Goal: Transaction & Acquisition: Purchase product/service

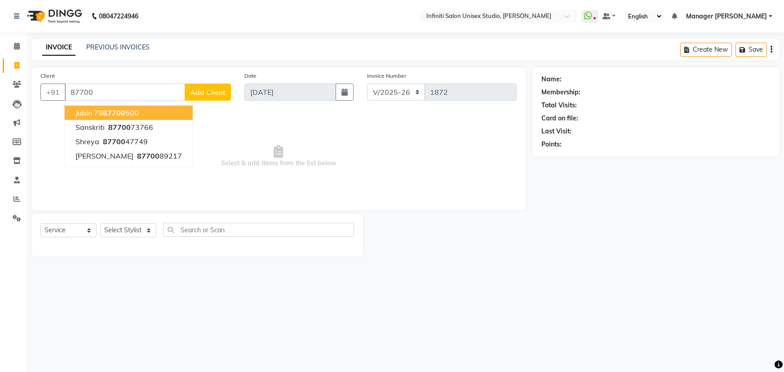
select select "6511"
select select "service"
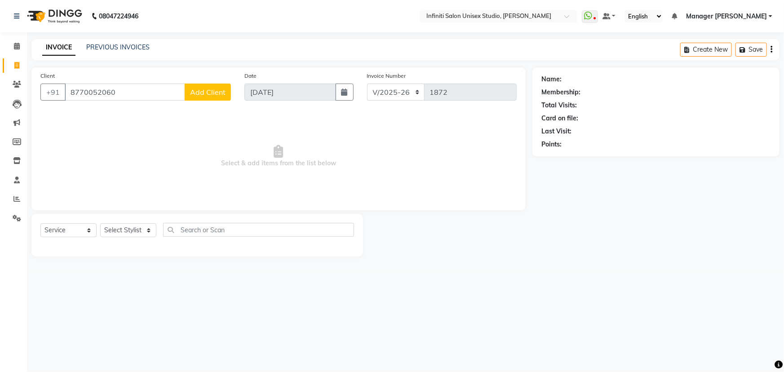
click at [121, 93] on input "8770052060" at bounding box center [125, 92] width 120 height 17
click at [134, 109] on ngb-highlight "79748936 76" at bounding box center [119, 112] width 47 height 9
type input "7974893676"
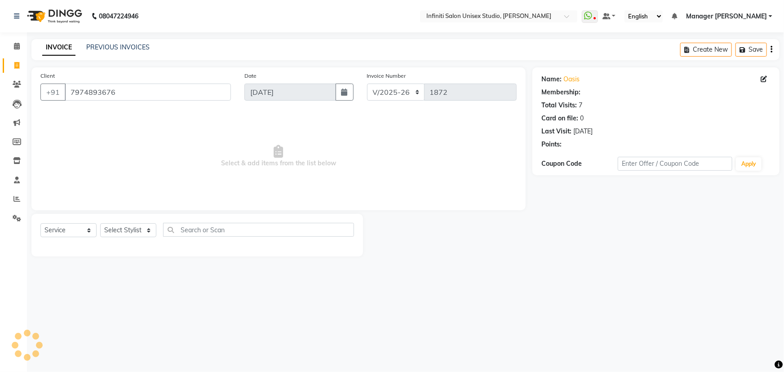
select select "1: Object"
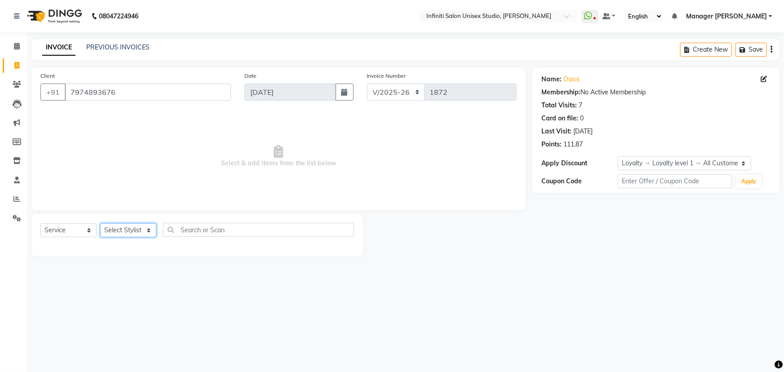
click at [109, 225] on select "Select Stylist Alka Amrita Arun DN Bharti Nigam Ishu Krishna Owner Pooja Rahul …" at bounding box center [128, 230] width 56 height 14
select select "49890"
click at [100, 223] on select "Select Stylist Alka Amrita Arun DN Bharti Nigam Ishu Krishna Owner Pooja Rahul …" at bounding box center [128, 230] width 56 height 14
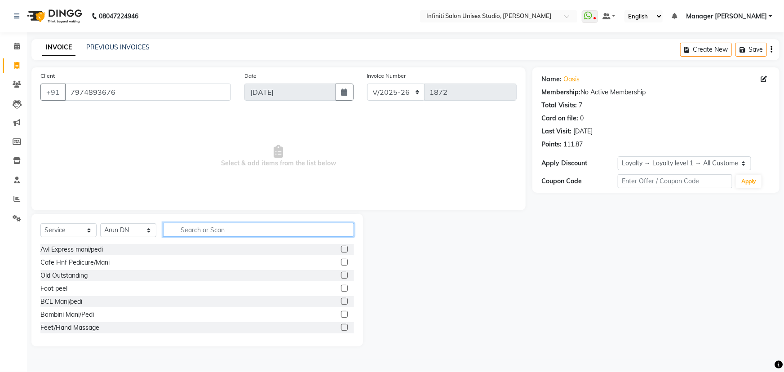
click at [217, 228] on input "text" at bounding box center [258, 230] width 191 height 14
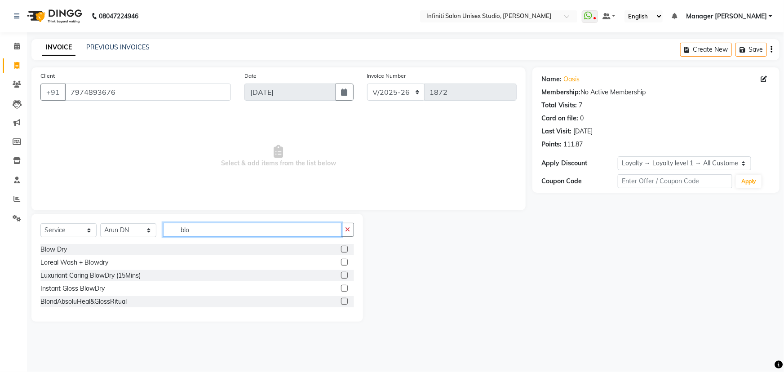
type input "blo"
click at [343, 246] on label at bounding box center [344, 249] width 7 height 7
click at [343, 247] on input "checkbox" at bounding box center [344, 250] width 6 height 6
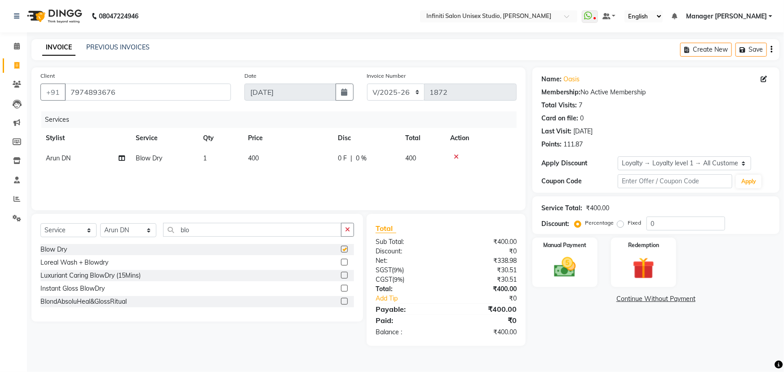
checkbox input "false"
click at [261, 159] on td "400" at bounding box center [288, 158] width 90 height 20
select select "49890"
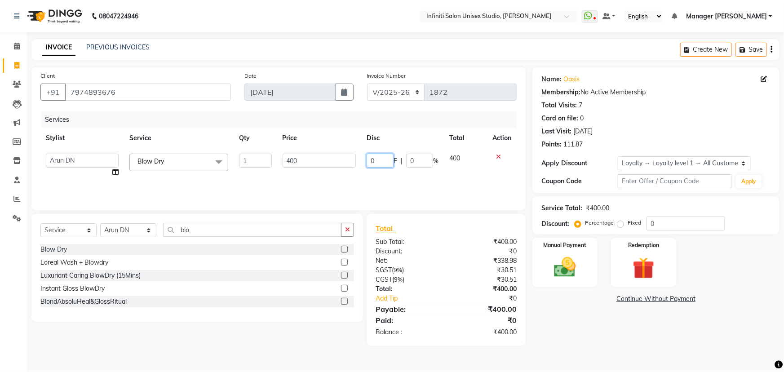
click at [368, 162] on input "0" at bounding box center [380, 161] width 27 height 14
type input "100"
click at [537, 336] on div "Name: Oasis Membership: No Active Membership Total Visits: 7 Card on file: 0 La…" at bounding box center [659, 206] width 254 height 279
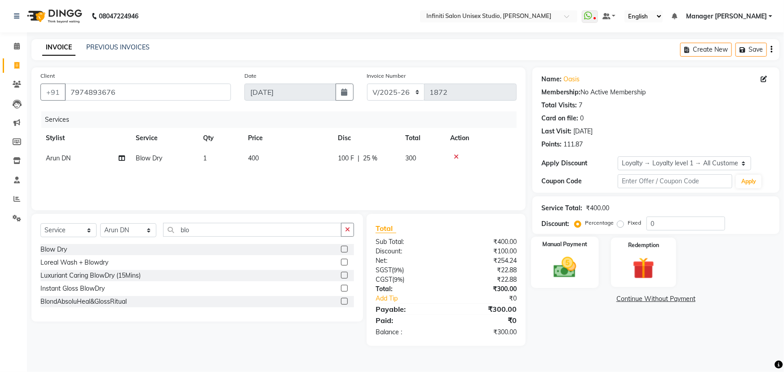
click at [592, 265] on div "Manual Payment" at bounding box center [565, 263] width 68 height 52
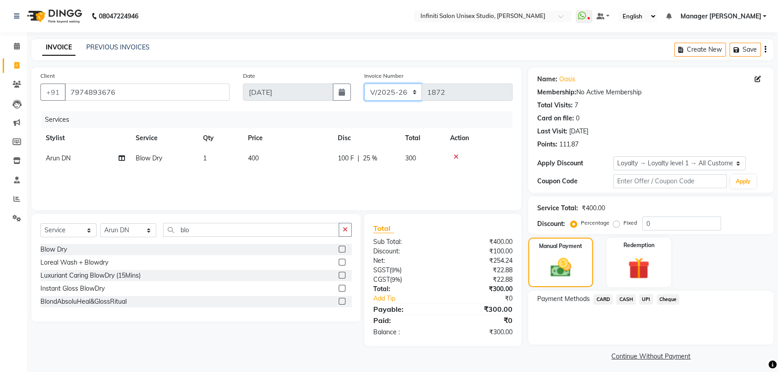
click at [394, 91] on select "CI/2025-26 V/2025-26" at bounding box center [393, 92] width 58 height 17
select select "7941"
click at [364, 84] on select "CI/2025-26 V/2025-26" at bounding box center [393, 92] width 58 height 17
type input "0870"
click at [627, 301] on span "CASH" at bounding box center [625, 299] width 19 height 10
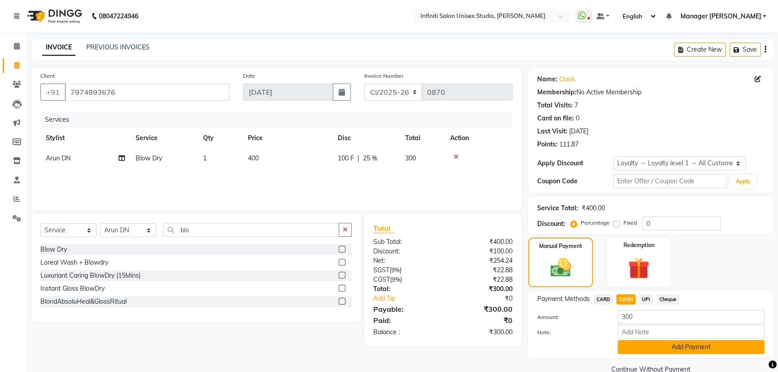
click at [643, 347] on button "Add Payment" at bounding box center [691, 347] width 147 height 14
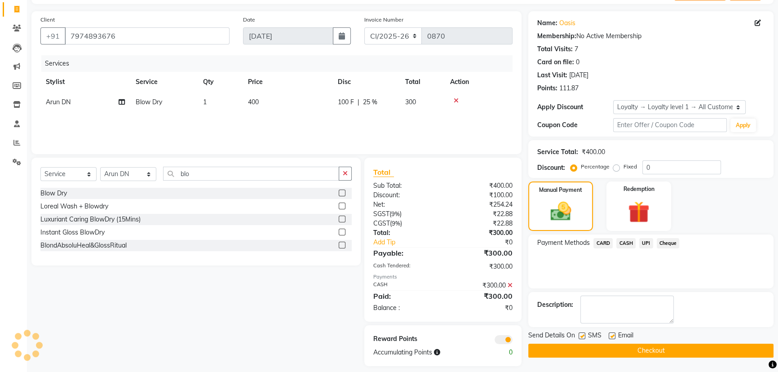
scroll to position [64, 0]
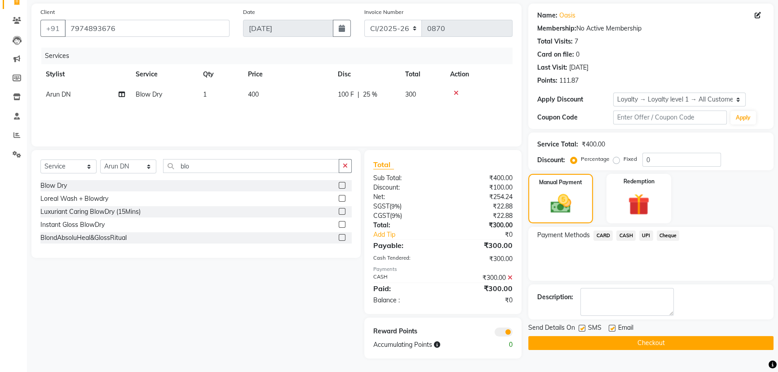
click at [629, 337] on button "Checkout" at bounding box center [650, 343] width 245 height 14
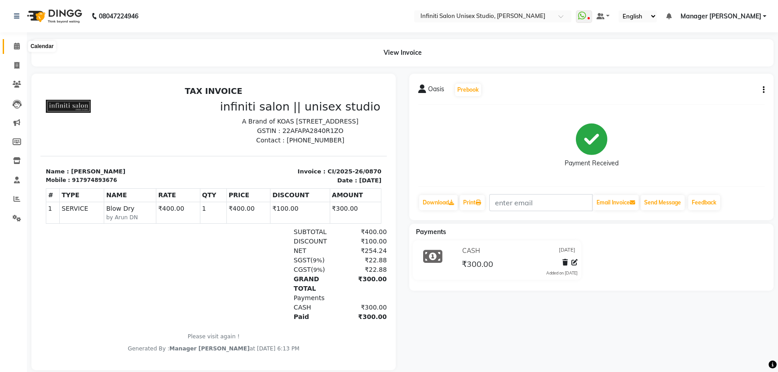
click at [17, 48] on icon at bounding box center [17, 46] width 6 height 7
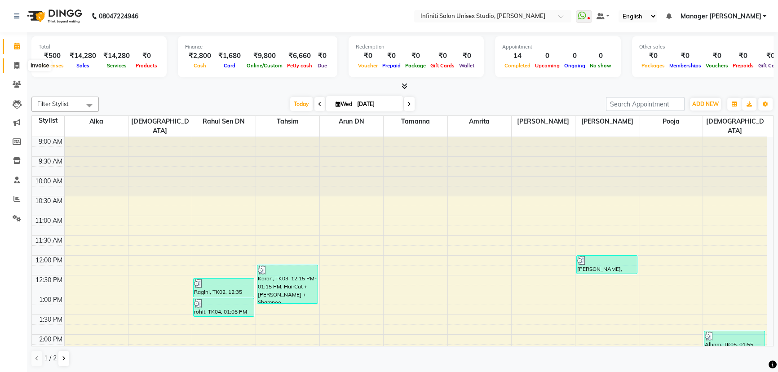
click at [18, 62] on icon at bounding box center [16, 65] width 5 height 7
select select "6511"
select select "service"
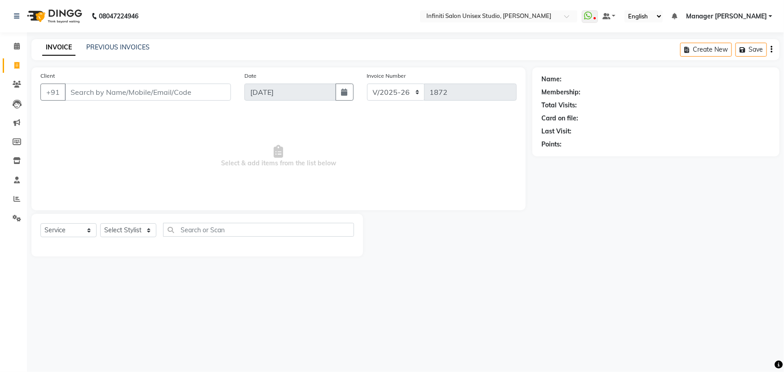
click at [89, 94] on input "Client" at bounding box center [148, 92] width 166 height 17
click at [141, 230] on select "Select Stylist Alka Amrita Arun DN Bharti [PERSON_NAME] Owner [PERSON_NAME] DN …" at bounding box center [128, 230] width 56 height 14
select select "49888"
click at [100, 223] on select "Select Stylist Alka Amrita Arun DN Bharti [PERSON_NAME] Owner [PERSON_NAME] DN …" at bounding box center [128, 230] width 56 height 14
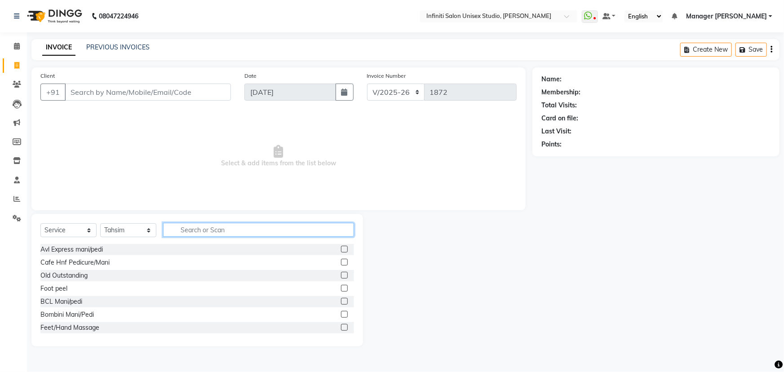
click at [173, 230] on input "text" at bounding box center [258, 230] width 191 height 14
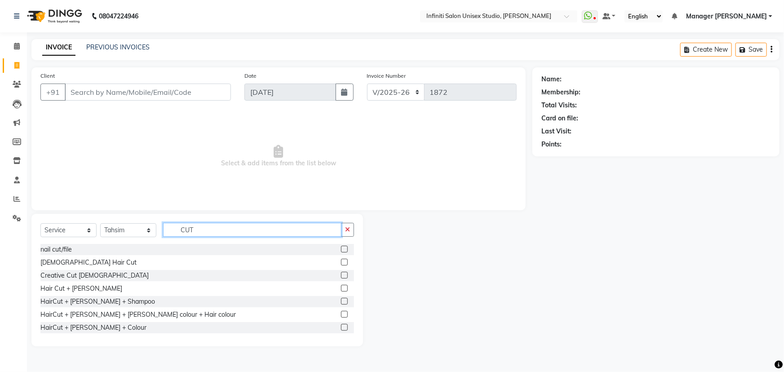
type input "CUT"
click at [341, 264] on label at bounding box center [344, 262] width 7 height 7
click at [341, 264] on input "checkbox" at bounding box center [344, 263] width 6 height 6
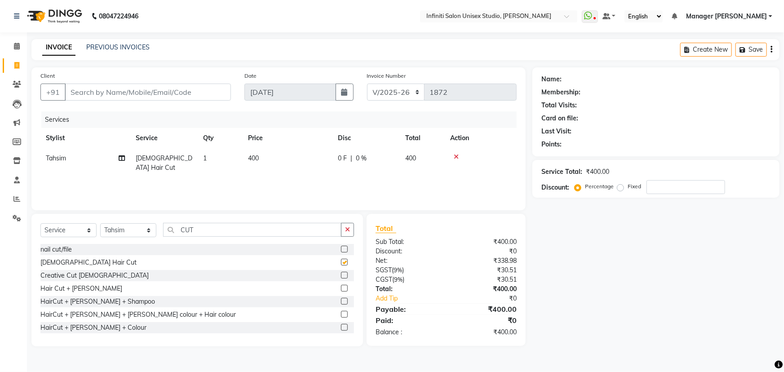
checkbox input "false"
click at [346, 227] on icon "button" at bounding box center [347, 229] width 5 height 6
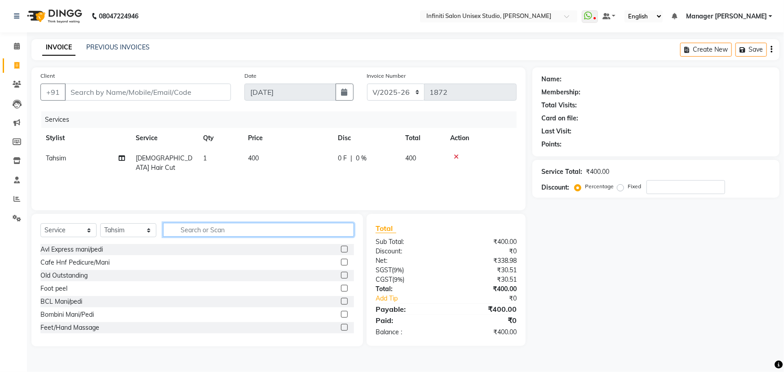
click at [177, 232] on input "text" at bounding box center [258, 230] width 191 height 14
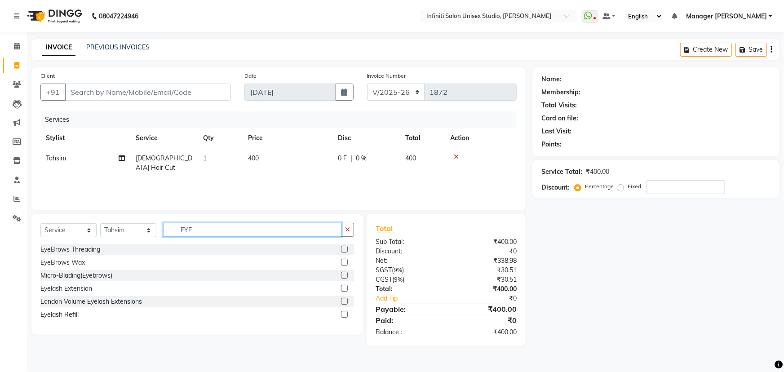
type input "EYE"
click at [344, 249] on label at bounding box center [344, 249] width 7 height 7
click at [344, 249] on input "checkbox" at bounding box center [344, 250] width 6 height 6
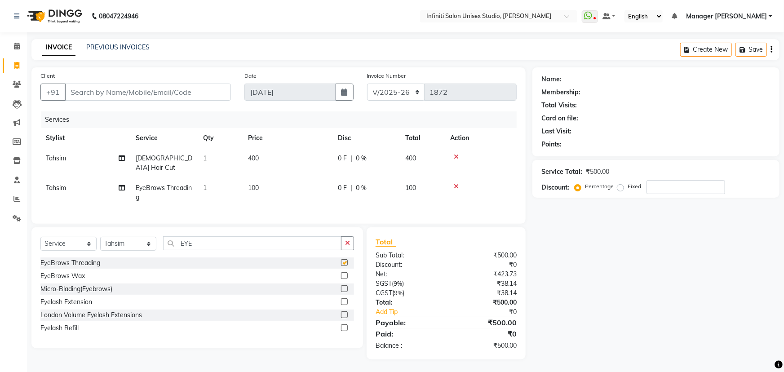
checkbox input "false"
click at [122, 92] on input "Client" at bounding box center [148, 92] width 166 height 17
type input "9"
type input "0"
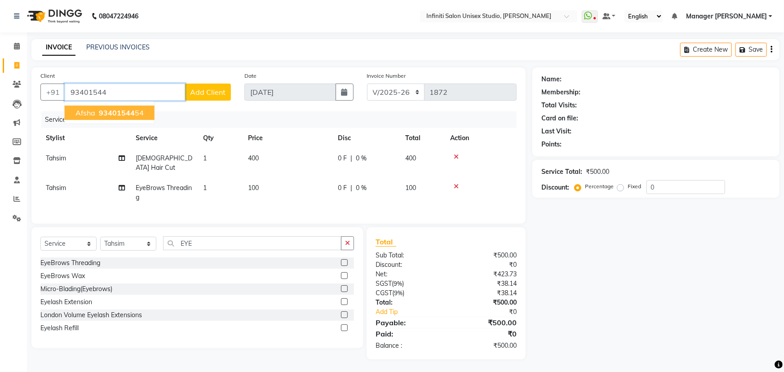
click at [124, 111] on span "93401544" at bounding box center [117, 112] width 36 height 9
type input "9340154454"
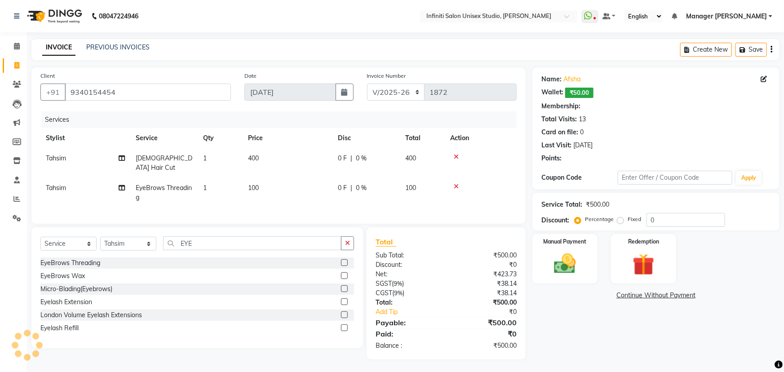
select select "1: Object"
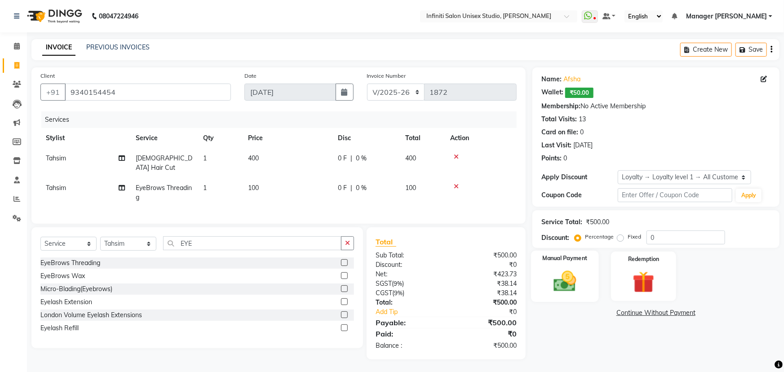
click at [561, 259] on label "Manual Payment" at bounding box center [565, 258] width 45 height 9
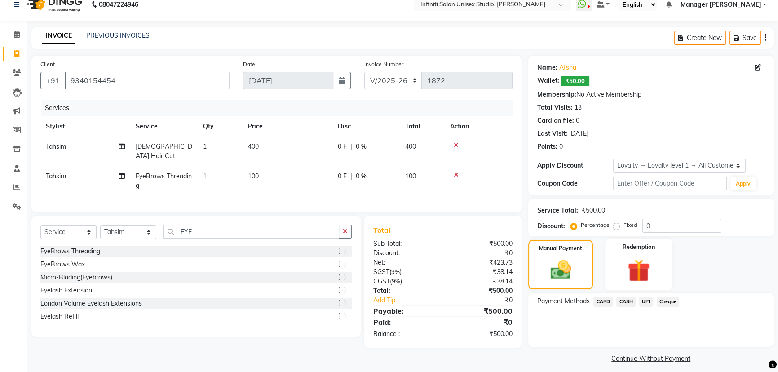
scroll to position [18, 0]
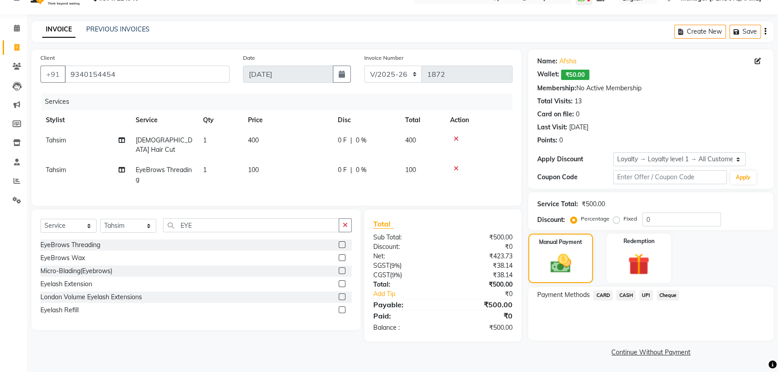
click at [644, 297] on span "UPI" at bounding box center [646, 295] width 14 height 10
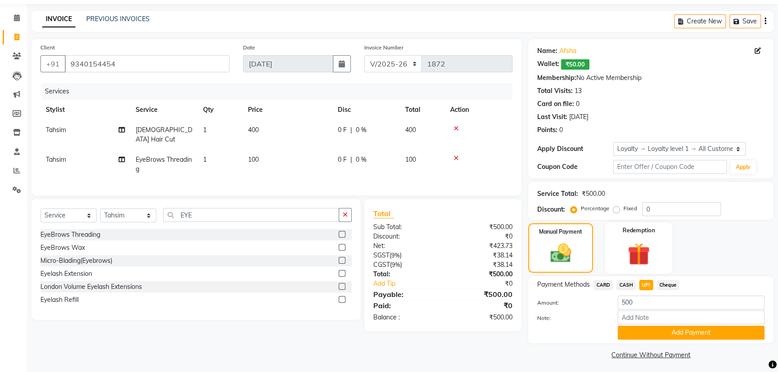
scroll to position [31, 0]
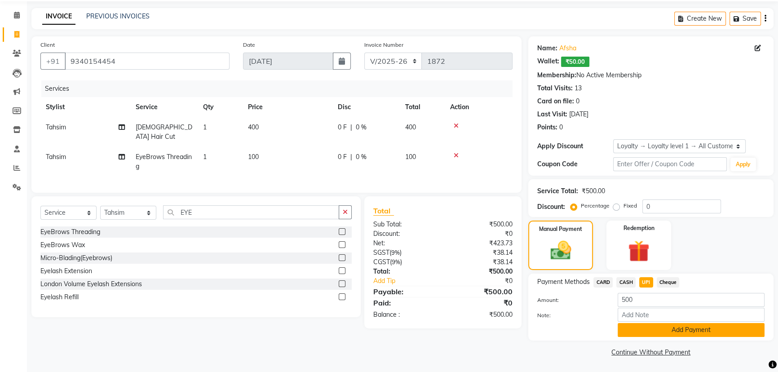
click at [630, 326] on button "Add Payment" at bounding box center [691, 330] width 147 height 14
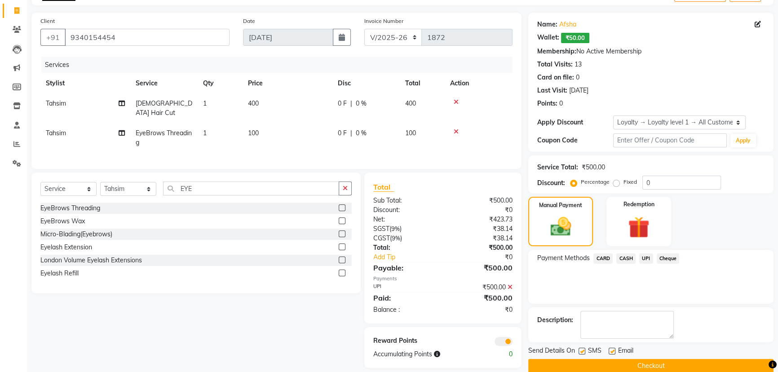
scroll to position [68, 0]
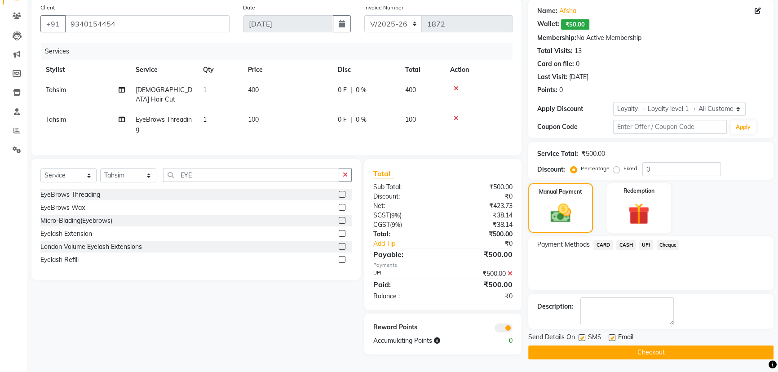
click at [611, 352] on button "Checkout" at bounding box center [650, 352] width 245 height 14
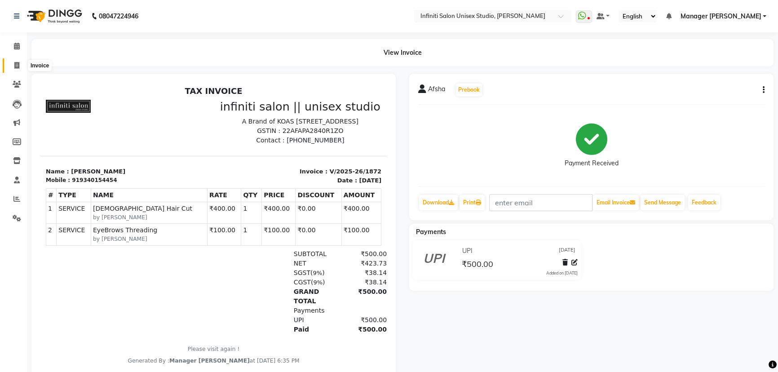
click at [16, 65] on icon at bounding box center [16, 65] width 5 height 7
select select "service"
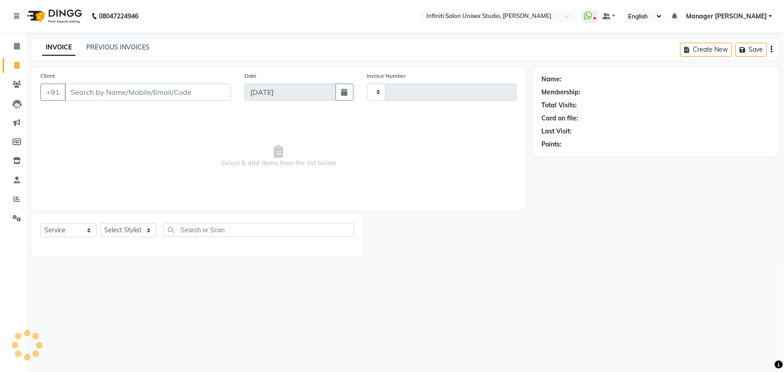
type input "1873"
select select "6511"
click at [134, 234] on select "Select Stylist Alka Amrita Arun DN Bharti [PERSON_NAME] Owner [PERSON_NAME] DN …" at bounding box center [128, 230] width 56 height 14
select select "49887"
click at [100, 223] on select "Select Stylist Alka Amrita Arun DN Bharti [PERSON_NAME] Owner [PERSON_NAME] DN …" at bounding box center [128, 230] width 56 height 14
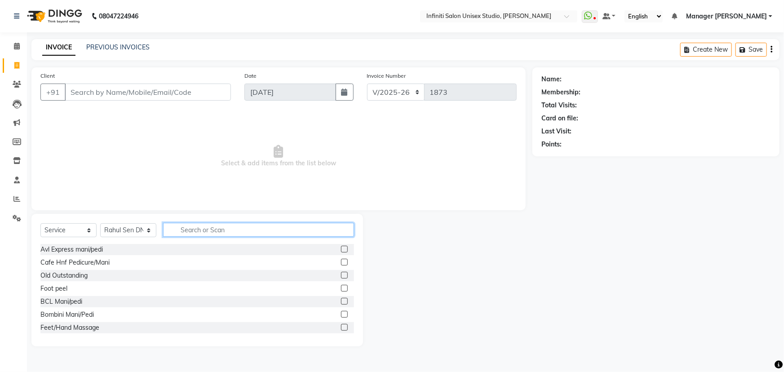
click at [211, 232] on input "text" at bounding box center [258, 230] width 191 height 14
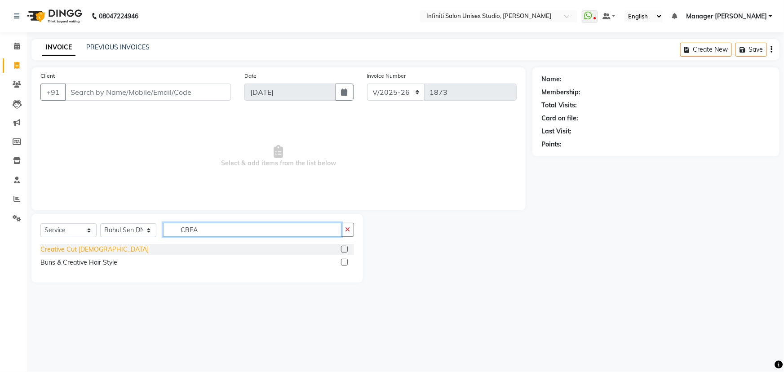
type input "CREA"
click at [83, 247] on div "Creative Cut Female" at bounding box center [94, 249] width 108 height 9
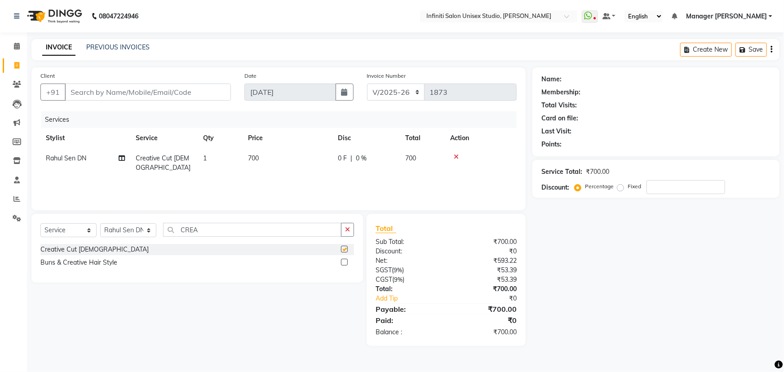
checkbox input "false"
click at [147, 86] on input "Client" at bounding box center [148, 92] width 166 height 17
click at [151, 91] on input "Client" at bounding box center [148, 92] width 166 height 17
click at [130, 89] on input "Client" at bounding box center [148, 92] width 166 height 17
type input "9"
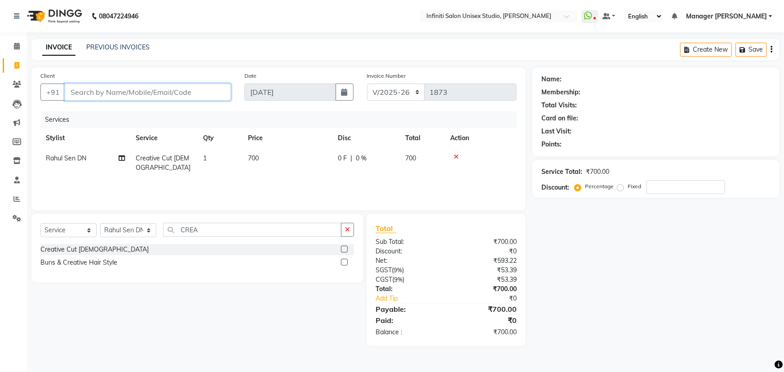
type input "0"
type input "9584190823"
click at [204, 93] on span "Add Client" at bounding box center [207, 92] width 35 height 9
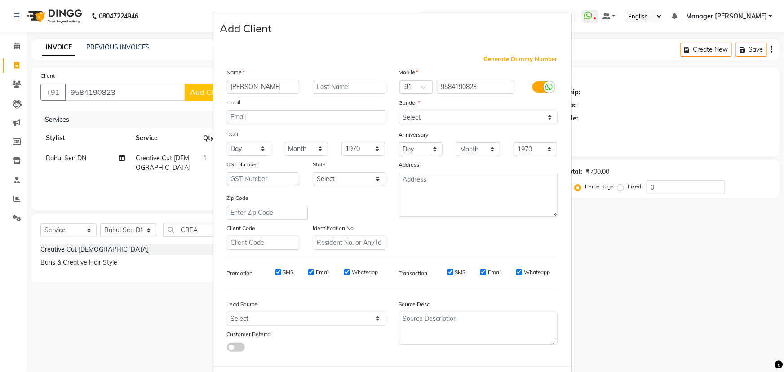
type input "sURBHI"
type input "c"
type input "naDIYA"
click at [324, 83] on input "naDIYA" at bounding box center [349, 87] width 73 height 14
drag, startPoint x: 340, startPoint y: 84, endPoint x: 301, endPoint y: 82, distance: 39.1
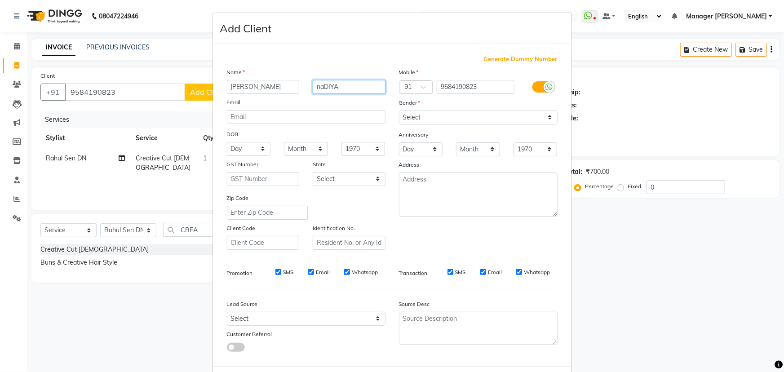
click at [301, 82] on div "sURBHI naDIYA" at bounding box center [306, 87] width 172 height 14
click at [323, 85] on input "NAdaiya" at bounding box center [349, 87] width 73 height 14
click at [329, 89] on input "Nadaiya" at bounding box center [349, 87] width 73 height 14
type input "Nadiya"
drag, startPoint x: 251, startPoint y: 89, endPoint x: 215, endPoint y: 84, distance: 35.8
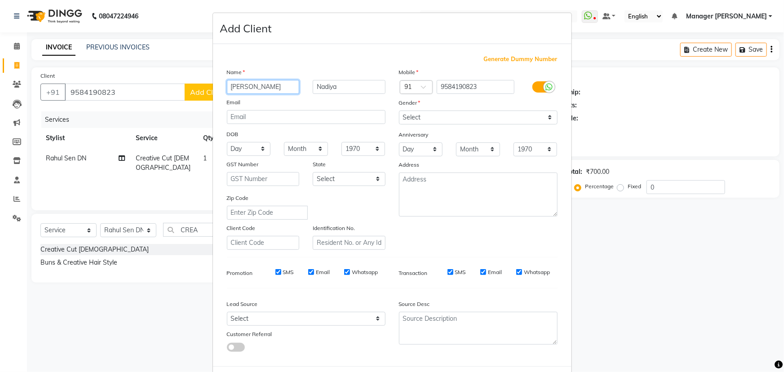
click at [215, 81] on div "Generate Dummy Number Name sURBHI Nadiya Email DOB Day 01 02 03 04 05 06 07 08 …" at bounding box center [392, 205] width 358 height 322
type input "Surbhi"
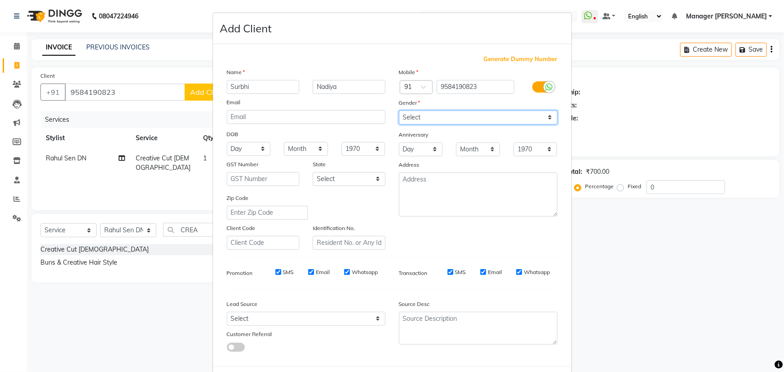
click at [427, 114] on select "Select Male Female Other Prefer Not To Say" at bounding box center [478, 118] width 159 height 14
select select "[DEMOGRAPHIC_DATA]"
click at [399, 111] on select "Select Male Female Other Prefer Not To Say" at bounding box center [478, 118] width 159 height 14
drag, startPoint x: 239, startPoint y: 150, endPoint x: 239, endPoint y: 155, distance: 4.9
click at [239, 151] on select "Day 01 02 03 04 05 06 07 08 09 10 11 12 13 14 15 16 17 18 19 20 21 22 23 24 25 …" at bounding box center [249, 149] width 44 height 14
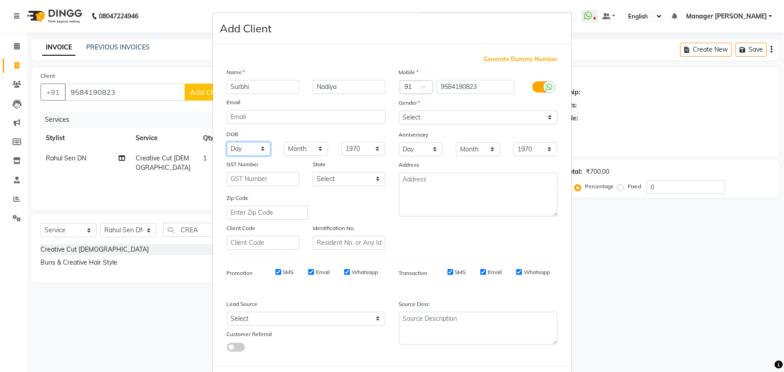
select select "28"
click at [227, 142] on select "Day 01 02 03 04 05 06 07 08 09 10 11 12 13 14 15 16 17 18 19 20 21 22 23 24 25 …" at bounding box center [249, 149] width 44 height 14
drag, startPoint x: 313, startPoint y: 146, endPoint x: 306, endPoint y: 155, distance: 11.2
click at [310, 148] on select "Month January February March April May June July August September October Novem…" at bounding box center [306, 149] width 44 height 14
select select "07"
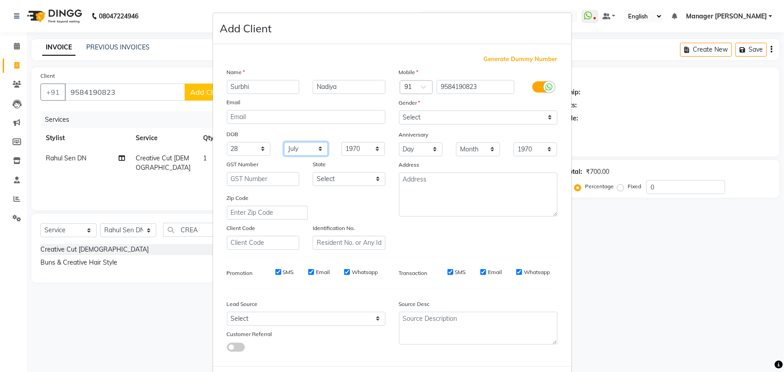
click at [284, 142] on select "Month January February March April May June July August September October Novem…" at bounding box center [306, 149] width 44 height 14
click at [251, 322] on select "Select Walk-in Facebook JustDial Google Other Referral Advertisement No Source …" at bounding box center [306, 319] width 159 height 14
select select "46379"
click at [227, 314] on select "Select Walk-in Facebook JustDial Google Other Referral Advertisement No Source …" at bounding box center [306, 319] width 159 height 14
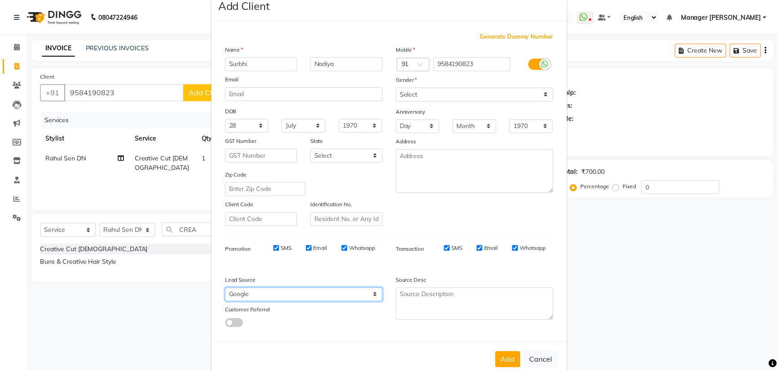
scroll to position [45, 0]
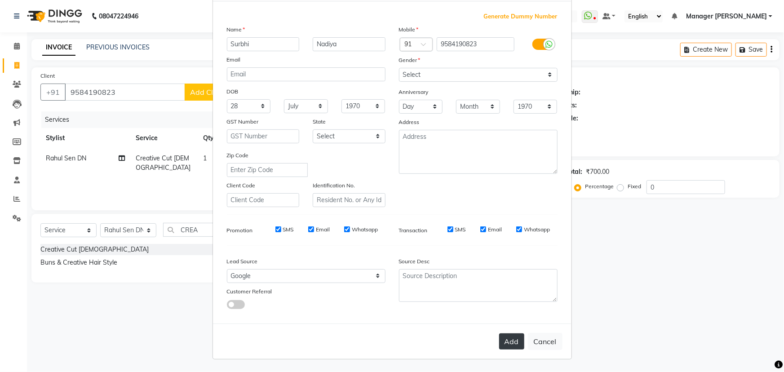
click at [503, 341] on button "Add" at bounding box center [511, 341] width 25 height 16
select select
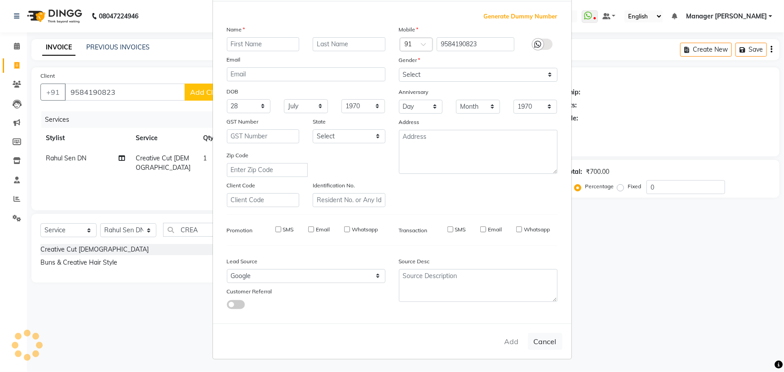
select select
checkbox input "false"
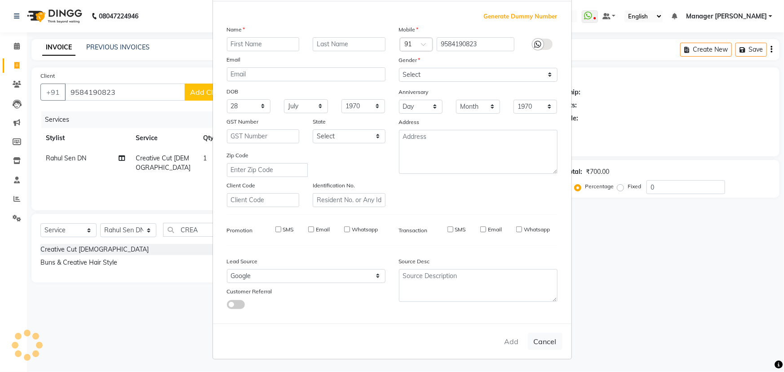
checkbox input "false"
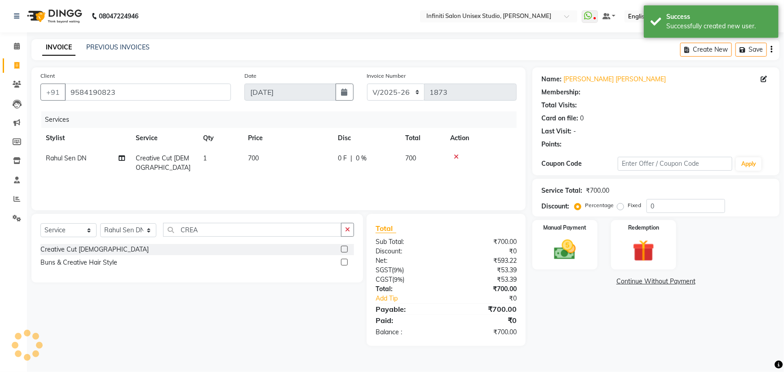
select select "1: Object"
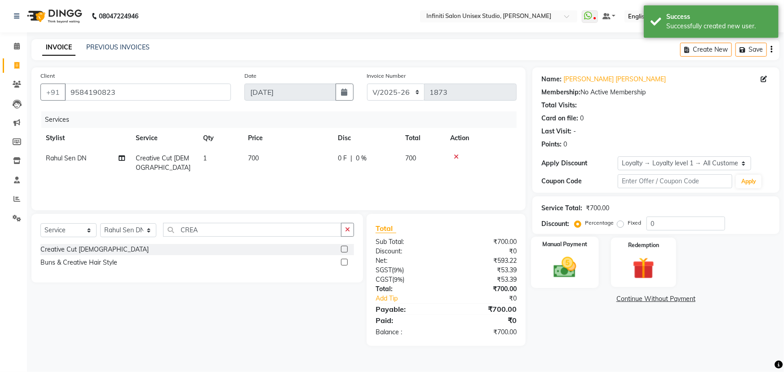
click at [555, 257] on img at bounding box center [565, 267] width 37 height 26
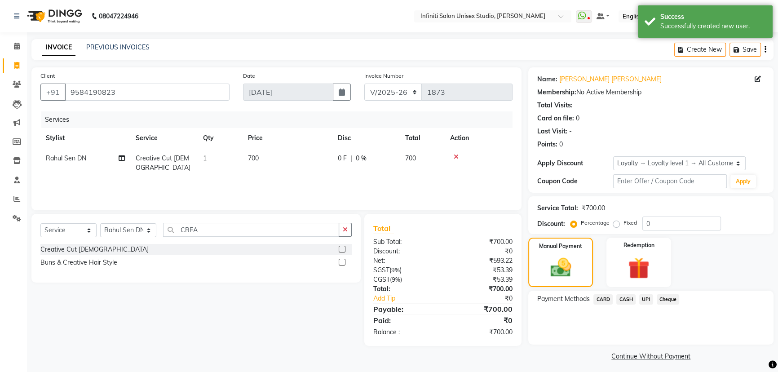
click at [647, 298] on span "UPI" at bounding box center [646, 299] width 14 height 10
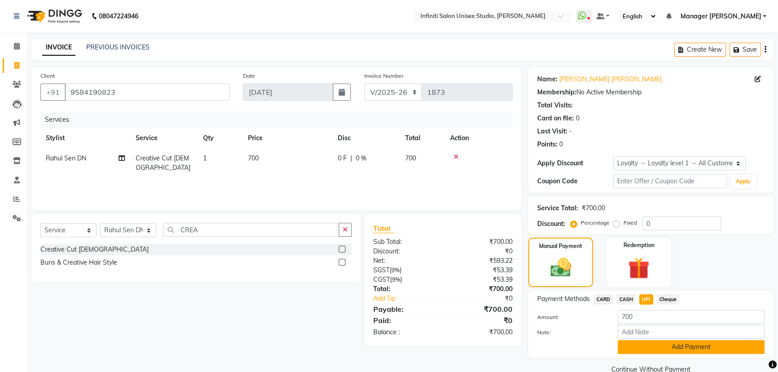
click at [650, 344] on button "Add Payment" at bounding box center [691, 347] width 147 height 14
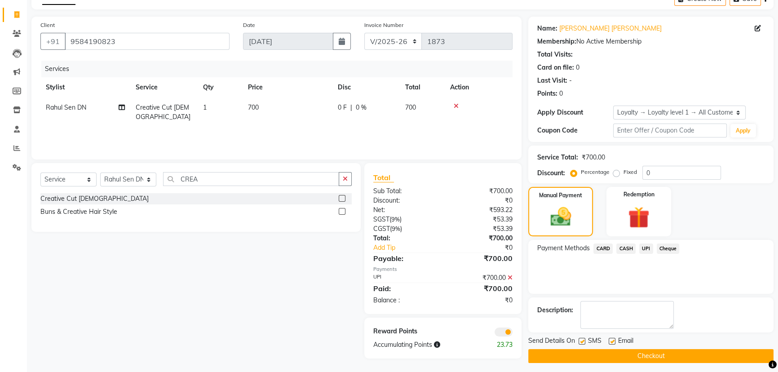
scroll to position [54, 0]
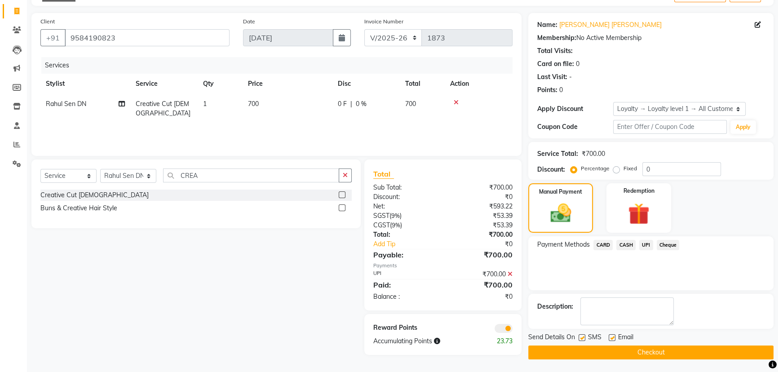
click at [646, 241] on span "UPI" at bounding box center [646, 245] width 14 height 10
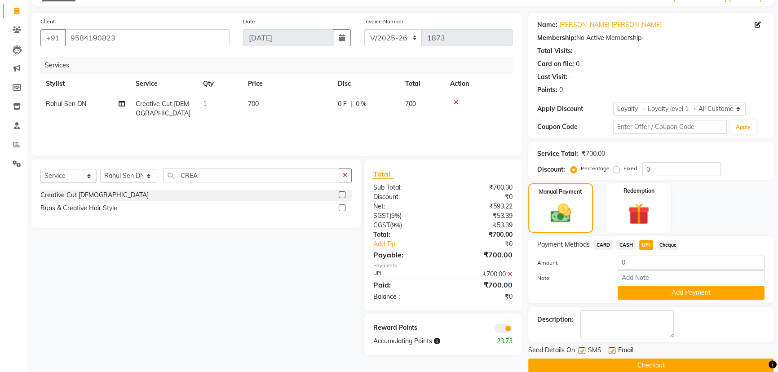
click at [593, 363] on button "Checkout" at bounding box center [650, 365] width 245 height 14
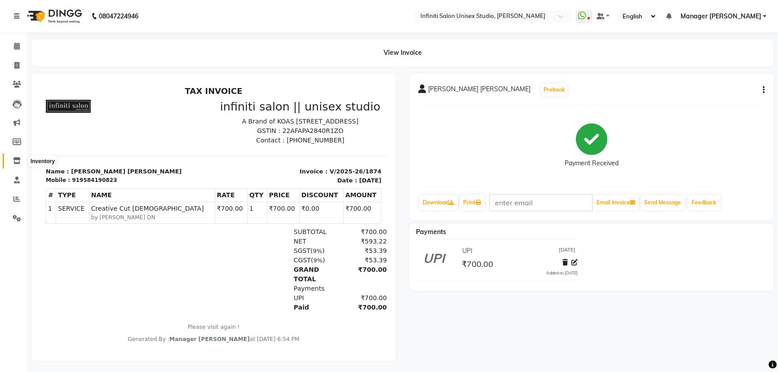
click at [17, 157] on icon at bounding box center [17, 160] width 8 height 7
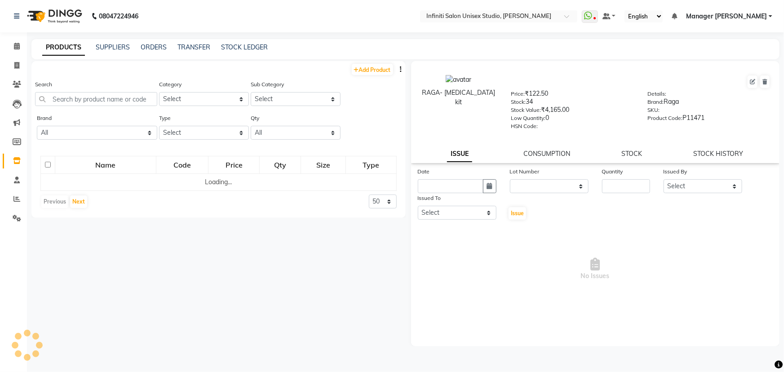
select select
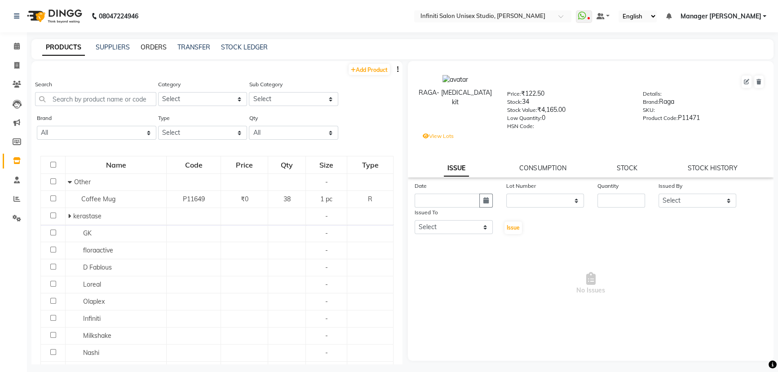
click at [159, 47] on link "ORDERS" at bounding box center [154, 47] width 26 height 8
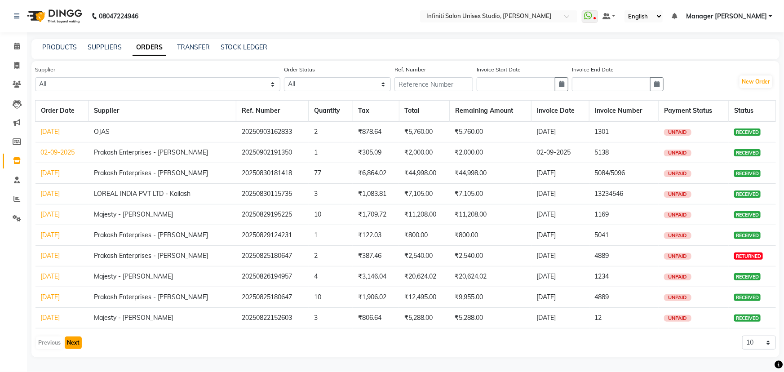
click at [68, 340] on button "Next" at bounding box center [73, 342] width 17 height 13
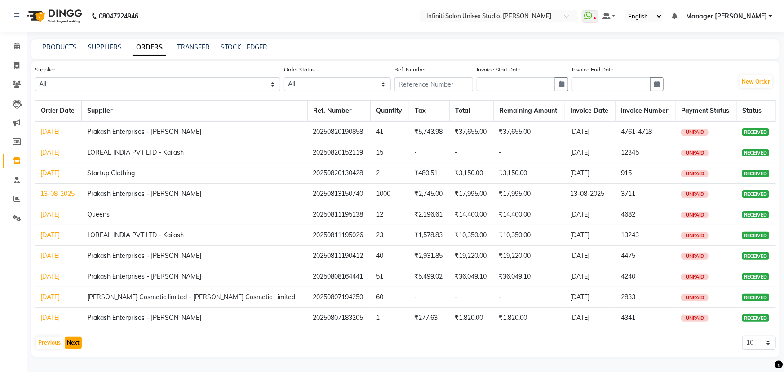
click at [69, 339] on button "Next" at bounding box center [73, 342] width 17 height 13
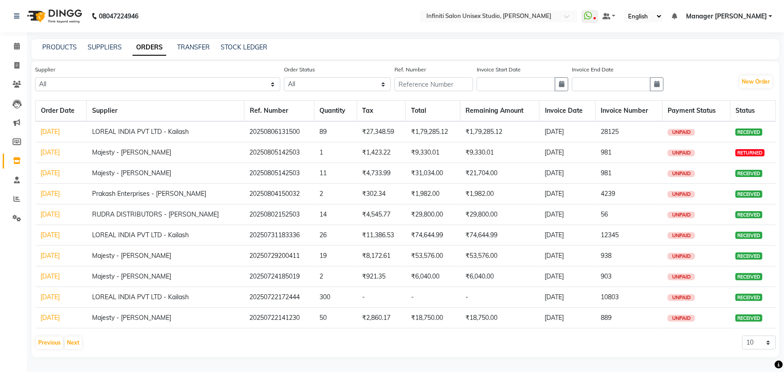
click at [60, 130] on link "06-08-2025" at bounding box center [50, 132] width 19 height 8
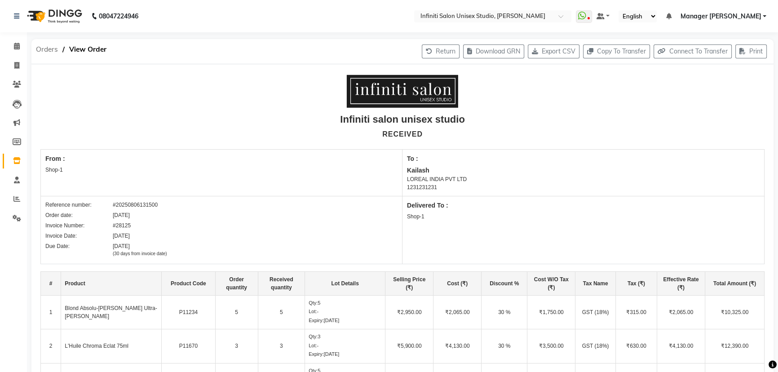
click at [49, 51] on span "Orders" at bounding box center [46, 49] width 31 height 16
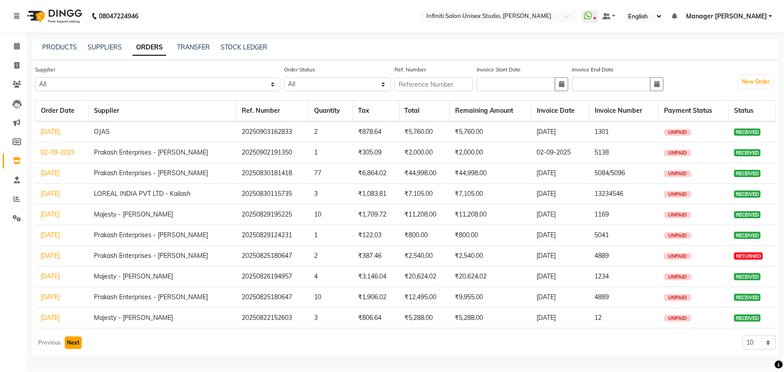
click at [68, 346] on button "Next" at bounding box center [73, 342] width 17 height 13
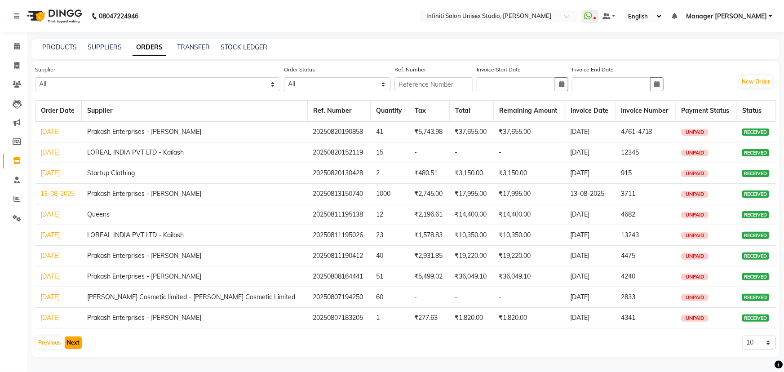
click at [68, 345] on button "Next" at bounding box center [73, 342] width 17 height 13
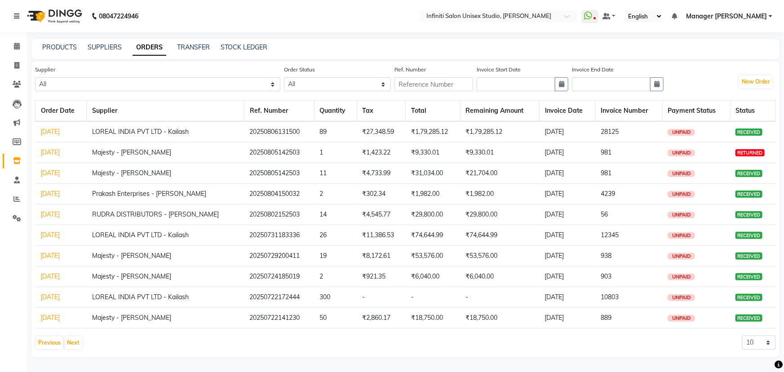
click at [48, 235] on link "31-07-2025" at bounding box center [50, 235] width 19 height 8
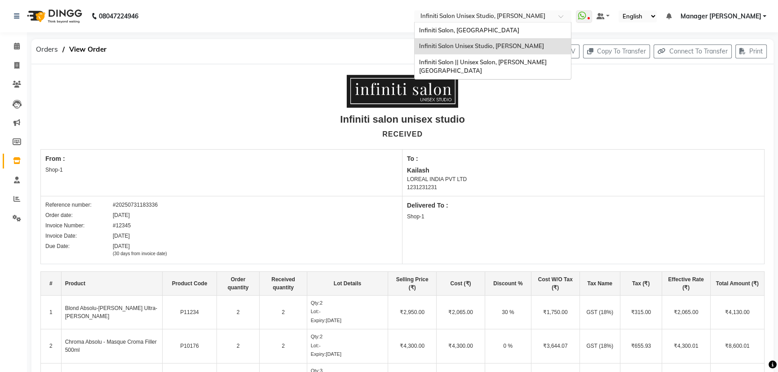
click at [527, 18] on input "text" at bounding box center [484, 17] width 130 height 9
click at [279, 17] on nav "08047224946 Select Location × Infiniti Salon Unisex Studio, Devendra Nagar Infi…" at bounding box center [389, 16] width 778 height 32
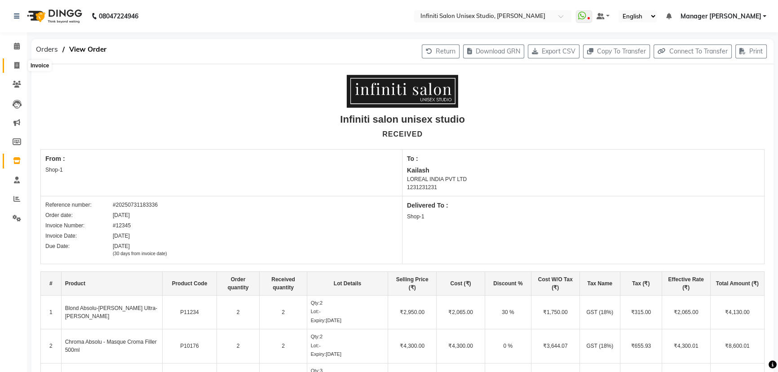
drag, startPoint x: 18, startPoint y: 61, endPoint x: 20, endPoint y: 56, distance: 5.3
click at [18, 61] on span at bounding box center [17, 66] width 16 height 10
select select "service"
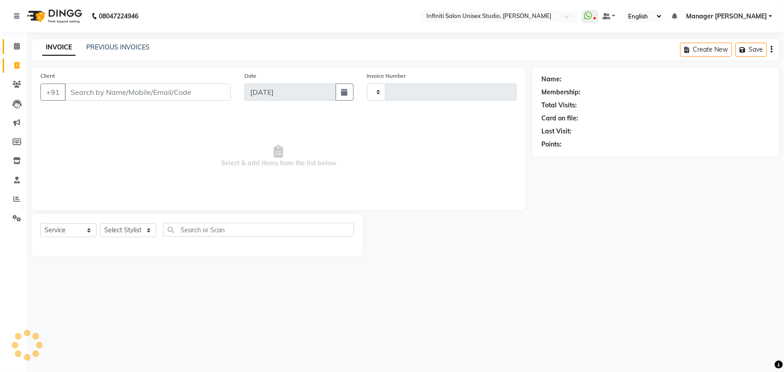
type input "1875"
select select "6511"
click at [20, 39] on link "Calendar" at bounding box center [14, 46] width 22 height 15
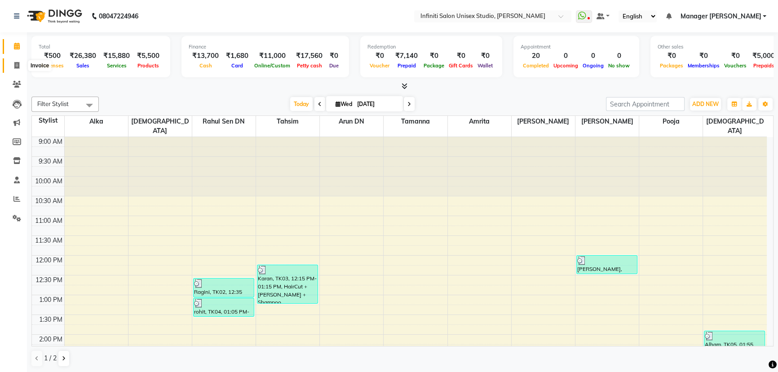
click at [18, 64] on icon at bounding box center [16, 65] width 5 height 7
select select "service"
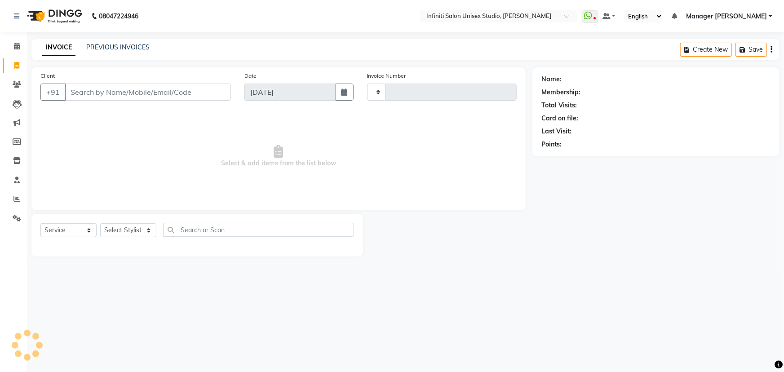
click at [105, 92] on input "Client" at bounding box center [148, 92] width 166 height 17
type input "1875"
select select "6511"
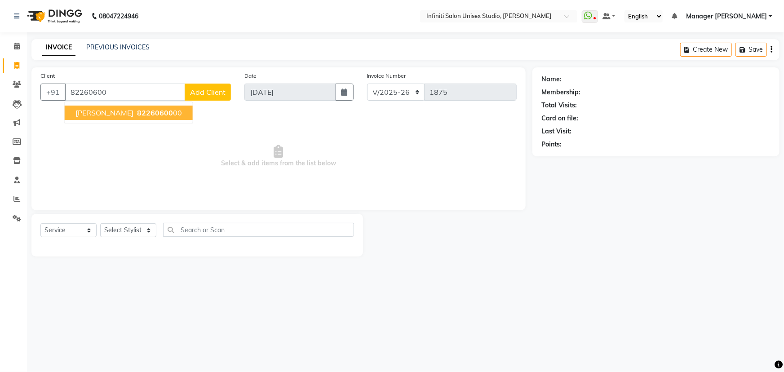
click at [140, 112] on span "82260600" at bounding box center [155, 112] width 36 height 9
type input "8226060000"
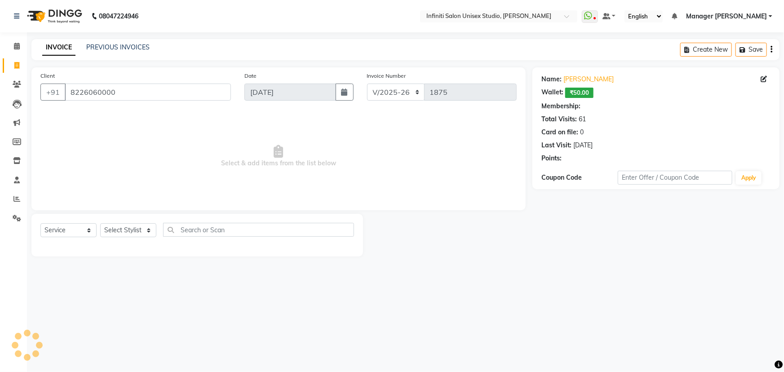
select select "2: Object"
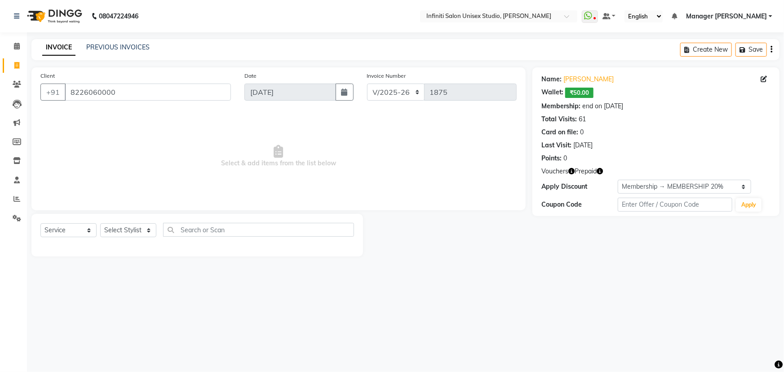
click at [570, 171] on icon "button" at bounding box center [571, 171] width 6 height 6
click at [597, 172] on icon "button" at bounding box center [600, 171] width 6 height 6
drag, startPoint x: 208, startPoint y: 186, endPoint x: 533, endPoint y: 170, distance: 324.7
click at [209, 186] on span "Select & add items from the list below" at bounding box center [278, 156] width 476 height 90
click at [571, 171] on icon "button" at bounding box center [571, 171] width 6 height 6
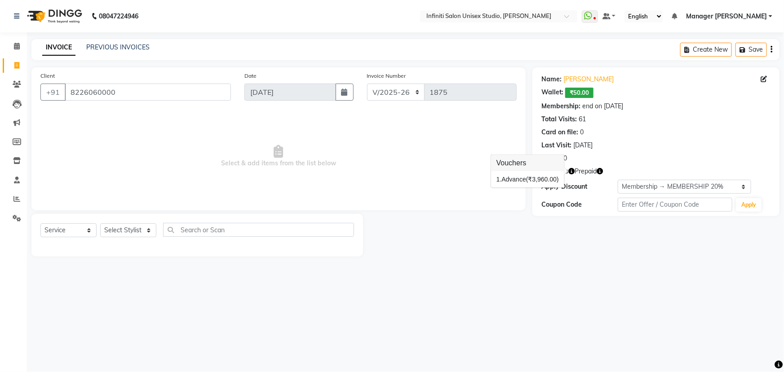
click at [464, 159] on span "Select & add items from the list below" at bounding box center [278, 156] width 476 height 90
click at [598, 172] on icon "button" at bounding box center [600, 171] width 6 height 6
click at [465, 172] on span "Select & add items from the list below" at bounding box center [278, 156] width 476 height 90
click at [572, 171] on icon "button" at bounding box center [571, 171] width 6 height 6
click at [602, 170] on icon "button" at bounding box center [600, 171] width 6 height 6
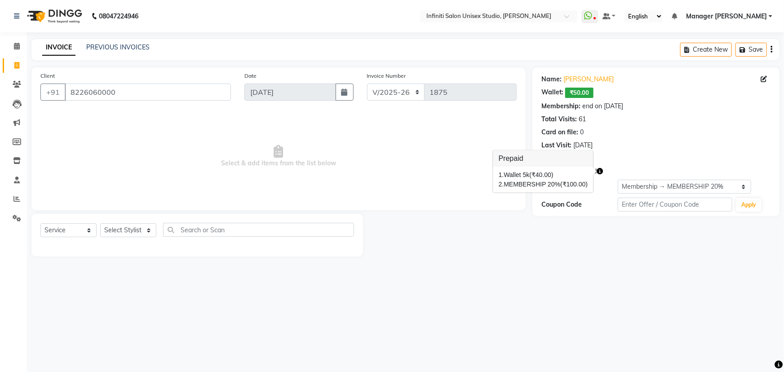
click at [434, 171] on span "Select & add items from the list below" at bounding box center [278, 156] width 476 height 90
click at [146, 229] on select "Select Stylist Alka Amrita Arun DN Bharti Nigam Ishu Krishna Owner Pooja Rahul …" at bounding box center [128, 230] width 56 height 14
select select "49888"
click at [100, 223] on select "Select Stylist Alka Amrita Arun DN Bharti Nigam Ishu Krishna Owner Pooja Rahul …" at bounding box center [128, 230] width 56 height 14
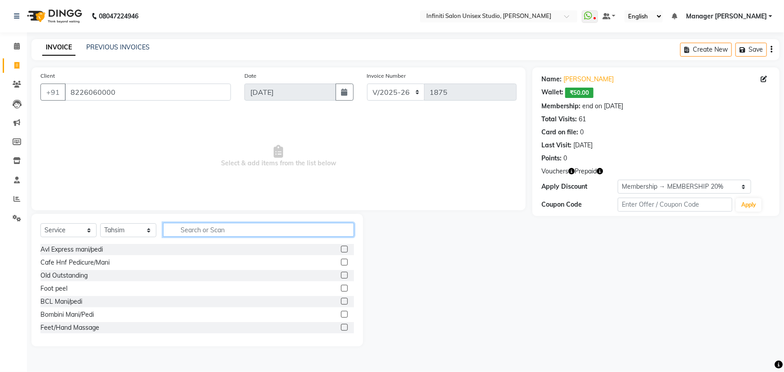
click at [208, 230] on input "text" at bounding box center [258, 230] width 191 height 14
click at [599, 173] on icon "button" at bounding box center [600, 171] width 6 height 6
click at [187, 230] on input "text" at bounding box center [258, 230] width 191 height 14
click at [600, 170] on icon "button" at bounding box center [600, 171] width 6 height 6
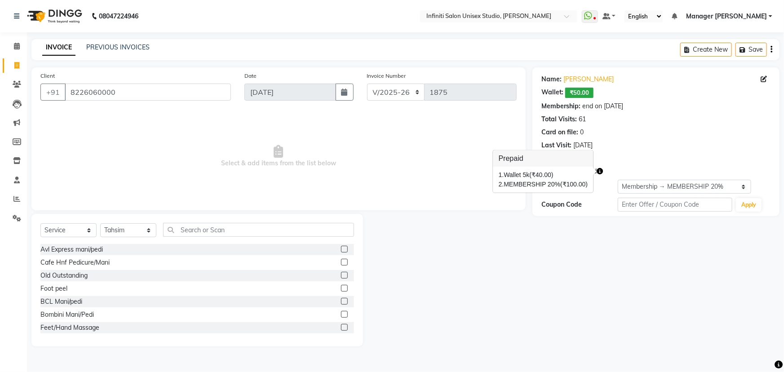
drag, startPoint x: 388, startPoint y: 186, endPoint x: 414, endPoint y: 193, distance: 27.2
click at [390, 187] on span "Select & add items from the list below" at bounding box center [278, 156] width 476 height 90
click at [572, 171] on icon "button" at bounding box center [571, 171] width 6 height 6
click at [448, 181] on span "Select & add items from the list below" at bounding box center [278, 156] width 476 height 90
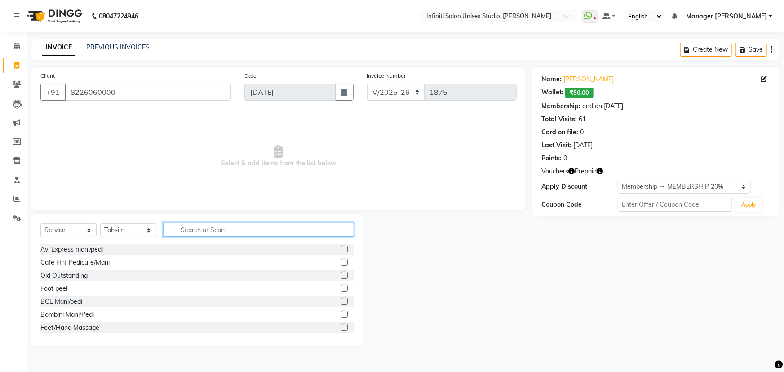
click at [192, 234] on input "text" at bounding box center [258, 230] width 191 height 14
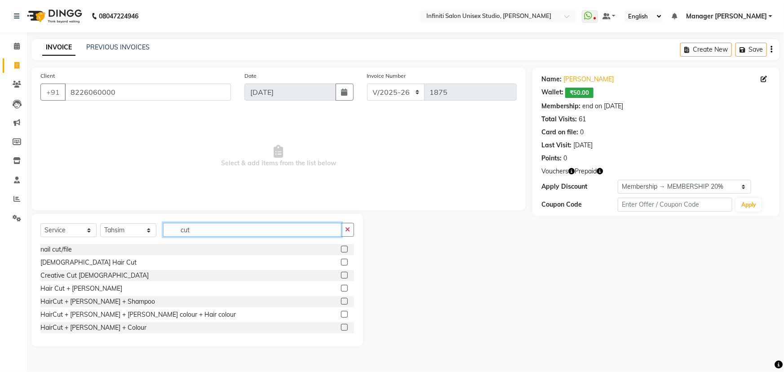
type input "cut"
click at [341, 261] on label at bounding box center [344, 262] width 7 height 7
click at [341, 261] on input "checkbox" at bounding box center [344, 263] width 6 height 6
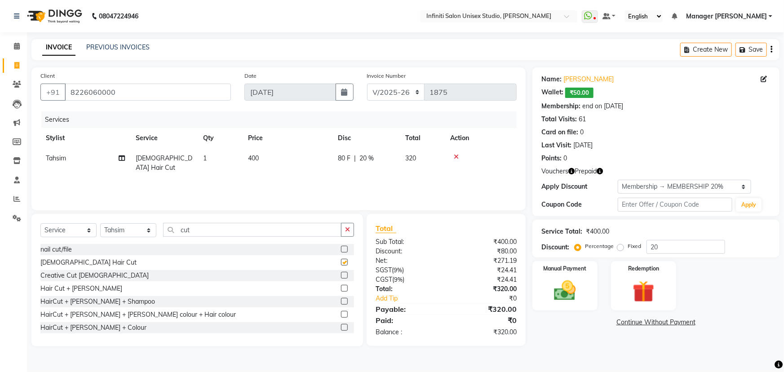
checkbox input "false"
click at [346, 229] on icon "button" at bounding box center [347, 229] width 5 height 6
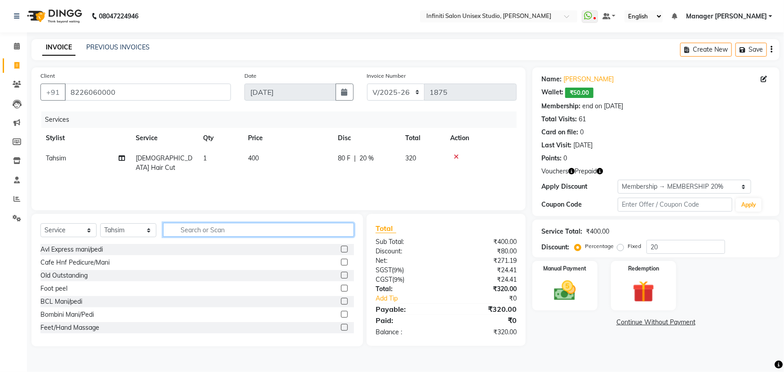
click at [180, 227] on input "text" at bounding box center [258, 230] width 191 height 14
click at [192, 226] on input "text" at bounding box center [258, 230] width 191 height 14
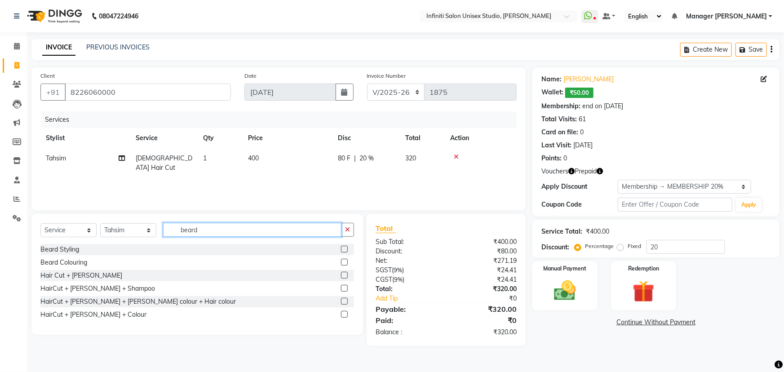
type input "beard"
click at [345, 251] on label at bounding box center [344, 249] width 7 height 7
click at [345, 251] on input "checkbox" at bounding box center [344, 250] width 6 height 6
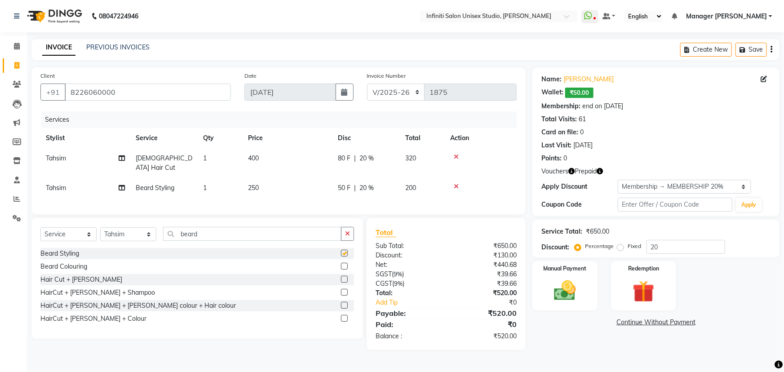
checkbox input "false"
click at [253, 184] on span "250" at bounding box center [253, 188] width 11 height 8
select select "49888"
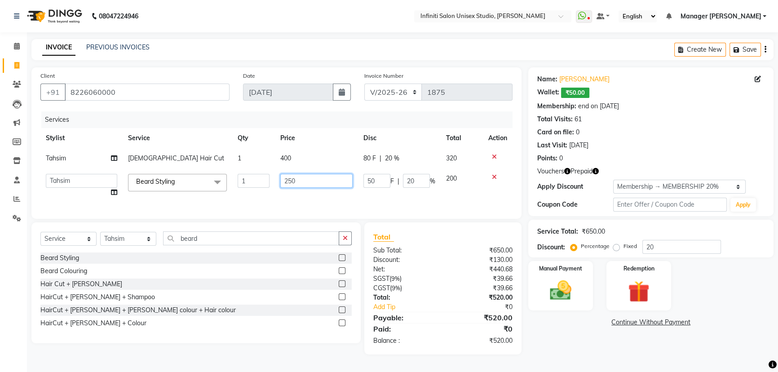
drag, startPoint x: 298, startPoint y: 178, endPoint x: 272, endPoint y: 183, distance: 26.1
click at [272, 183] on tr "Alka Amrita Arun DN Bharti Nigam Ishu Krishna Owner Pooja Rahul Sen DN Ritu Sah…" at bounding box center [276, 185] width 472 height 34
type input "300"
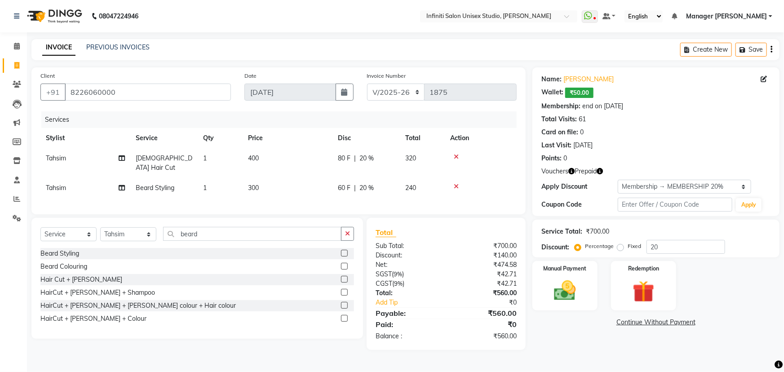
click at [263, 196] on div "Services Stylist Service Qty Price Disc Total Action Tahsim Male Hair Cut 1 400…" at bounding box center [278, 158] width 476 height 94
drag, startPoint x: 345, startPoint y: 229, endPoint x: 336, endPoint y: 229, distance: 9.4
click at [346, 230] on icon "button" at bounding box center [347, 233] width 5 height 6
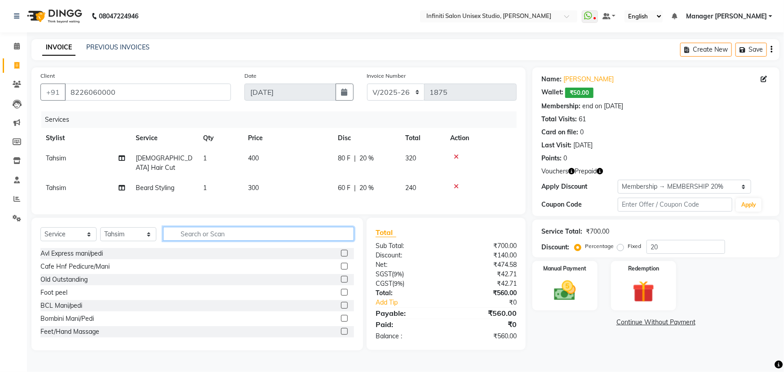
click at [175, 230] on input "text" at bounding box center [258, 234] width 191 height 14
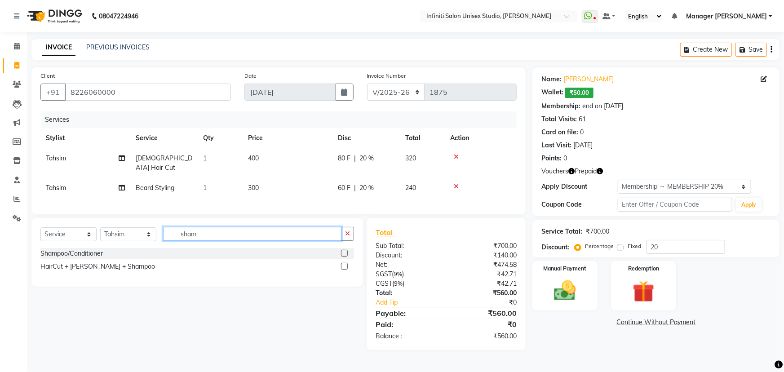
type input "sham"
click at [345, 250] on label at bounding box center [344, 253] width 7 height 7
click at [345, 251] on input "checkbox" at bounding box center [344, 254] width 6 height 6
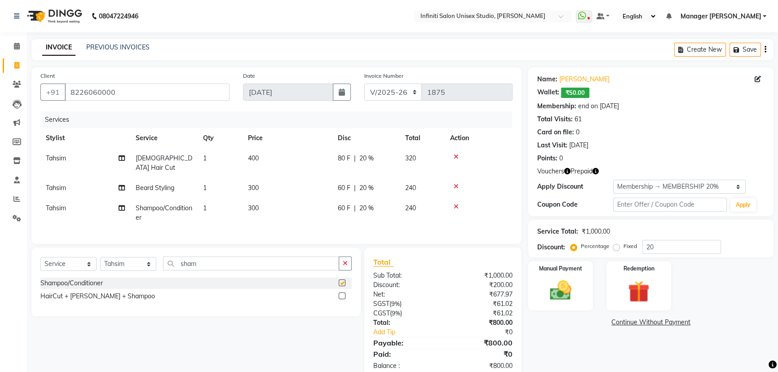
checkbox input "false"
click at [260, 201] on td "300" at bounding box center [288, 213] width 90 height 30
select select "49888"
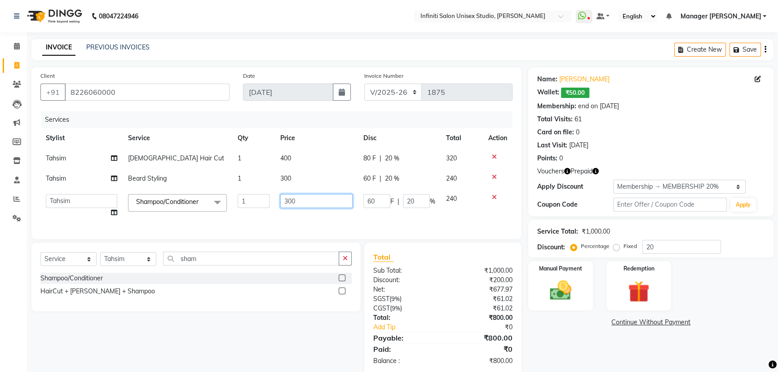
drag, startPoint x: 293, startPoint y: 197, endPoint x: 271, endPoint y: 201, distance: 22.9
click at [271, 201] on tr "Alka Amrita Arun DN Bharti Nigam Ishu Krishna Owner Pooja Rahul Sen DN Ritu Sah…" at bounding box center [276, 206] width 472 height 34
drag, startPoint x: 296, startPoint y: 199, endPoint x: 277, endPoint y: 197, distance: 18.9
click at [277, 197] on td "300" at bounding box center [316, 206] width 83 height 34
click at [300, 202] on input "number" at bounding box center [316, 201] width 72 height 14
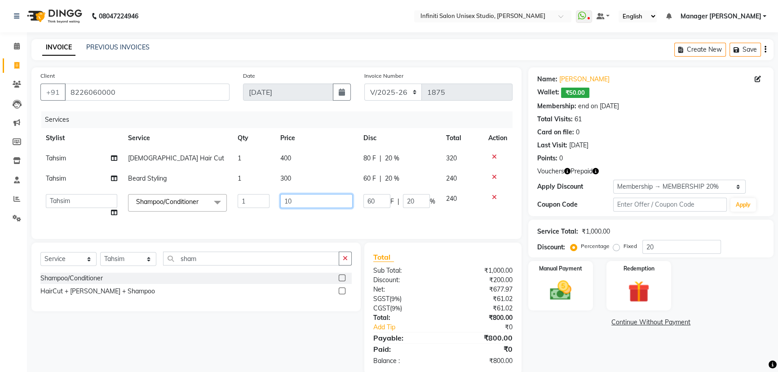
type input "100"
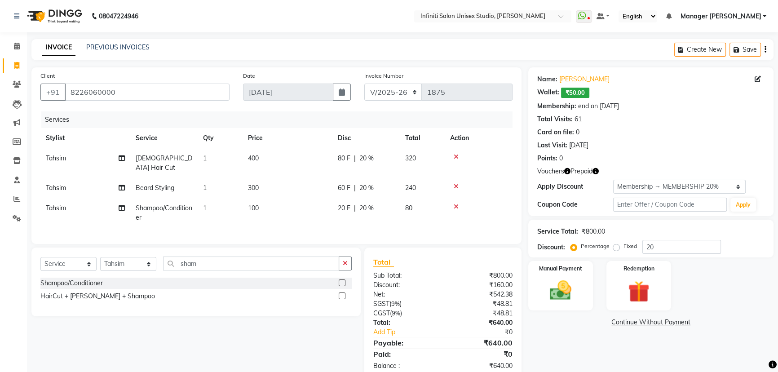
click at [350, 204] on span "20 F" at bounding box center [344, 208] width 13 height 9
select select "49888"
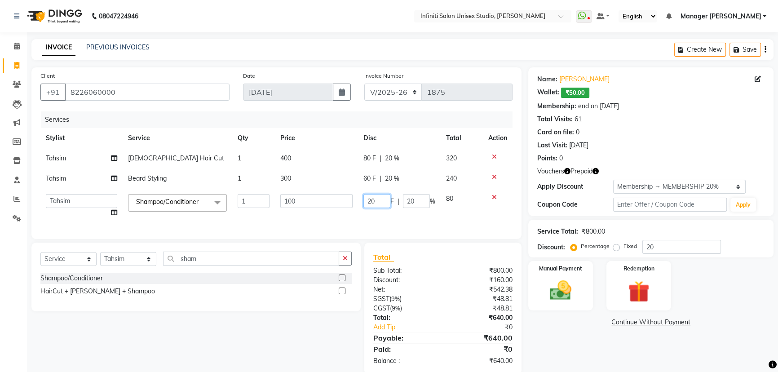
drag, startPoint x: 367, startPoint y: 199, endPoint x: 358, endPoint y: 204, distance: 9.5
click at [358, 204] on td "20 F | 20 %" at bounding box center [399, 206] width 83 height 34
click at [365, 207] on input "number" at bounding box center [376, 201] width 27 height 14
click at [372, 215] on td "F | 20 %" at bounding box center [399, 206] width 83 height 34
select select "49888"
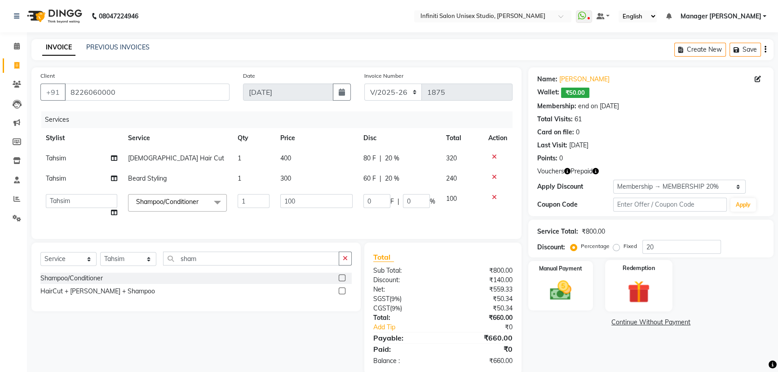
click at [627, 288] on img at bounding box center [639, 292] width 36 height 28
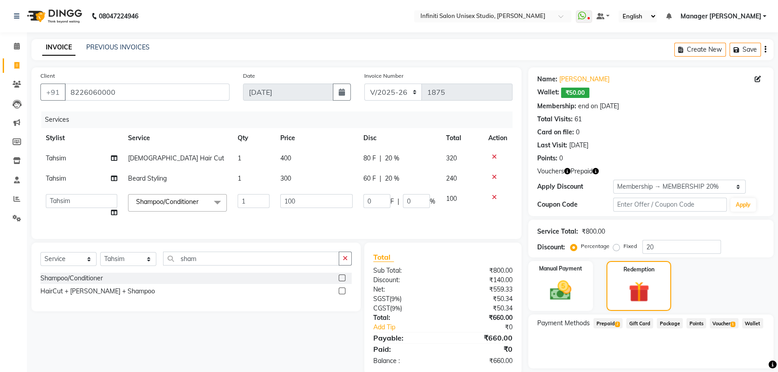
scroll to position [28, 0]
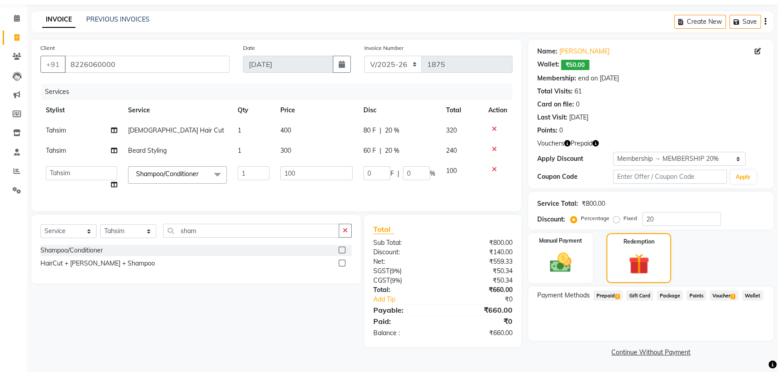
click at [617, 297] on span "2" at bounding box center [617, 296] width 5 height 5
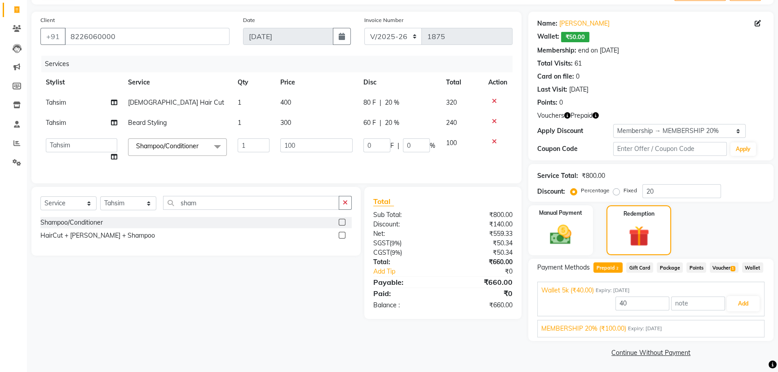
scroll to position [56, 0]
click at [742, 301] on button "Add" at bounding box center [743, 303] width 33 height 15
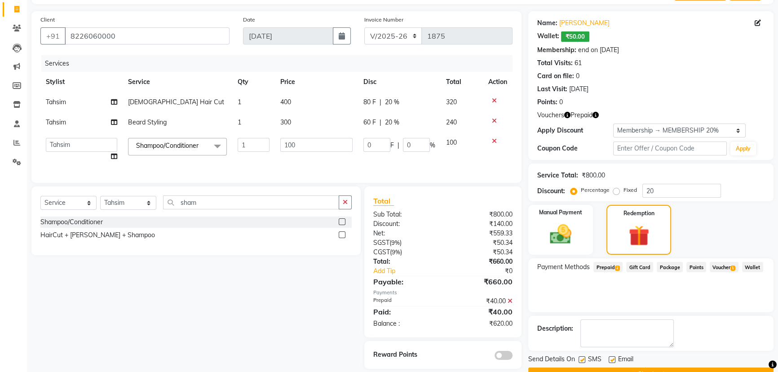
click at [615, 267] on span "2" at bounding box center [617, 268] width 5 height 5
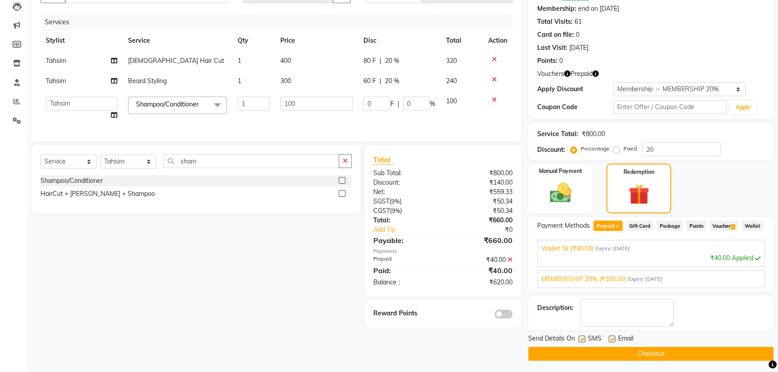
scroll to position [99, 0]
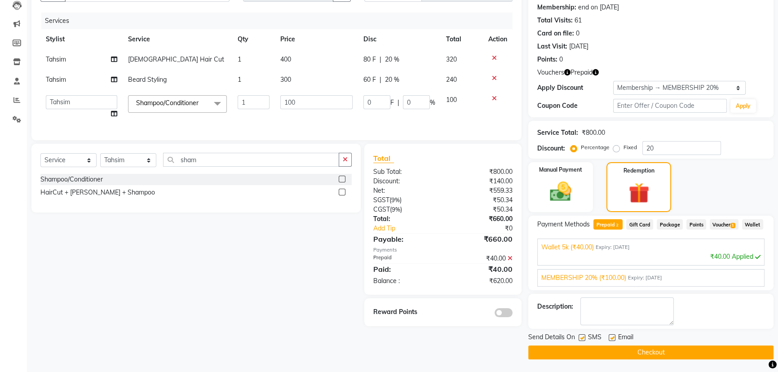
click at [663, 281] on div "MEMBERSHIP 20% (₹100.00) Expiry: 31-03-2034" at bounding box center [650, 277] width 219 height 9
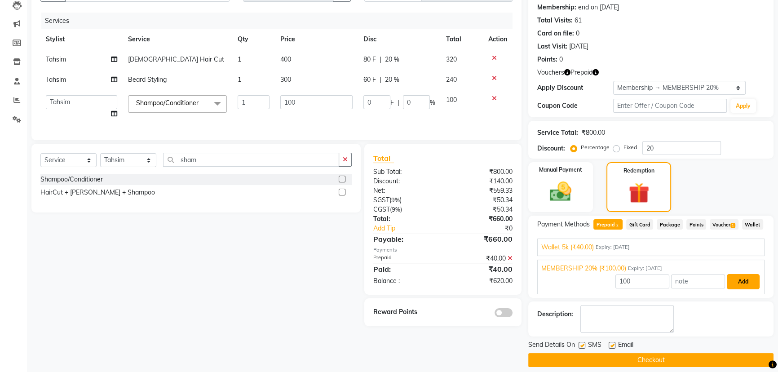
click at [743, 279] on button "Add" at bounding box center [743, 281] width 33 height 15
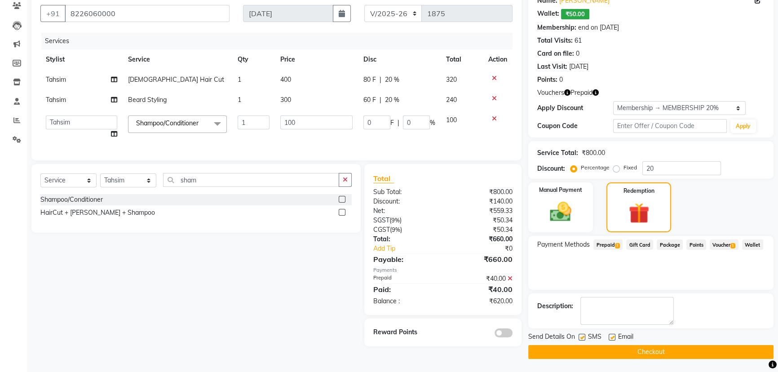
click at [733, 244] on span "1" at bounding box center [732, 245] width 5 height 5
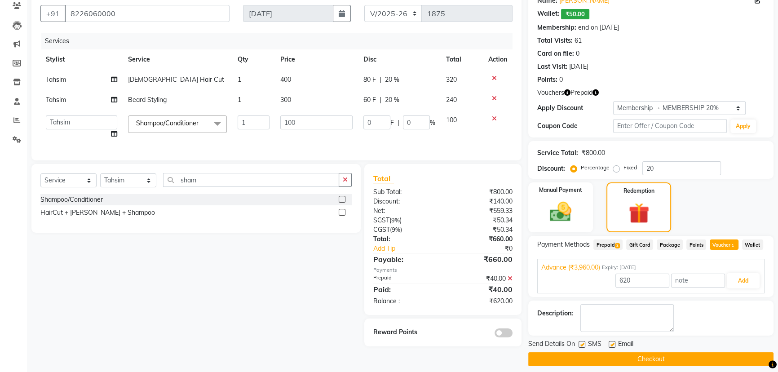
scroll to position [85, 0]
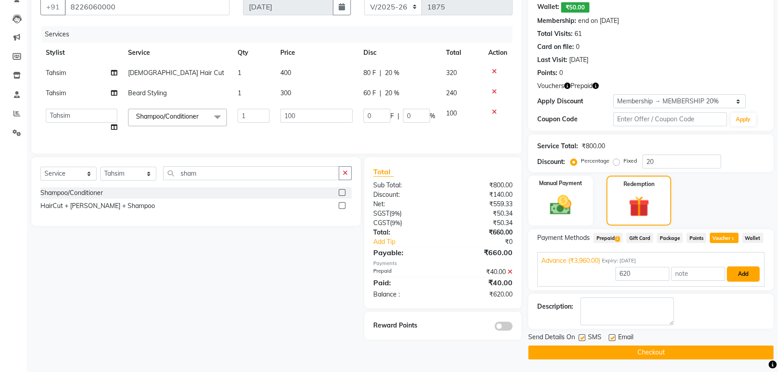
click at [742, 273] on button "Add" at bounding box center [743, 273] width 33 height 15
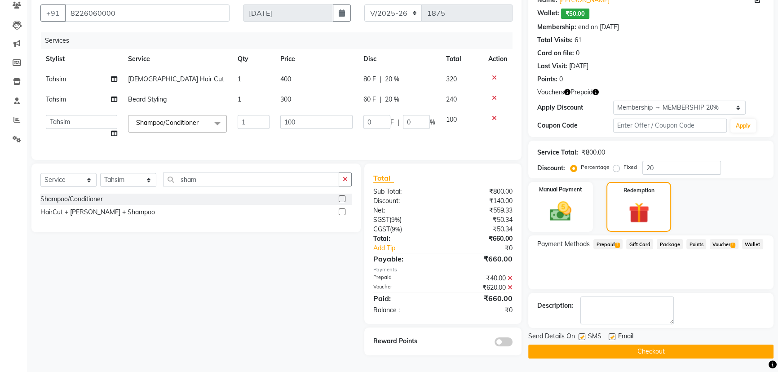
click at [508, 289] on icon at bounding box center [510, 287] width 5 height 6
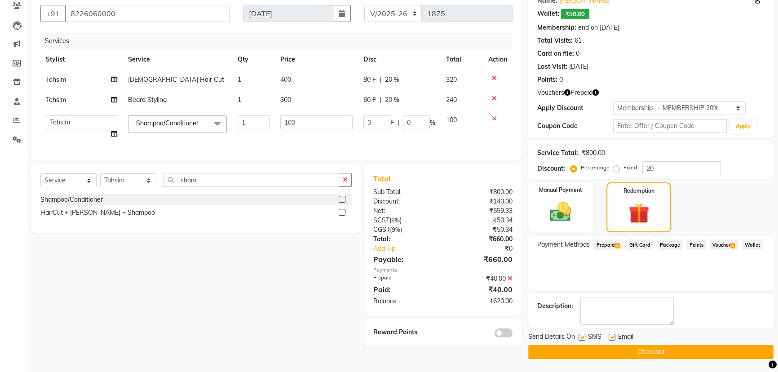
click at [618, 244] on span "2" at bounding box center [617, 245] width 5 height 5
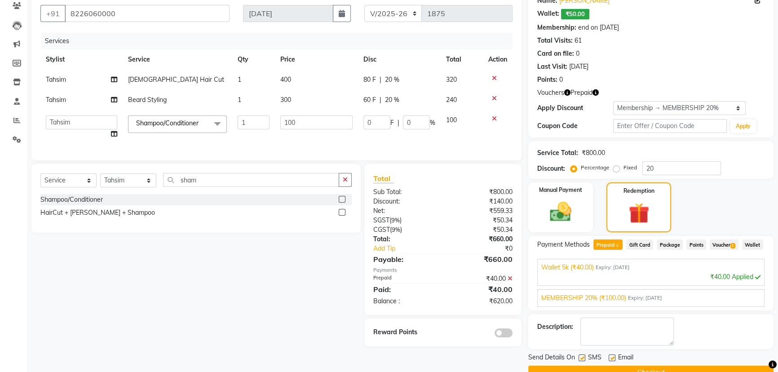
scroll to position [85, 0]
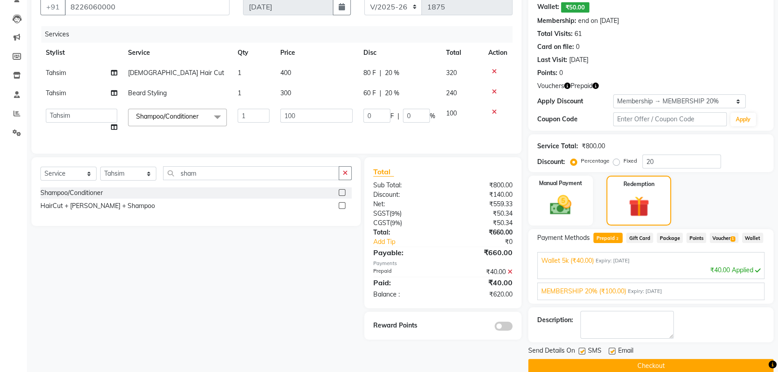
click at [655, 290] on span "Expiry: 31-03-2034" at bounding box center [645, 292] width 34 height 8
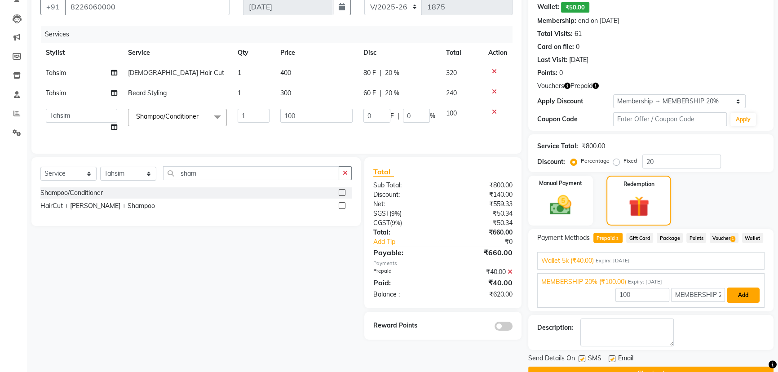
click at [739, 297] on button "Add" at bounding box center [743, 295] width 33 height 15
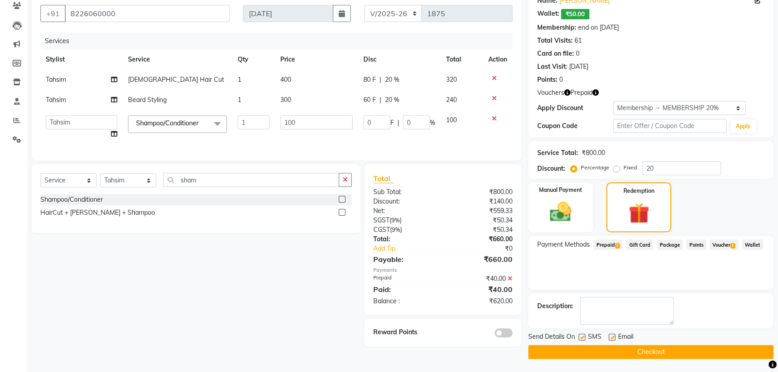
click at [511, 282] on icon at bounding box center [510, 278] width 5 height 6
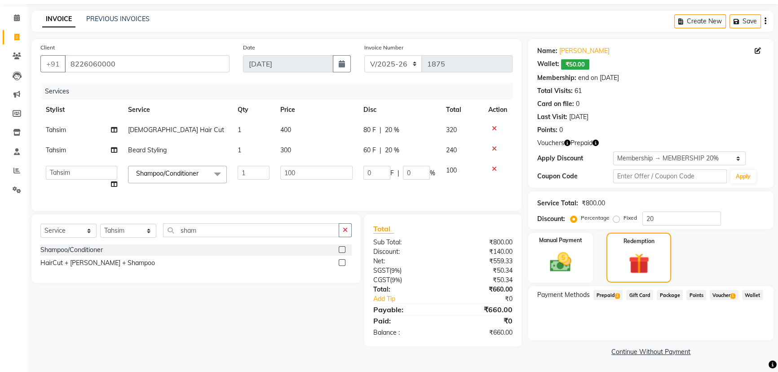
scroll to position [28, 0]
click at [617, 295] on span "2" at bounding box center [617, 296] width 5 height 5
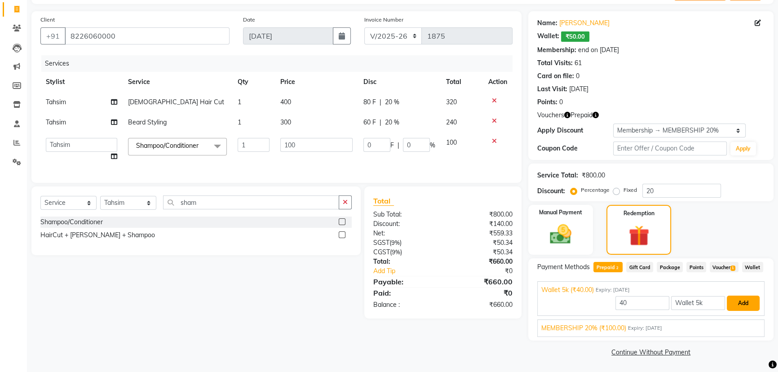
click at [745, 301] on button "Add" at bounding box center [743, 303] width 33 height 15
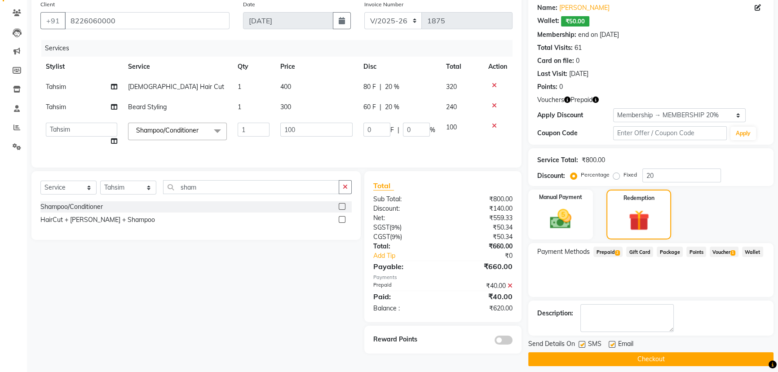
scroll to position [79, 0]
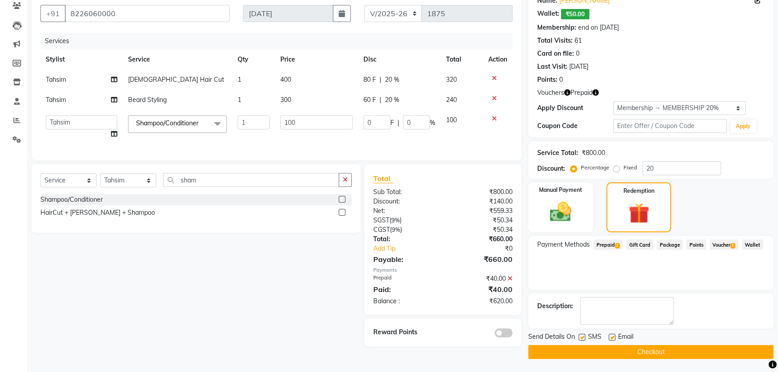
click at [732, 245] on span "1" at bounding box center [732, 245] width 5 height 5
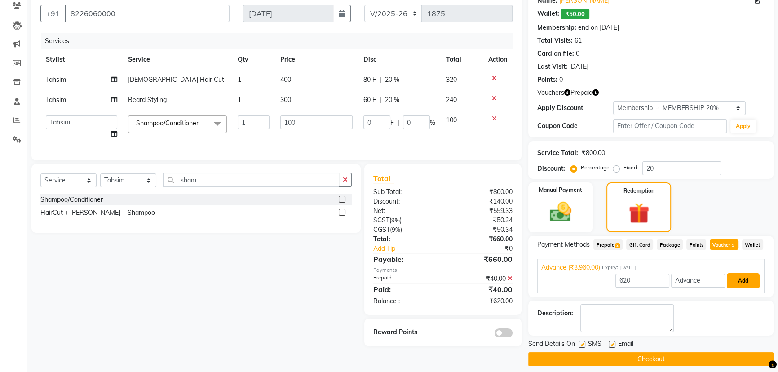
click at [738, 278] on button "Add" at bounding box center [743, 280] width 33 height 15
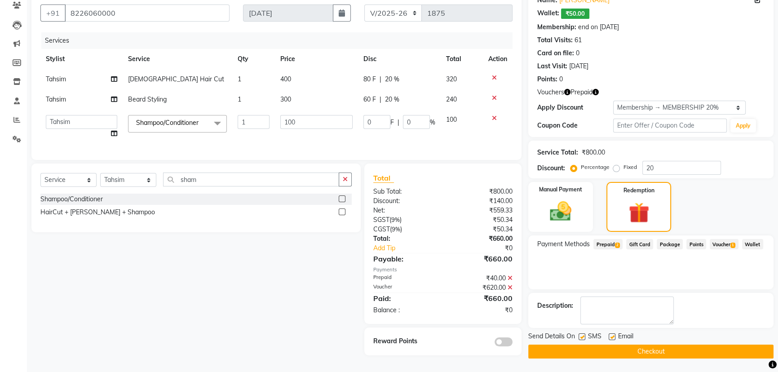
scroll to position [82, 0]
click at [628, 349] on button "Checkout" at bounding box center [650, 352] width 245 height 14
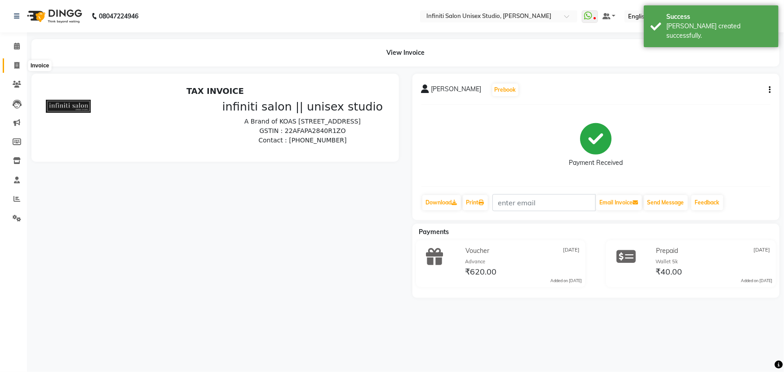
click at [18, 66] on icon at bounding box center [16, 65] width 5 height 7
select select "6511"
select select "service"
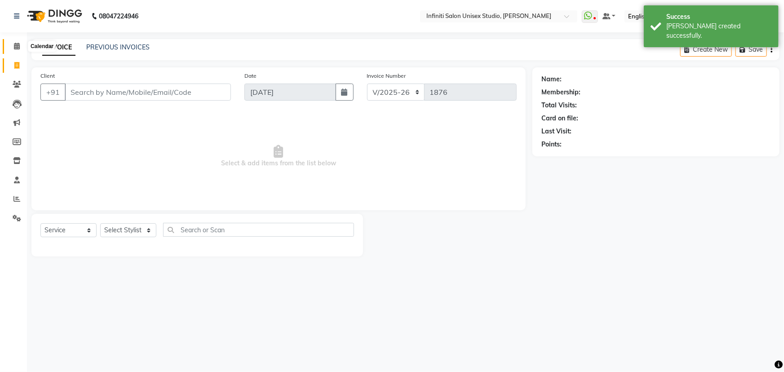
click at [14, 43] on icon at bounding box center [17, 46] width 6 height 7
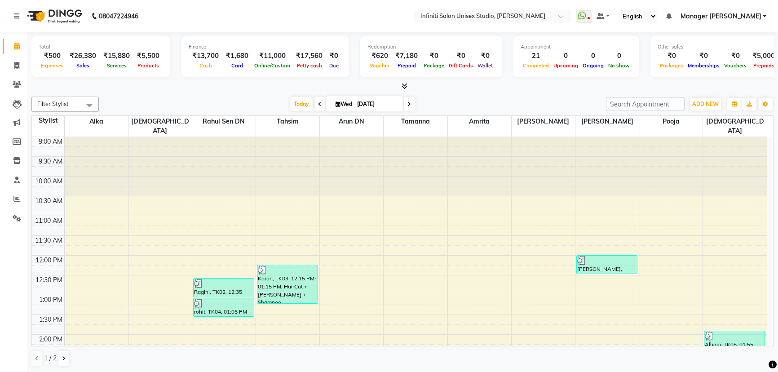
click at [405, 84] on icon at bounding box center [405, 86] width 6 height 7
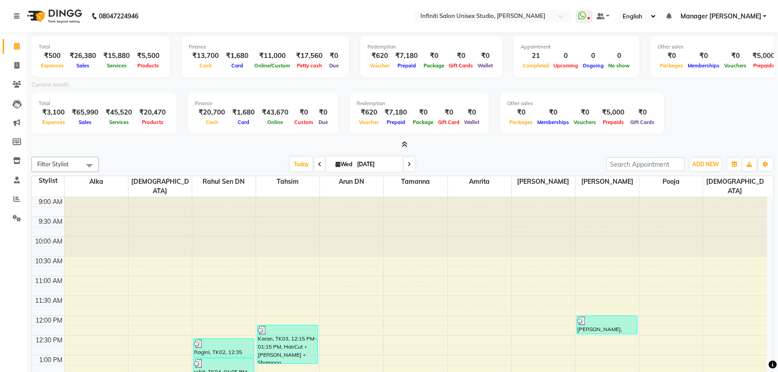
click at [404, 142] on icon at bounding box center [405, 144] width 6 height 7
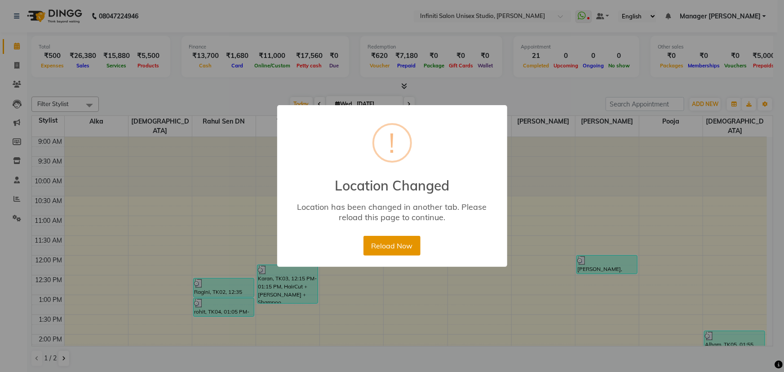
click at [395, 240] on button "Reload Now" at bounding box center [391, 246] width 57 height 20
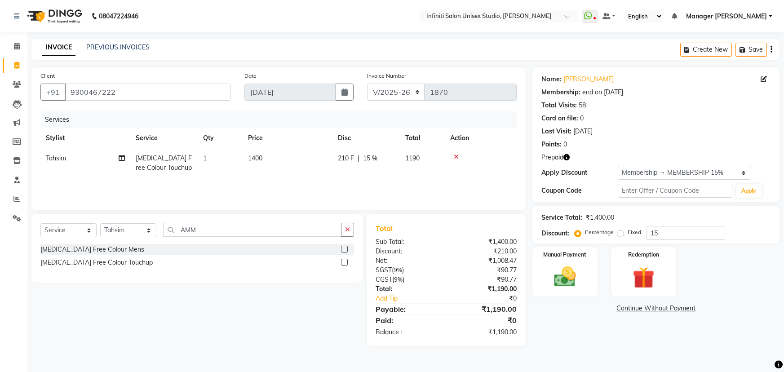
select select "6511"
select select "service"
select select "49888"
select select "2: Object"
drag, startPoint x: 348, startPoint y: 230, endPoint x: 337, endPoint y: 228, distance: 10.9
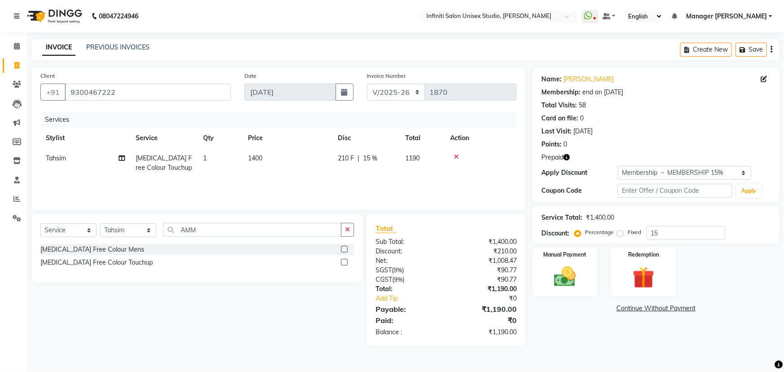
click at [348, 230] on icon "button" at bounding box center [347, 229] width 5 height 6
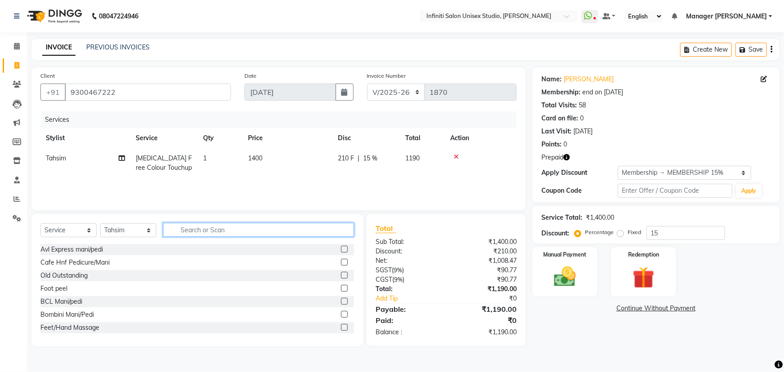
click at [329, 229] on input "text" at bounding box center [258, 230] width 191 height 14
click at [144, 230] on select "Select Stylist Alka Amrita Arun DN Bharti [PERSON_NAME] Owner [PERSON_NAME] DN …" at bounding box center [128, 230] width 56 height 14
select select "78873"
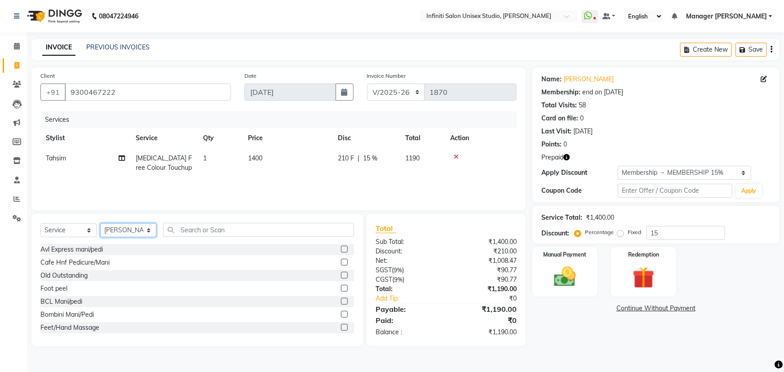
click at [100, 223] on select "Select Stylist Alka Amrita Arun DN Bharti Nigam Ishu Krishna Owner Pooja Rahul …" at bounding box center [128, 230] width 56 height 14
click at [202, 235] on input "text" at bounding box center [258, 230] width 191 height 14
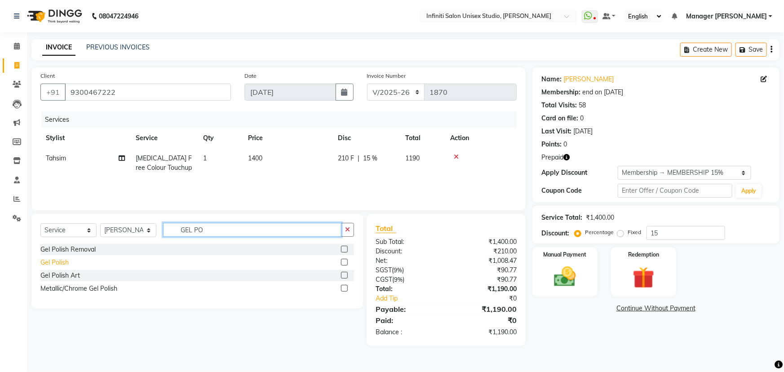
type input "GEL PO"
click at [68, 263] on div "Gel Polish" at bounding box center [54, 262] width 28 height 9
checkbox input "false"
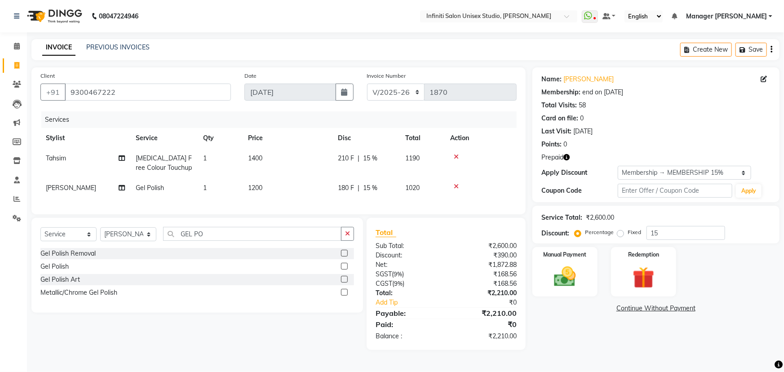
click at [262, 185] on span "1200" at bounding box center [255, 188] width 14 height 8
select select "78873"
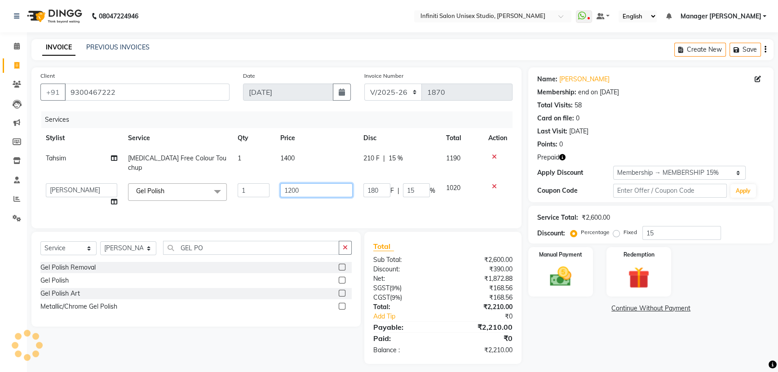
drag, startPoint x: 292, startPoint y: 180, endPoint x: 288, endPoint y: 179, distance: 4.6
click at [288, 183] on input "1200" at bounding box center [316, 190] width 72 height 14
type input "1500"
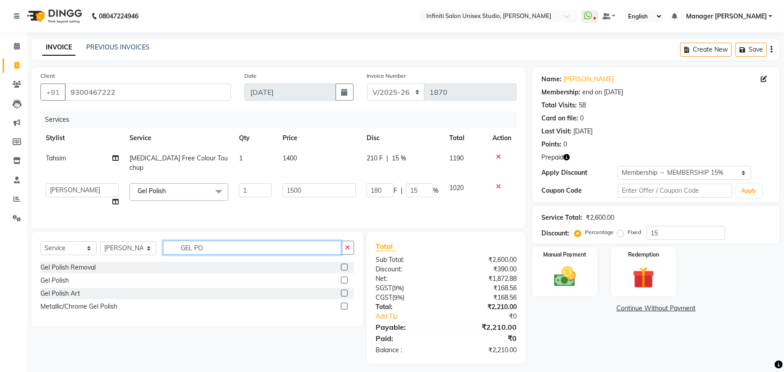
click at [319, 242] on input "GEL PO" at bounding box center [252, 248] width 178 height 14
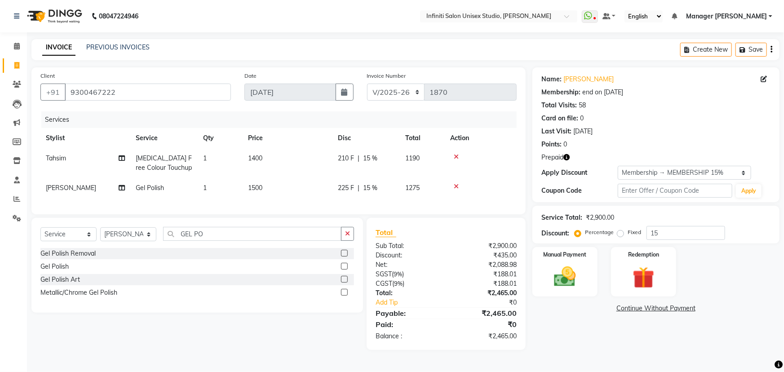
drag, startPoint x: 351, startPoint y: 238, endPoint x: 324, endPoint y: 240, distance: 27.1
click at [346, 239] on button "button" at bounding box center [347, 234] width 13 height 14
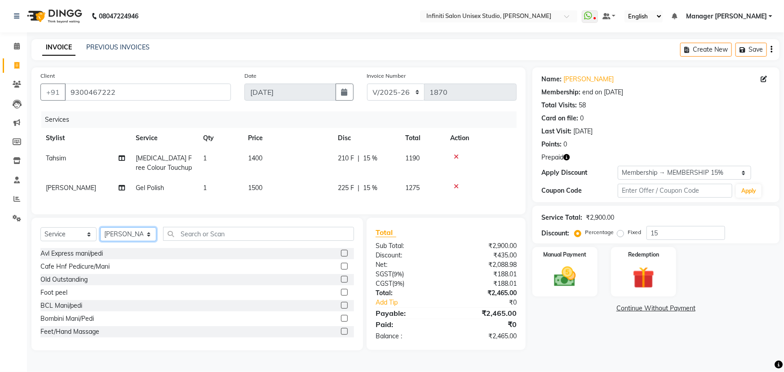
click at [131, 239] on select "Select Stylist Alka Amrita Arun DN Bharti Nigam Ishu Krishna Owner Pooja Rahul …" at bounding box center [128, 234] width 56 height 14
select select "49892"
click at [100, 234] on select "Select Stylist Alka Amrita Arun DN Bharti Nigam Ishu Krishna Owner Pooja Rahul …" at bounding box center [128, 234] width 56 height 14
click at [187, 238] on input "text" at bounding box center [258, 234] width 191 height 14
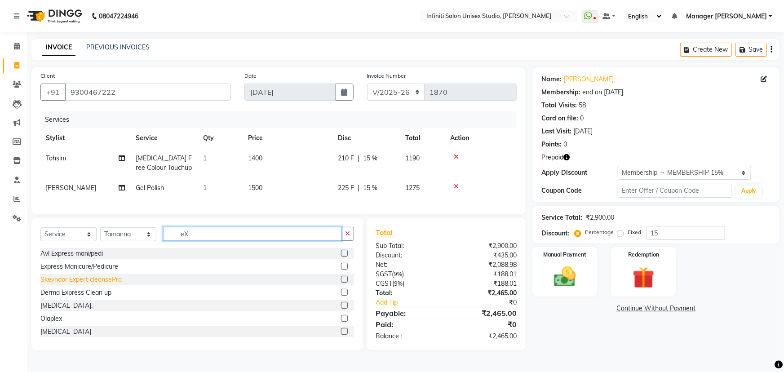
type input "eX"
click at [89, 284] on div "Skeyndor Expert cleansePro" at bounding box center [80, 279] width 81 height 9
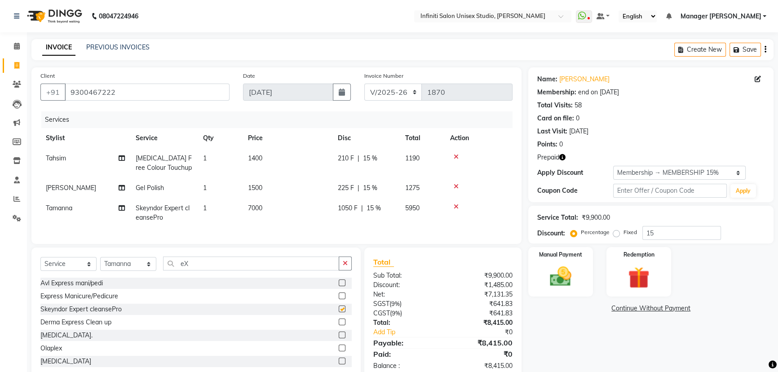
checkbox input "false"
click at [261, 208] on span "7000" at bounding box center [255, 208] width 14 height 8
select select "49892"
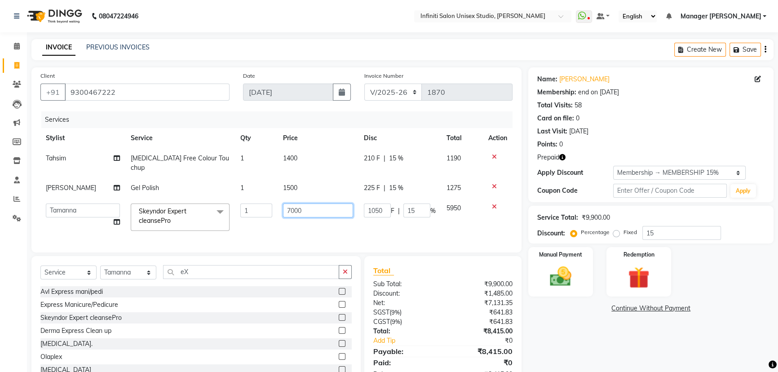
drag, startPoint x: 292, startPoint y: 199, endPoint x: 278, endPoint y: 197, distance: 14.1
click at [278, 198] on td "7000" at bounding box center [318, 217] width 81 height 38
type input "3500"
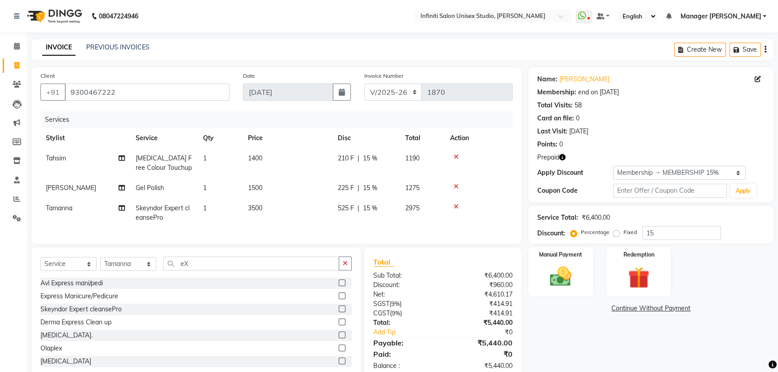
click at [288, 244] on div "Client +91 9300467222 Date 03-09-2025 Invoice Number CI/2025-26 V/2025-26 1870 …" at bounding box center [276, 155] width 490 height 177
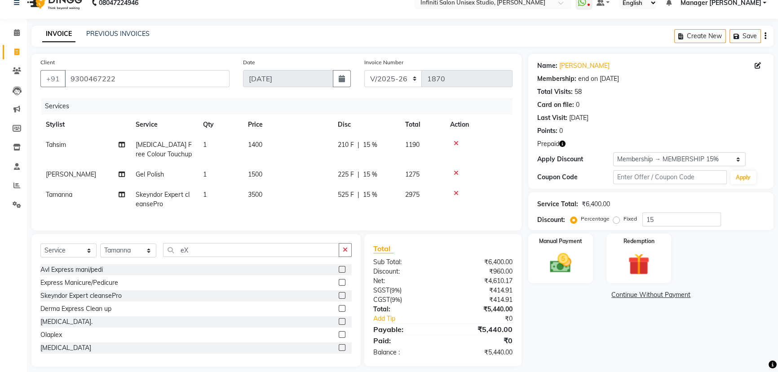
scroll to position [27, 0]
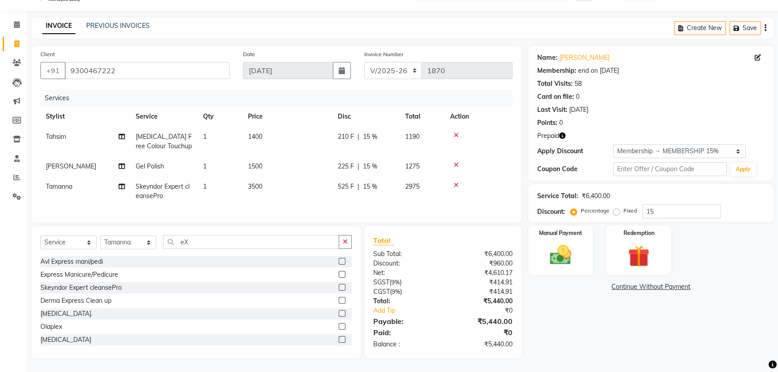
click at [209, 162] on td "1" at bounding box center [220, 166] width 45 height 20
select select "78873"
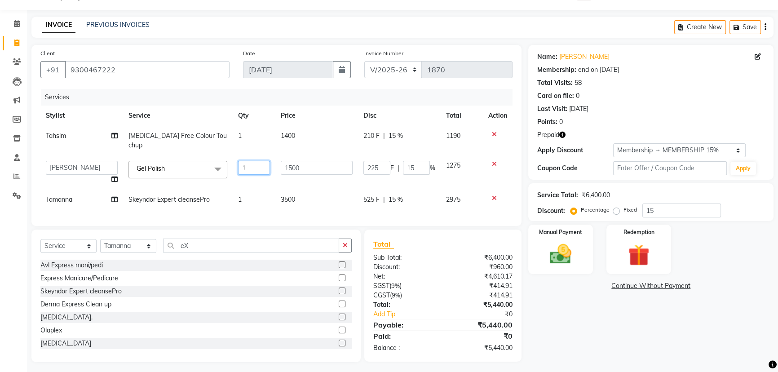
drag, startPoint x: 245, startPoint y: 158, endPoint x: 235, endPoint y: 155, distance: 10.2
click at [235, 155] on td "1" at bounding box center [254, 172] width 43 height 34
type input "2"
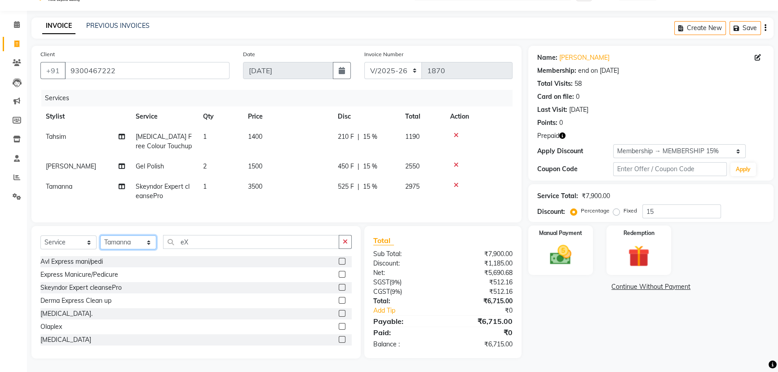
click at [136, 247] on select "Select Stylist Alka Amrita Arun DN Bharti Nigam Ishu Krishna Owner Pooja Rahul …" at bounding box center [128, 242] width 56 height 14
select select "78873"
click at [100, 240] on select "Select Stylist Alka Amrita Arun DN Bharti Nigam Ishu Krishna Owner Pooja Rahul …" at bounding box center [128, 242] width 56 height 14
drag, startPoint x: 180, startPoint y: 243, endPoint x: 162, endPoint y: 243, distance: 17.5
click at [162, 243] on div "Select Service Product Membership Package Voucher Prepaid Gift Card Select Styl…" at bounding box center [195, 245] width 311 height 21
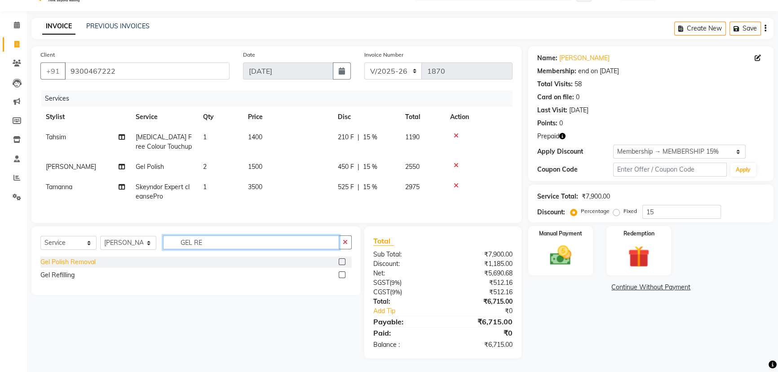
type input "GEL RE"
click at [81, 265] on div "Gel Polish Removal" at bounding box center [67, 261] width 55 height 9
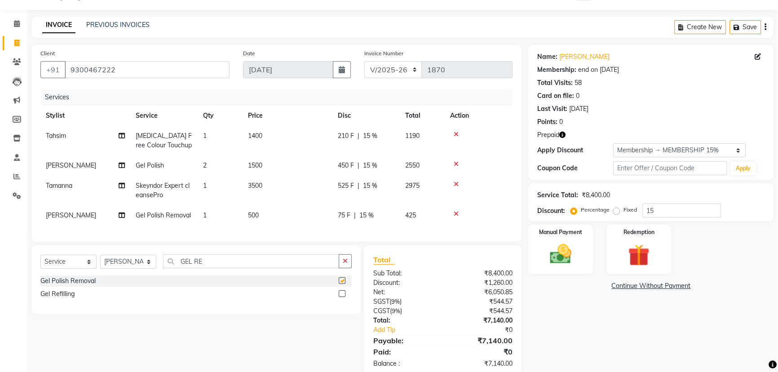
checkbox input "false"
click at [348, 268] on button "button" at bounding box center [345, 261] width 13 height 14
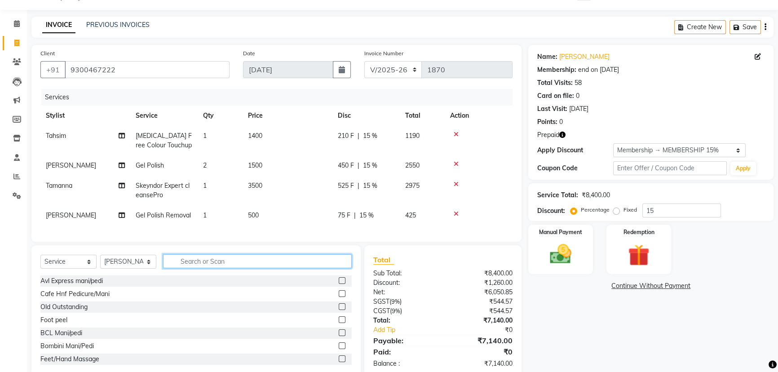
scroll to position [48, 0]
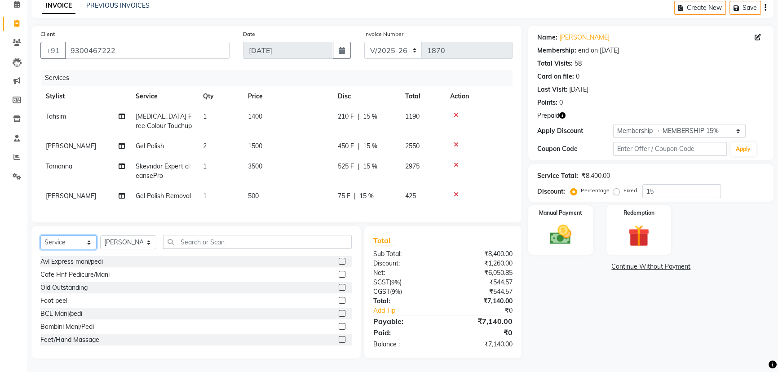
drag, startPoint x: 58, startPoint y: 241, endPoint x: 56, endPoint y: 248, distance: 7.4
click at [58, 241] on select "Select Service Product Membership Package Voucher Prepaid Gift Card" at bounding box center [68, 242] width 56 height 14
select select "product"
click at [40, 235] on select "Select Service Product Membership Package Voucher Prepaid Gift Card" at bounding box center [68, 242] width 56 height 14
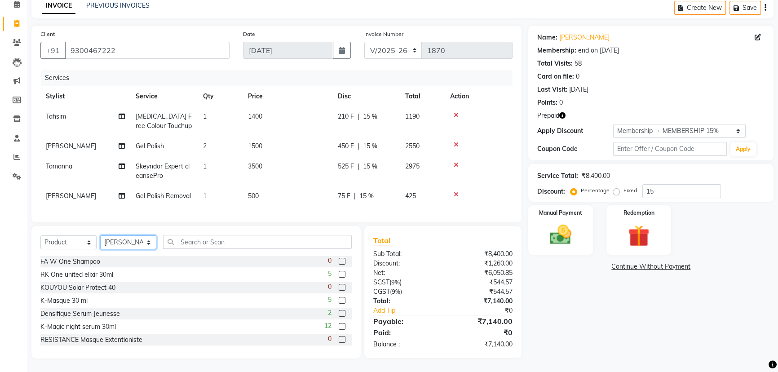
click at [128, 243] on select "Select Stylist Alka Amrita Arun DN Bharti [PERSON_NAME] Owner [PERSON_NAME] DN …" at bounding box center [128, 242] width 56 height 14
select select "49892"
click at [100, 235] on select "Select Stylist Alka Amrita Arun DN Bharti [PERSON_NAME] Owner [PERSON_NAME] DN …" at bounding box center [128, 242] width 56 height 14
click at [205, 242] on input "text" at bounding box center [257, 242] width 189 height 14
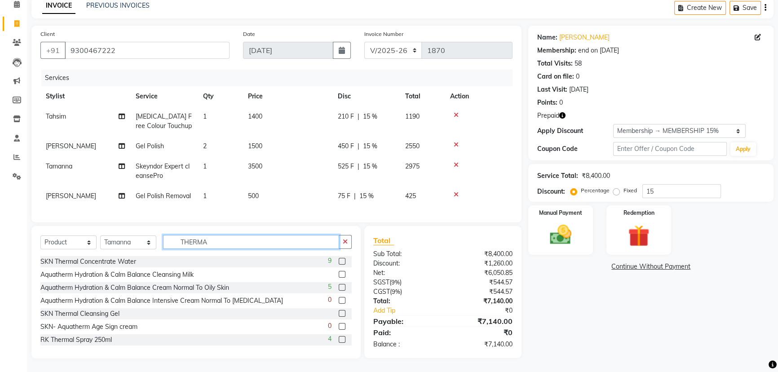
scroll to position [48, 0]
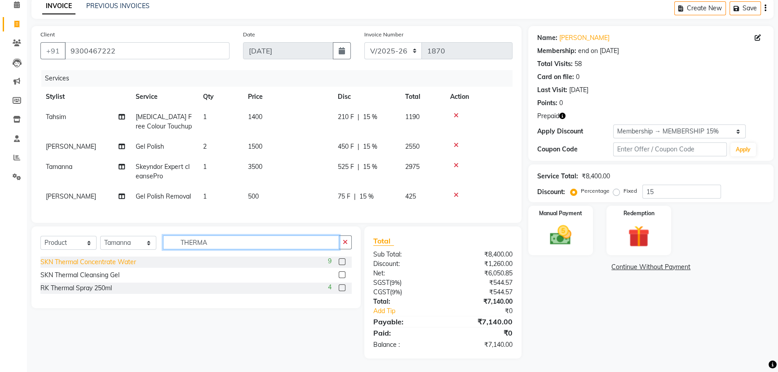
type input "THERMA"
click at [113, 262] on div "SKN Thermal Concentrate Water" at bounding box center [88, 261] width 96 height 9
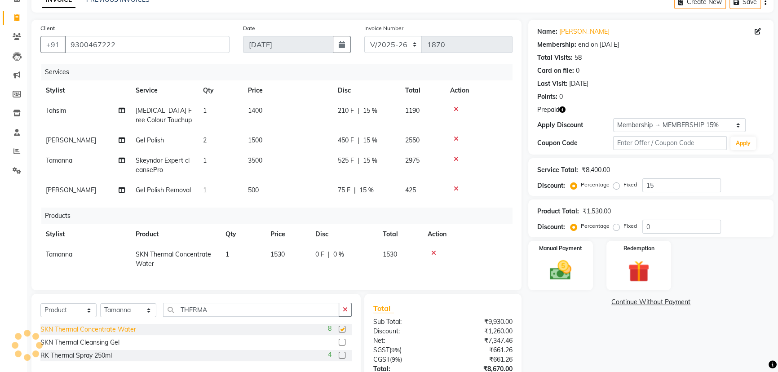
checkbox input "false"
click at [346, 313] on icon "button" at bounding box center [345, 309] width 5 height 6
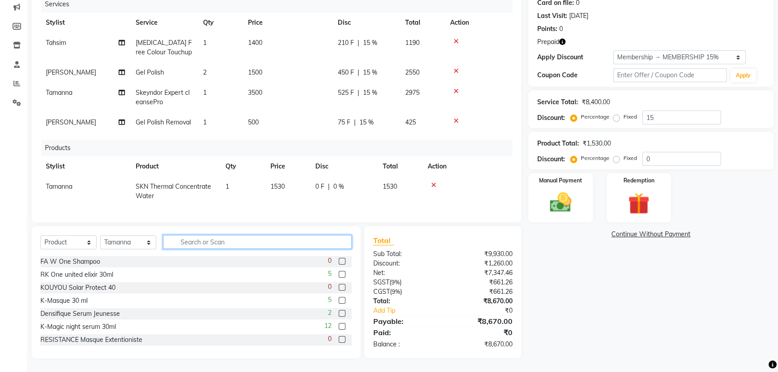
scroll to position [81, 0]
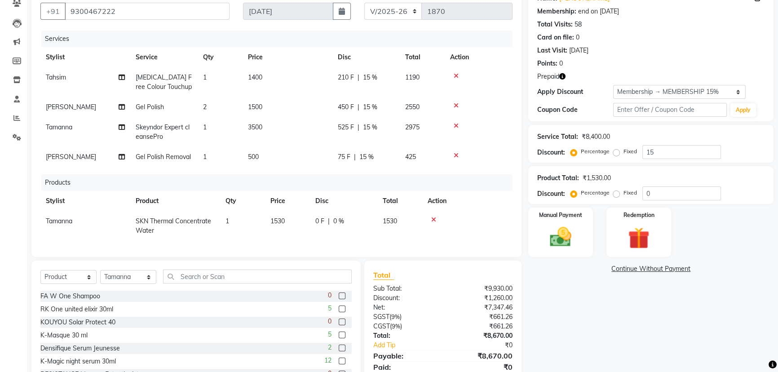
click at [562, 75] on icon "button" at bounding box center [562, 76] width 6 height 6
click at [433, 219] on icon at bounding box center [433, 220] width 5 height 6
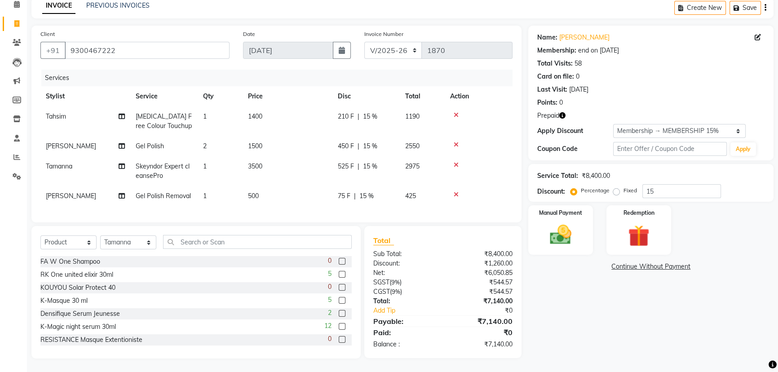
click at [564, 112] on icon "button" at bounding box center [562, 115] width 6 height 6
click at [487, 224] on div "Client +91 9300467222 Date 03-09-2025 Invoice Number CI/2025-26 V/2025-26 1870 …" at bounding box center [277, 192] width 504 height 333
click at [579, 33] on link "[PERSON_NAME]" at bounding box center [584, 37] width 50 height 9
click at [568, 111] on div "Prepaid" at bounding box center [650, 115] width 227 height 9
click at [563, 112] on icon "button" at bounding box center [562, 115] width 6 height 6
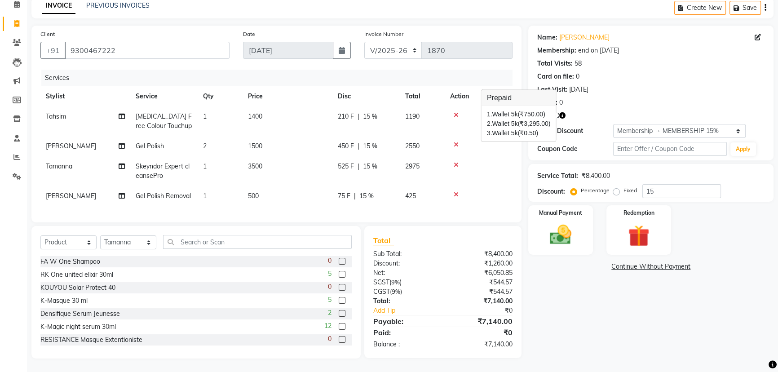
click at [499, 165] on td at bounding box center [479, 171] width 68 height 30
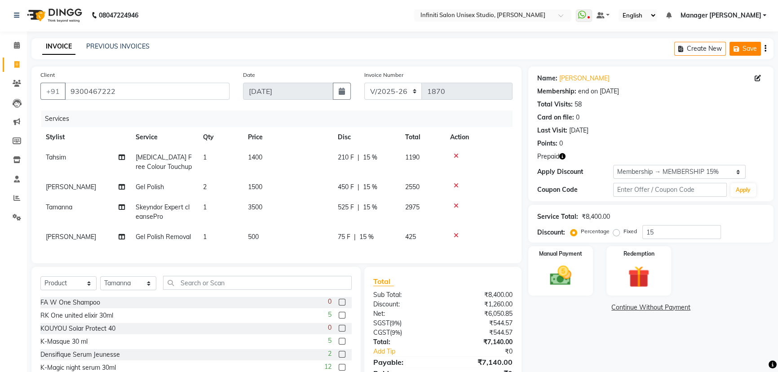
scroll to position [0, 0]
click at [741, 45] on button "Save" at bounding box center [745, 50] width 31 height 14
click at [572, 79] on link "[PERSON_NAME]" at bounding box center [584, 79] width 50 height 9
click at [13, 81] on icon at bounding box center [17, 84] width 9 height 7
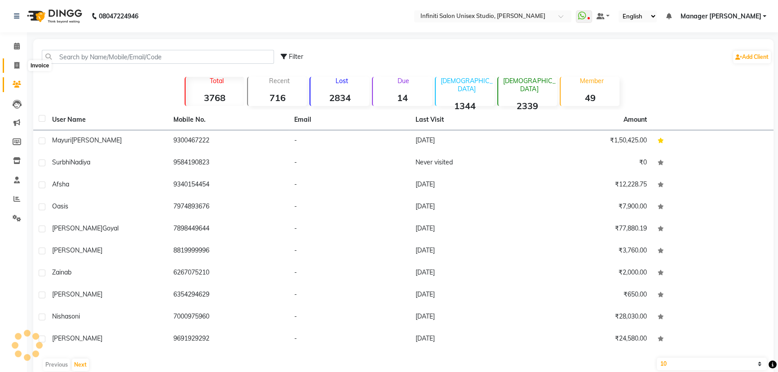
click at [16, 63] on icon at bounding box center [16, 65] width 5 height 7
select select "service"
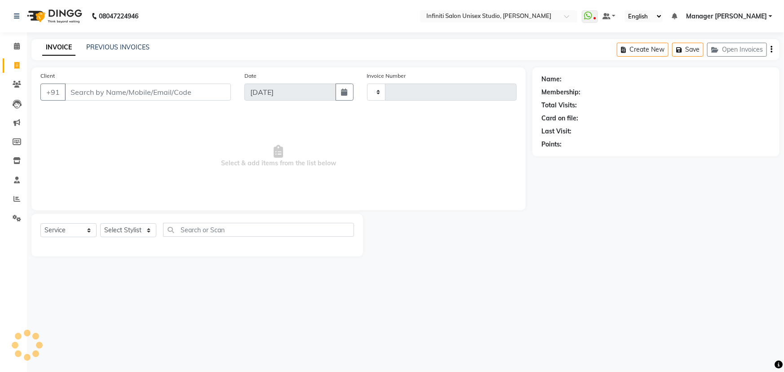
type input "1873"
select select "6511"
click at [728, 45] on button "Open Invoices" at bounding box center [737, 50] width 60 height 14
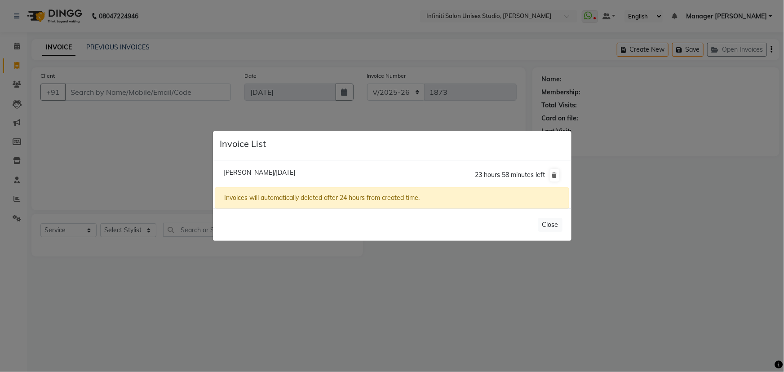
click at [295, 173] on span "Mayuri Parik/03 September 2025" at bounding box center [259, 172] width 71 height 8
type input "9300467222"
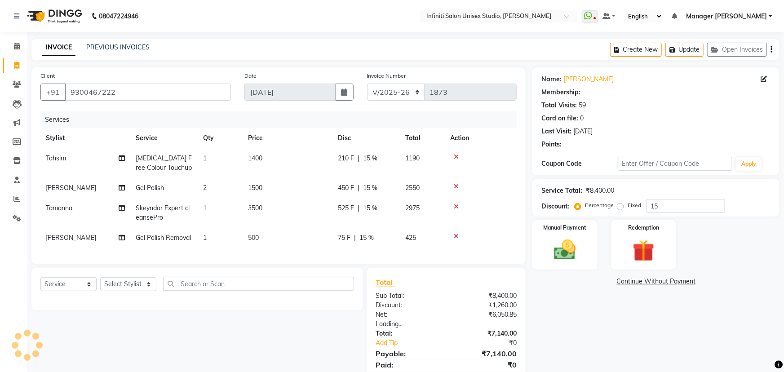
type input "0"
select select "2: Object"
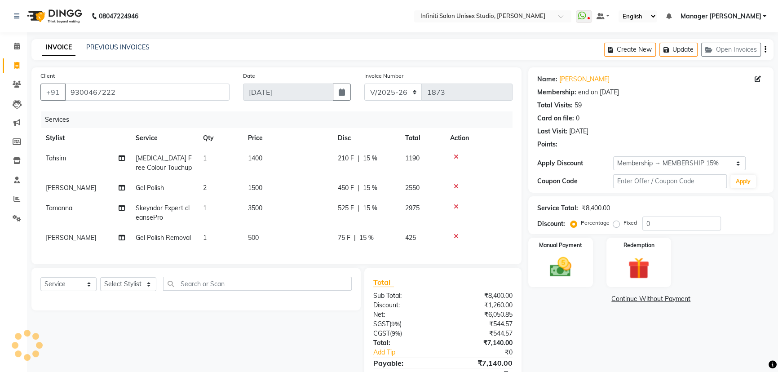
type input "15"
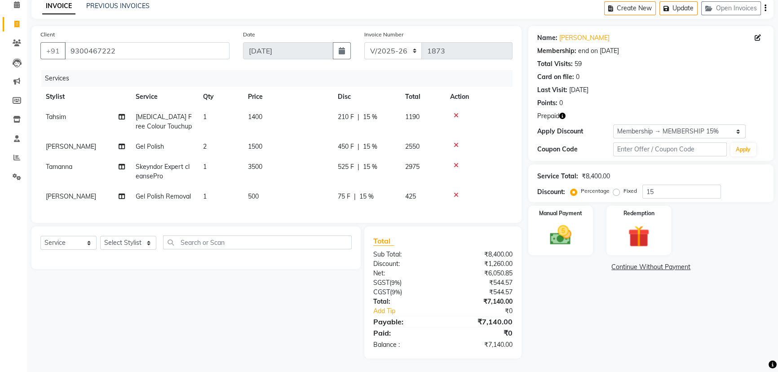
scroll to position [48, 0]
click at [623, 235] on img at bounding box center [639, 236] width 36 height 28
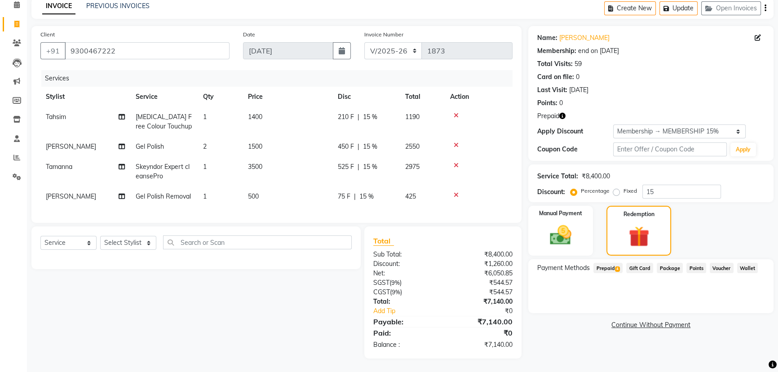
click at [613, 266] on span "Prepaid 4" at bounding box center [607, 268] width 29 height 10
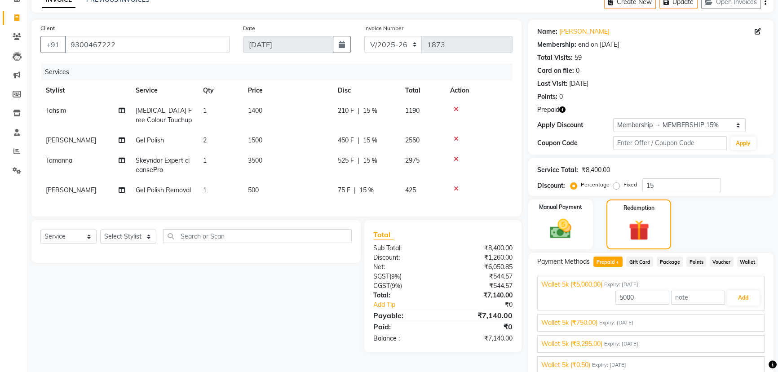
click at [595, 342] on span "Wallet 5k (₹3,295.00)" at bounding box center [571, 343] width 61 height 9
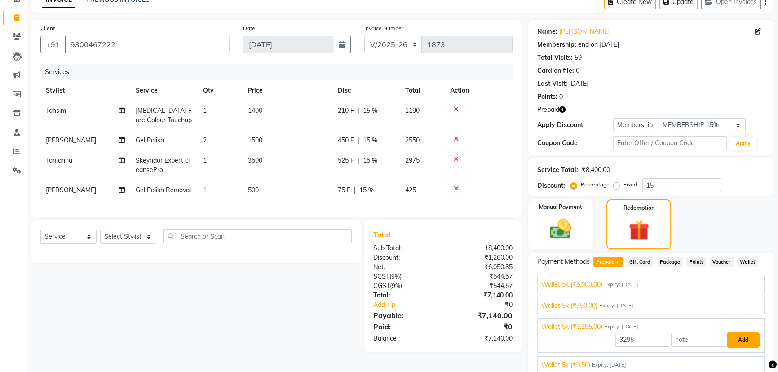
click at [744, 337] on button "Add" at bounding box center [743, 339] width 33 height 15
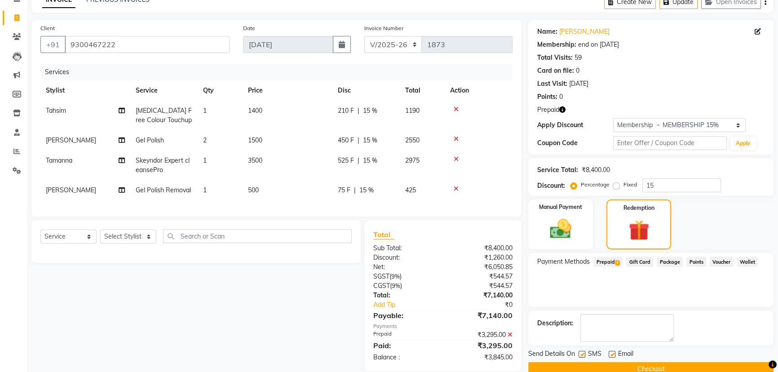
click at [611, 259] on span "Prepaid 4" at bounding box center [607, 262] width 29 height 10
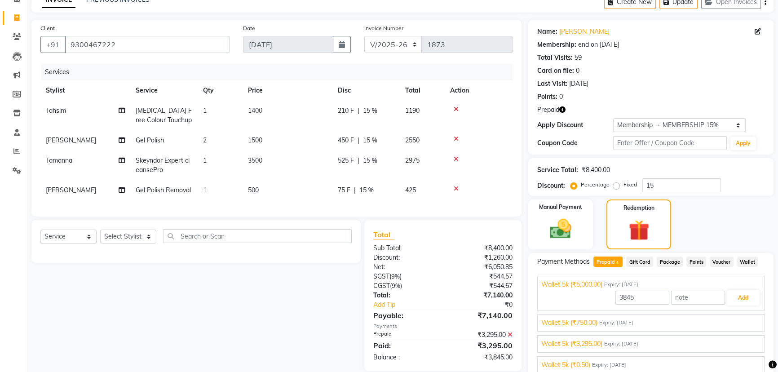
click at [591, 321] on span "Wallet 5k (₹750.00)" at bounding box center [569, 322] width 56 height 9
click at [745, 319] on button "Add" at bounding box center [743, 318] width 33 height 15
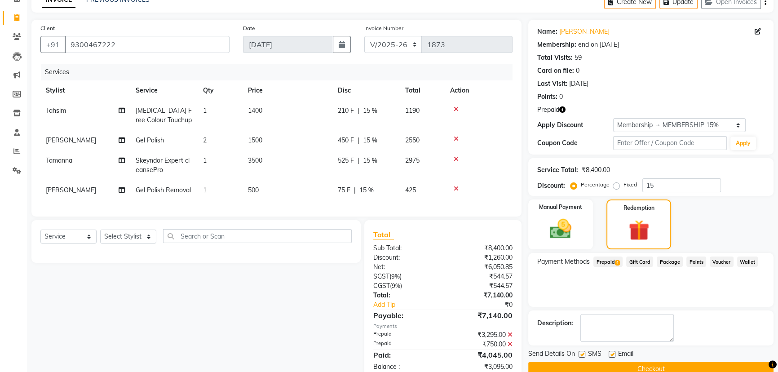
click at [602, 260] on span "Prepaid 4" at bounding box center [607, 262] width 29 height 10
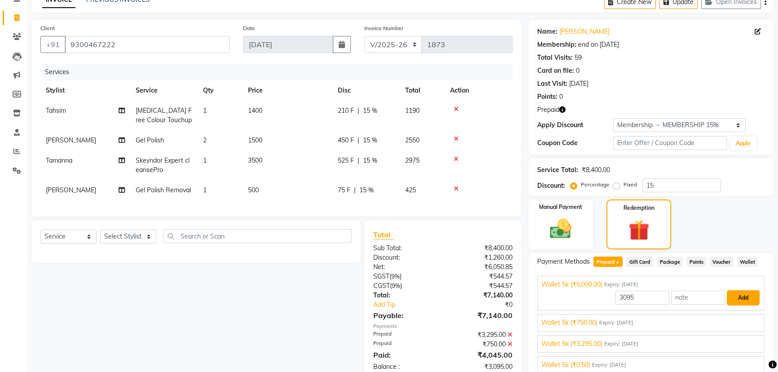
click at [750, 296] on button "Add" at bounding box center [743, 297] width 33 height 15
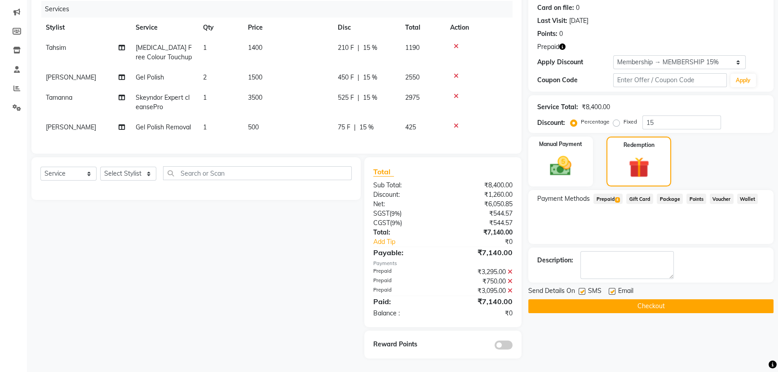
scroll to position [117, 0]
click at [565, 299] on button "Checkout" at bounding box center [650, 306] width 245 height 14
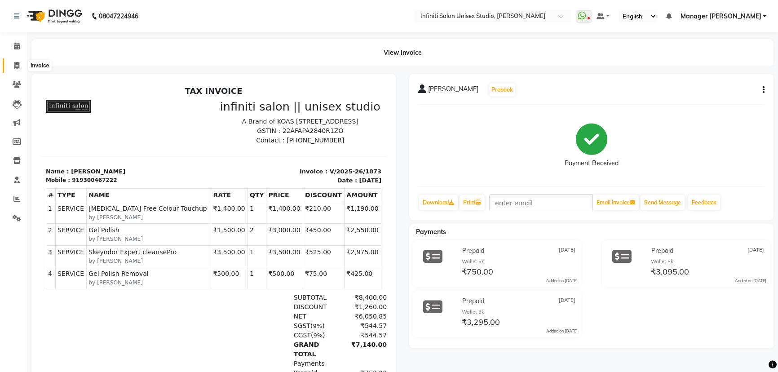
click at [14, 66] on icon at bounding box center [16, 65] width 5 height 7
select select "6511"
select select "service"
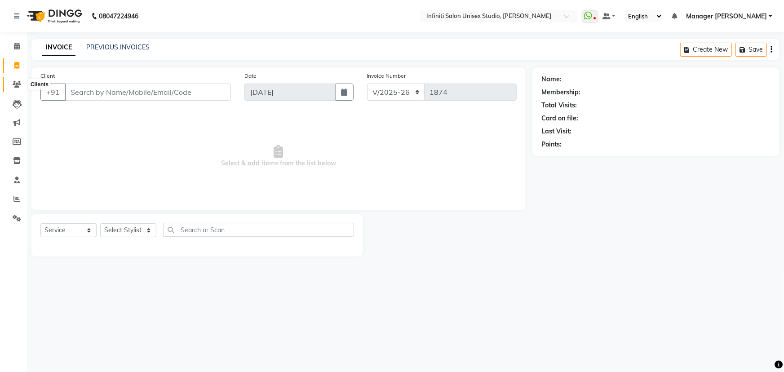
drag, startPoint x: 18, startPoint y: 80, endPoint x: 22, endPoint y: 81, distance: 5.1
click at [18, 80] on span at bounding box center [17, 85] width 16 height 10
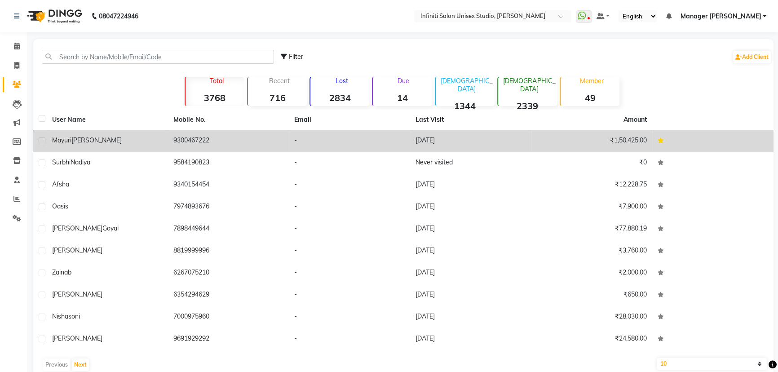
drag, startPoint x: 132, startPoint y: 143, endPoint x: 135, endPoint y: 138, distance: 5.9
click at [132, 143] on div "Mayuri parik" at bounding box center [107, 140] width 111 height 9
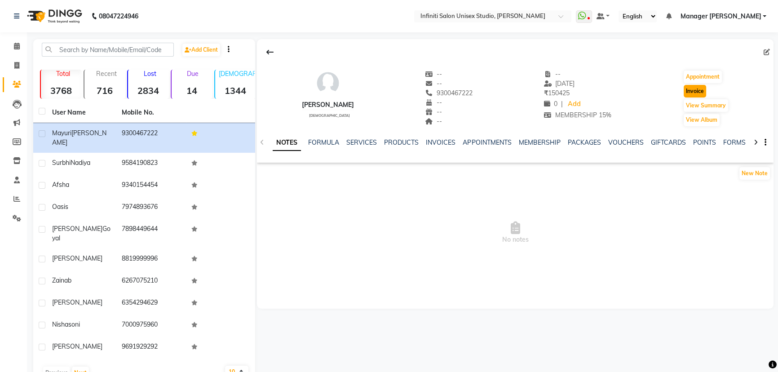
click at [690, 88] on button "Invoice" at bounding box center [695, 91] width 22 height 13
select select "service"
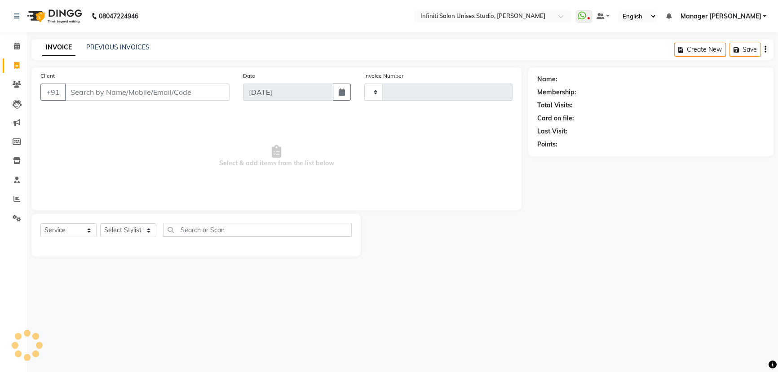
type input "1874"
select select "6511"
type input "9300467222"
select select "2: Object"
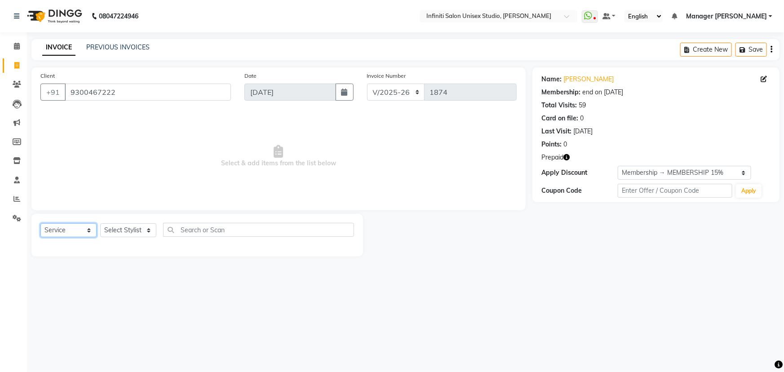
click at [73, 229] on select "Select Service Product Membership Package Voucher Prepaid Gift Card" at bounding box center [68, 230] width 56 height 14
select select "product"
click at [40, 223] on select "Select Service Product Membership Package Voucher Prepaid Gift Card" at bounding box center [68, 230] width 56 height 14
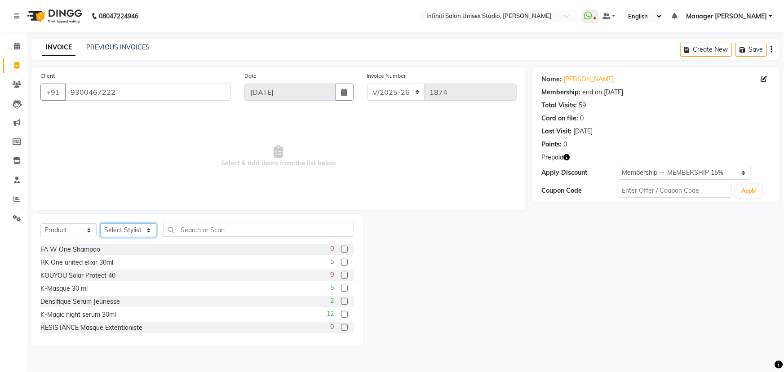
click at [131, 233] on select "Select Stylist Alka Amrita Arun DN Bharti [PERSON_NAME] Owner [PERSON_NAME] DN …" at bounding box center [128, 230] width 56 height 14
select select "49892"
click at [100, 223] on select "Select Stylist Alka Amrita Arun DN Bharti [PERSON_NAME] Owner [PERSON_NAME] DN …" at bounding box center [128, 230] width 56 height 14
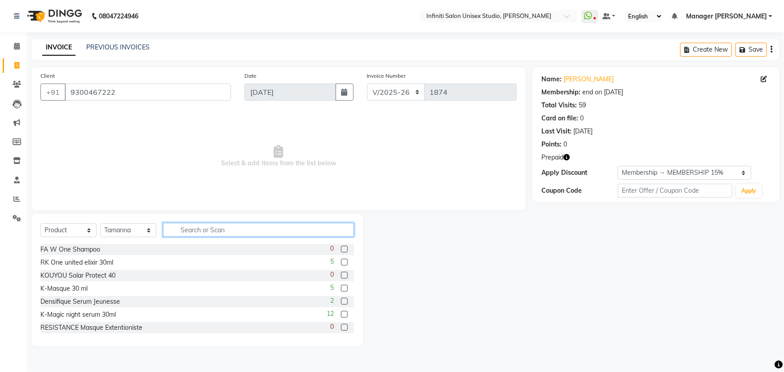
click at [187, 233] on input "text" at bounding box center [258, 230] width 191 height 14
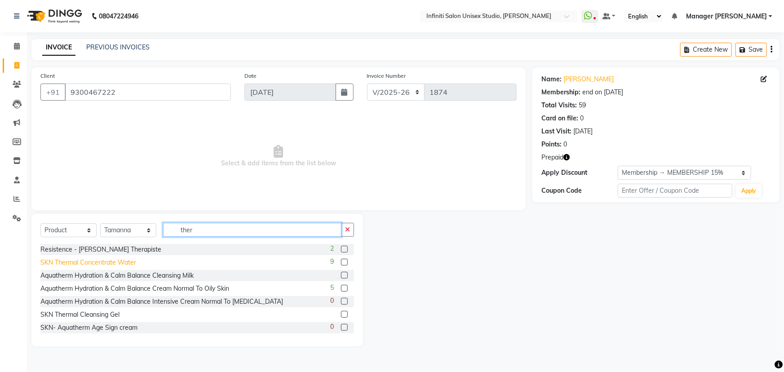
type input "ther"
click at [104, 260] on div "SKN Thermal Concentrate Water" at bounding box center [88, 262] width 96 height 9
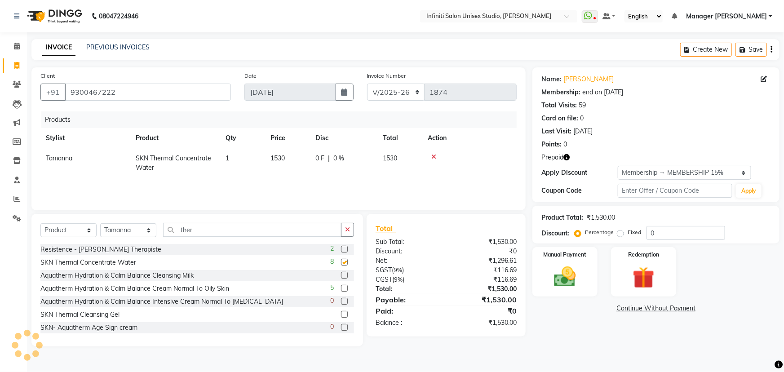
checkbox input "false"
drag, startPoint x: 173, startPoint y: 225, endPoint x: 163, endPoint y: 227, distance: 10.0
click at [165, 227] on input "ther" at bounding box center [252, 230] width 178 height 14
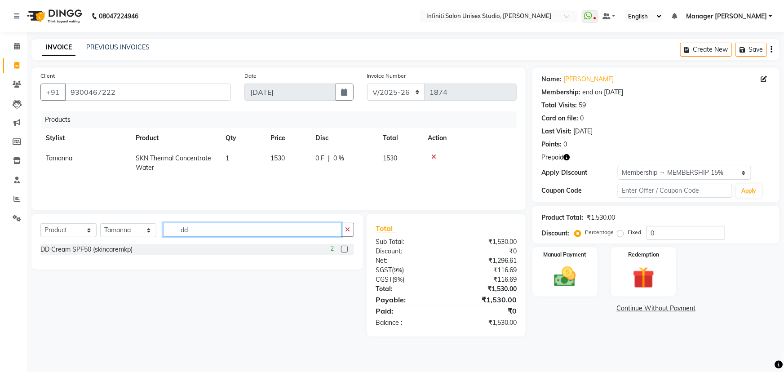
type input "dd"
drag, startPoint x: 342, startPoint y: 248, endPoint x: 311, endPoint y: 239, distance: 32.5
click at [342, 248] on label at bounding box center [344, 249] width 7 height 7
click at [342, 248] on input "checkbox" at bounding box center [344, 250] width 6 height 6
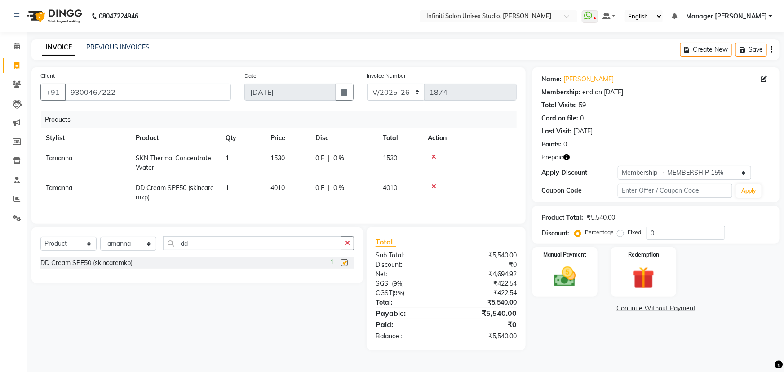
checkbox input "false"
click at [319, 156] on span "0 F" at bounding box center [319, 158] width 9 height 9
select select "49892"
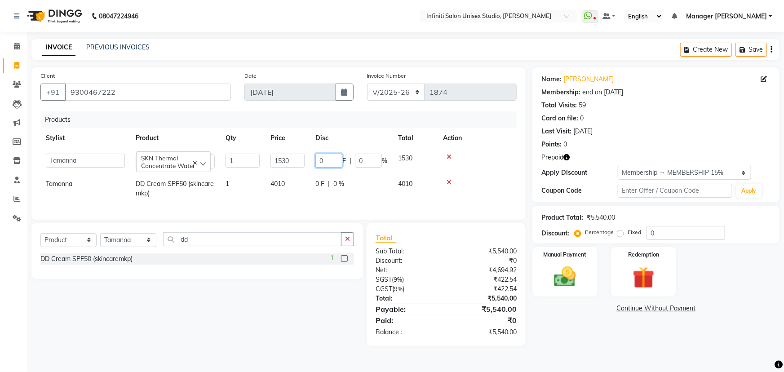
drag, startPoint x: 328, startPoint y: 158, endPoint x: 305, endPoint y: 155, distance: 23.6
click at [305, 155] on tr "Alka Amrita Arun DN Bharti Nigam Ishu Krishna Owner Pooja Rahul Sen DN Ritu Sah…" at bounding box center [278, 161] width 476 height 26
type input "30"
click at [324, 186] on span "0 F" at bounding box center [319, 183] width 9 height 9
select select "49892"
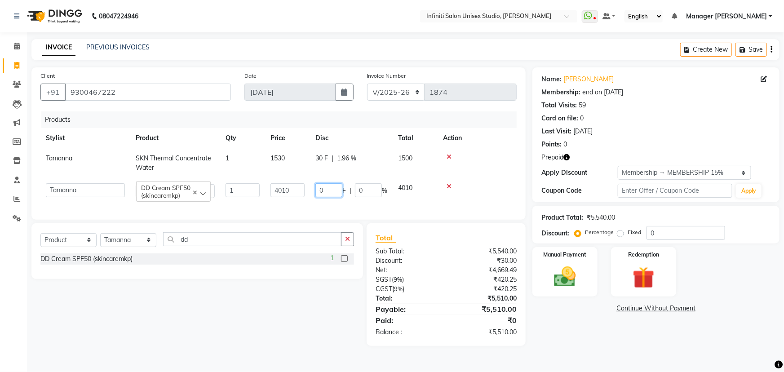
drag, startPoint x: 333, startPoint y: 184, endPoint x: 303, endPoint y: 190, distance: 31.1
click at [303, 190] on tr "Alka Amrita Arun DN Bharti Nigam Ishu Krishna Owner Pooja Rahul Sen DN Ritu Sah…" at bounding box center [278, 191] width 476 height 26
type input "10"
click at [335, 228] on div "Client +91 9300467222 Date 03-09-2025 Invoice Number CI/2025-26 V/2025-26 1874 …" at bounding box center [279, 206] width 508 height 279
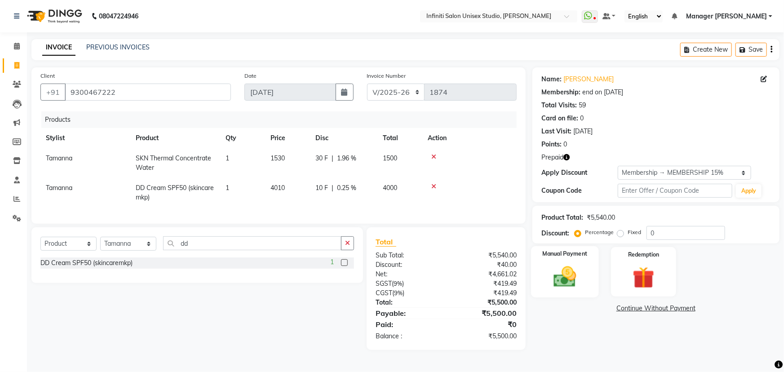
click at [572, 270] on img at bounding box center [565, 277] width 37 height 26
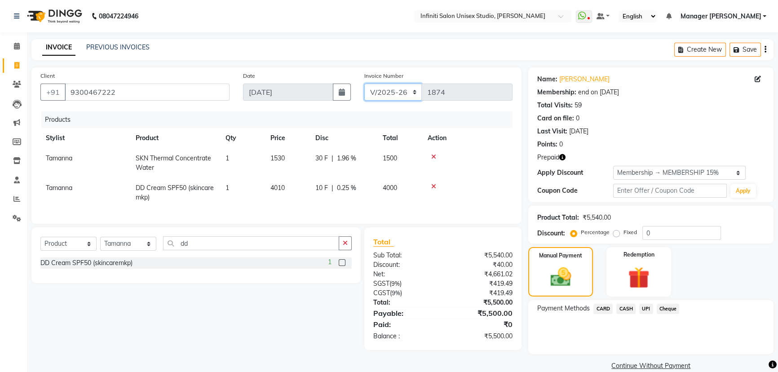
click at [390, 97] on select "CI/2025-26 V/2025-26" at bounding box center [393, 92] width 58 height 17
select select "7941"
click at [364, 84] on select "CI/2025-26 V/2025-26" at bounding box center [393, 92] width 58 height 17
type input "0872"
click at [627, 307] on span "CASH" at bounding box center [625, 309] width 19 height 10
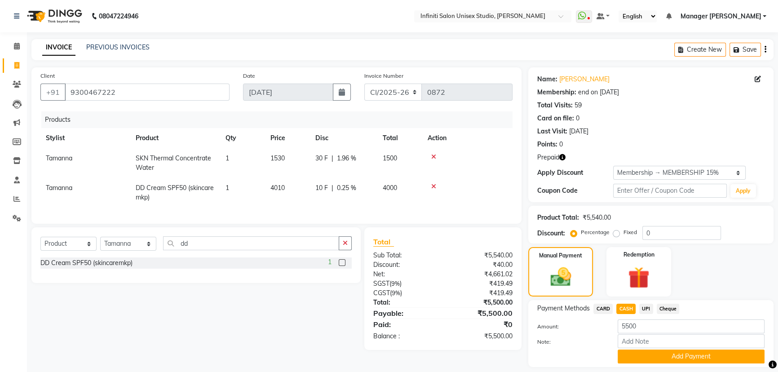
click at [644, 356] on button "Add Payment" at bounding box center [691, 357] width 147 height 14
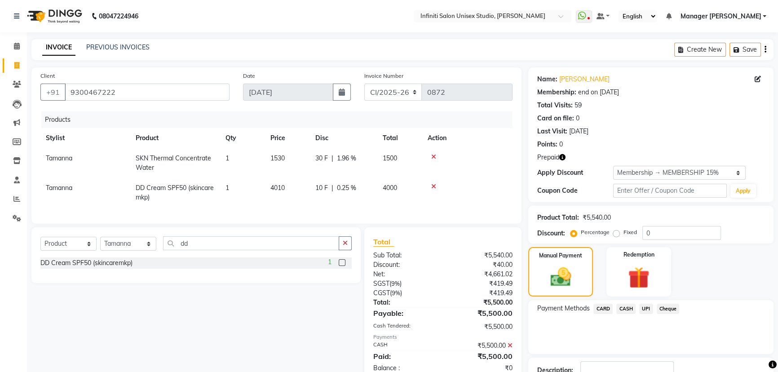
scroll to position [64, 0]
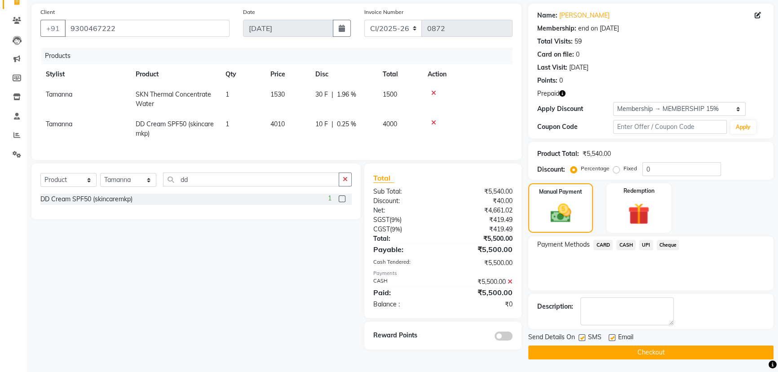
click at [629, 351] on button "Checkout" at bounding box center [650, 352] width 245 height 14
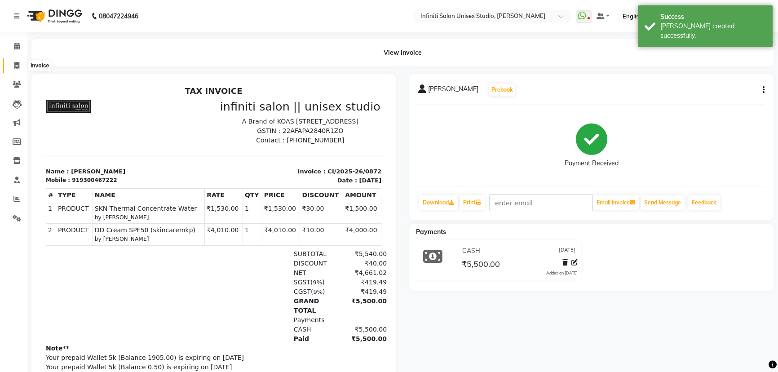
click at [13, 61] on span at bounding box center [17, 66] width 16 height 10
select select "service"
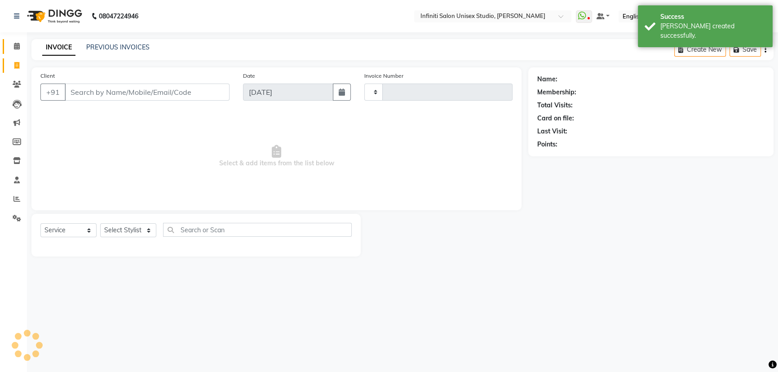
type input "1874"
select select "6511"
click at [18, 44] on icon at bounding box center [17, 46] width 6 height 7
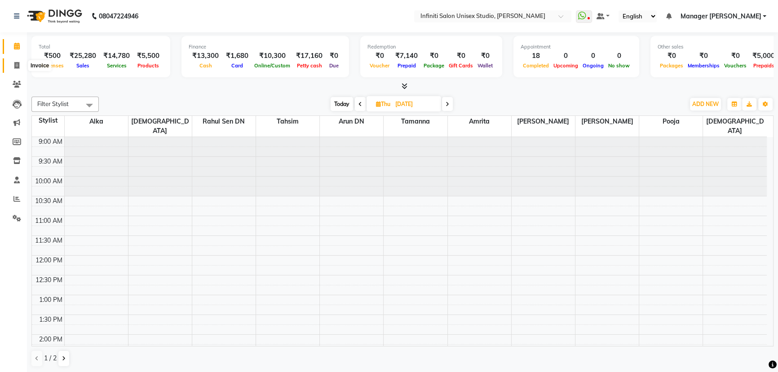
click at [16, 65] on icon at bounding box center [16, 65] width 5 height 7
select select "service"
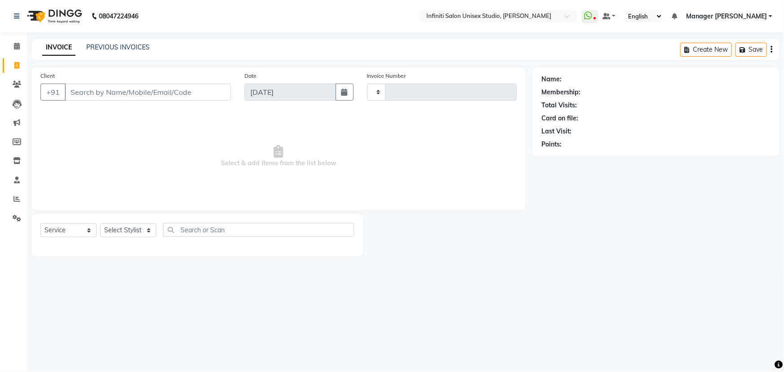
type input "1874"
select select "6511"
click at [111, 90] on input "Client" at bounding box center [148, 92] width 166 height 17
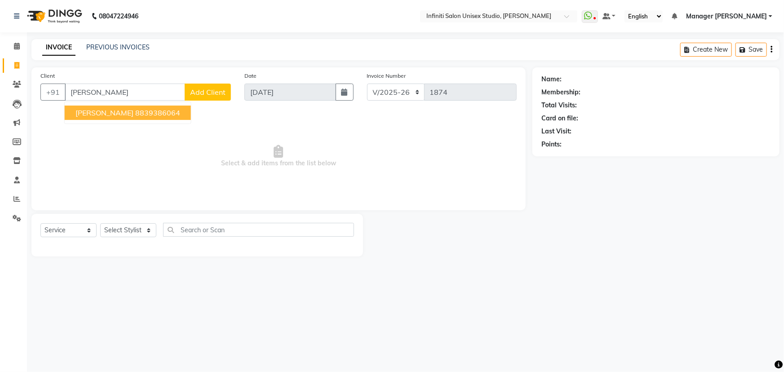
click at [146, 109] on ngb-highlight "8839386064" at bounding box center [157, 112] width 45 height 9
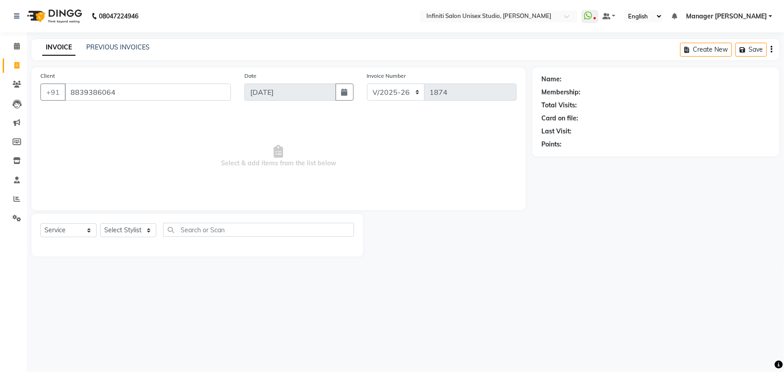
type input "8839386064"
select select "1: Object"
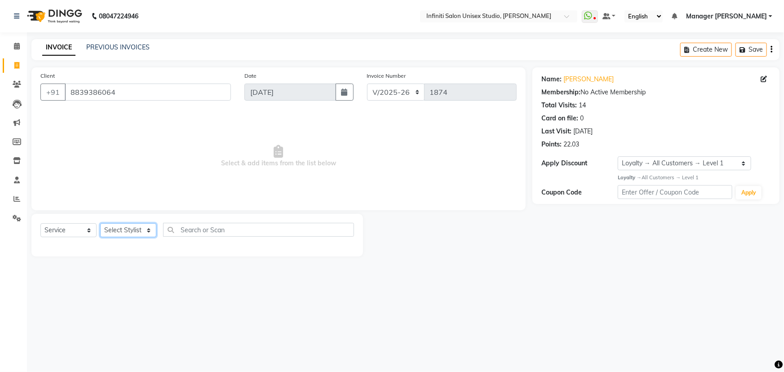
click at [123, 228] on select "Select Stylist Alka Amrita Arun DN Bharti [PERSON_NAME] Owner [PERSON_NAME] DN …" at bounding box center [128, 230] width 56 height 14
select select "49887"
click at [100, 223] on select "Select Stylist Alka Amrita Arun DN Bharti [PERSON_NAME] Owner [PERSON_NAME] DN …" at bounding box center [128, 230] width 56 height 14
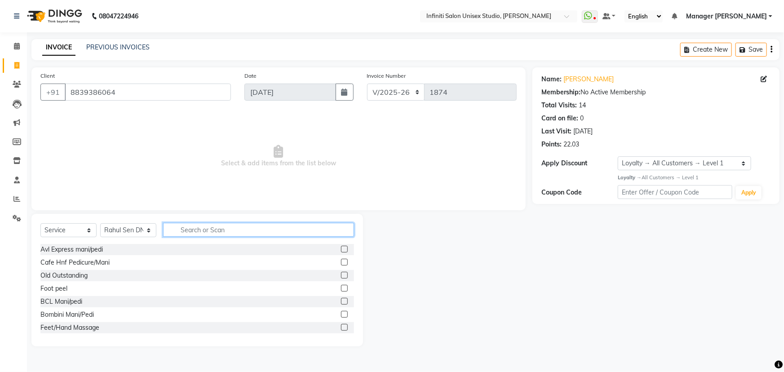
click at [209, 227] on input "text" at bounding box center [258, 230] width 191 height 14
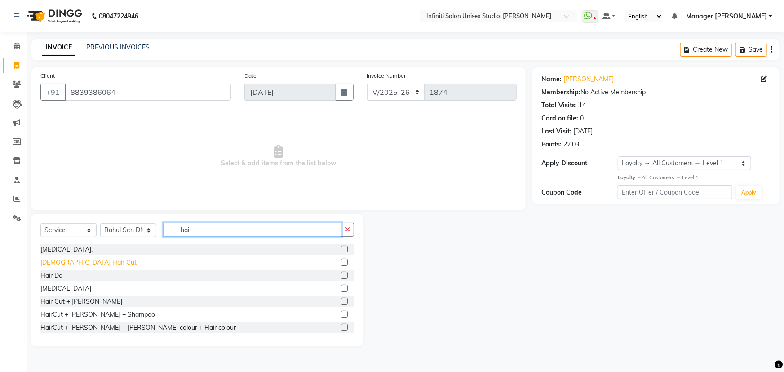
type input "hair"
click at [62, 261] on div "Male Hair Cut" at bounding box center [88, 262] width 96 height 9
checkbox input "false"
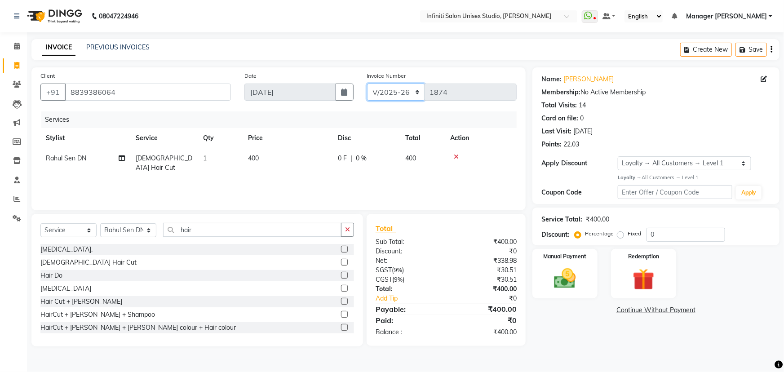
click at [399, 89] on select "CI/2025-26 V/2025-26" at bounding box center [396, 92] width 58 height 17
select select "7941"
click at [367, 84] on select "CI/2025-26 V/2025-26" at bounding box center [396, 92] width 58 height 17
type input "0873"
click at [575, 280] on img at bounding box center [565, 279] width 37 height 26
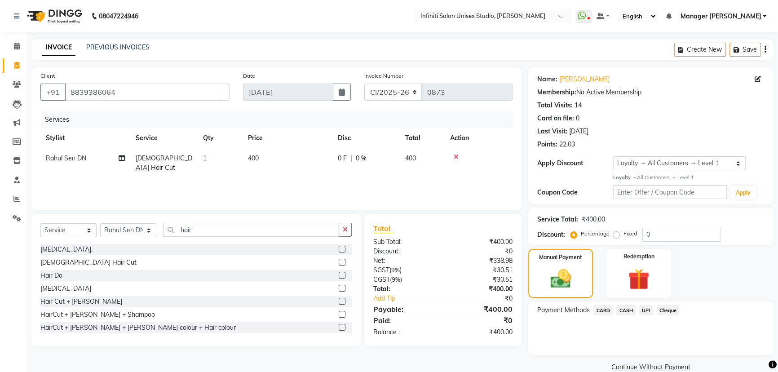
click at [627, 310] on span "CASH" at bounding box center [625, 310] width 19 height 10
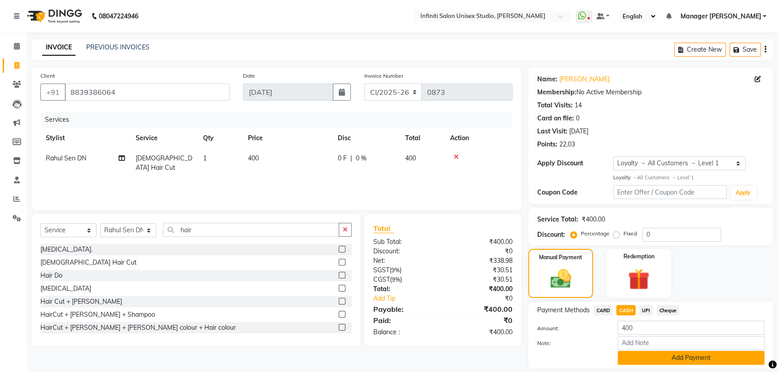
click at [641, 360] on button "Add Payment" at bounding box center [691, 358] width 147 height 14
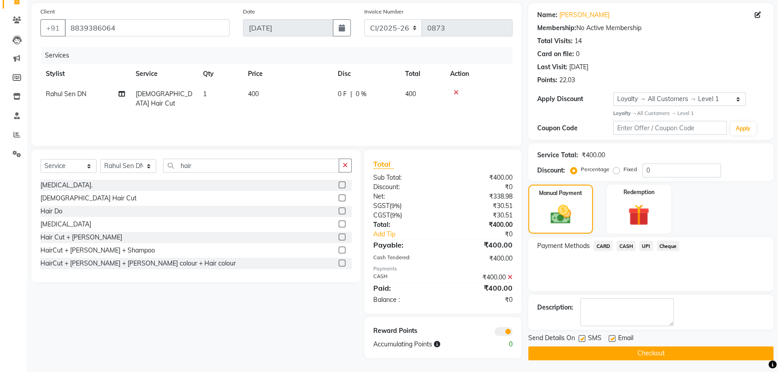
scroll to position [66, 0]
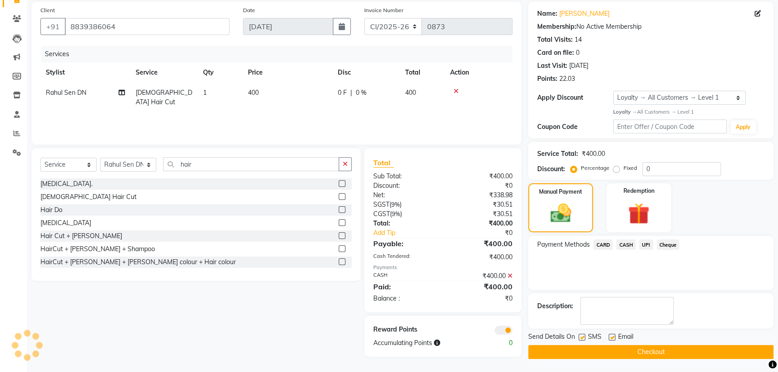
click at [570, 351] on button "Checkout" at bounding box center [650, 352] width 245 height 14
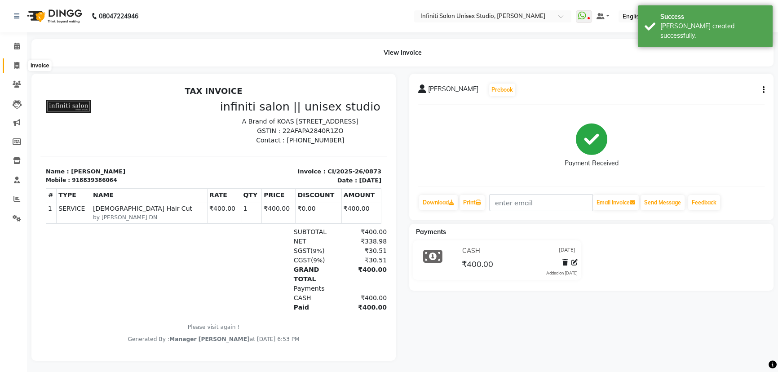
click at [18, 63] on icon at bounding box center [16, 65] width 5 height 7
select select "service"
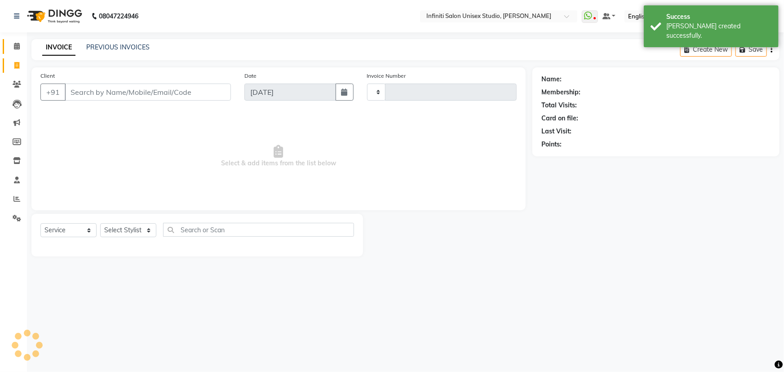
type input "1874"
select select "6511"
click at [18, 47] on icon at bounding box center [17, 46] width 6 height 7
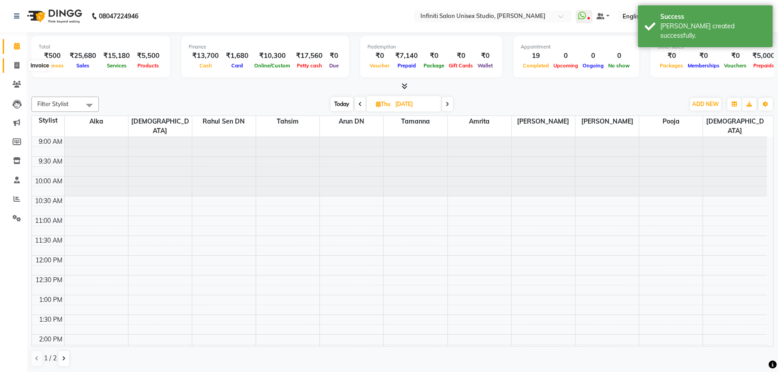
click at [18, 63] on icon at bounding box center [16, 65] width 5 height 7
select select "6511"
select select "service"
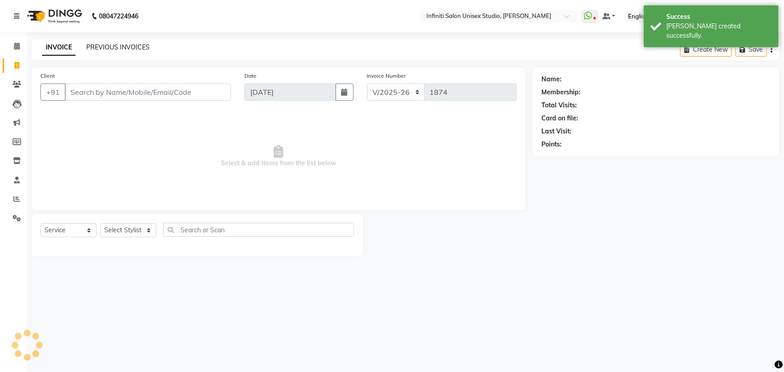
click at [117, 45] on link "PREVIOUS INVOICES" at bounding box center [117, 47] width 63 height 8
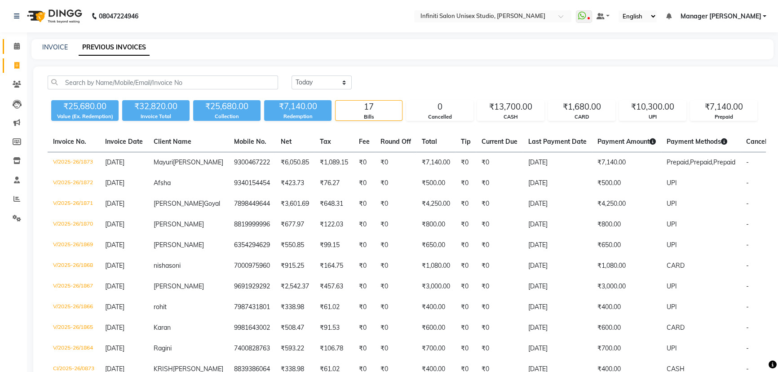
click at [16, 44] on icon at bounding box center [17, 46] width 6 height 7
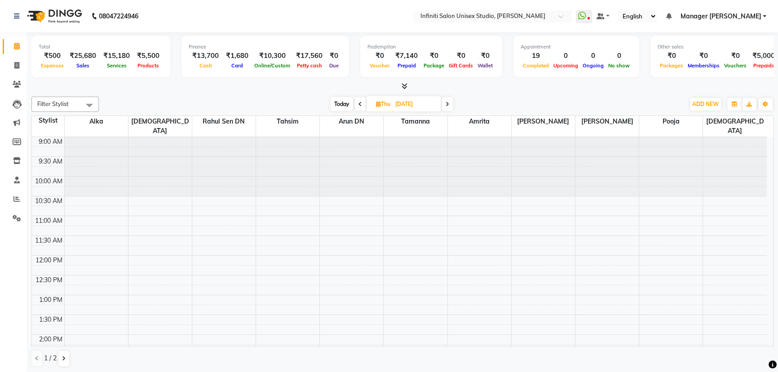
click at [345, 102] on span "Today" at bounding box center [342, 104] width 22 height 14
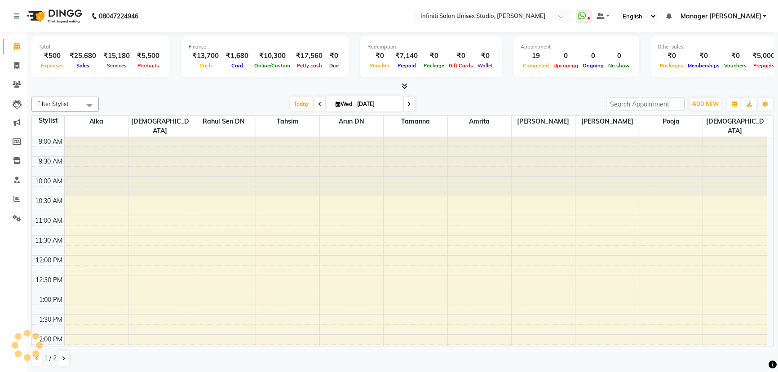
scroll to position [253, 0]
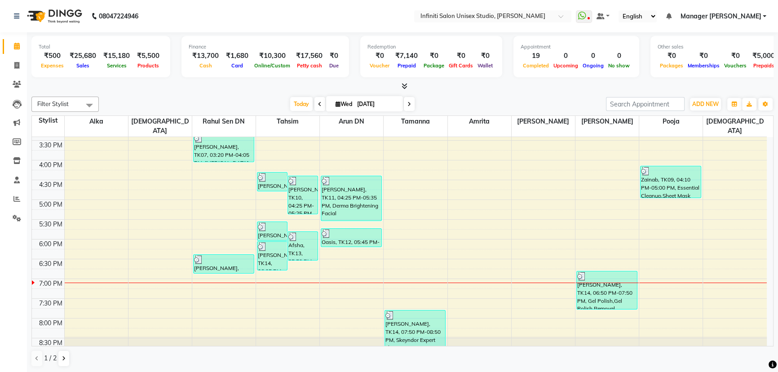
click at [408, 103] on icon at bounding box center [409, 104] width 4 height 5
type input "04-09-2025"
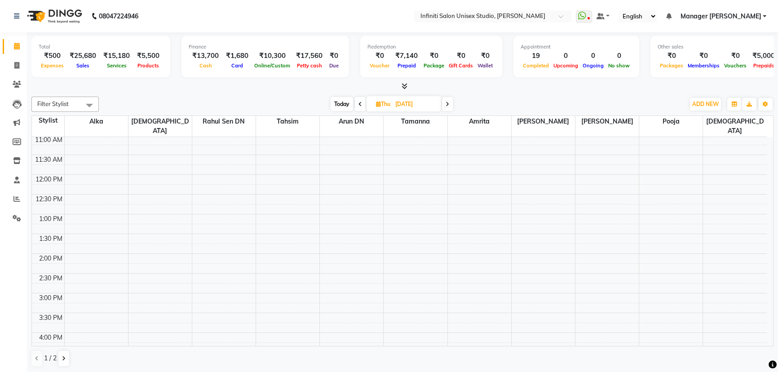
scroll to position [81, 0]
click at [278, 205] on div "9:00 AM 9:30 AM 10:00 AM 10:30 AM 11:00 AM 11:30 AM 12:00 PM 12:30 PM 1:00 PM 1…" at bounding box center [399, 293] width 735 height 474
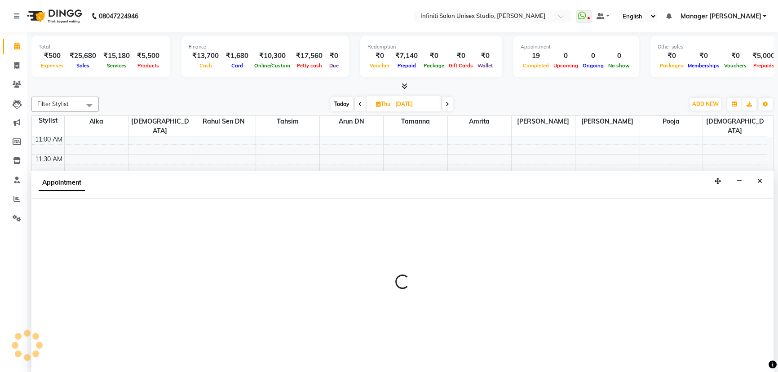
scroll to position [0, 0]
select select "49888"
select select "tentative"
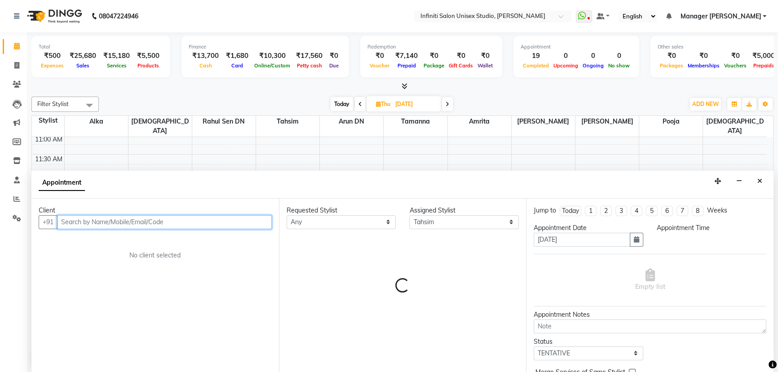
select select "780"
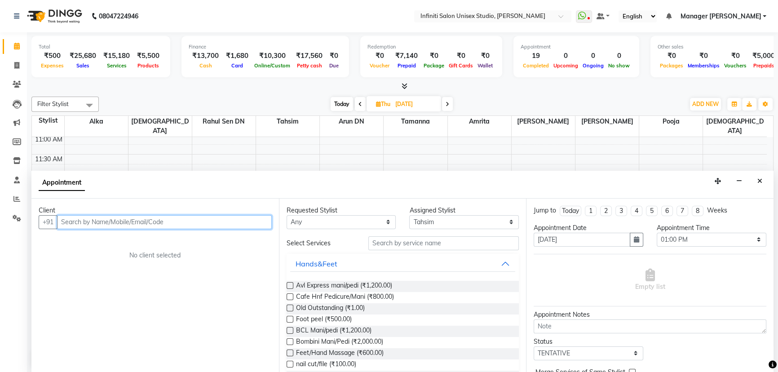
drag, startPoint x: 98, startPoint y: 218, endPoint x: 135, endPoint y: 218, distance: 36.4
click at [104, 218] on input "text" at bounding box center [164, 222] width 215 height 14
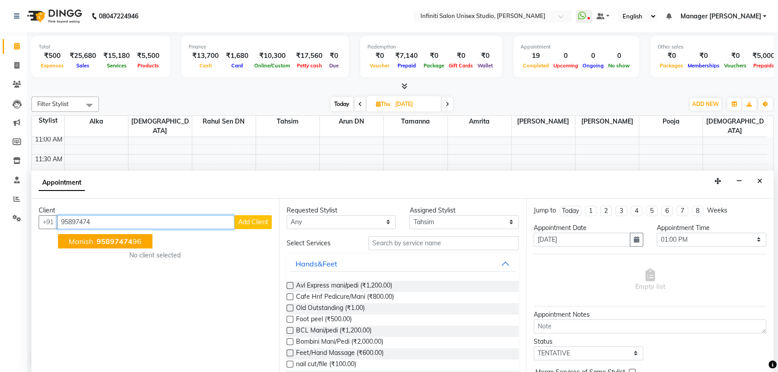
click at [115, 246] on button "Manish 95897474 96" at bounding box center [105, 241] width 94 height 14
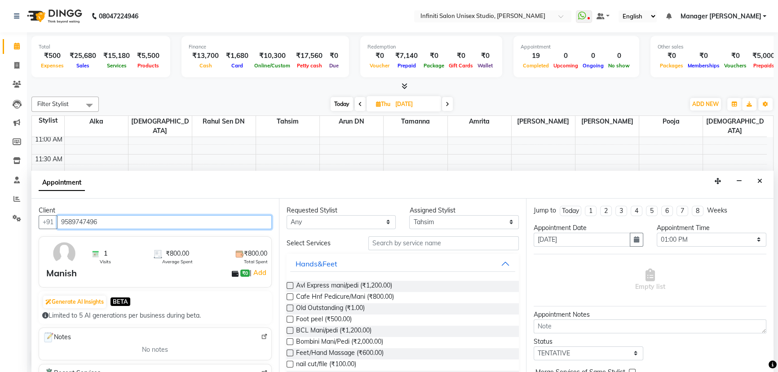
type input "9589747496"
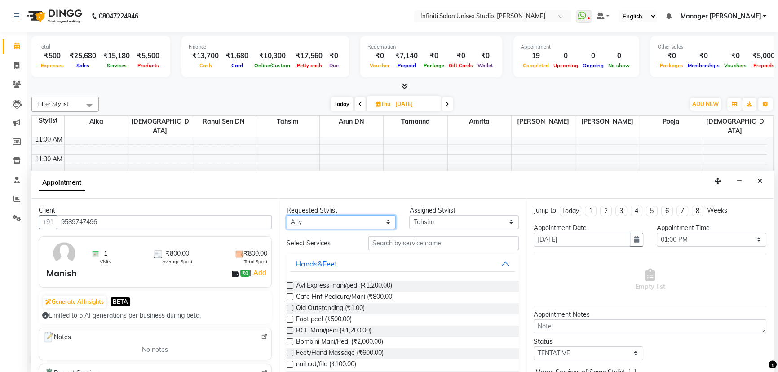
click at [341, 223] on select "Any Alka Amrita Arun DN Bharti Nigam Ishu Krishna Pooja Rahul Sen DN Ritu Sahu …" at bounding box center [342, 222] width 110 height 14
select select "49888"
click at [287, 215] on select "Any Alka Amrita Arun DN Bharti Nigam Ishu Krishna Pooja Rahul Sen DN Ritu Sahu …" at bounding box center [342, 222] width 110 height 14
click at [396, 243] on input "text" at bounding box center [443, 243] width 150 height 14
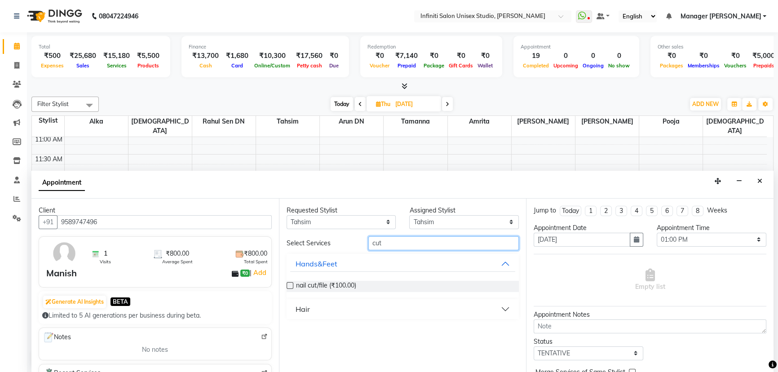
type input "cut"
click at [344, 310] on button "Hair" at bounding box center [403, 309] width 226 height 16
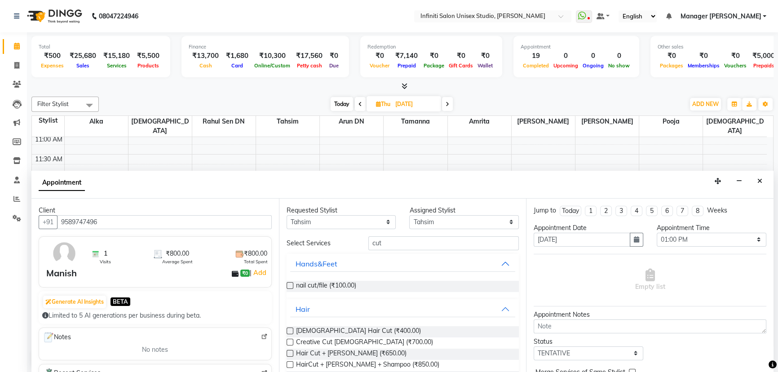
click at [288, 330] on label at bounding box center [290, 331] width 7 height 7
click at [288, 330] on input "checkbox" at bounding box center [290, 332] width 6 height 6
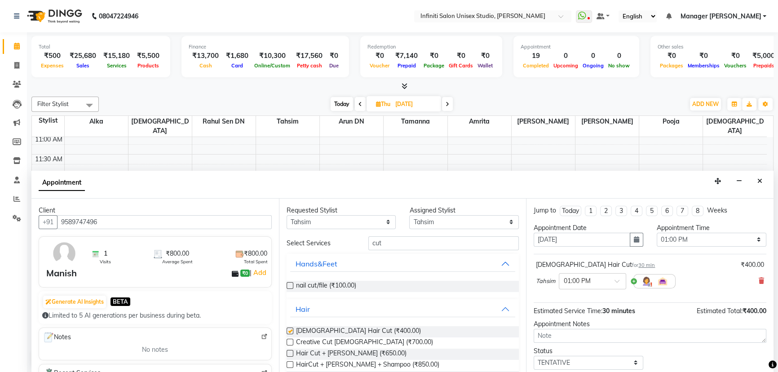
checkbox input "false"
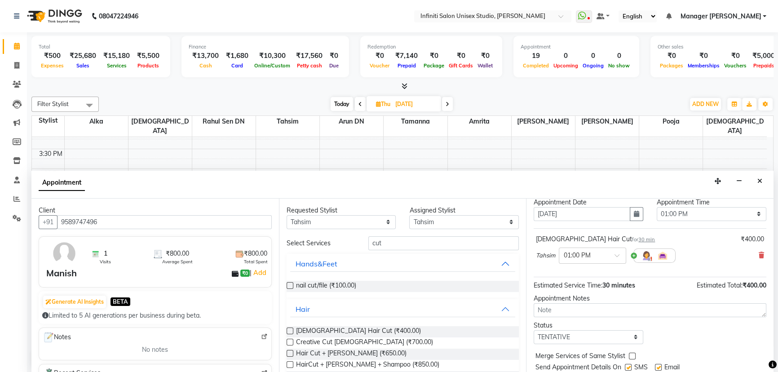
scroll to position [53, 0]
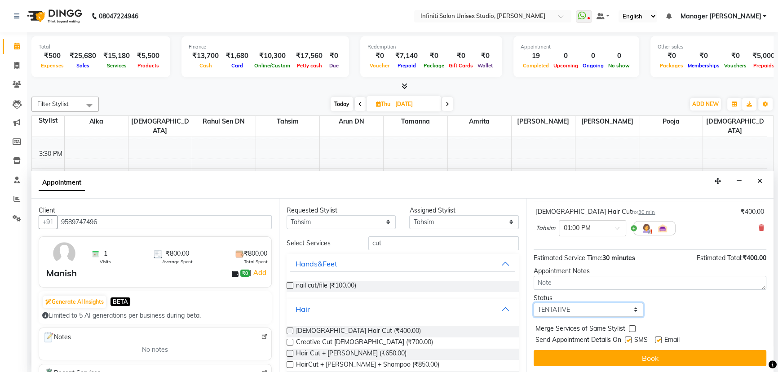
click at [625, 313] on select "Select TENTATIVE CONFIRM UPCOMING" at bounding box center [589, 310] width 110 height 14
select select "confirm booking"
click at [534, 303] on select "Select TENTATIVE CONFIRM UPCOMING" at bounding box center [589, 310] width 110 height 14
click at [629, 358] on button "Book" at bounding box center [650, 358] width 233 height 16
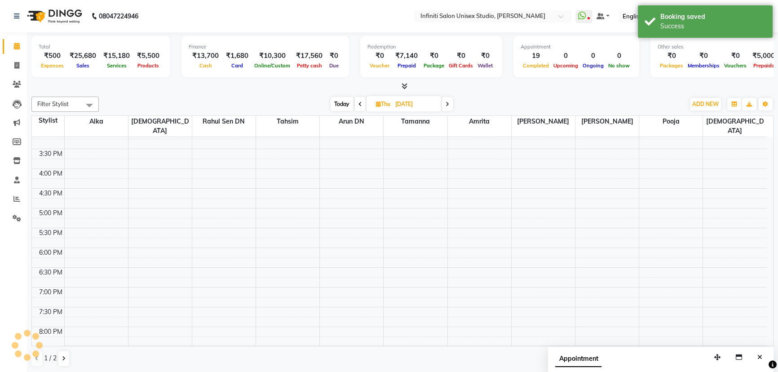
scroll to position [0, 0]
click at [362, 103] on span at bounding box center [360, 104] width 11 height 14
type input "[DATE]"
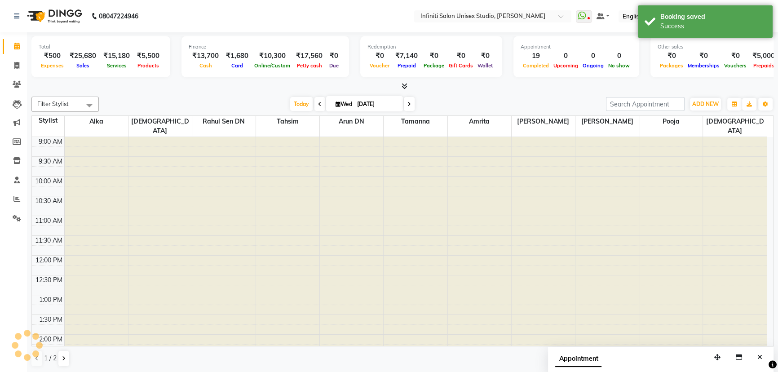
scroll to position [253, 0]
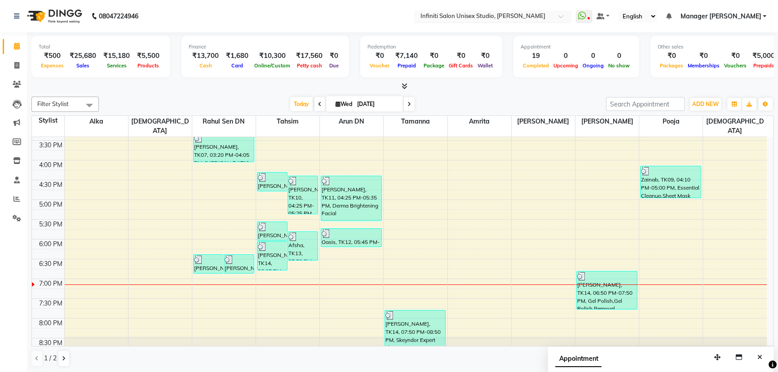
click at [540, 22] on ng-select "Select Location × Infiniti Salon Unisex Studio, Devendra Nagar" at bounding box center [492, 16] width 157 height 12
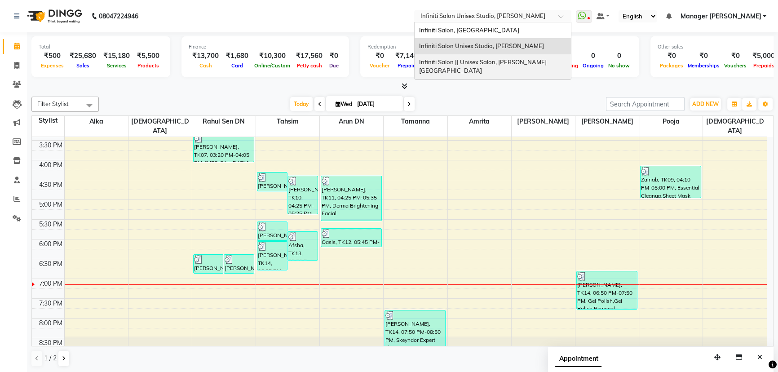
click at [553, 57] on div "Infiniti Salon || Unisex Salon, Choubey Colony" at bounding box center [493, 66] width 156 height 25
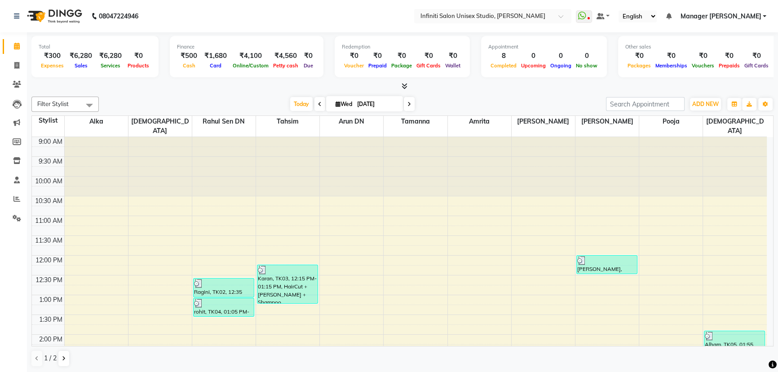
click at [406, 107] on span at bounding box center [409, 104] width 11 height 14
type input "04-09-2025"
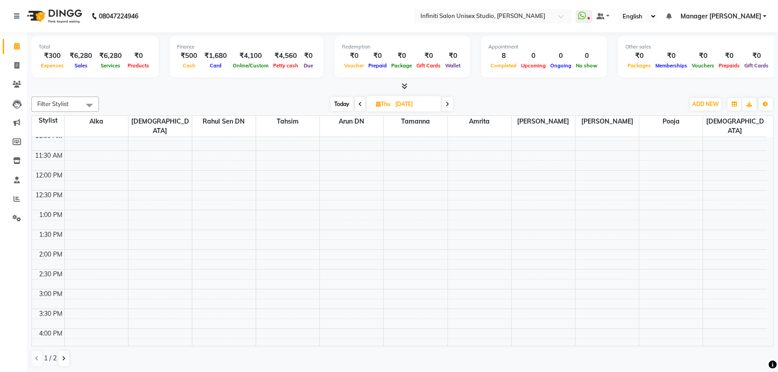
scroll to position [81, 0]
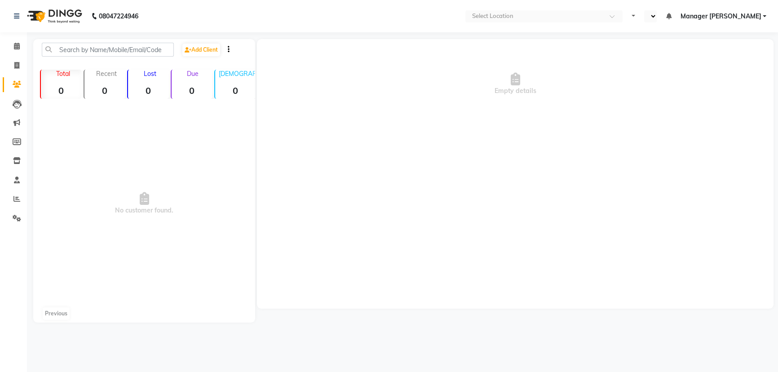
select select "en"
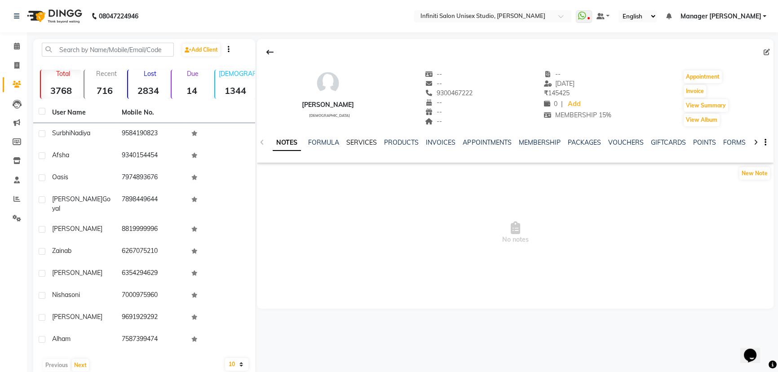
click at [355, 142] on link "SERVICES" at bounding box center [361, 142] width 31 height 8
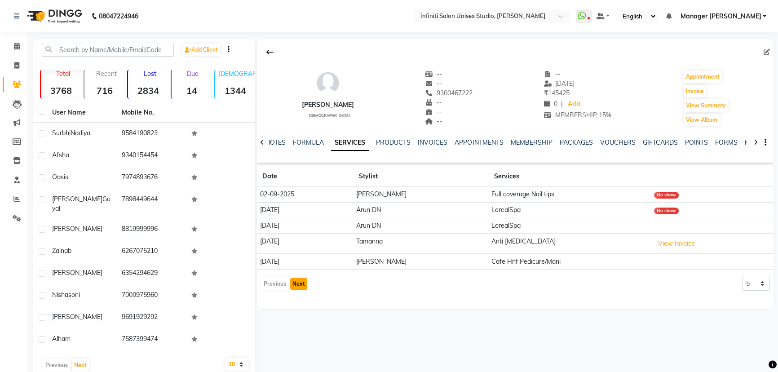
click at [297, 279] on button "Next" at bounding box center [298, 284] width 17 height 13
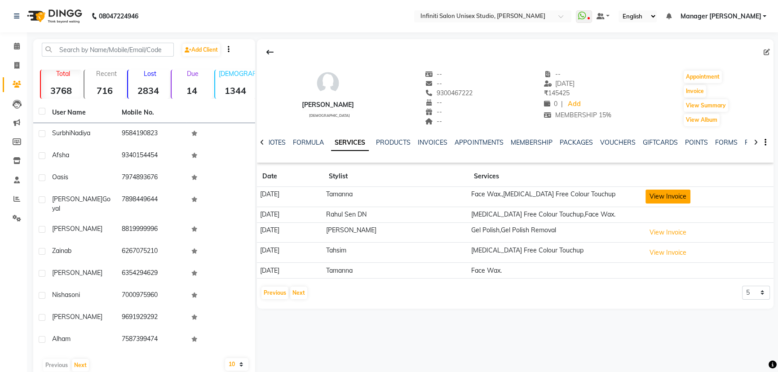
click at [654, 193] on button "View Invoice" at bounding box center [668, 197] width 45 height 14
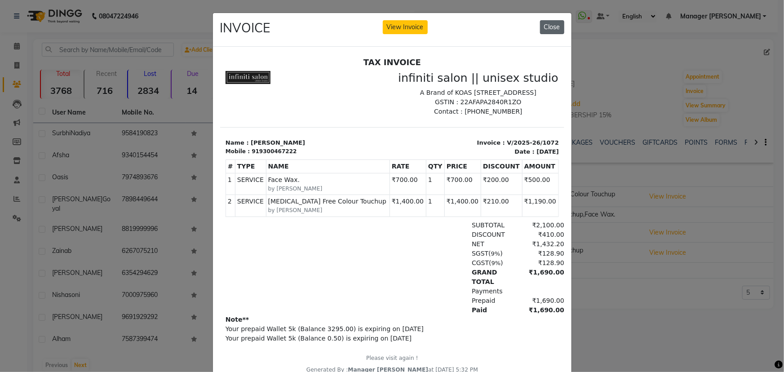
click at [546, 26] on button "Close" at bounding box center [552, 27] width 24 height 14
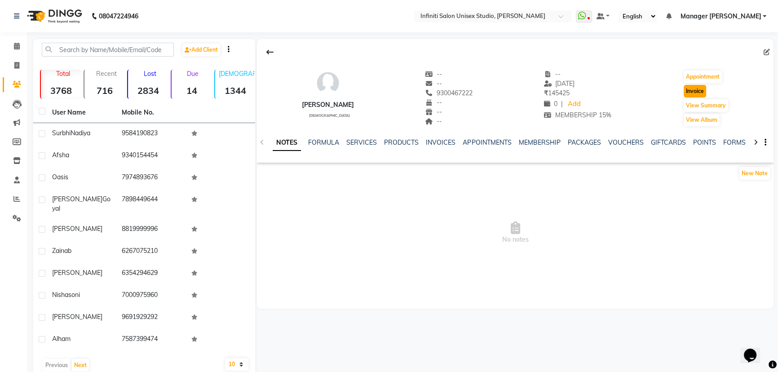
click at [695, 89] on button "Invoice" at bounding box center [695, 91] width 22 height 13
select select "6511"
select select "service"
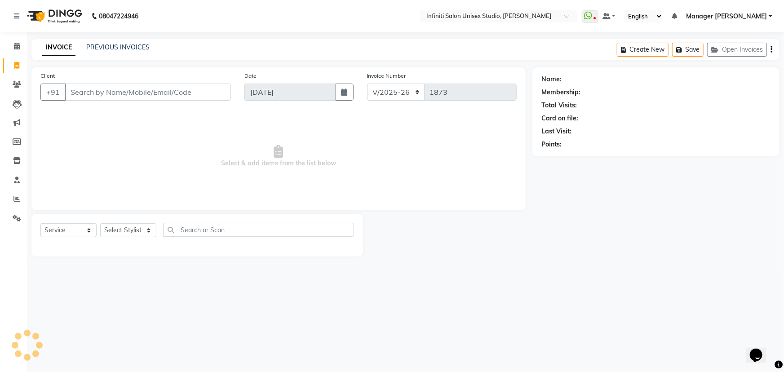
type input "9300467222"
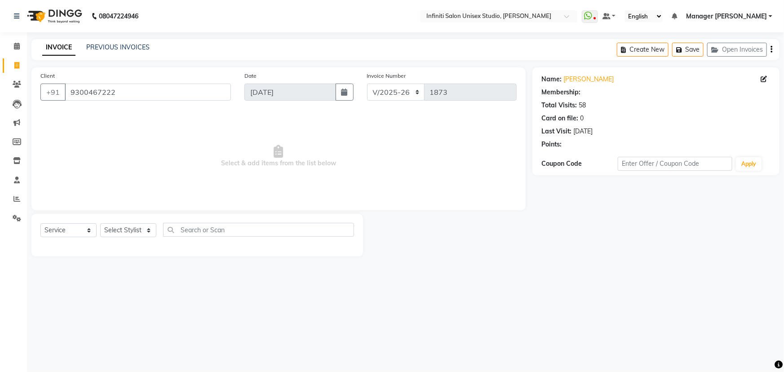
select select "2: Object"
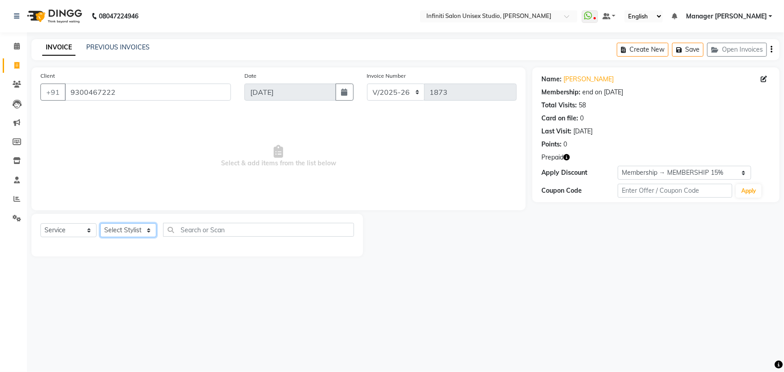
click at [135, 232] on select "Select Stylist Alka Amrita Arun DN Bharti [PERSON_NAME] Owner [PERSON_NAME] DN …" at bounding box center [128, 230] width 56 height 14
click at [65, 228] on select "Select Service Product Membership Package Voucher Prepaid Gift Card" at bounding box center [68, 230] width 56 height 14
click at [40, 223] on select "Select Service Product Membership Package Voucher Prepaid Gift Card" at bounding box center [68, 230] width 56 height 14
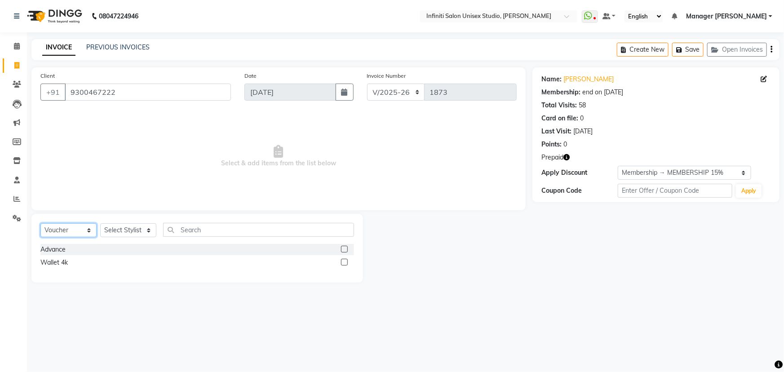
click at [67, 233] on select "Select Service Product Membership Package Voucher Prepaid Gift Card" at bounding box center [68, 230] width 56 height 14
select select "P"
click at [40, 223] on select "Select Service Product Membership Package Voucher Prepaid Gift Card" at bounding box center [68, 230] width 56 height 14
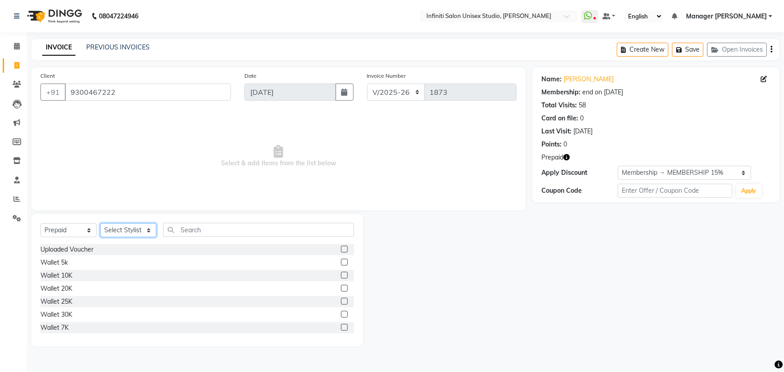
click at [130, 234] on select "Select Stylist Alka Amrita Arun DN Bharti [PERSON_NAME] Owner [PERSON_NAME] DN …" at bounding box center [128, 230] width 56 height 14
select select "69304"
click at [100, 223] on select "Select Stylist Alka Amrita Arun DN Bharti [PERSON_NAME] Owner [PERSON_NAME] DN …" at bounding box center [128, 230] width 56 height 14
click at [86, 262] on div "Wallet 5k" at bounding box center [197, 262] width 314 height 11
click at [341, 260] on label at bounding box center [344, 262] width 7 height 7
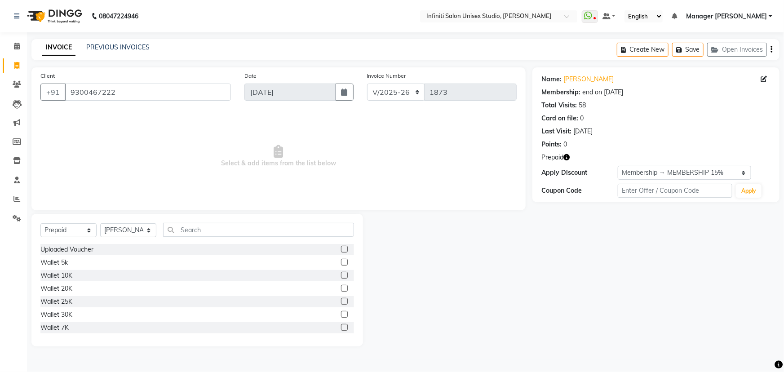
click at [341, 260] on input "checkbox" at bounding box center [344, 263] width 6 height 6
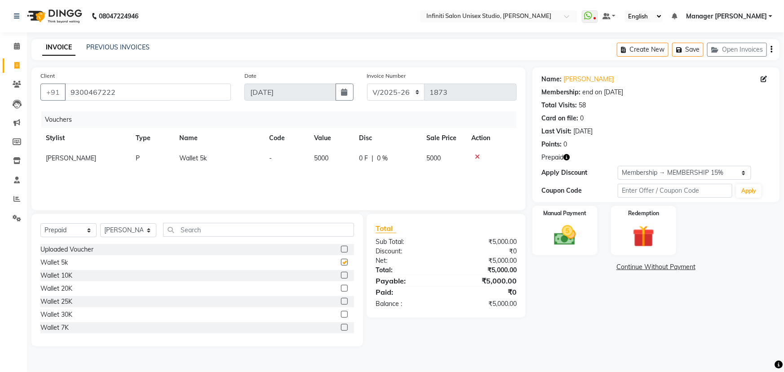
checkbox input "false"
click at [402, 87] on select "CI/2025-26 V/2025-26" at bounding box center [396, 92] width 58 height 17
select select "7941"
click at [367, 84] on select "CI/2025-26 V/2025-26" at bounding box center [396, 92] width 58 height 17
type input "0871"
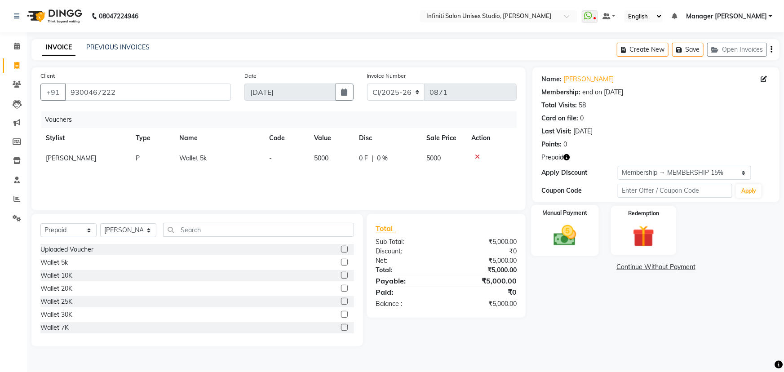
click at [580, 237] on img at bounding box center [565, 235] width 37 height 26
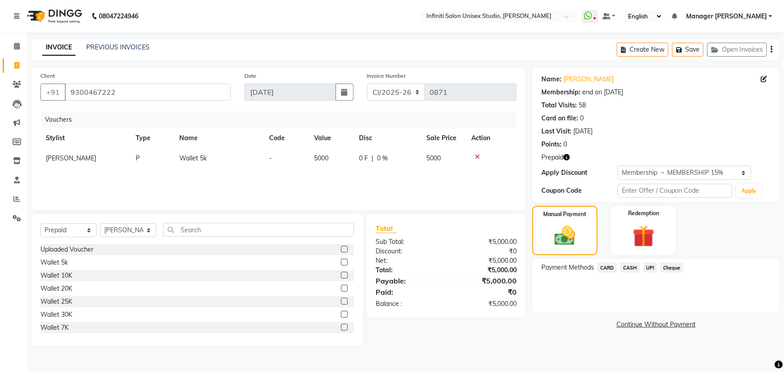
click at [627, 265] on span "CASH" at bounding box center [629, 267] width 19 height 10
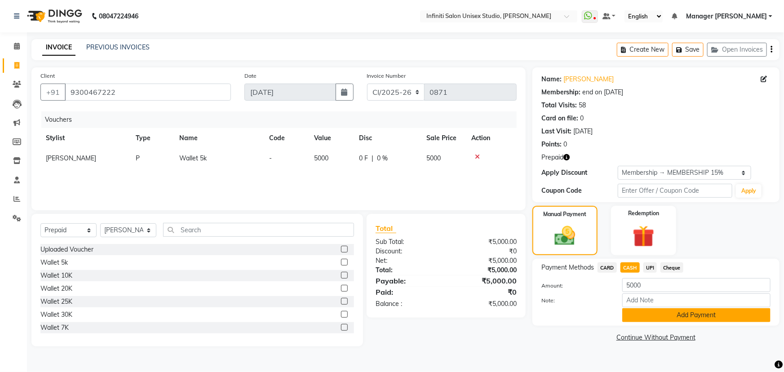
click at [648, 316] on button "Add Payment" at bounding box center [696, 315] width 148 height 14
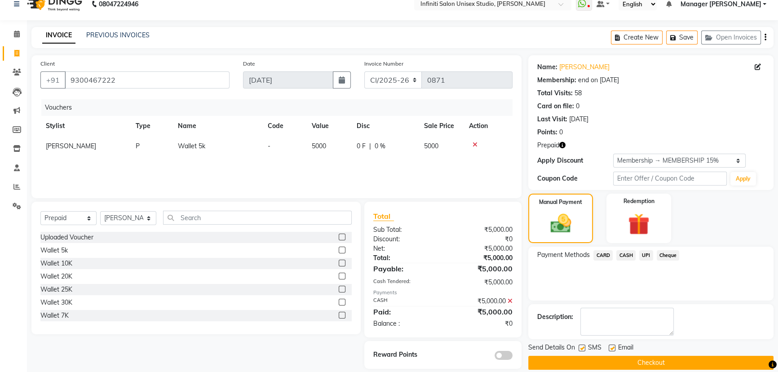
scroll to position [22, 0]
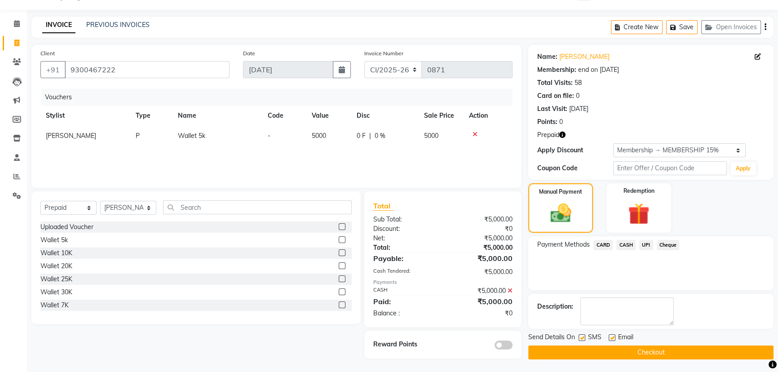
click at [593, 350] on button "Checkout" at bounding box center [650, 352] width 245 height 14
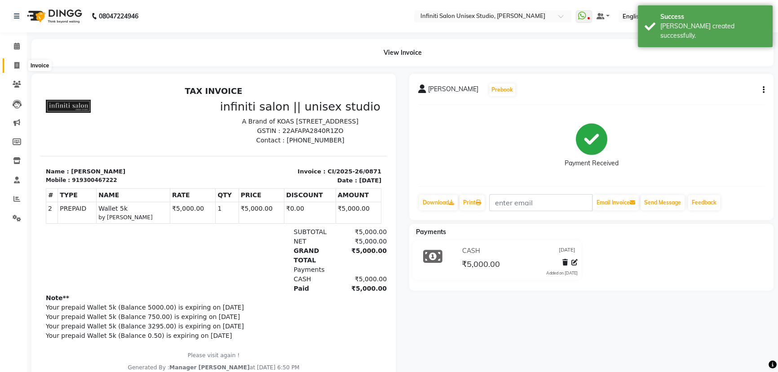
click at [13, 62] on span at bounding box center [17, 66] width 16 height 10
select select "service"
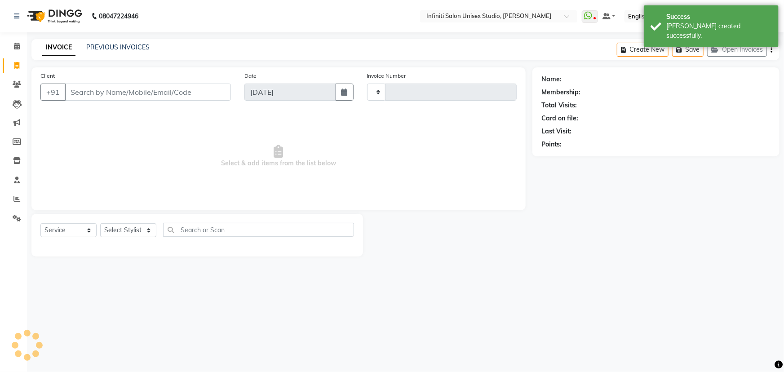
type input "1873"
select select "6511"
click at [18, 41] on span at bounding box center [17, 46] width 16 height 10
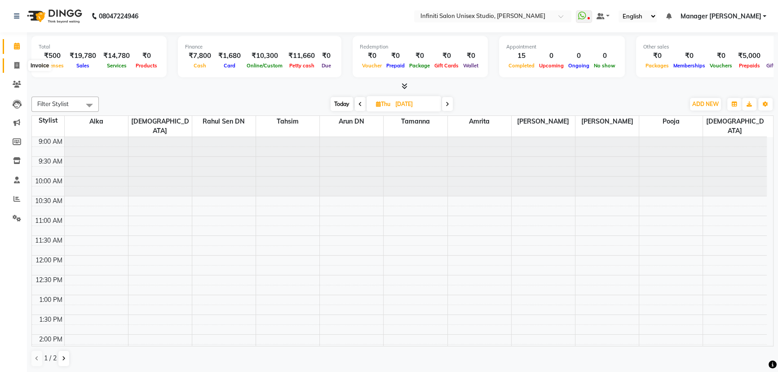
click at [13, 62] on span at bounding box center [17, 66] width 16 height 10
select select "service"
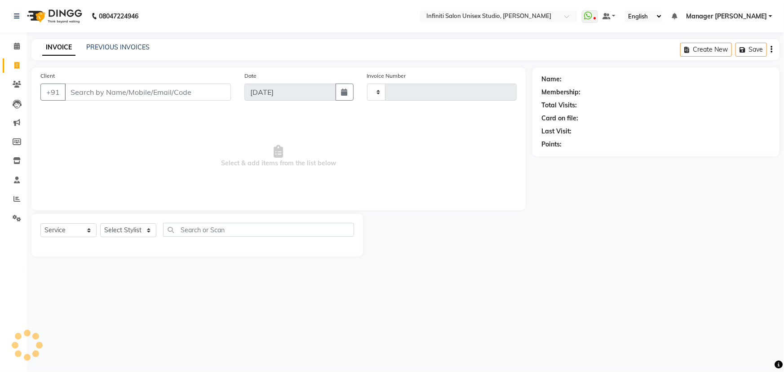
type input "1874"
select select "6511"
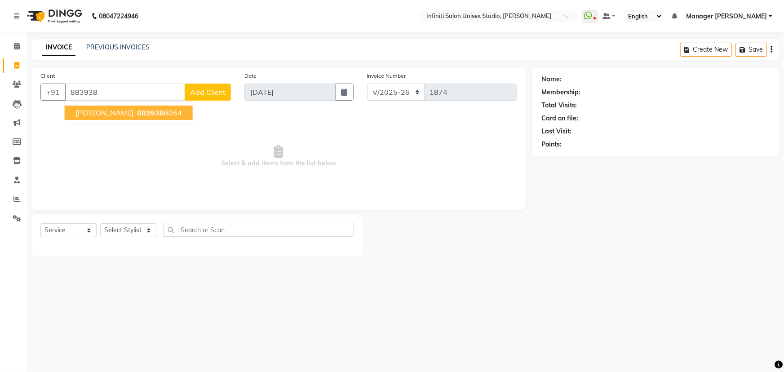
click at [99, 103] on ngb-typeahead-window "[PERSON_NAME] 883938 6064" at bounding box center [128, 113] width 129 height 22
click at [104, 112] on span "[PERSON_NAME]" at bounding box center [104, 112] width 58 height 9
type input "8839386064"
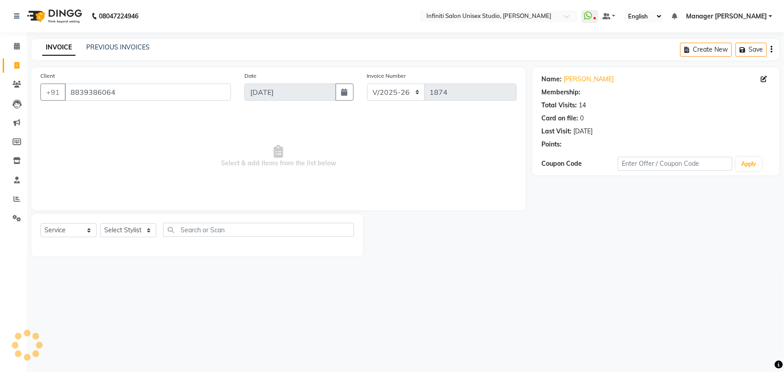
select select "1: Object"
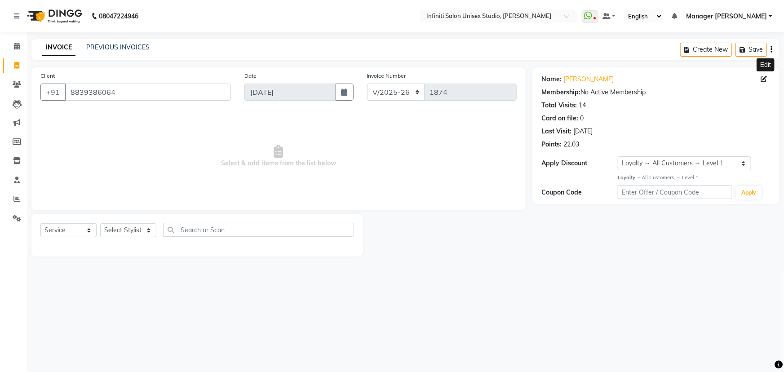
drag, startPoint x: 765, startPoint y: 75, endPoint x: 755, endPoint y: 77, distance: 10.0
click at [764, 76] on icon at bounding box center [764, 79] width 6 height 6
click at [763, 76] on icon at bounding box center [764, 79] width 6 height 6
select select "02"
select select "06"
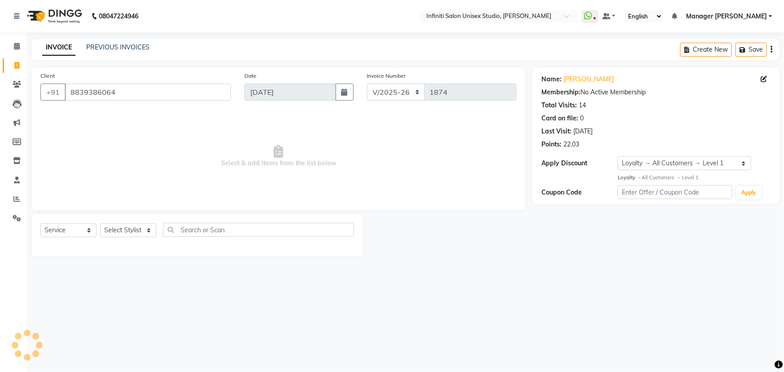
select select "2001"
select select "[DEMOGRAPHIC_DATA]"
select select "02"
select select "06"
select select "2001"
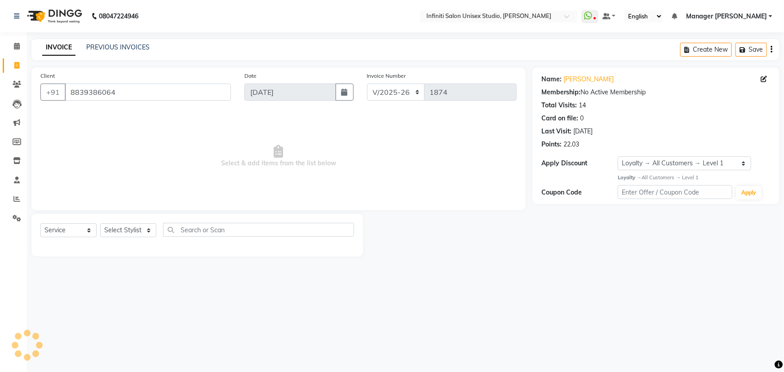
select select "[DEMOGRAPHIC_DATA]"
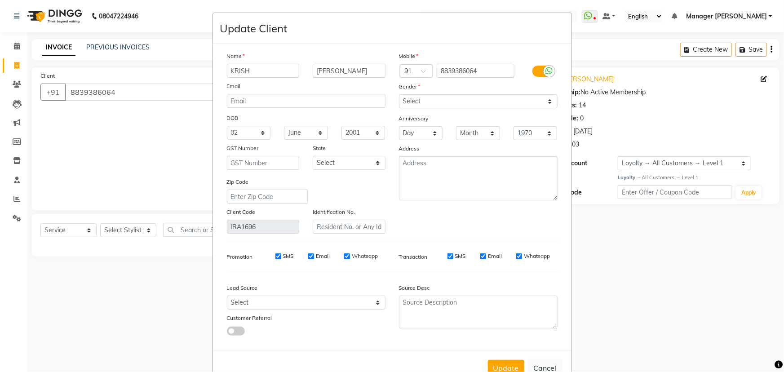
click at [589, 60] on ngb-modal-window "Update Client Name KRISH PATEL Email DOB Day 01 02 03 04 05 06 07 08 09 10 11 1…" at bounding box center [392, 186] width 784 height 372
click at [538, 363] on button "Cancel" at bounding box center [545, 367] width 35 height 17
select select
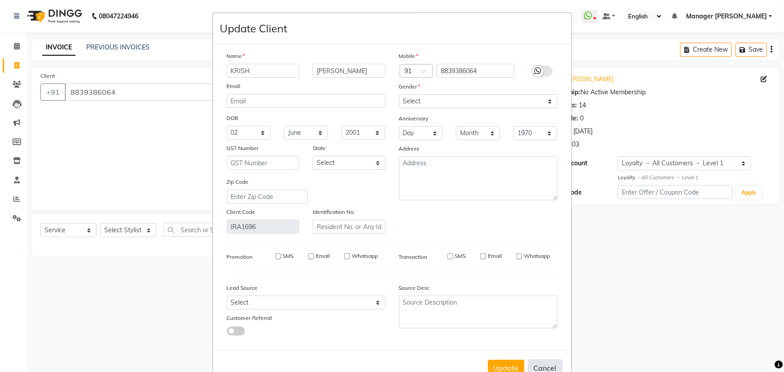
select select
checkbox input "false"
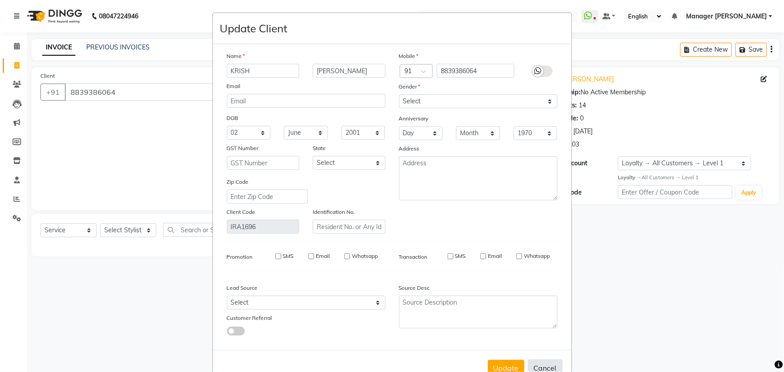
checkbox input "false"
select select
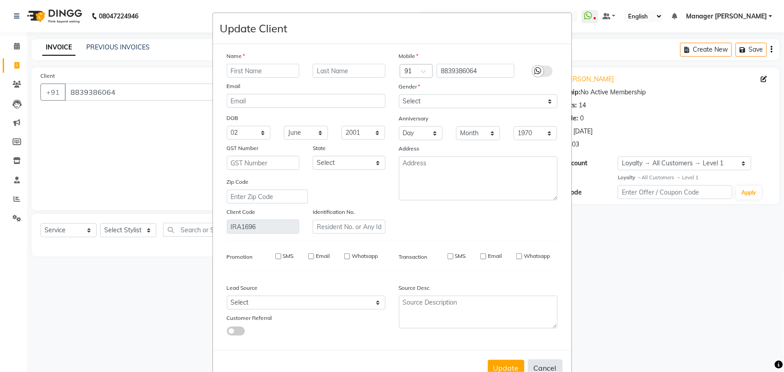
select select
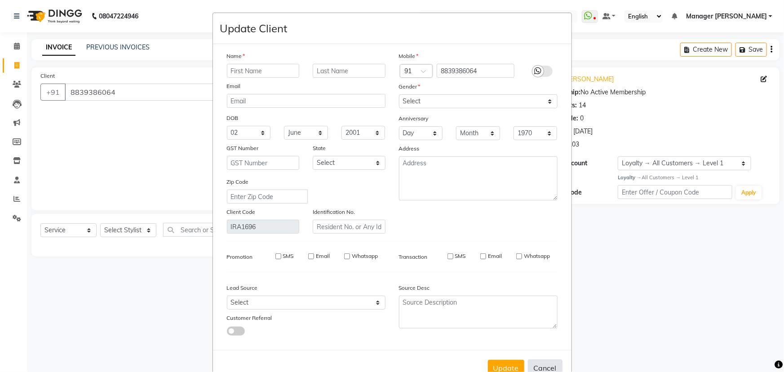
checkbox input "false"
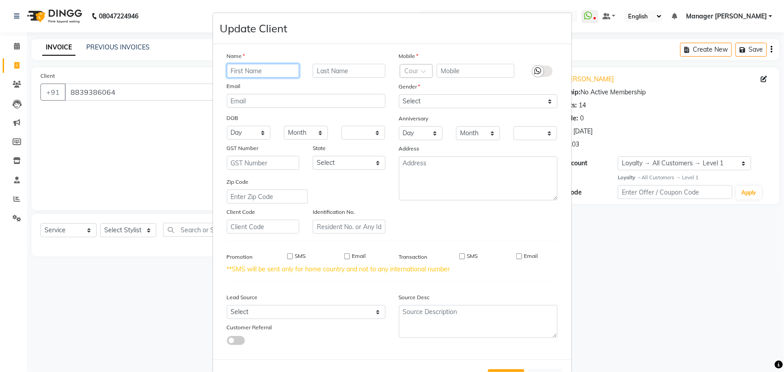
scroll to position [39, 0]
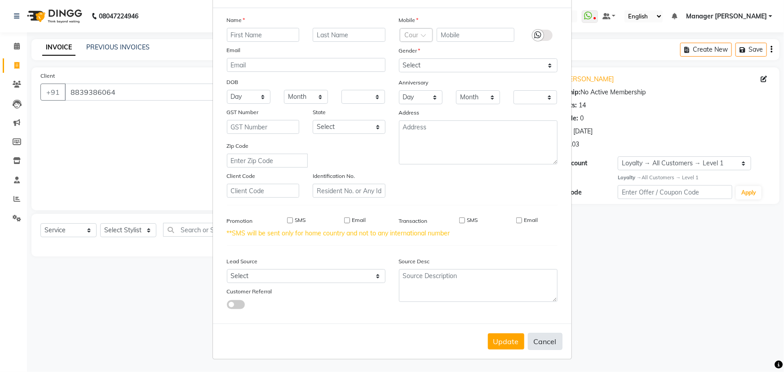
drag, startPoint x: 541, startPoint y: 338, endPoint x: 534, endPoint y: 340, distance: 7.0
click at [541, 338] on button "Cancel" at bounding box center [545, 341] width 35 height 17
select select
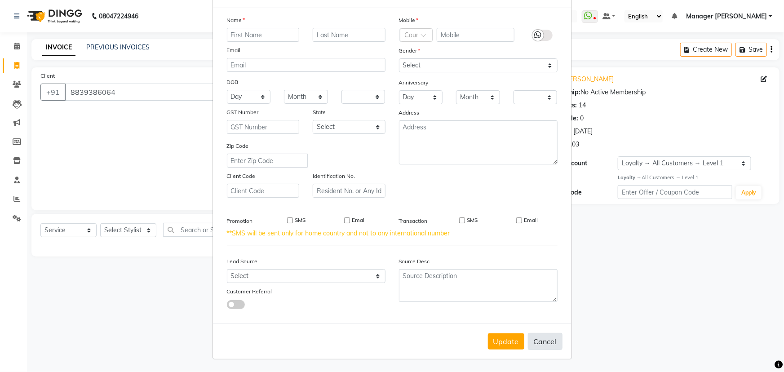
select select
checkbox input "false"
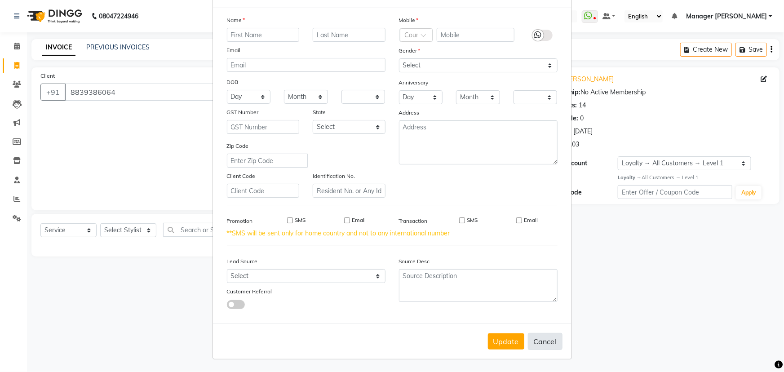
checkbox input "false"
click at [548, 341] on button "Cancel" at bounding box center [545, 341] width 35 height 17
select select
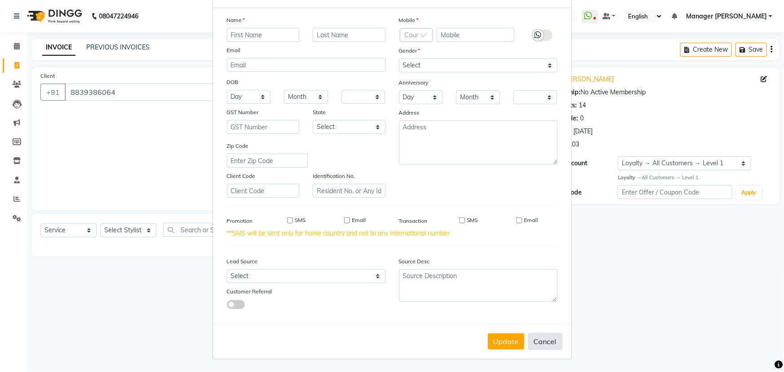
select select
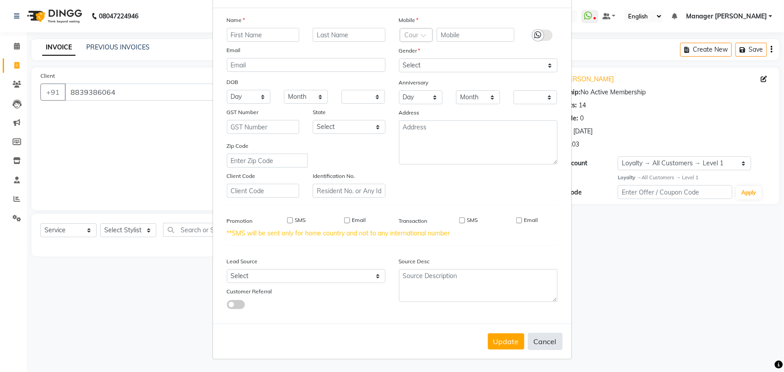
select select
checkbox input "false"
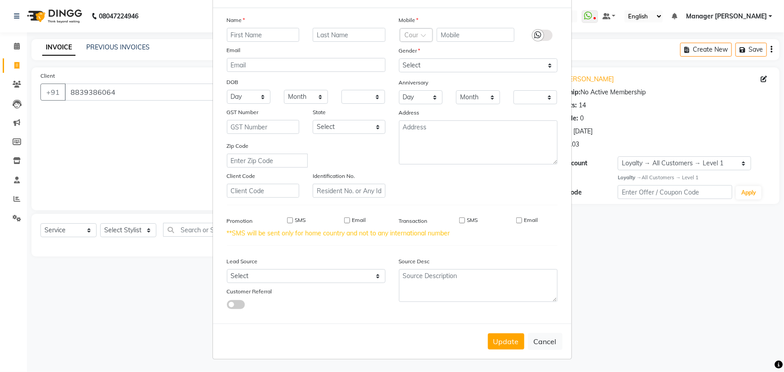
click at [697, 268] on ngb-modal-window "Update Client Name Email DOB Day 01 02 03 04 05 06 07 08 09 10 11 12 13 14 15 1…" at bounding box center [392, 186] width 784 height 372
drag, startPoint x: 637, startPoint y: 265, endPoint x: 626, endPoint y: 274, distance: 14.0
click at [634, 267] on ngb-modal-window "Update Client Name Email DOB Day 01 02 03 04 05 06 07 08 09 10 11 12 13 14 15 1…" at bounding box center [392, 186] width 784 height 372
click at [535, 351] on div "Update Cancel" at bounding box center [392, 340] width 358 height 35
click at [537, 345] on button "Cancel" at bounding box center [545, 341] width 35 height 17
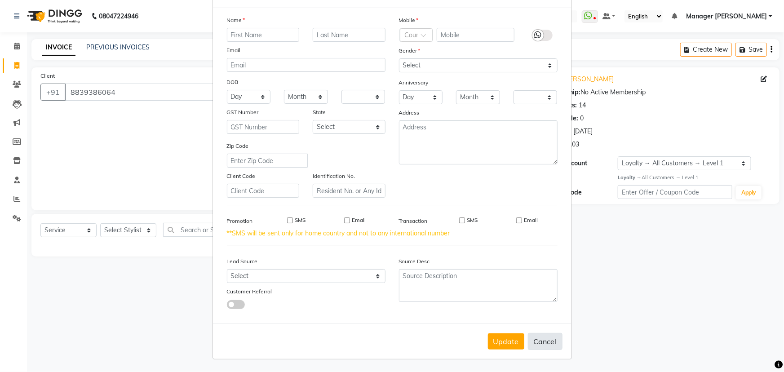
select select
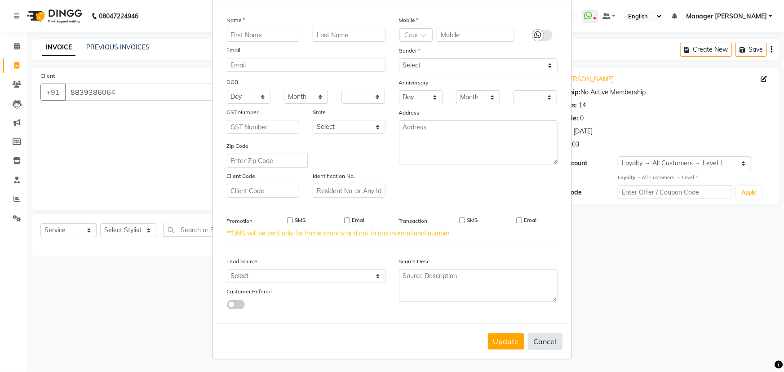
select select
checkbox input "false"
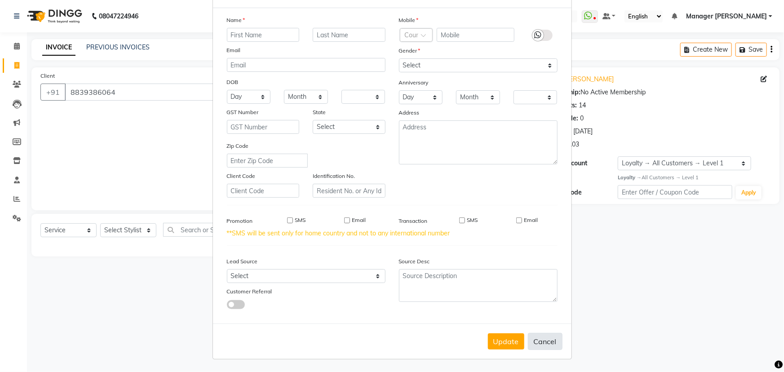
checkbox input "false"
click at [14, 73] on ngb-modal-window "Update Client Name Email DOB Day 01 02 03 04 05 06 07 08 09 10 11 12 13 14 15 1…" at bounding box center [392, 186] width 784 height 372
click at [14, 85] on ngb-modal-window "Update Client Name Email DOB Day 01 02 03 04 05 06 07 08 09 10 11 12 13 14 15 1…" at bounding box center [392, 186] width 784 height 372
click at [18, 64] on ngb-modal-window "Update Client Name Email DOB Day 01 02 03 04 05 06 07 08 09 10 11 12 13 14 15 1…" at bounding box center [392, 186] width 784 height 372
drag, startPoint x: 5, startPoint y: 36, endPoint x: 8, endPoint y: 44, distance: 7.7
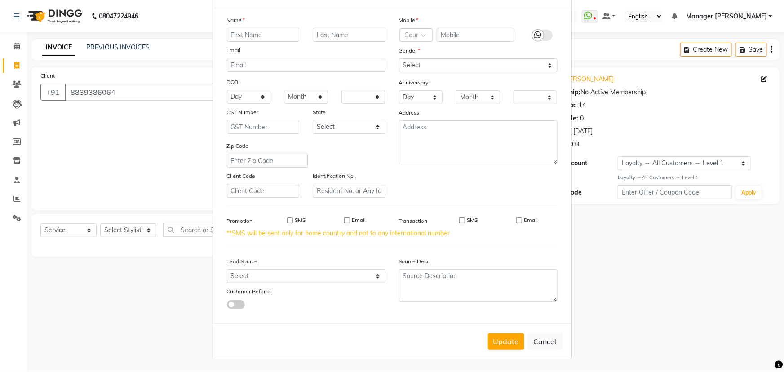
click at [7, 41] on ngb-modal-window "Update Client Name Email DOB Day 01 02 03 04 05 06 07 08 09 10 11 12 13 14 15 1…" at bounding box center [392, 186] width 784 height 372
click at [14, 50] on ngb-modal-window "Update Client Name Email DOB Day 01 02 03 04 05 06 07 08 09 10 11 12 13 14 15 1…" at bounding box center [392, 186] width 784 height 372
drag, startPoint x: 615, startPoint y: 285, endPoint x: 602, endPoint y: 289, distance: 14.2
click at [614, 285] on ngb-modal-window "Update Client Name Email DOB Day 01 02 03 04 05 06 07 08 09 10 11 12 13 14 15 1…" at bounding box center [392, 186] width 784 height 372
click at [546, 341] on button "Cancel" at bounding box center [545, 341] width 35 height 17
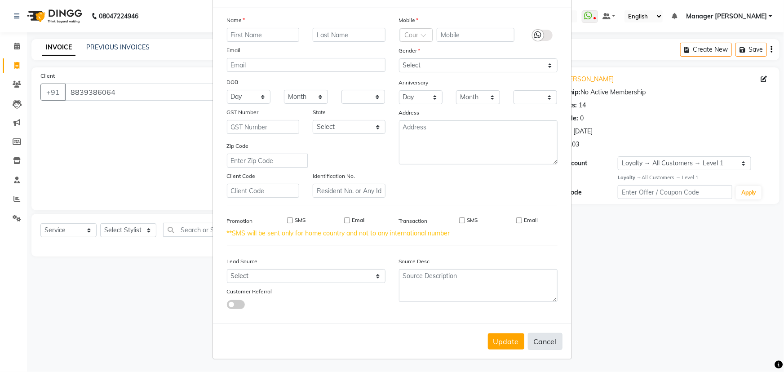
select select
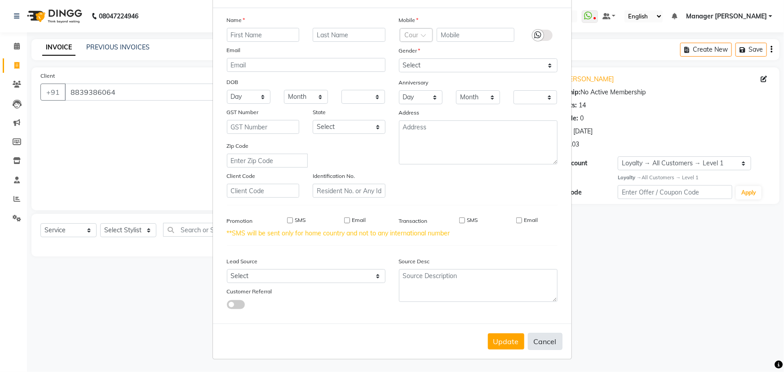
select select
checkbox input "false"
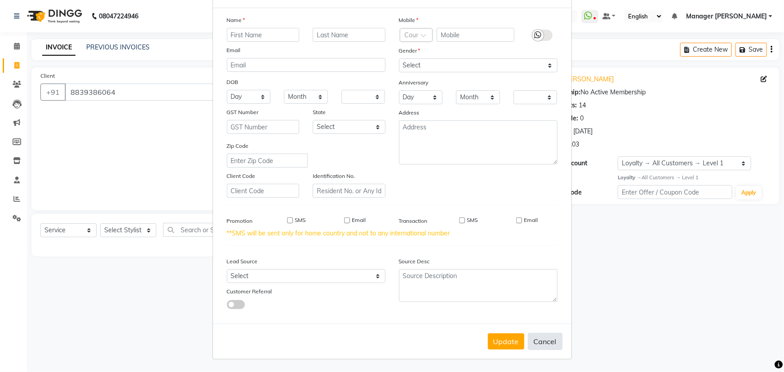
checkbox input "false"
click at [626, 316] on ngb-modal-window "Update Client Name Email DOB Day 01 02 03 04 05 06 07 08 09 10 11 12 13 14 15 1…" at bounding box center [392, 186] width 784 height 372
click at [534, 339] on button "Cancel" at bounding box center [545, 341] width 35 height 17
select select
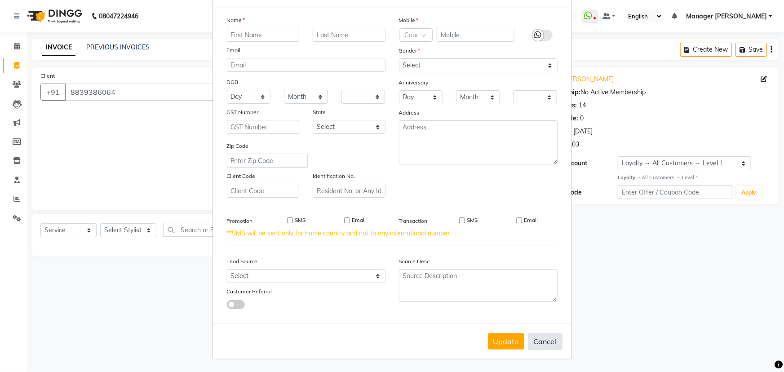
select select
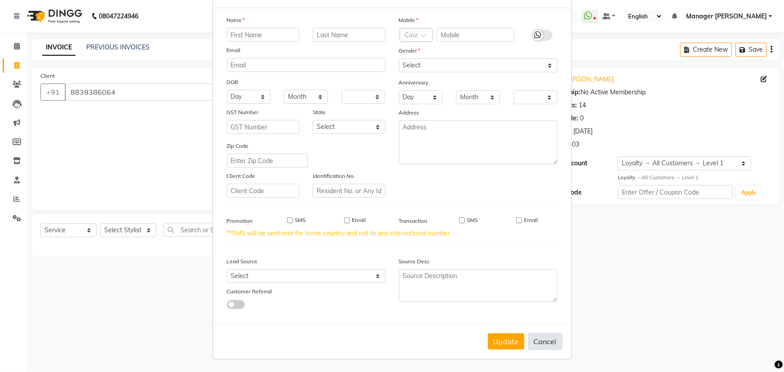
checkbox input "false"
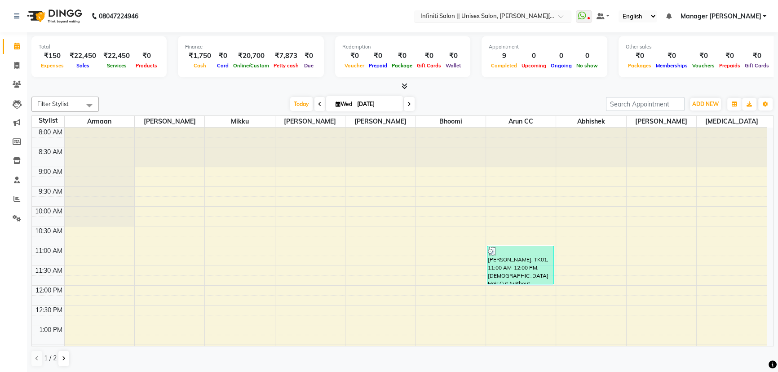
click at [562, 18] on div at bounding box center [492, 17] width 157 height 9
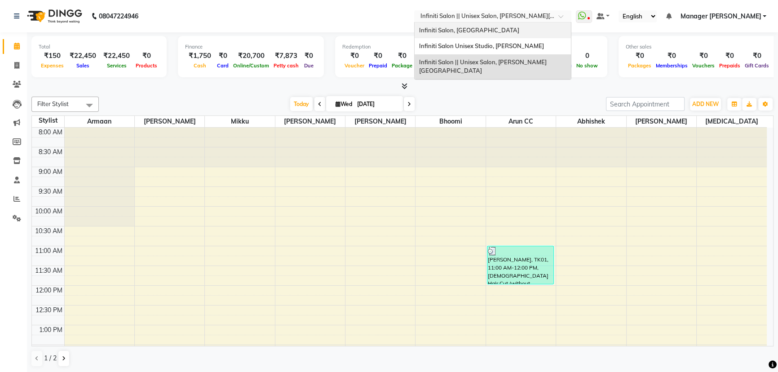
click at [543, 27] on div "Infiniti Salon, [GEOGRAPHIC_DATA]" at bounding box center [493, 30] width 156 height 16
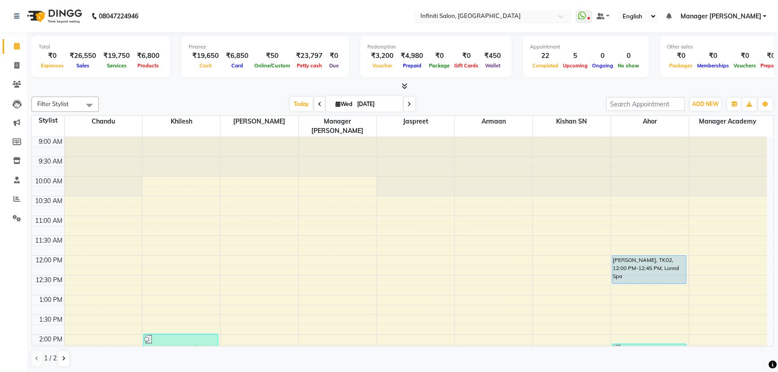
click at [566, 14] on span at bounding box center [563, 18] width 11 height 9
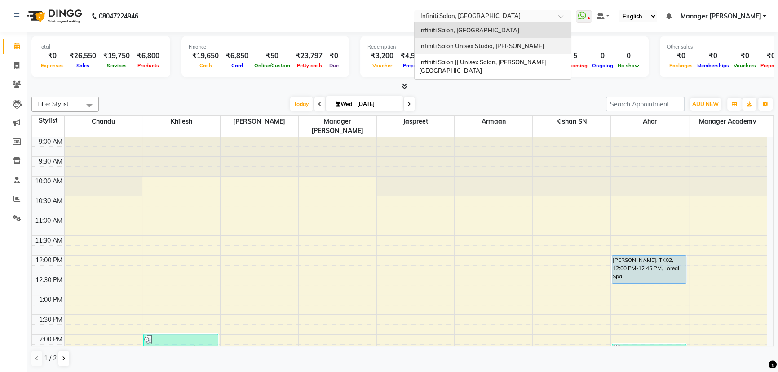
click at [553, 42] on div "Infiniti Salon Unisex Studio, [PERSON_NAME]" at bounding box center [493, 46] width 156 height 16
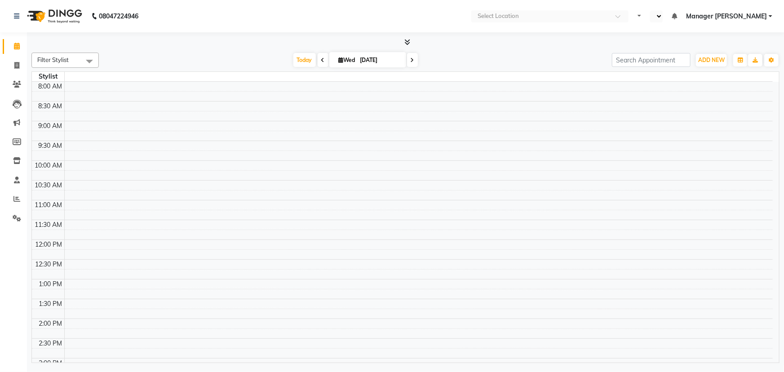
select select "en"
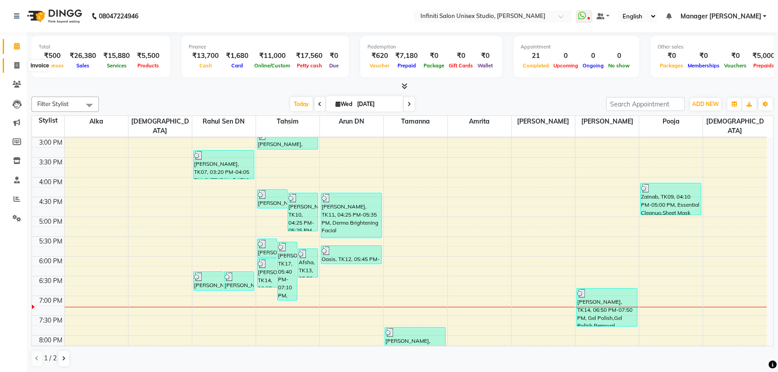
click at [16, 68] on icon at bounding box center [16, 65] width 5 height 7
select select "6511"
select select "service"
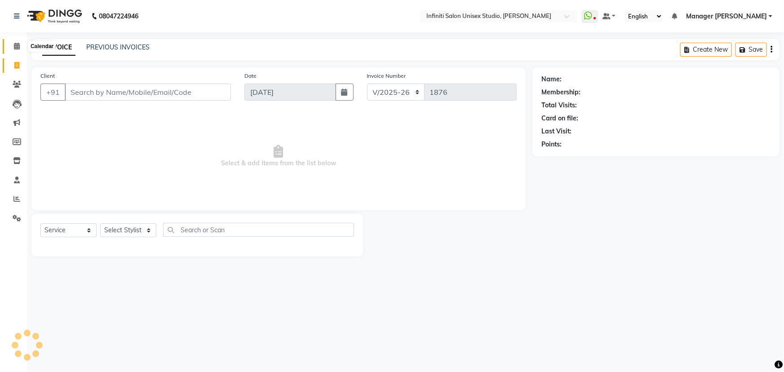
click at [17, 44] on icon at bounding box center [17, 46] width 6 height 7
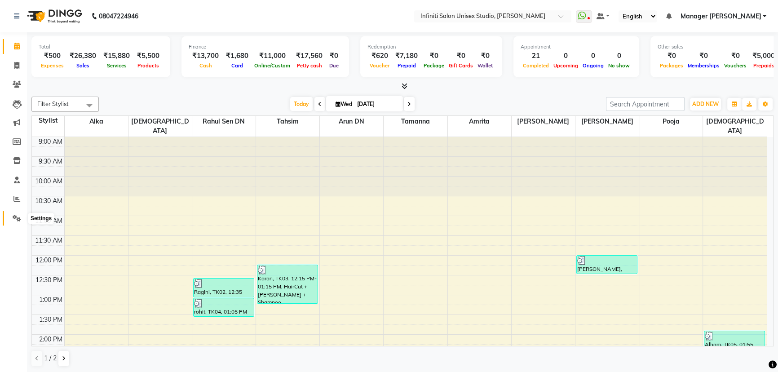
click at [13, 218] on icon at bounding box center [17, 218] width 9 height 7
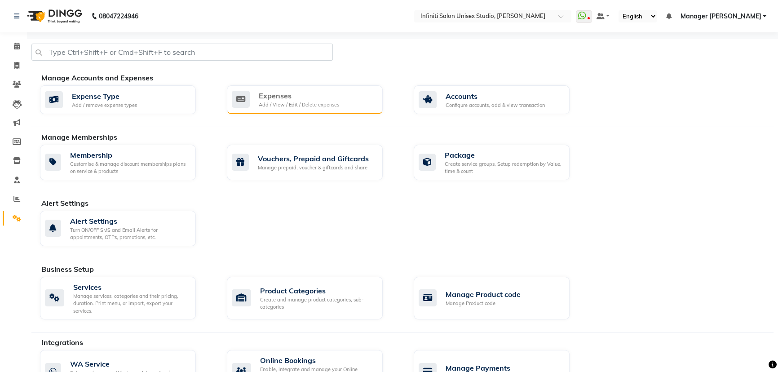
click at [310, 102] on div "Add / View / Edit / Delete expenses" at bounding box center [299, 105] width 80 height 8
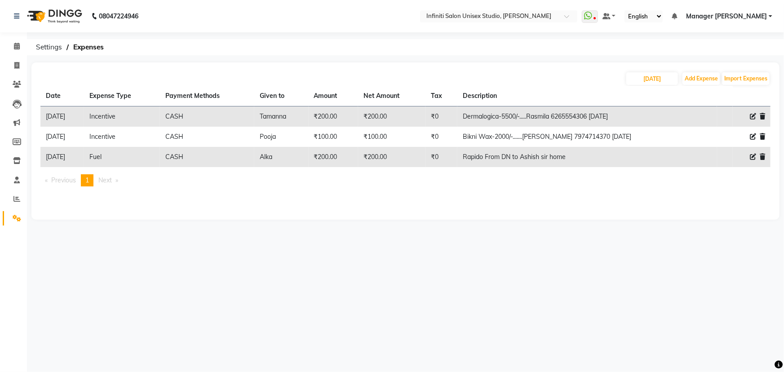
click at [752, 155] on icon at bounding box center [753, 157] width 6 height 6
select select "12411"
select select "1"
select select "5538"
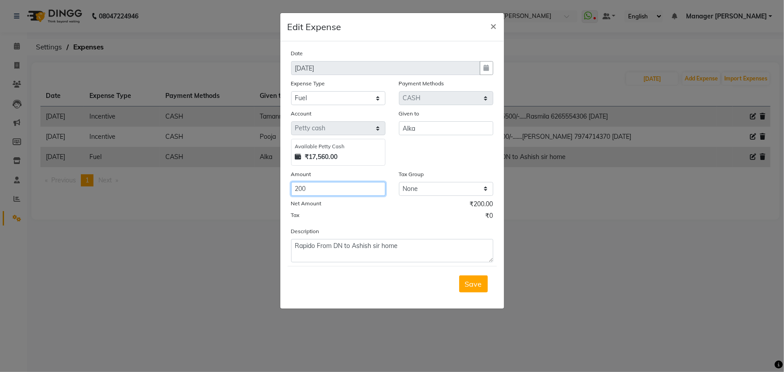
drag, startPoint x: 303, startPoint y: 189, endPoint x: 281, endPoint y: 188, distance: 22.5
click at [281, 188] on div "Date [DATE] Expense Type Select Advance Salary Client Snacks Fuel Incentive Mai…" at bounding box center [392, 174] width 224 height 267
type input "150"
click at [470, 286] on span "Save" at bounding box center [473, 283] width 17 height 9
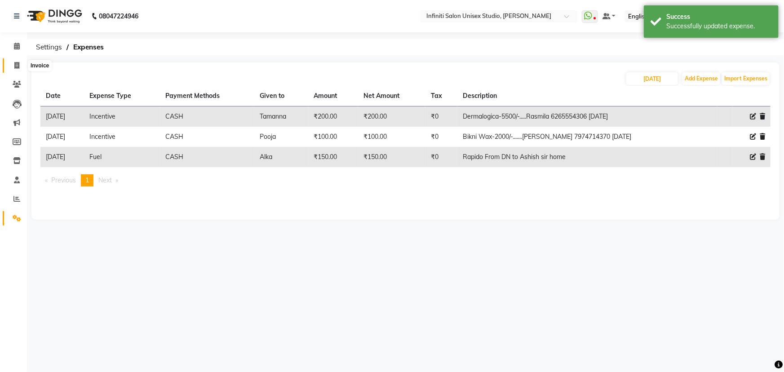
click at [17, 61] on span at bounding box center [17, 66] width 16 height 10
select select "6511"
select select "service"
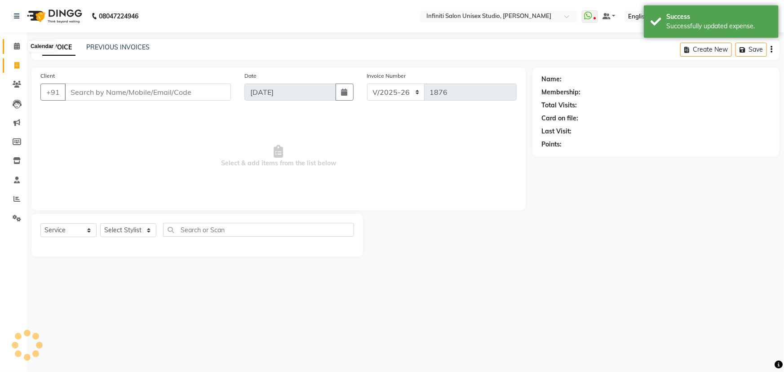
click at [17, 45] on icon at bounding box center [17, 46] width 6 height 7
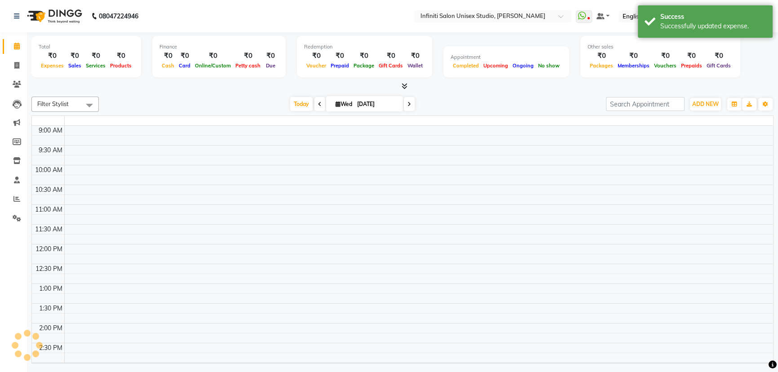
scroll to position [236, 0]
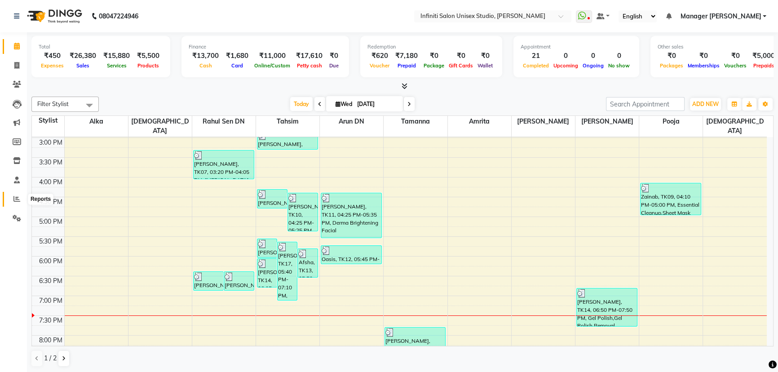
click at [20, 202] on span at bounding box center [17, 199] width 16 height 10
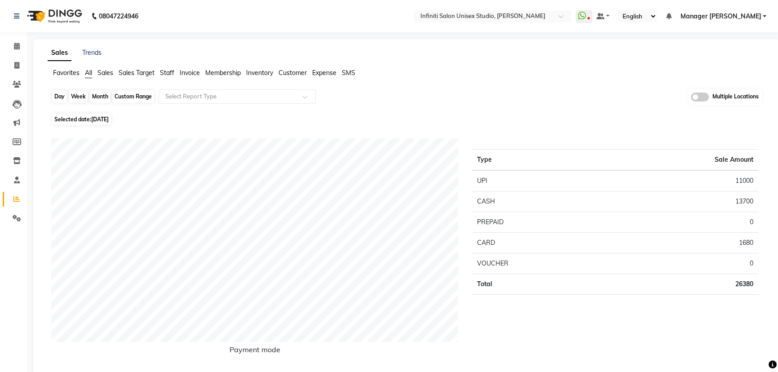
click at [58, 97] on div "Day" at bounding box center [59, 96] width 15 height 13
select select "9"
select select "2025"
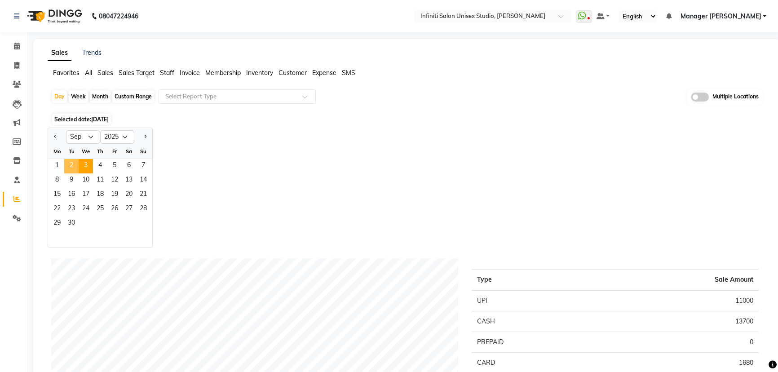
click at [67, 161] on span "2" at bounding box center [71, 166] width 14 height 14
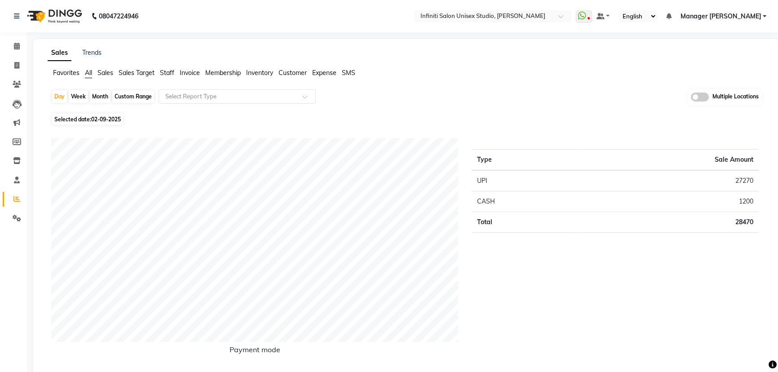
drag, startPoint x: 170, startPoint y: 69, endPoint x: 170, endPoint y: 77, distance: 8.1
click at [170, 70] on span "Staff" at bounding box center [167, 73] width 14 height 8
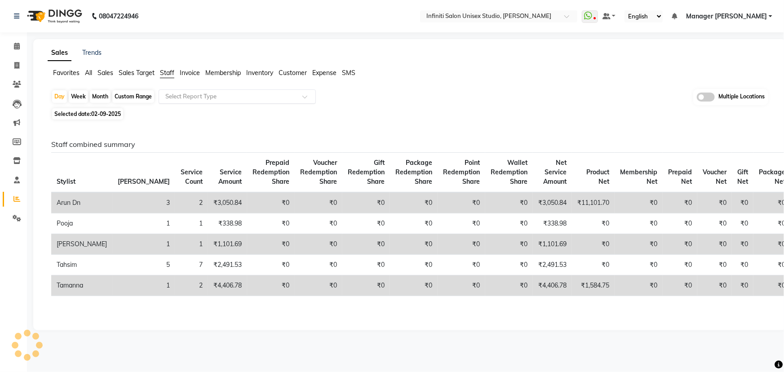
click at [173, 89] on div "Select Report Type" at bounding box center [237, 96] width 157 height 14
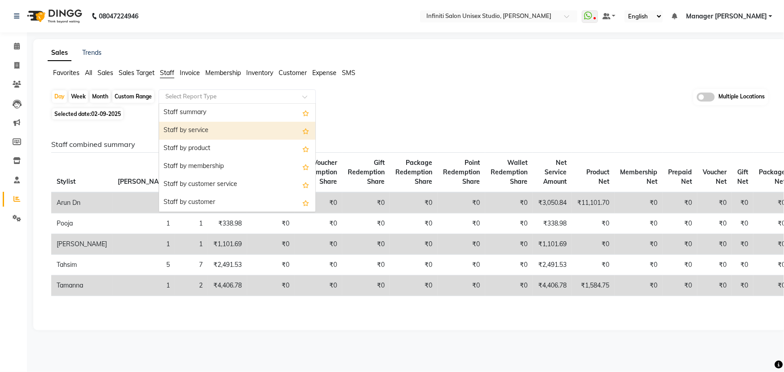
drag, startPoint x: 191, startPoint y: 126, endPoint x: 181, endPoint y: 130, distance: 10.4
click at [191, 127] on div "Staff by service" at bounding box center [237, 131] width 156 height 18
select select "csv"
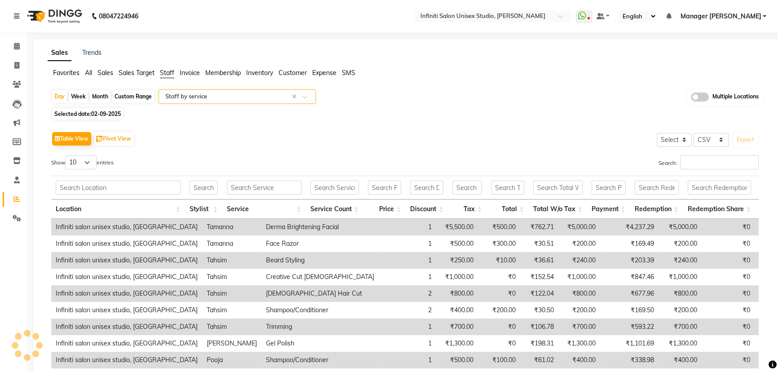
click at [697, 155] on div "Table View Pivot View Select Select CSV PDF Export Show 10 25 50 100 entries Se…" at bounding box center [405, 276] width 708 height 294
click at [694, 156] on input "Search:" at bounding box center [719, 162] width 79 height 14
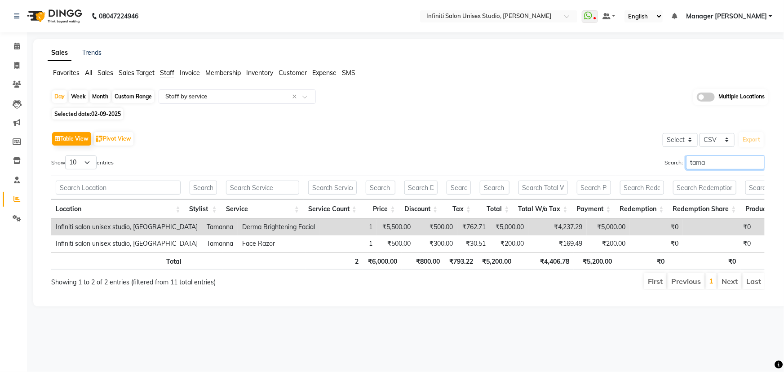
type input "tama"
drag, startPoint x: 699, startPoint y: 165, endPoint x: 686, endPoint y: 160, distance: 14.6
click at [679, 161] on label "Search: [PERSON_NAME]" at bounding box center [714, 162] width 100 height 14
drag, startPoint x: 706, startPoint y: 160, endPoint x: 665, endPoint y: 163, distance: 40.9
click at [671, 161] on label "Search: [PERSON_NAME]" at bounding box center [714, 162] width 100 height 14
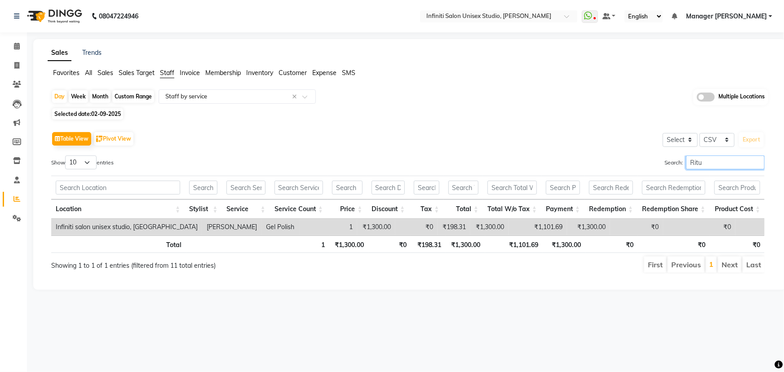
type input "Ritu"
drag, startPoint x: 705, startPoint y: 155, endPoint x: 642, endPoint y: 160, distance: 63.6
click at [643, 158] on div "Search: Ritu" at bounding box center [590, 164] width 350 height 18
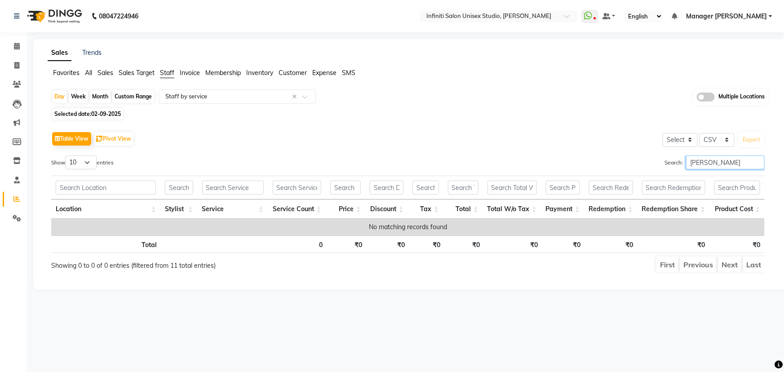
type input "[PERSON_NAME]"
drag, startPoint x: 711, startPoint y: 163, endPoint x: 650, endPoint y: 188, distance: 66.1
click at [643, 168] on div "Search: [PERSON_NAME]" at bounding box center [590, 164] width 350 height 18
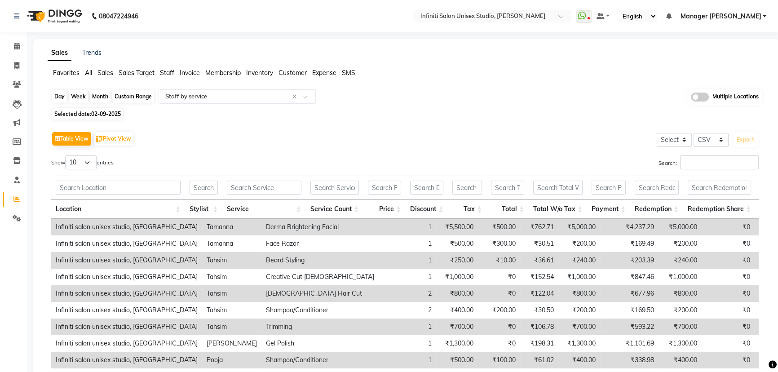
click at [63, 94] on div "Day" at bounding box center [59, 96] width 15 height 13
select select "9"
select select "2025"
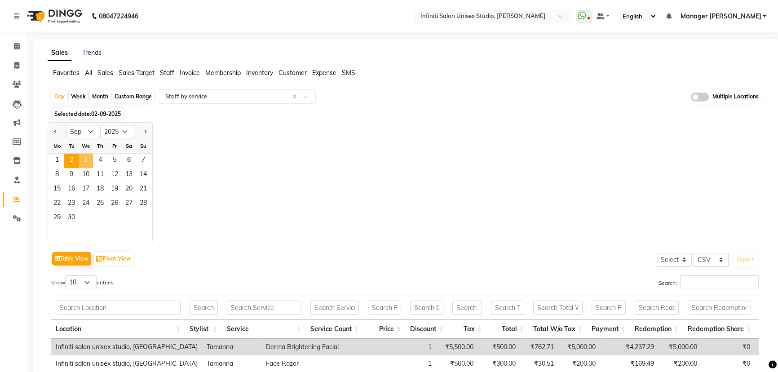
click at [81, 156] on span "3" at bounding box center [86, 161] width 14 height 14
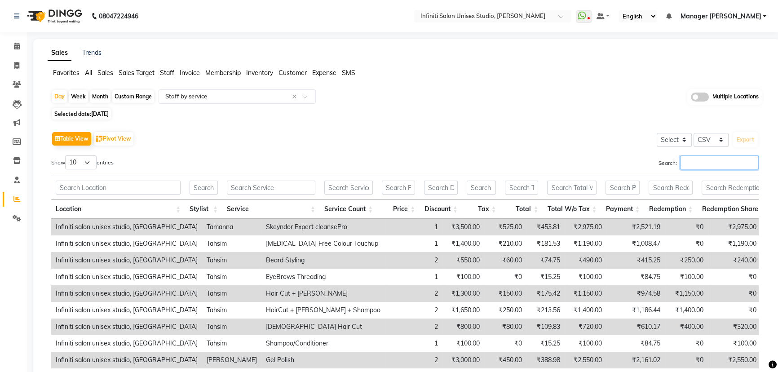
click at [705, 164] on input "Search:" at bounding box center [719, 162] width 79 height 14
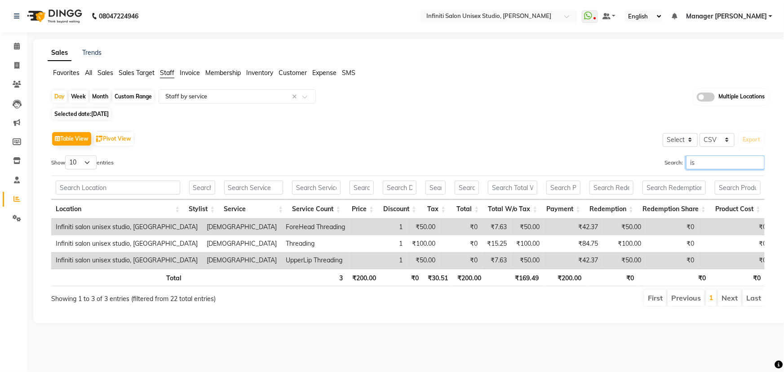
type input "i"
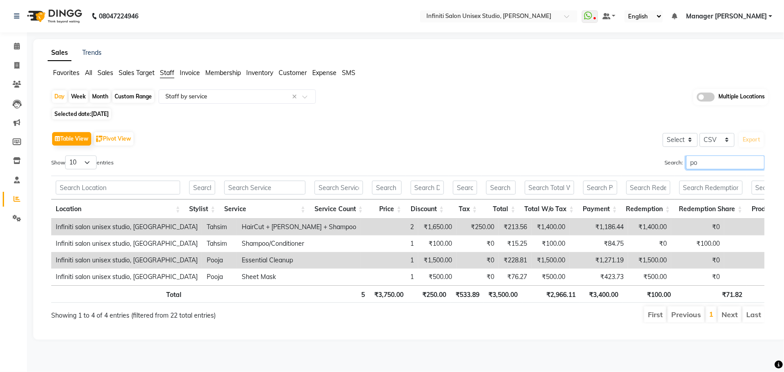
type input "p"
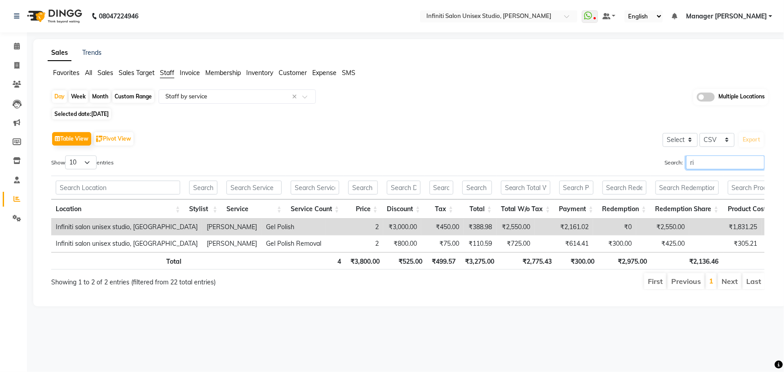
type input "r"
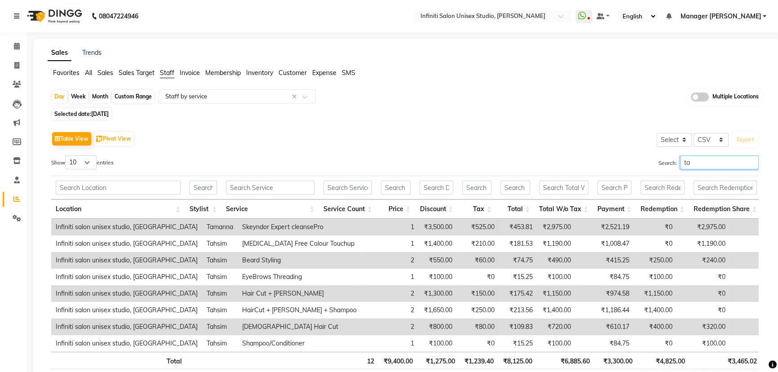
type input "t"
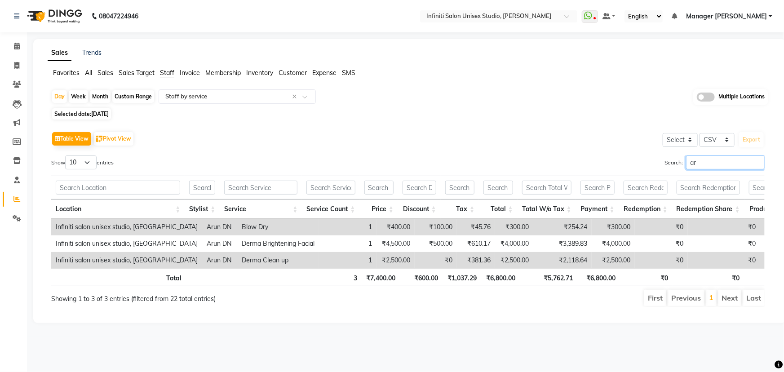
type input "a"
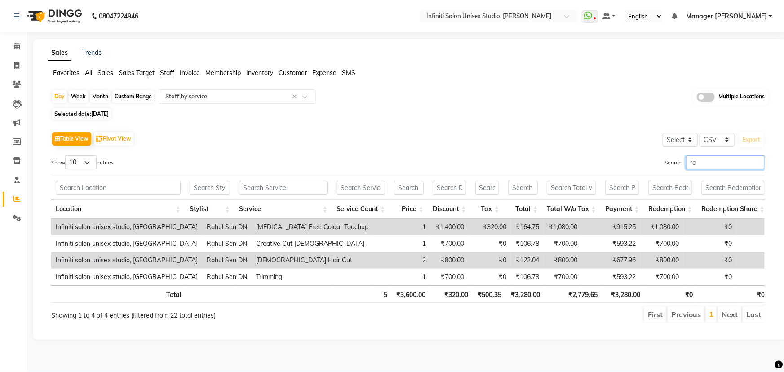
type input "r"
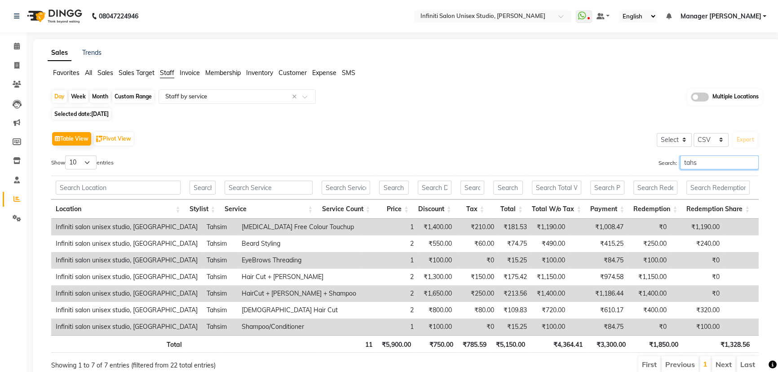
type input "tahs"
drag, startPoint x: 658, startPoint y: 155, endPoint x: 644, endPoint y: 161, distance: 15.3
click at [645, 158] on div "Search: tahs" at bounding box center [585, 164] width 347 height 18
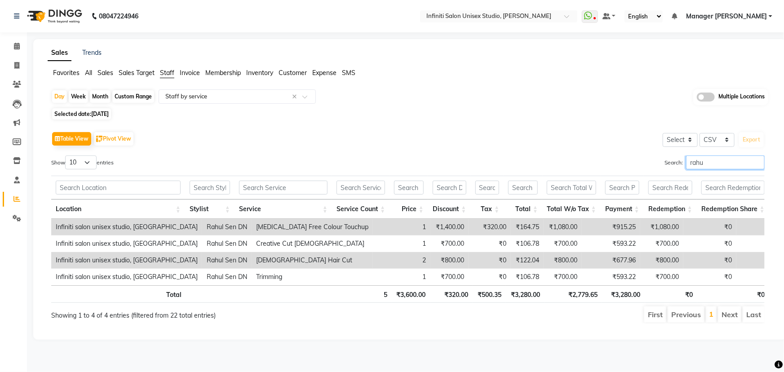
type input "rahu"
click at [14, 42] on span at bounding box center [17, 46] width 16 height 10
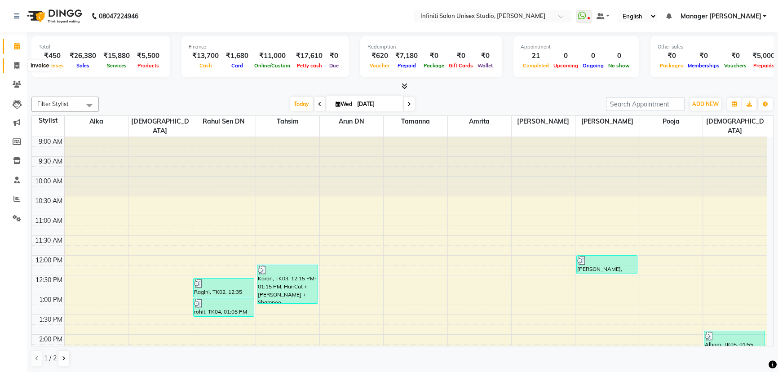
click at [14, 67] on icon at bounding box center [16, 65] width 5 height 7
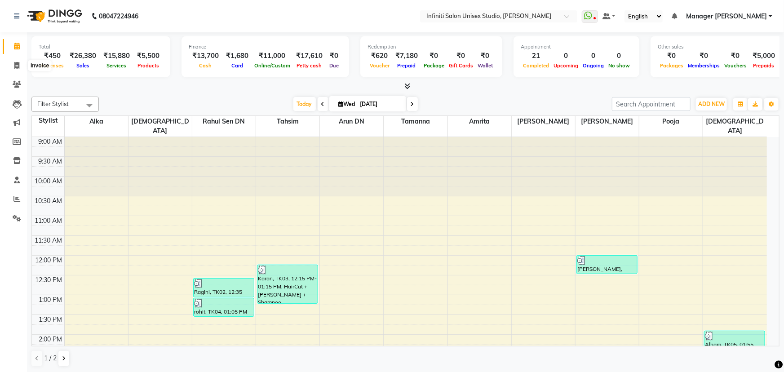
select select "6511"
select select "service"
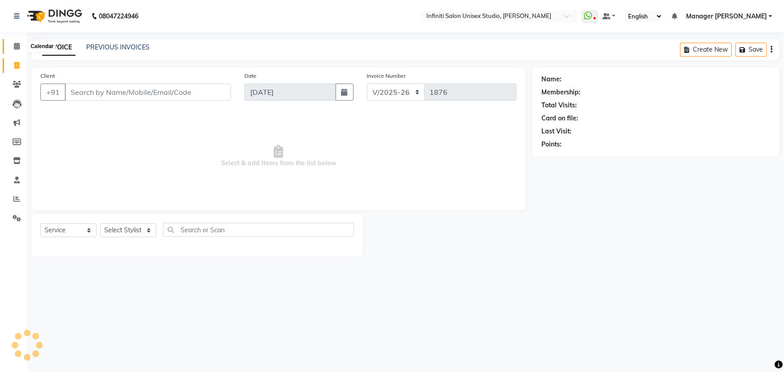
click at [14, 47] on icon at bounding box center [17, 46] width 6 height 7
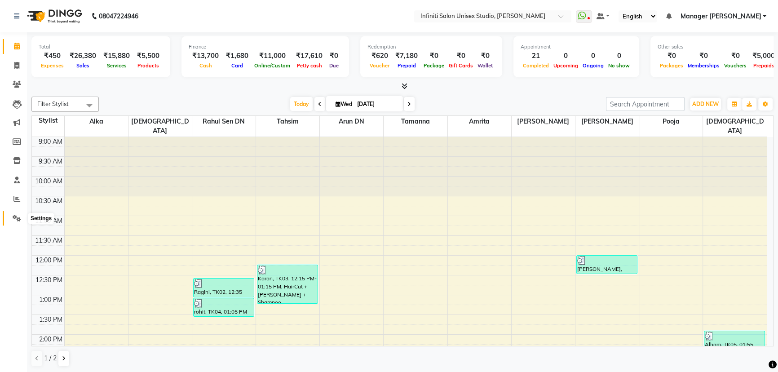
click at [22, 216] on span at bounding box center [17, 218] width 16 height 10
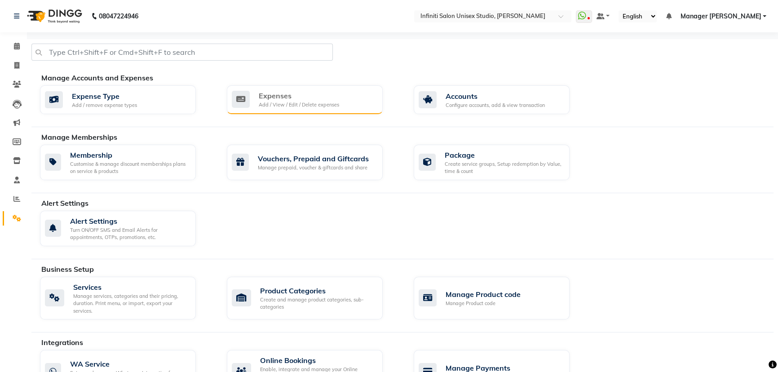
click at [274, 105] on div "Add / View / Edit / Delete expenses" at bounding box center [299, 105] width 80 height 8
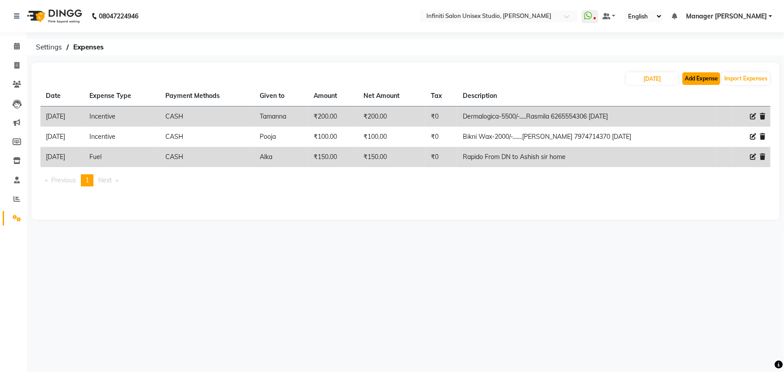
click at [708, 74] on button "Add Expense" at bounding box center [701, 78] width 38 height 13
select select "1"
select select "5538"
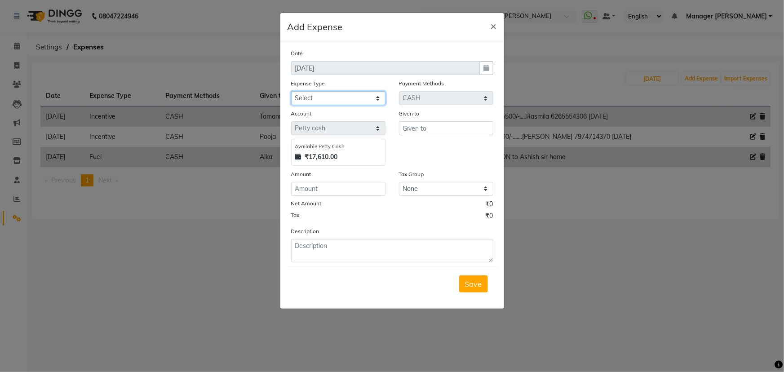
click at [318, 97] on select "Select Advance Salary Client Snacks Fuel Incentive Maintenance Miscellaneous Pa…" at bounding box center [338, 98] width 94 height 14
select select "12403"
click at [291, 92] on select "Select Advance Salary Client Snacks Fuel Incentive Maintenance Miscellaneous Pa…" at bounding box center [338, 98] width 94 height 14
click at [408, 130] on input "text" at bounding box center [446, 128] width 94 height 14
type input "[PERSON_NAME]"
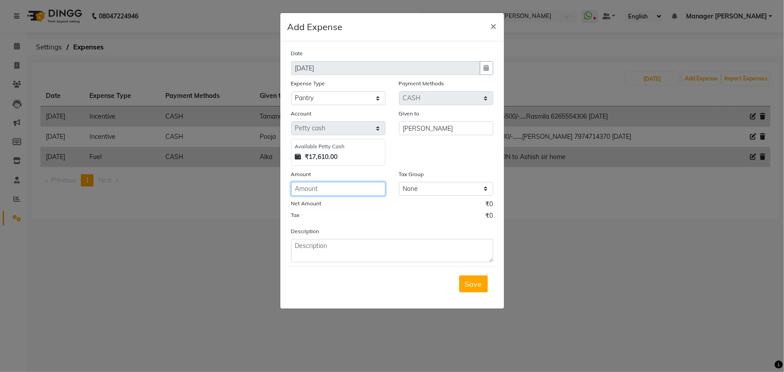
click at [340, 191] on input "number" at bounding box center [338, 189] width 94 height 14
type input "100"
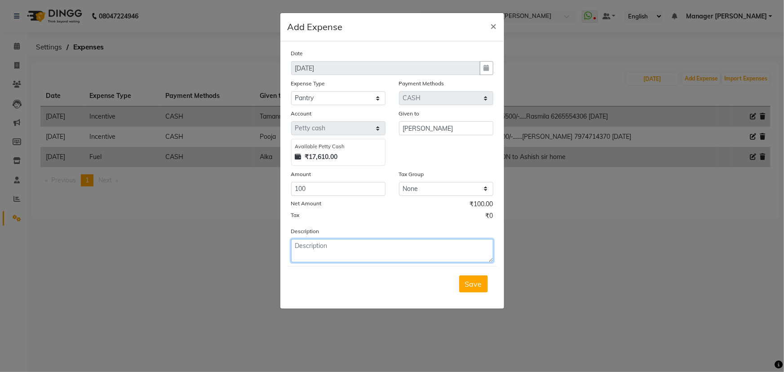
click at [353, 247] on textarea at bounding box center [392, 250] width 202 height 23
type textarea "Milk"
click at [476, 280] on span "Save" at bounding box center [473, 283] width 17 height 9
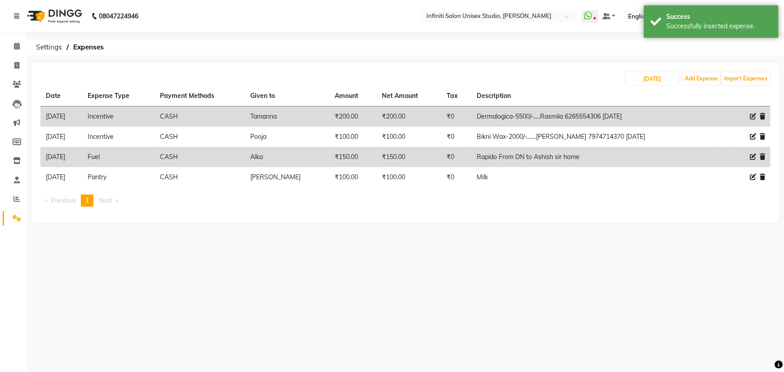
click at [695, 71] on div "[DATE] Add Expense Import Expenses Date Expense Type Payment Methods Given to A…" at bounding box center [405, 142] width 748 height 160
click at [695, 74] on button "Add Expense" at bounding box center [701, 78] width 38 height 13
select select "1"
select select "5538"
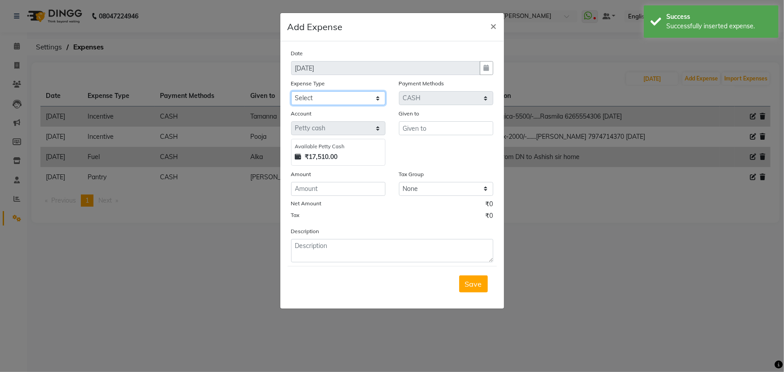
drag, startPoint x: 332, startPoint y: 94, endPoint x: 332, endPoint y: 104, distance: 9.9
click at [332, 94] on select "Select Advance Salary Client Snacks Fuel Incentive Maintenance Miscellaneous Pa…" at bounding box center [338, 98] width 94 height 14
select select "12389"
click at [291, 92] on select "Select Advance Salary Client Snacks Fuel Incentive Maintenance Miscellaneous Pa…" at bounding box center [338, 98] width 94 height 14
click at [446, 126] on input "text" at bounding box center [446, 128] width 94 height 14
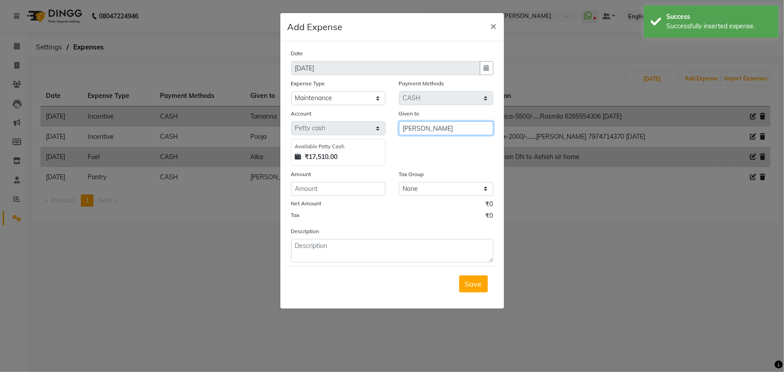
type input "[PERSON_NAME]"
click at [336, 194] on input "number" at bounding box center [338, 189] width 94 height 14
type input "300"
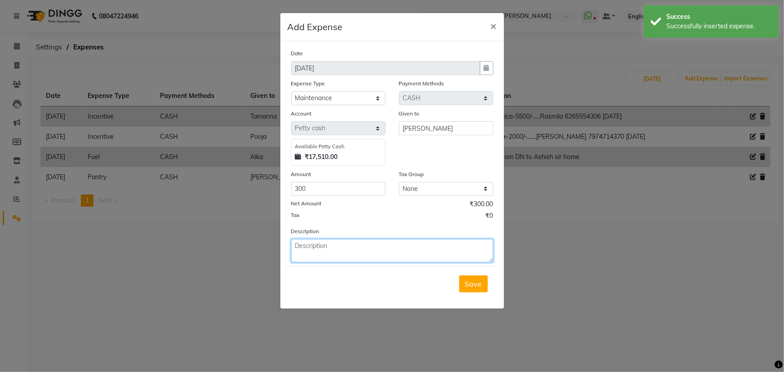
click at [333, 247] on textarea at bounding box center [392, 250] width 202 height 23
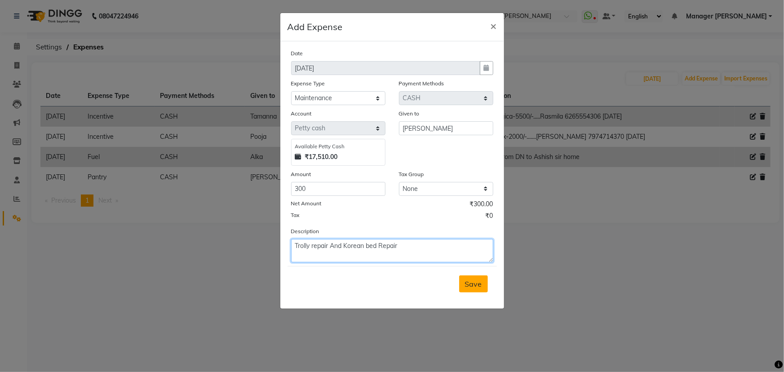
type textarea "Trolly repair And Korean bed Repair"
click at [479, 279] on button "Save" at bounding box center [473, 283] width 29 height 17
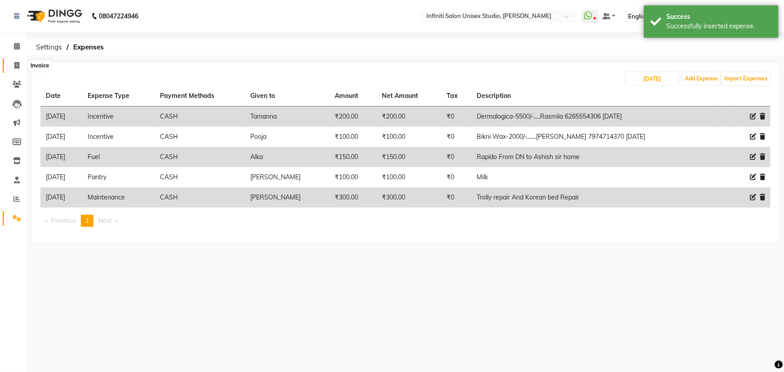
drag, startPoint x: 18, startPoint y: 61, endPoint x: 18, endPoint y: 55, distance: 5.8
click at [18, 61] on span at bounding box center [17, 66] width 16 height 10
select select "6511"
select select "service"
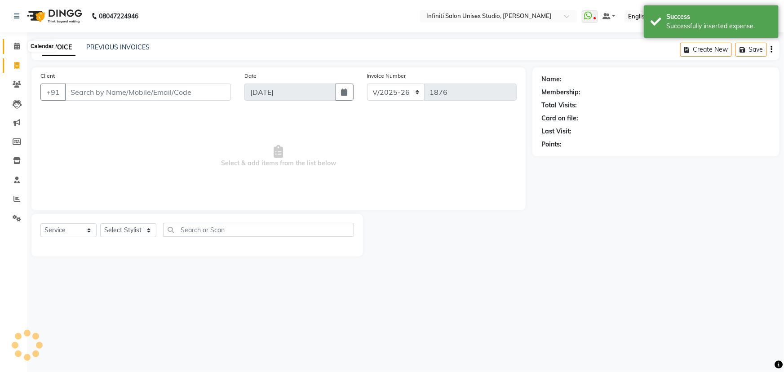
click at [18, 44] on icon at bounding box center [17, 46] width 6 height 7
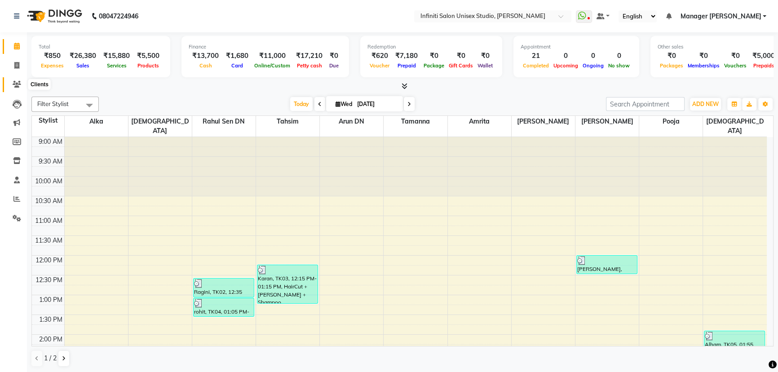
click at [17, 85] on icon at bounding box center [17, 84] width 9 height 7
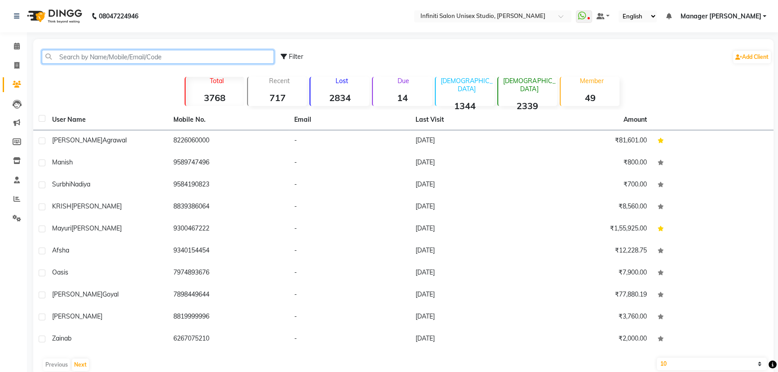
click at [116, 62] on input "text" at bounding box center [158, 57] width 232 height 14
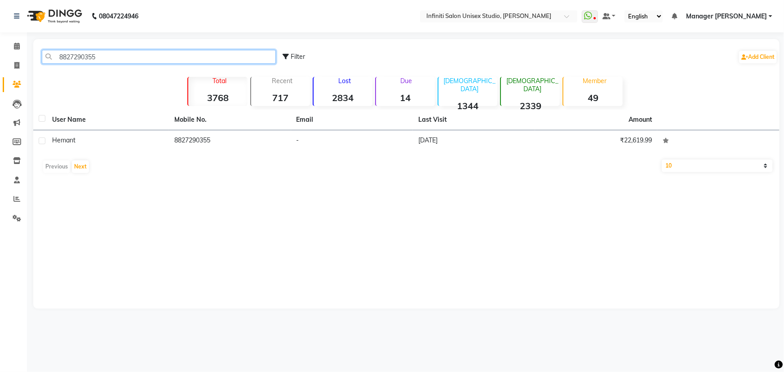
type input "8827290355"
click at [187, 146] on td "8827290355" at bounding box center [230, 141] width 122 height 22
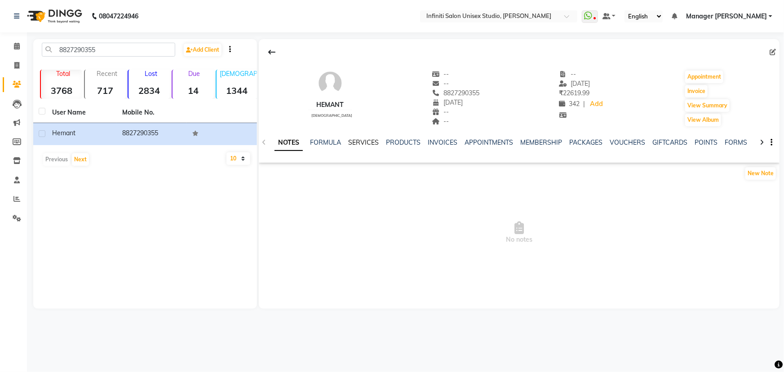
click at [367, 145] on link "SERVICES" at bounding box center [363, 142] width 31 height 8
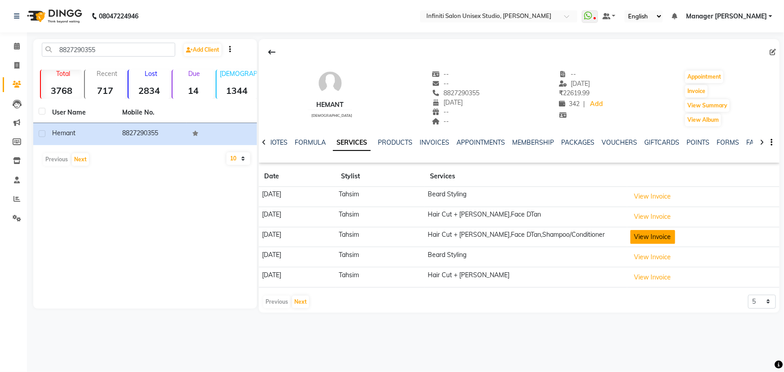
click at [660, 236] on button "View Invoice" at bounding box center [652, 237] width 45 height 14
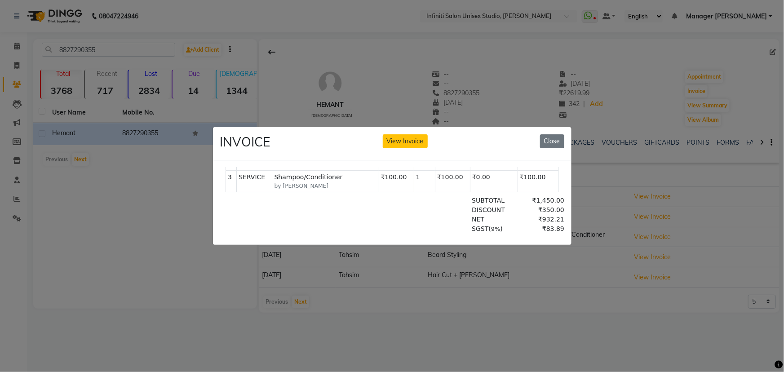
scroll to position [163, 0]
click at [553, 134] on button "Close" at bounding box center [552, 141] width 24 height 14
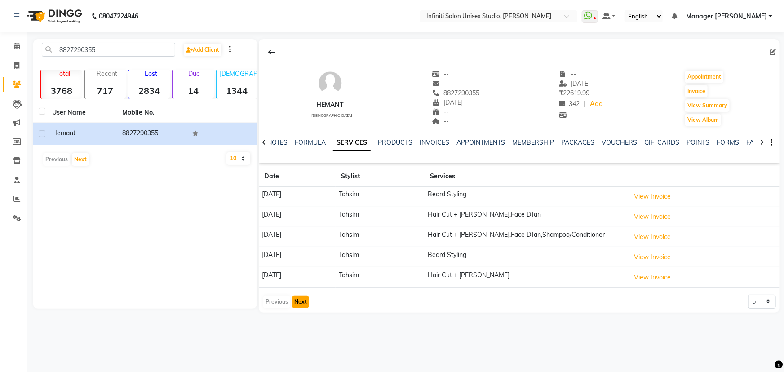
click at [303, 297] on button "Next" at bounding box center [300, 302] width 17 height 13
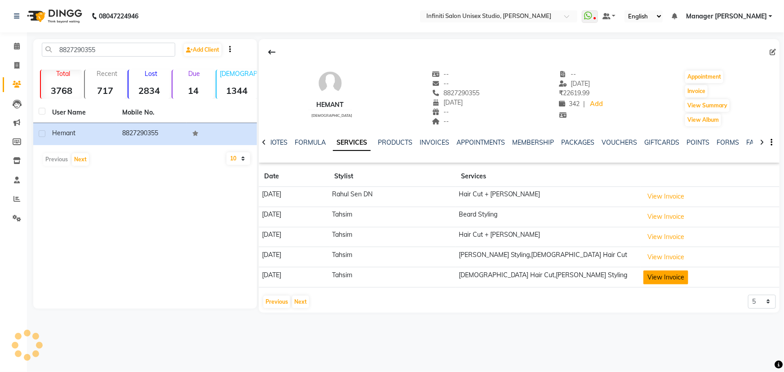
click at [688, 274] on button "View Invoice" at bounding box center [665, 277] width 45 height 14
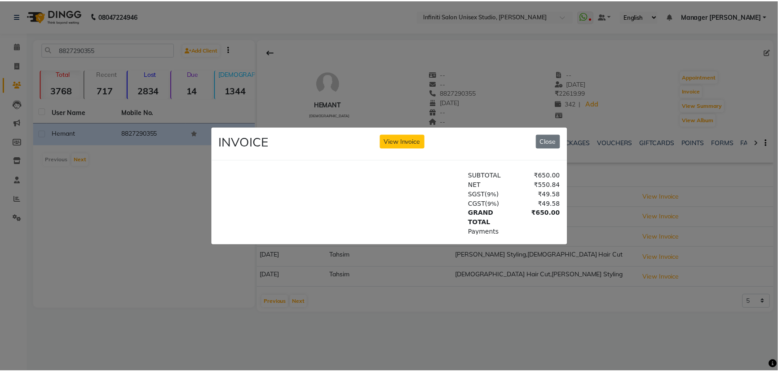
scroll to position [204, 0]
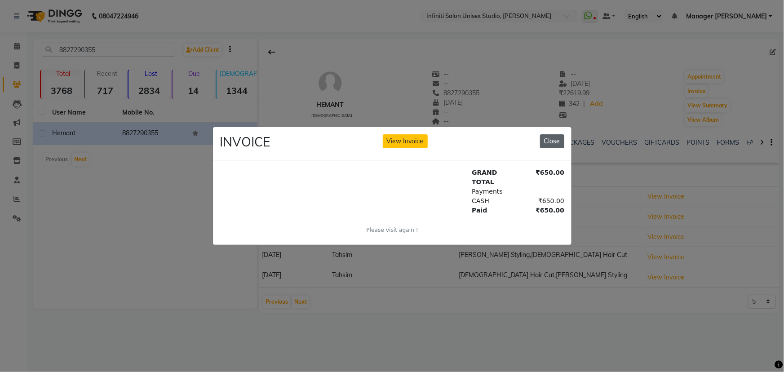
click at [559, 140] on button "Close" at bounding box center [552, 141] width 24 height 14
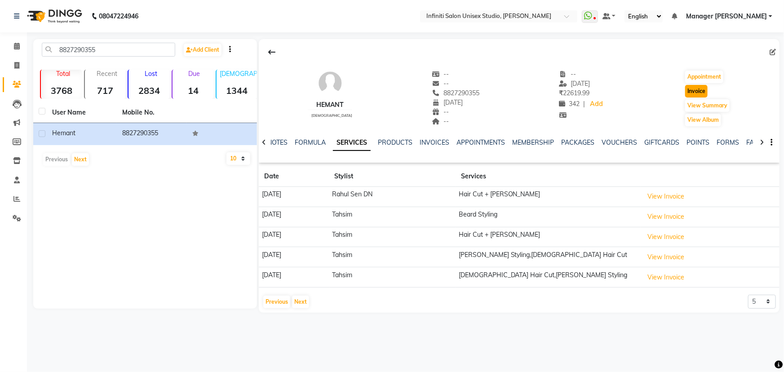
click at [687, 89] on button "Invoice" at bounding box center [696, 91] width 22 height 13
select select "6511"
select select "service"
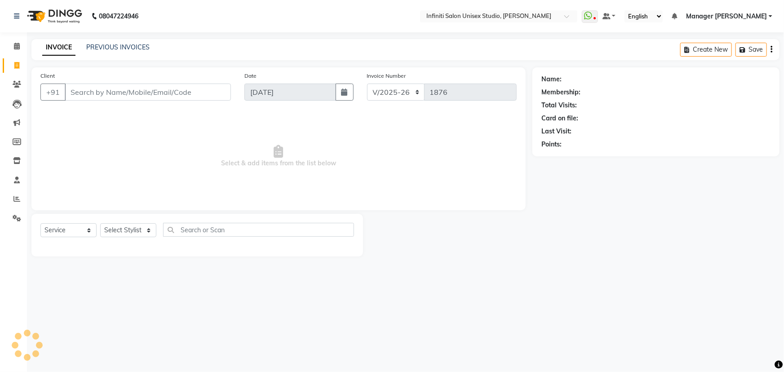
type input "8827290355"
select select "1: Object"
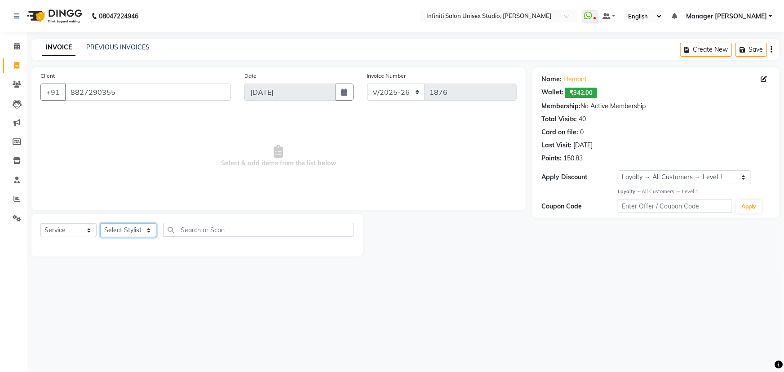
click at [137, 234] on select "Select Stylist Alka Amrita Arun DN Bharti Nigam Ishu Krishna Owner Pooja Rahul …" at bounding box center [128, 230] width 56 height 14
select select "49888"
click at [100, 223] on select "Select Stylist Alka Amrita Arun DN Bharti Nigam Ishu Krishna Owner Pooja Rahul …" at bounding box center [128, 230] width 56 height 14
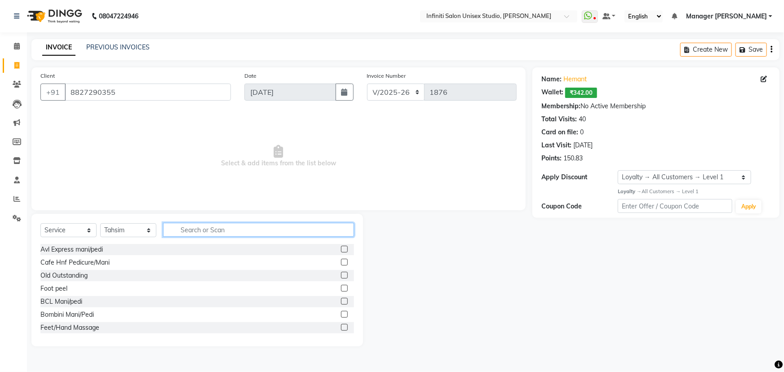
click at [194, 224] on input "text" at bounding box center [258, 230] width 191 height 14
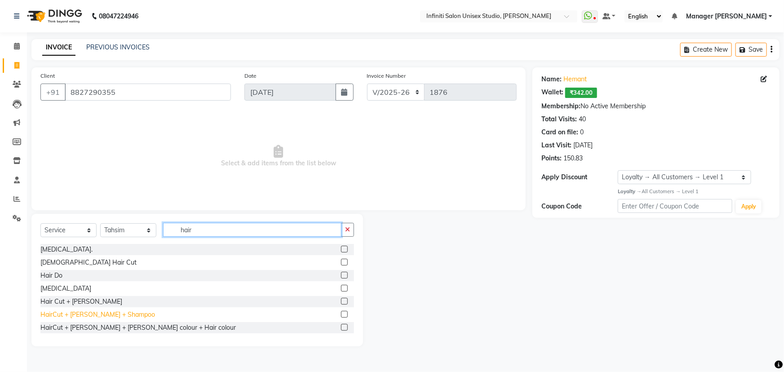
type input "hair"
click at [88, 313] on div "HairCut + Beard + Shampoo" at bounding box center [97, 314] width 115 height 9
checkbox input "false"
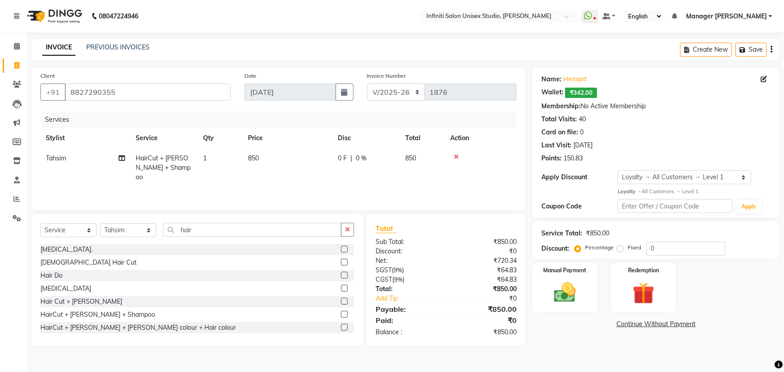
click at [252, 156] on span "850" at bounding box center [253, 158] width 11 height 8
select select "49888"
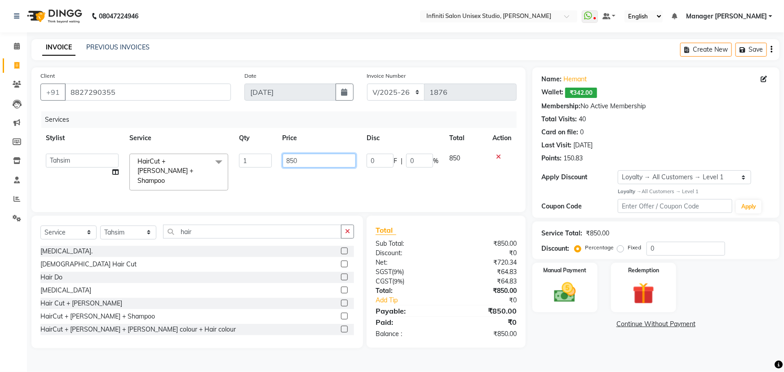
click at [290, 158] on input "850" at bounding box center [320, 161] width 74 height 14
type input "800"
click at [350, 209] on div "Client +91 8827290355 Date 03-09-2025 Invoice Number CI/2025-26 V/2025-26 1876 …" at bounding box center [278, 139] width 494 height 145
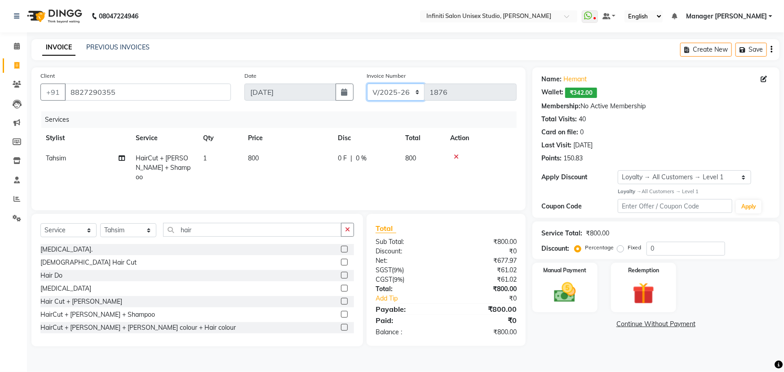
click at [390, 93] on select "CI/2025-26 V/2025-26" at bounding box center [396, 92] width 58 height 17
select select "7941"
click at [367, 84] on select "CI/2025-26 V/2025-26" at bounding box center [396, 92] width 58 height 17
type input "0874"
click at [395, 89] on select "CI/2025-26 V/2025-26" at bounding box center [396, 92] width 58 height 17
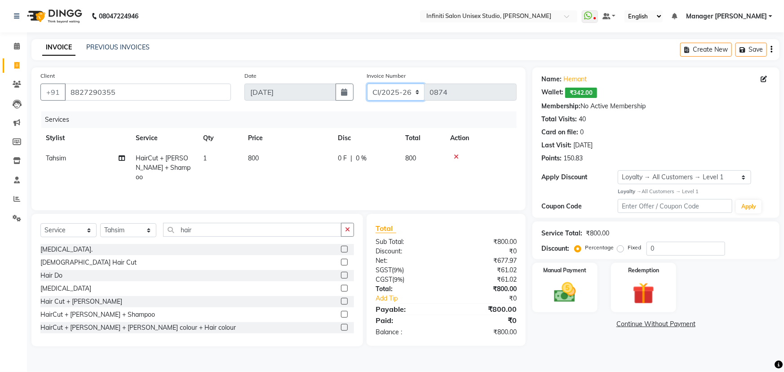
select select "6511"
click at [367, 84] on select "CI/2025-26 V/2025-26" at bounding box center [396, 92] width 58 height 17
type input "1876"
click at [647, 308] on div "Redemption" at bounding box center [644, 288] width 68 height 52
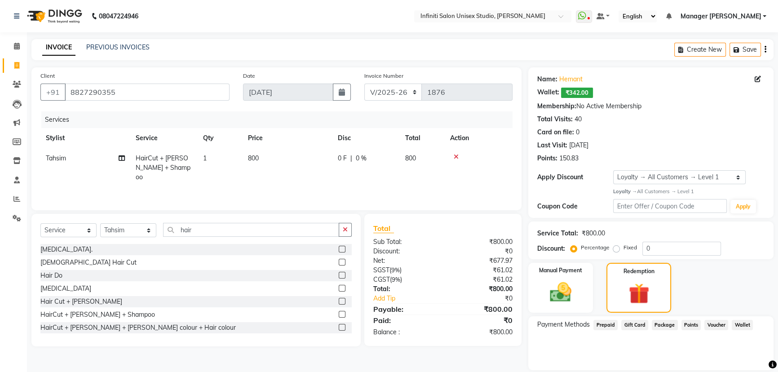
click at [736, 323] on span "Wallet" at bounding box center [742, 325] width 21 height 10
drag, startPoint x: 637, startPoint y: 358, endPoint x: 596, endPoint y: 362, distance: 41.0
click at [597, 362] on div "Amount: 0" at bounding box center [651, 359] width 241 height 15
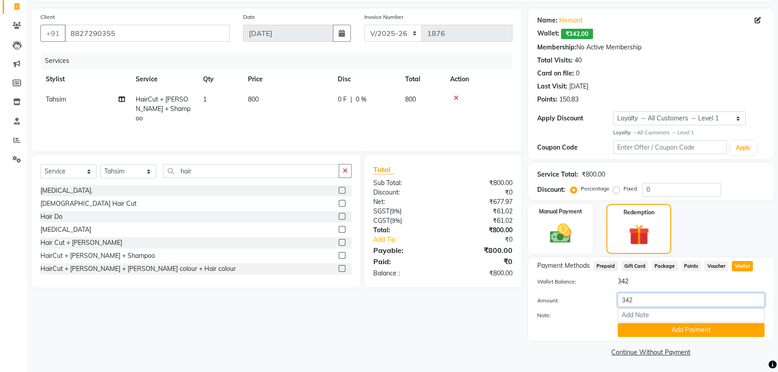
scroll to position [59, 0]
type input "342"
click at [653, 328] on button "Add Payment" at bounding box center [691, 330] width 147 height 14
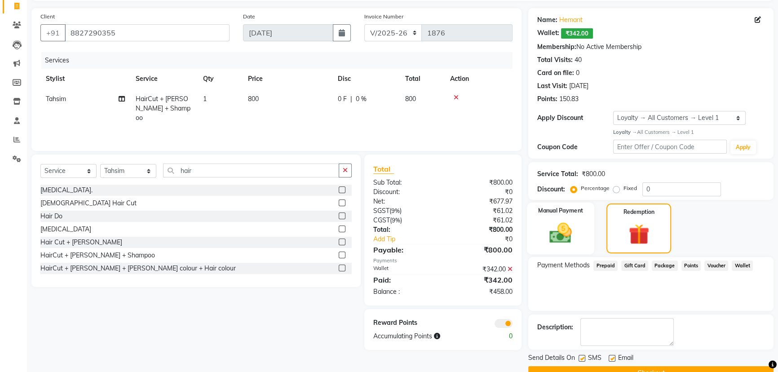
click at [562, 220] on img at bounding box center [561, 233] width 36 height 26
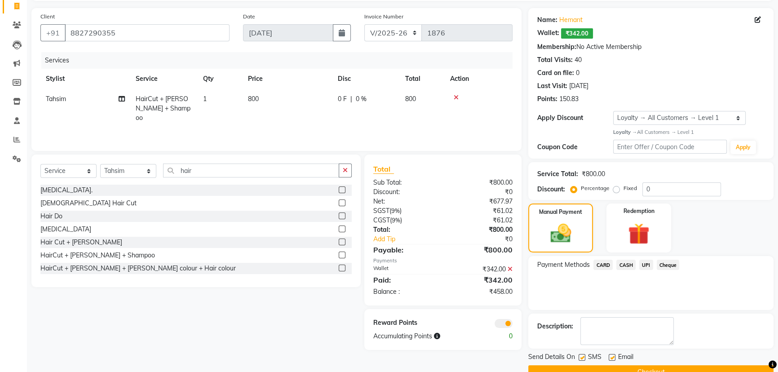
click at [621, 262] on span "CASH" at bounding box center [625, 265] width 19 height 10
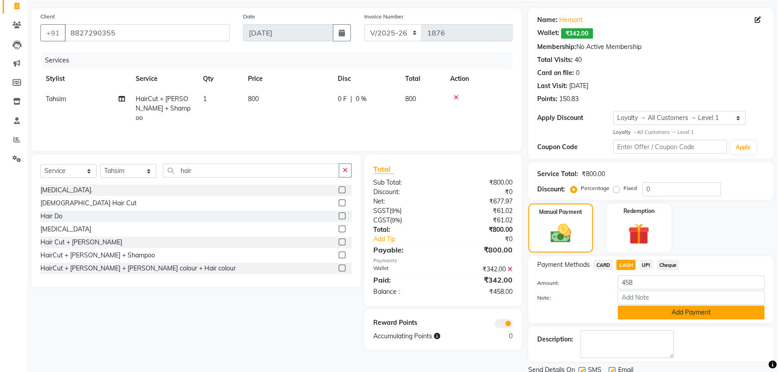
click at [651, 314] on button "Add Payment" at bounding box center [691, 312] width 147 height 14
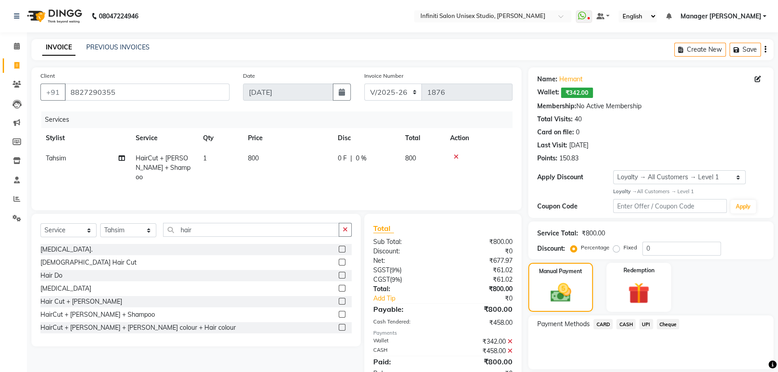
scroll to position [80, 0]
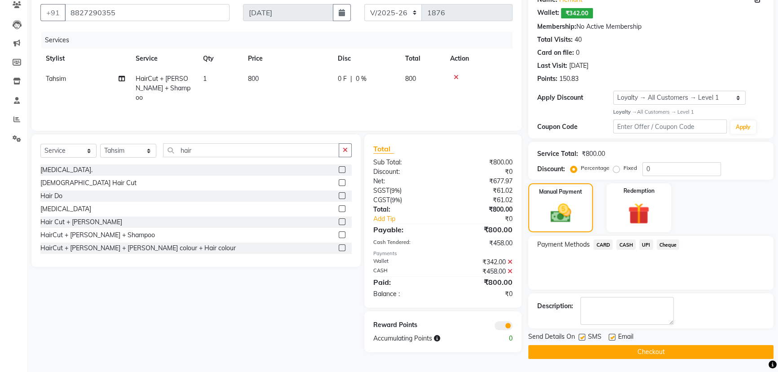
click at [589, 354] on button "Checkout" at bounding box center [650, 352] width 245 height 14
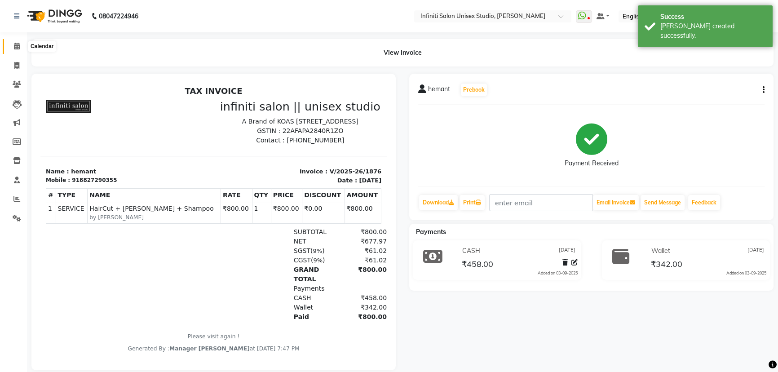
click at [11, 44] on span at bounding box center [17, 46] width 16 height 10
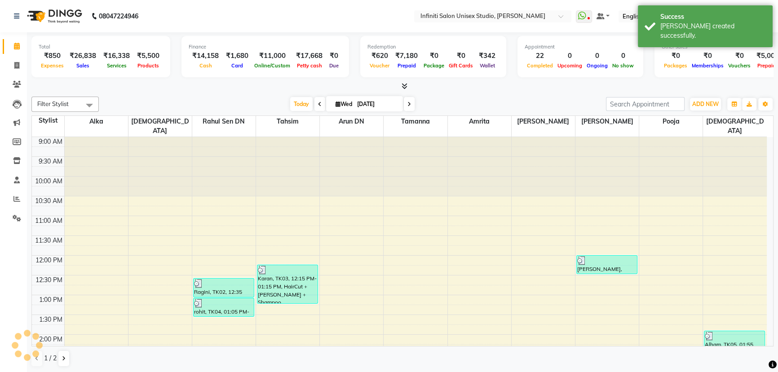
scroll to position [253, 0]
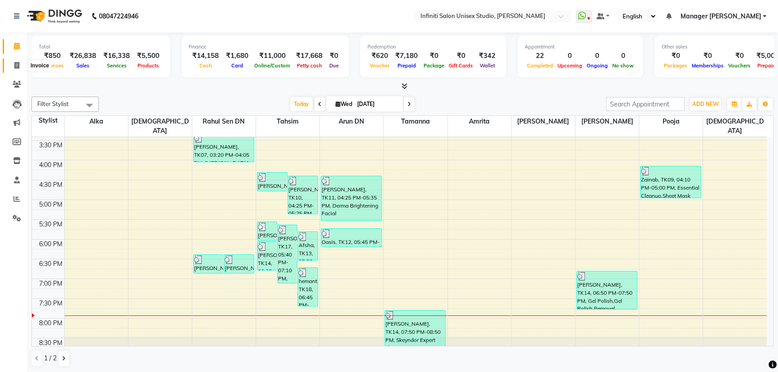
click at [16, 61] on span at bounding box center [17, 66] width 16 height 10
select select "6511"
select select "service"
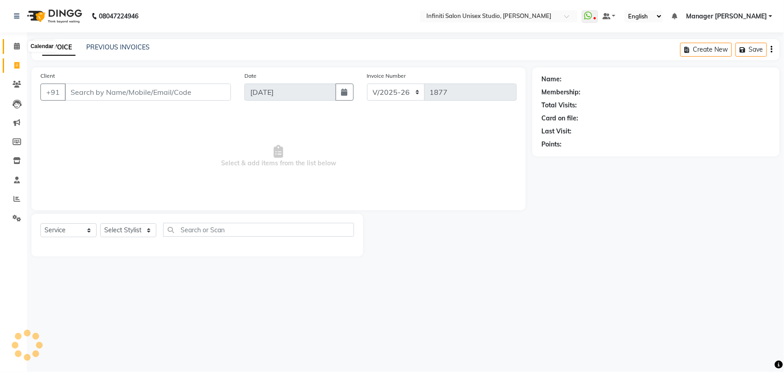
click at [17, 44] on icon at bounding box center [17, 46] width 6 height 7
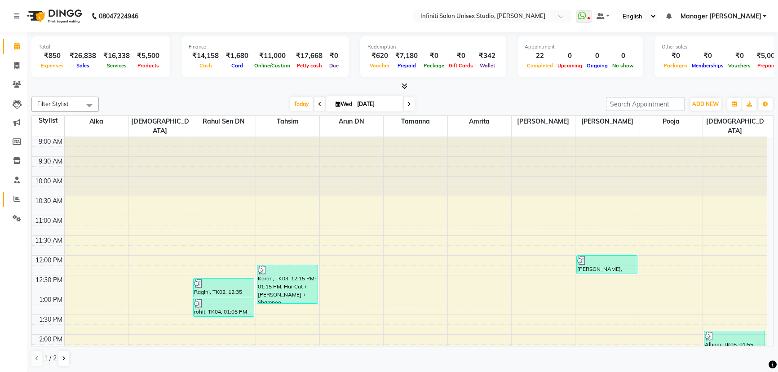
click at [21, 199] on span at bounding box center [17, 199] width 16 height 10
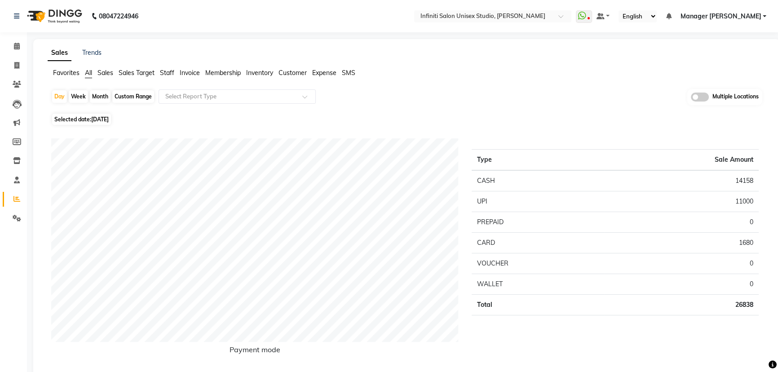
click at [163, 71] on span "Staff" at bounding box center [167, 73] width 14 height 8
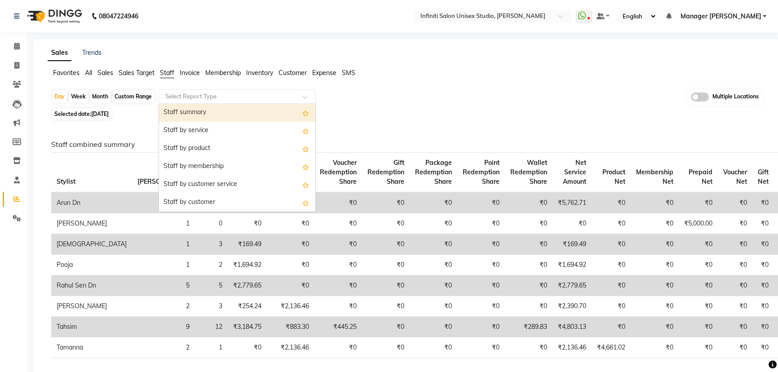
click at [178, 90] on div "Select Report Type" at bounding box center [237, 96] width 157 height 14
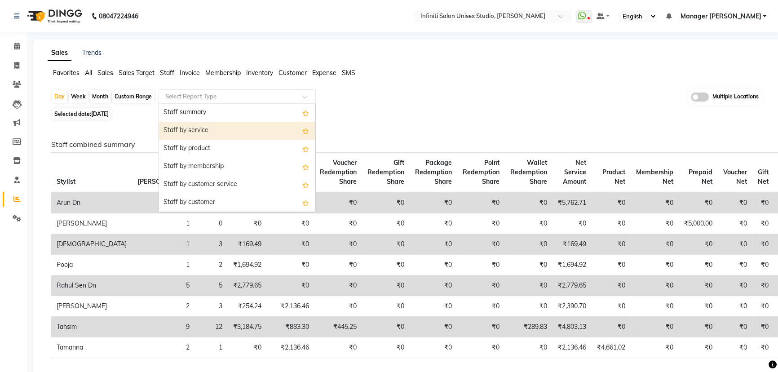
click at [186, 130] on div "Staff by service" at bounding box center [237, 131] width 156 height 18
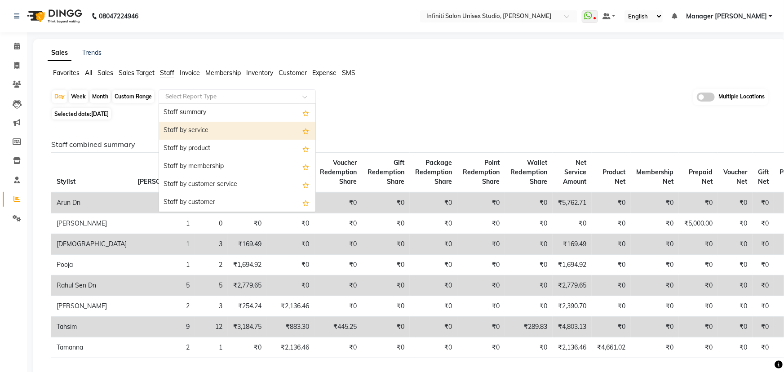
select select "csv"
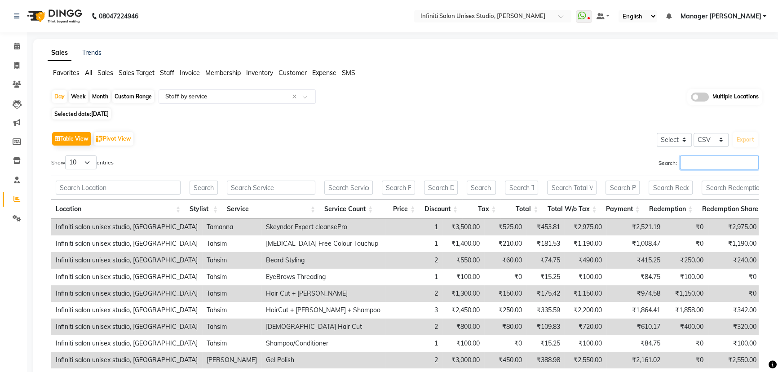
click at [730, 164] on input "Search:" at bounding box center [719, 162] width 79 height 14
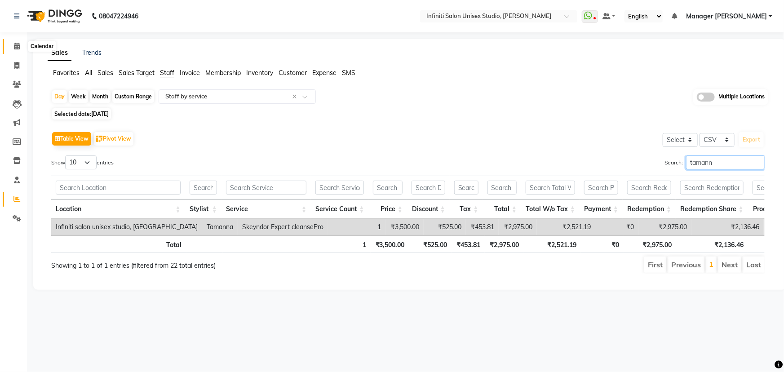
type input "tamann"
click at [15, 47] on icon at bounding box center [17, 46] width 6 height 7
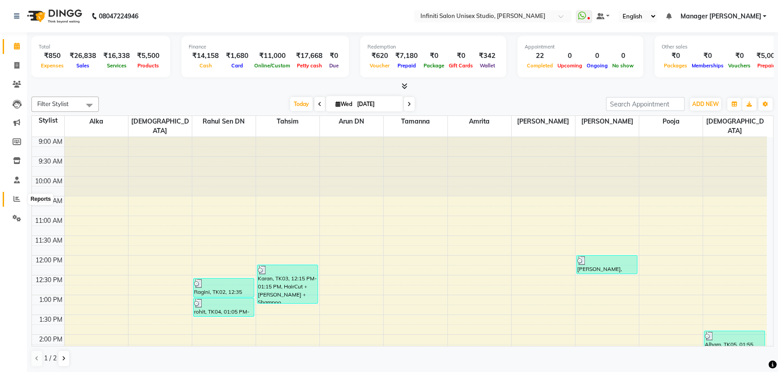
click at [21, 199] on span at bounding box center [17, 199] width 16 height 10
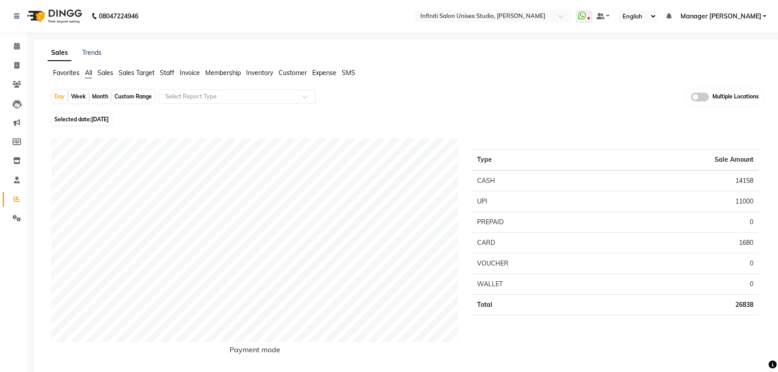
drag, startPoint x: 171, startPoint y: 71, endPoint x: 184, endPoint y: 88, distance: 21.6
click at [171, 71] on span "Staff" at bounding box center [167, 73] width 14 height 8
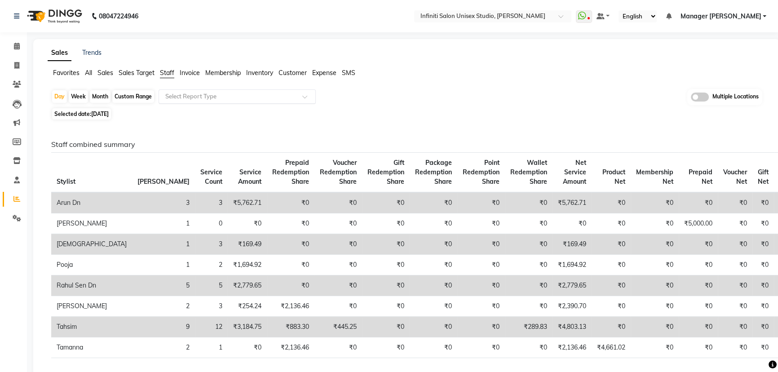
click at [197, 97] on input "text" at bounding box center [228, 96] width 129 height 9
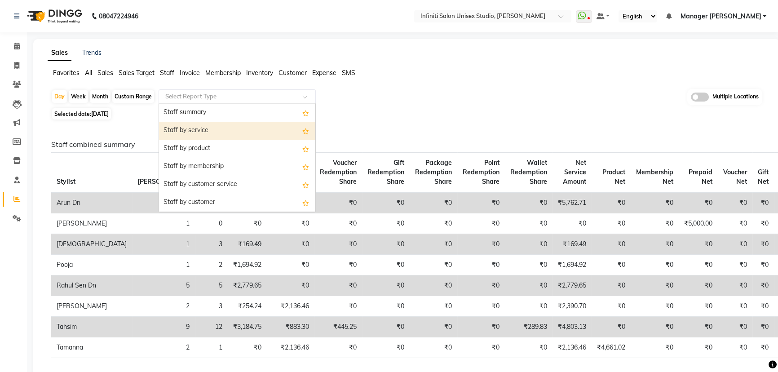
click at [221, 126] on div "Staff by service" at bounding box center [237, 131] width 156 height 18
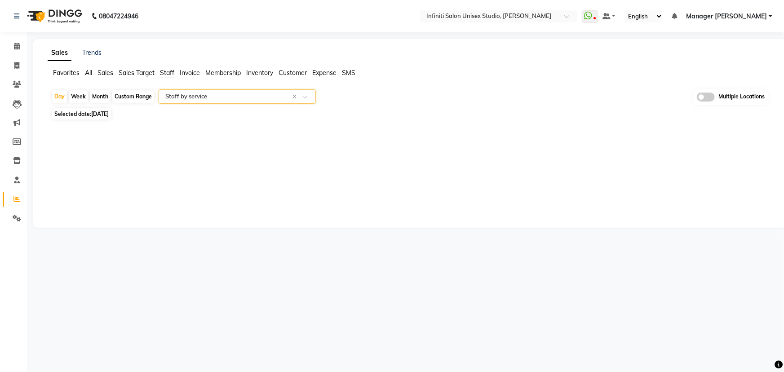
select select "csv"
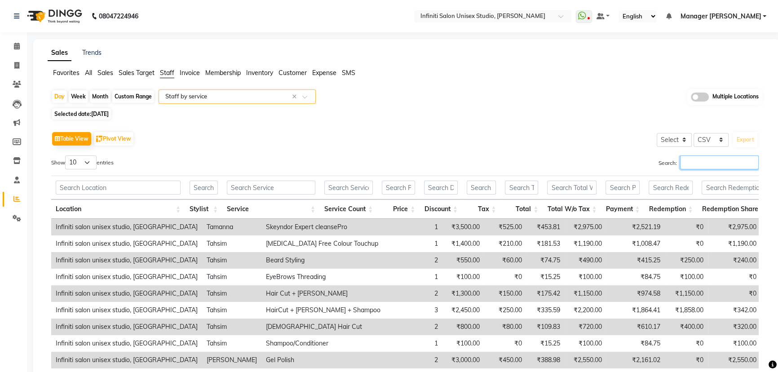
click at [706, 161] on input "Search:" at bounding box center [719, 162] width 79 height 14
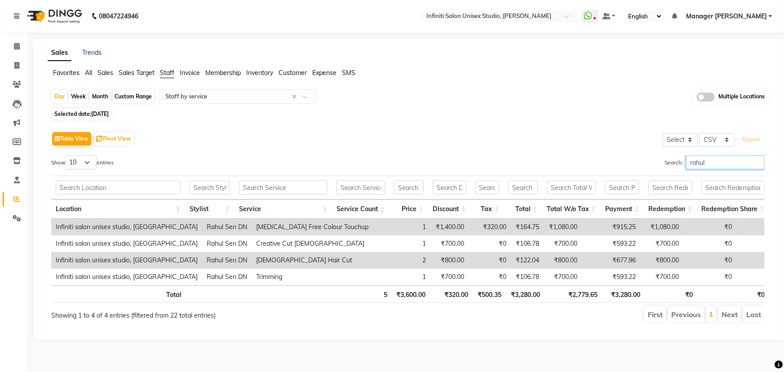
type input "rahul"
click at [11, 62] on span at bounding box center [17, 66] width 16 height 10
select select "6511"
select select "service"
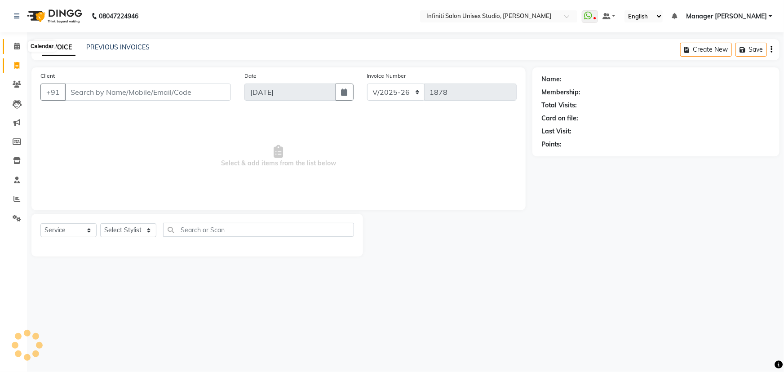
click at [12, 43] on span at bounding box center [17, 46] width 16 height 10
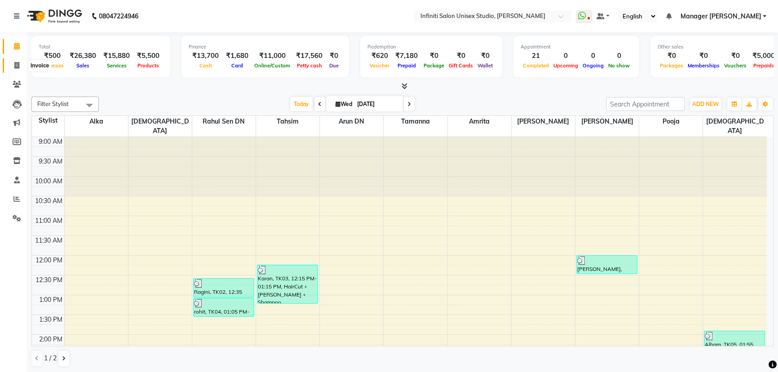
click at [16, 62] on icon at bounding box center [16, 65] width 5 height 7
select select "6511"
select select "service"
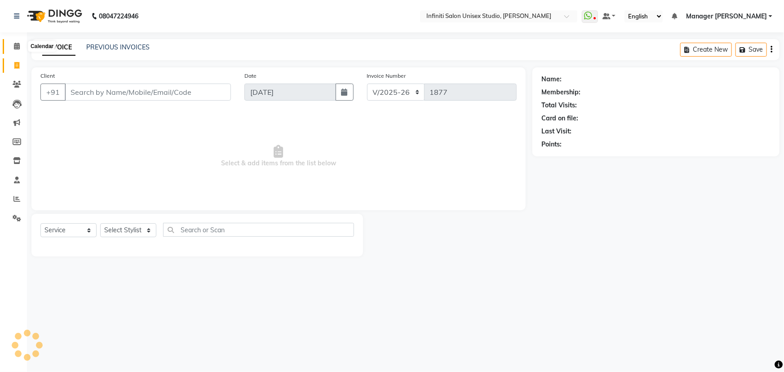
click at [18, 43] on icon at bounding box center [17, 46] width 6 height 7
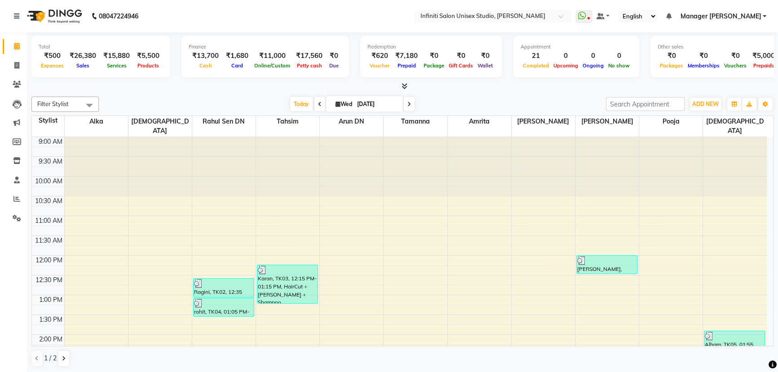
click at [22, 58] on li "Invoice" at bounding box center [13, 65] width 27 height 19
click at [13, 63] on span at bounding box center [17, 66] width 16 height 10
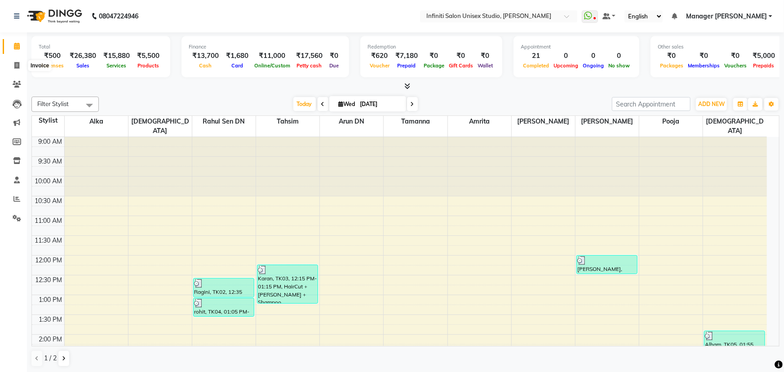
select select "6511"
select select "service"
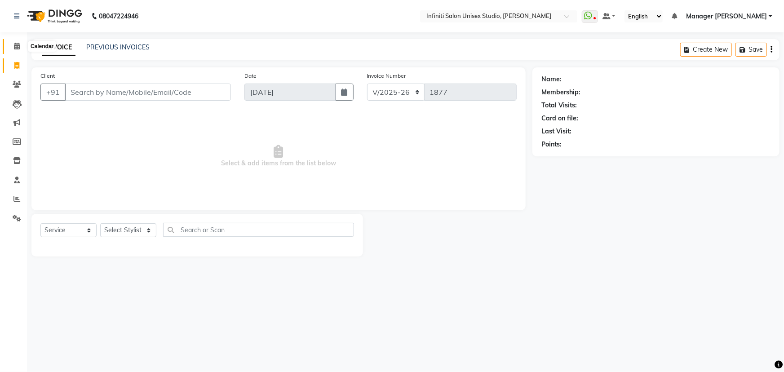
click at [18, 45] on icon at bounding box center [17, 46] width 6 height 7
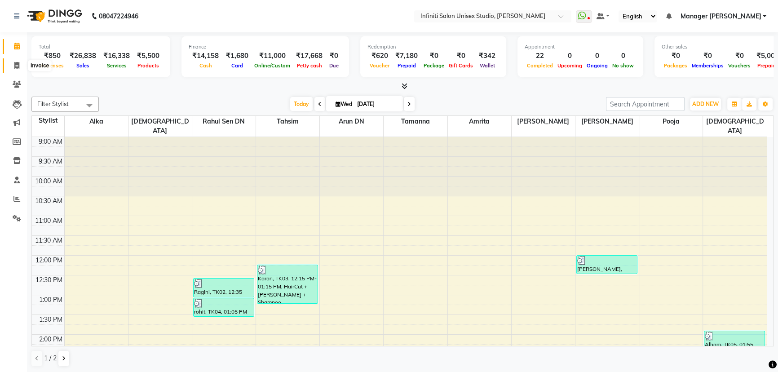
click at [18, 61] on span at bounding box center [17, 66] width 16 height 10
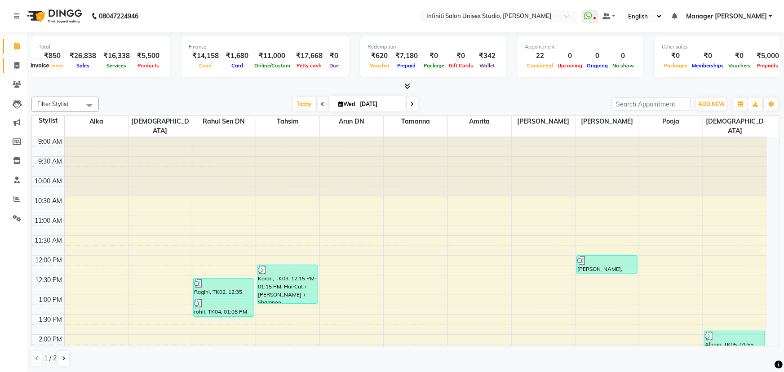
select select "6511"
select select "service"
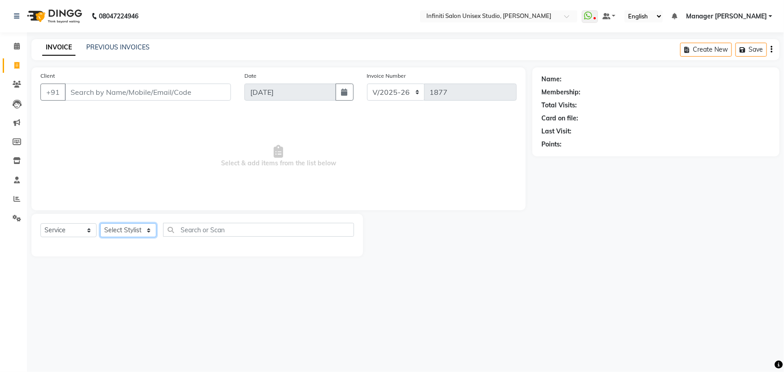
click at [121, 224] on select "Select Stylist" at bounding box center [128, 230] width 56 height 14
select select "88292"
click at [100, 223] on select "Select Stylist Alka Amrita Arun DN Bharti Nigam Ishu Krishna Owner Pooja Rahul …" at bounding box center [128, 230] width 56 height 14
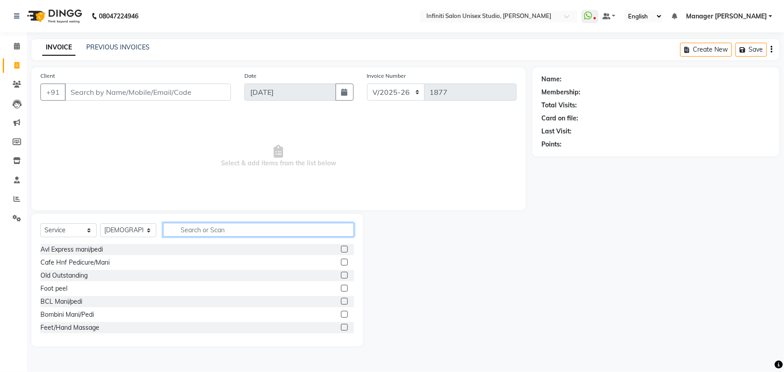
click at [212, 235] on input "text" at bounding box center [258, 230] width 191 height 14
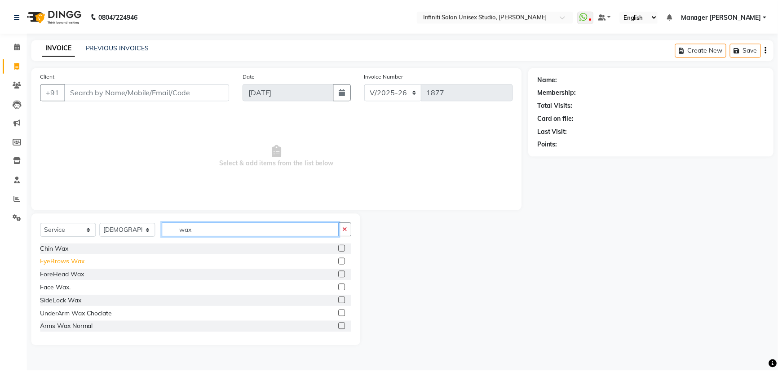
scroll to position [40, 0]
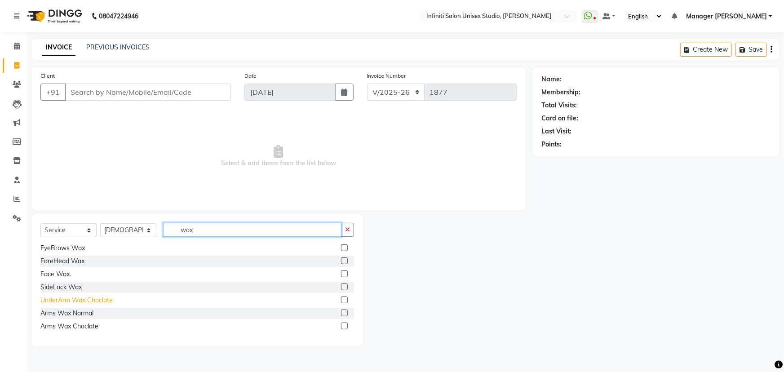
type input "wax"
click at [70, 299] on div "UnderArm Wax Choclate" at bounding box center [76, 300] width 72 height 9
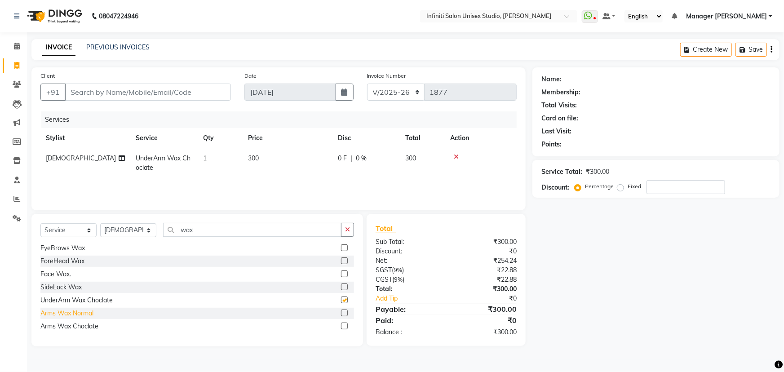
checkbox input "false"
click at [65, 322] on div "Arms Wax Choclate" at bounding box center [69, 326] width 58 height 9
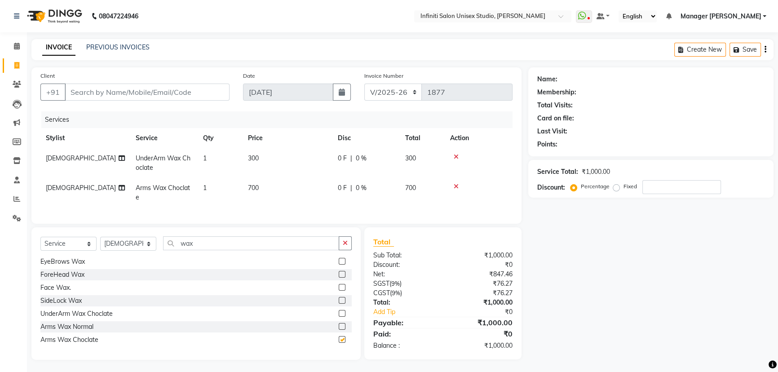
checkbox input "false"
click at [66, 341] on div "Leg Wax Choclate" at bounding box center [66, 336] width 53 height 9
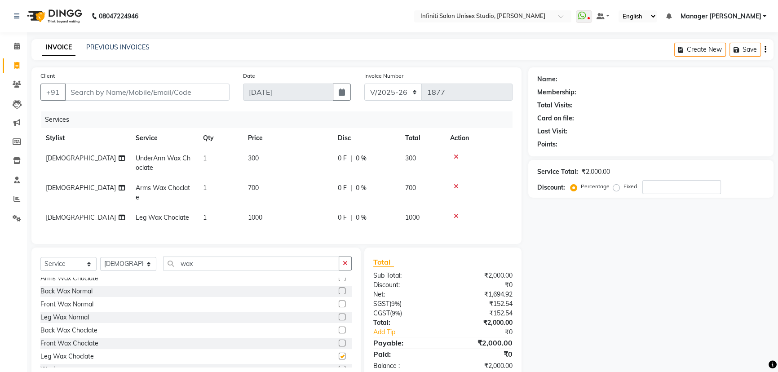
checkbox input "false"
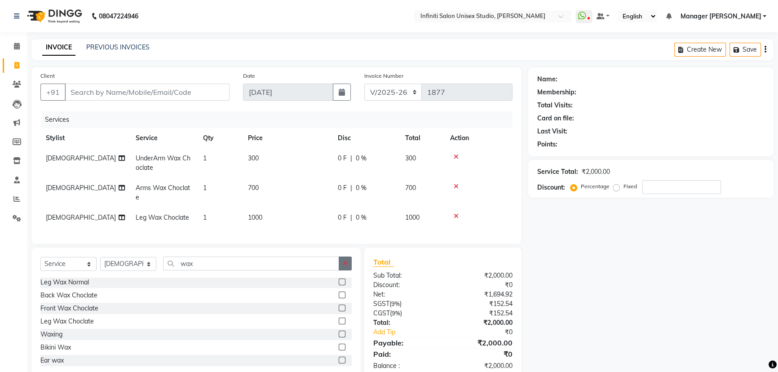
drag, startPoint x: 351, startPoint y: 270, endPoint x: 328, endPoint y: 273, distance: 23.5
click at [350, 270] on button "button" at bounding box center [345, 264] width 13 height 14
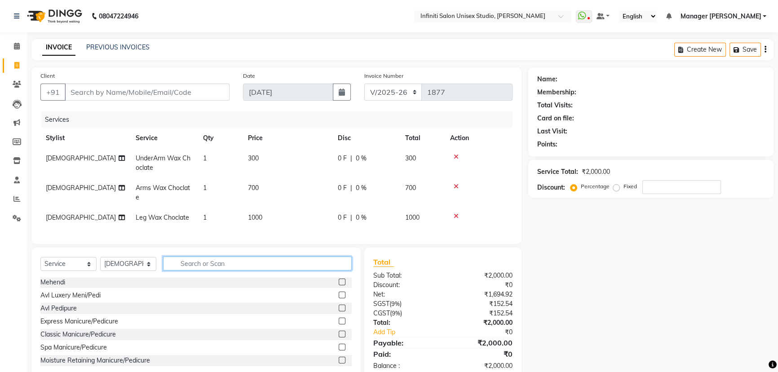
click at [188, 270] on input "text" at bounding box center [257, 264] width 189 height 14
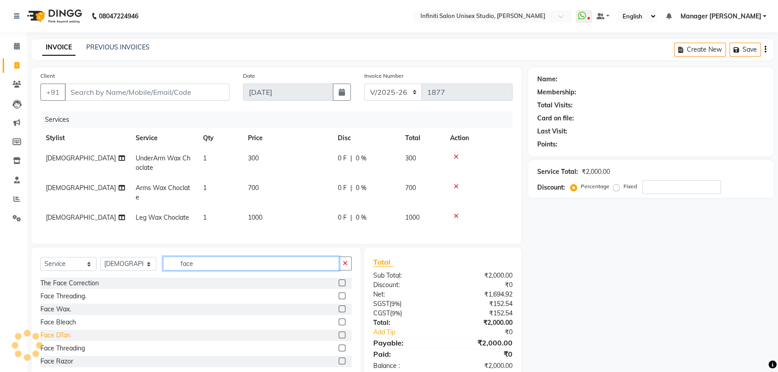
type input "face"
click at [57, 340] on div "Face DTan" at bounding box center [55, 335] width 30 height 9
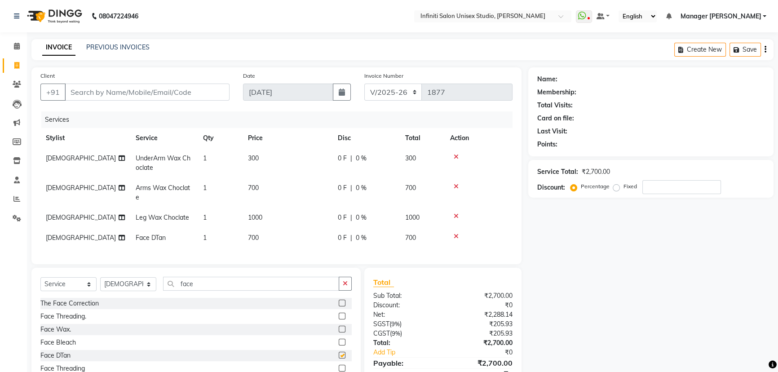
checkbox input "false"
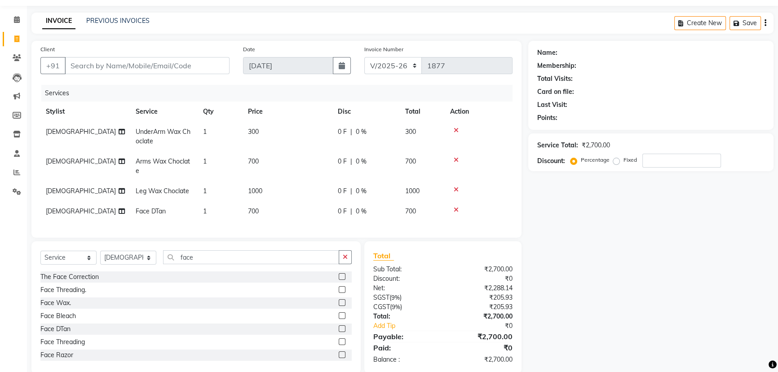
scroll to position [40, 0]
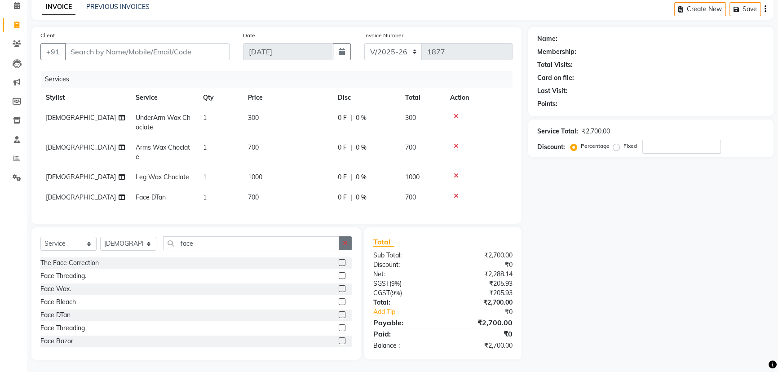
click at [346, 246] on icon "button" at bounding box center [345, 243] width 5 height 6
click at [190, 250] on input "text" at bounding box center [257, 243] width 189 height 14
type input "threa"
click at [58, 346] on div "Threading" at bounding box center [54, 340] width 29 height 9
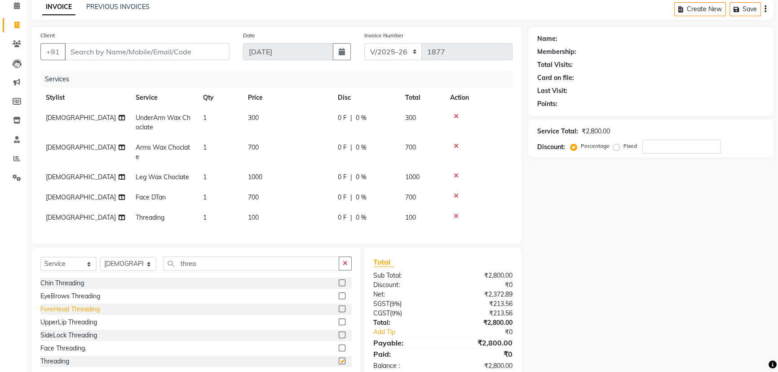
checkbox input "false"
drag, startPoint x: 348, startPoint y: 268, endPoint x: 329, endPoint y: 266, distance: 19.1
click at [348, 267] on button "button" at bounding box center [345, 264] width 13 height 14
click at [256, 174] on span "1000" at bounding box center [255, 177] width 14 height 8
select select "88292"
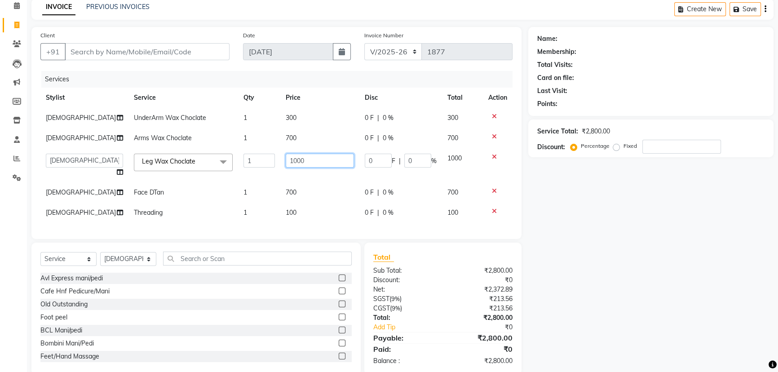
drag, startPoint x: 290, startPoint y: 159, endPoint x: 268, endPoint y: 158, distance: 22.5
click at [268, 158] on tr "Alka Amrita Arun DN Bharti Nigam Ishu Krishna Owner Pooja Rahul Sen DN Ritu Sah…" at bounding box center [276, 165] width 472 height 34
type input "900"
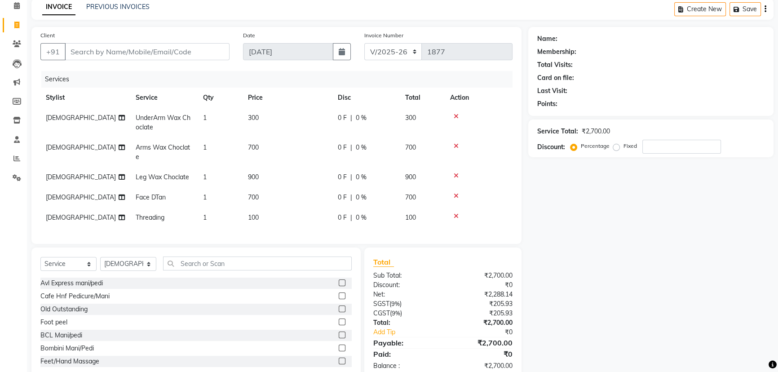
click at [361, 243] on div "Client +91 Date 03-09-2025 Invoice Number CI/2025-26 V/2025-26 1877 Services St…" at bounding box center [276, 135] width 490 height 217
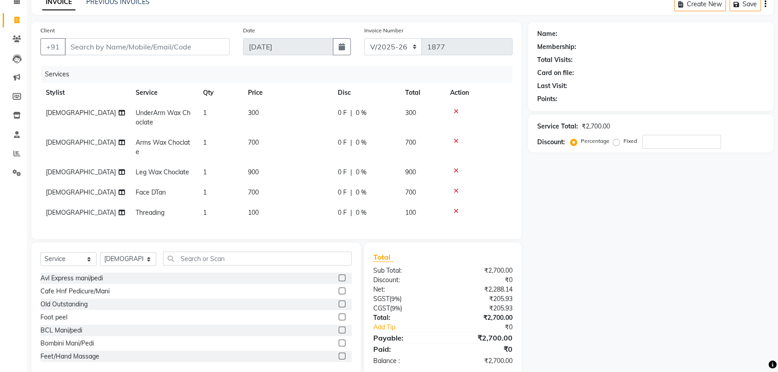
scroll to position [27, 0]
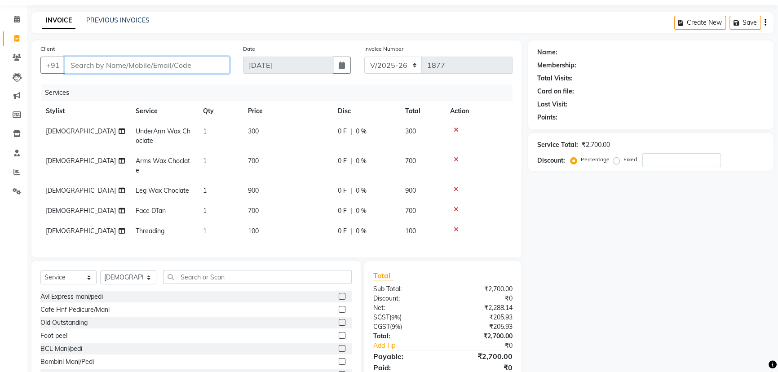
click at [149, 66] on input "Client" at bounding box center [147, 65] width 165 height 17
click at [142, 68] on input "Client" at bounding box center [147, 65] width 165 height 17
type input "8"
type input "0"
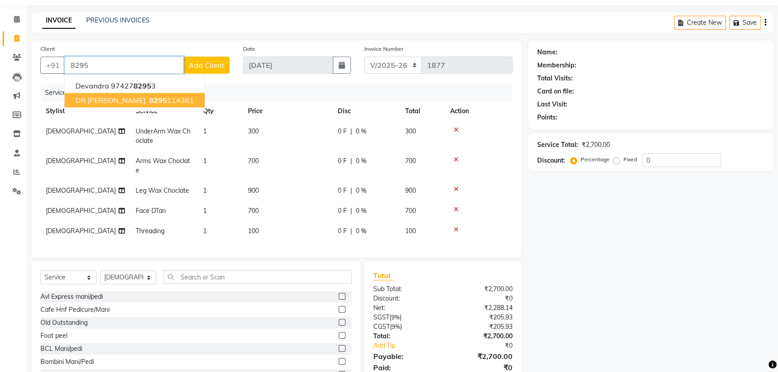
click at [147, 97] on ngb-highlight "8295 114361" at bounding box center [170, 100] width 47 height 9
type input "8295114361"
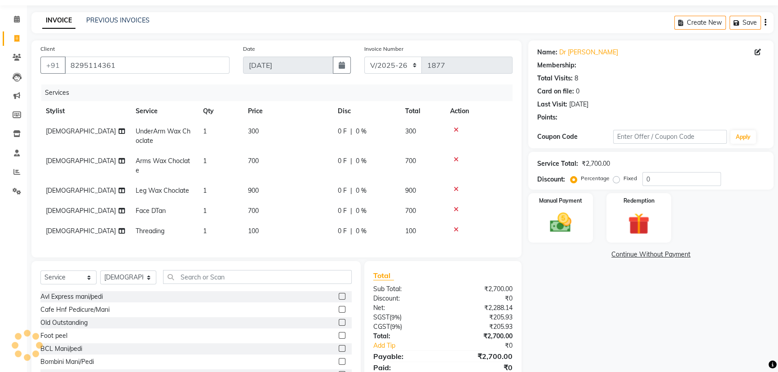
select select "1: Object"
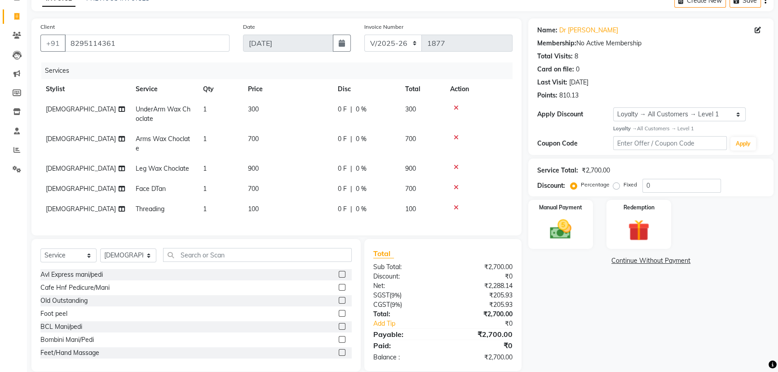
scroll to position [68, 0]
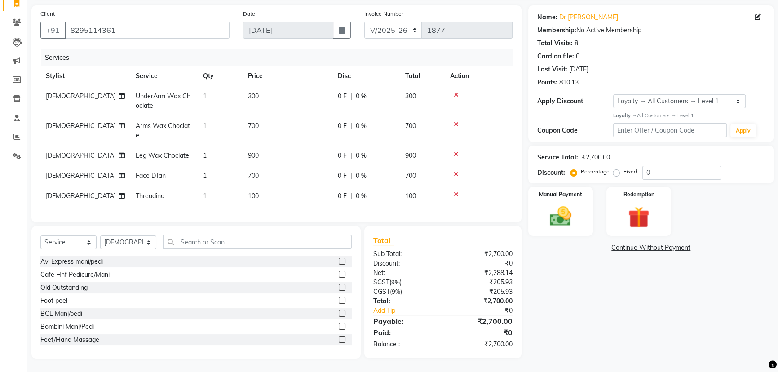
click at [252, 172] on span "700" at bounding box center [253, 176] width 11 height 8
select select "88292"
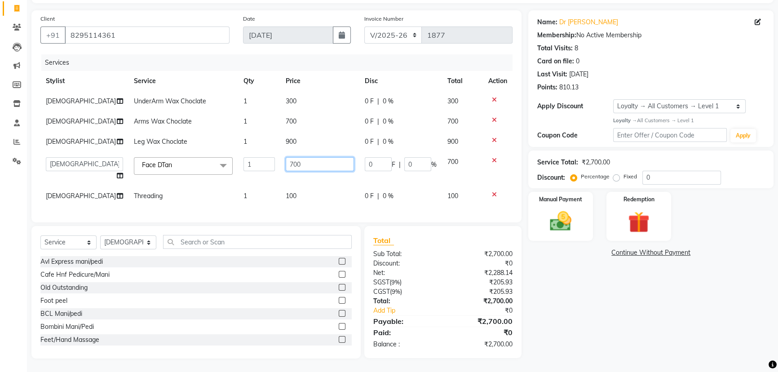
drag, startPoint x: 288, startPoint y: 155, endPoint x: 275, endPoint y: 152, distance: 13.3
click at [280, 152] on td "700" at bounding box center [319, 169] width 79 height 34
type input "1500"
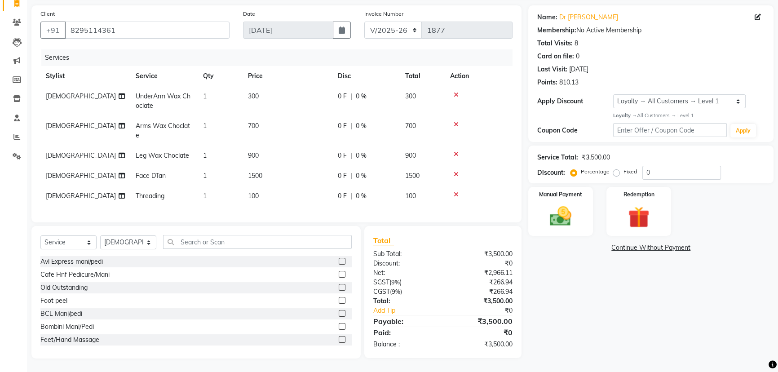
click at [301, 224] on div "Client +91 8295114361 Date 03-09-2025 Invoice Number CI/2025-26 V/2025-26 1877 …" at bounding box center [277, 181] width 504 height 353
click at [352, 171] on div "0 F | 0 %" at bounding box center [366, 175] width 57 height 9
select select "88292"
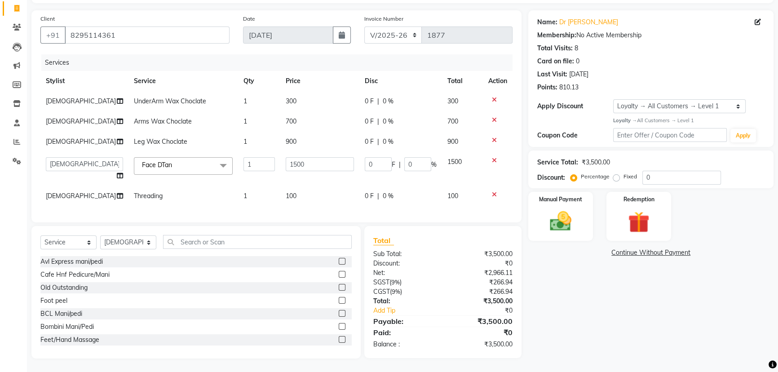
scroll to position [63, 0]
drag, startPoint x: 326, startPoint y: 161, endPoint x: 319, endPoint y: 162, distance: 7.7
click at [319, 162] on tr "Alka Amrita Arun DN Bharti Nigam Ishu Krishna Owner Pooja Rahul Sen DN Ritu Sah…" at bounding box center [276, 169] width 472 height 34
type input "300"
click at [374, 216] on div "Client +91 8295114361 Date 03-09-2025 Invoice Number CI/2025-26 V/2025-26 1877 …" at bounding box center [276, 116] width 490 height 212
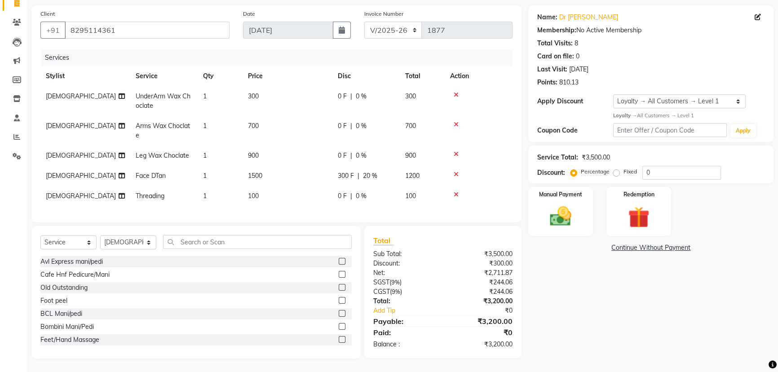
scroll to position [68, 0]
click at [548, 211] on img at bounding box center [561, 217] width 36 height 26
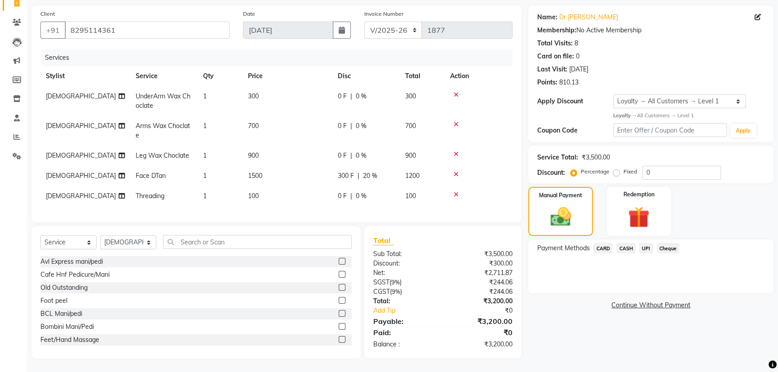
click at [643, 243] on span "UPI" at bounding box center [646, 248] width 14 height 10
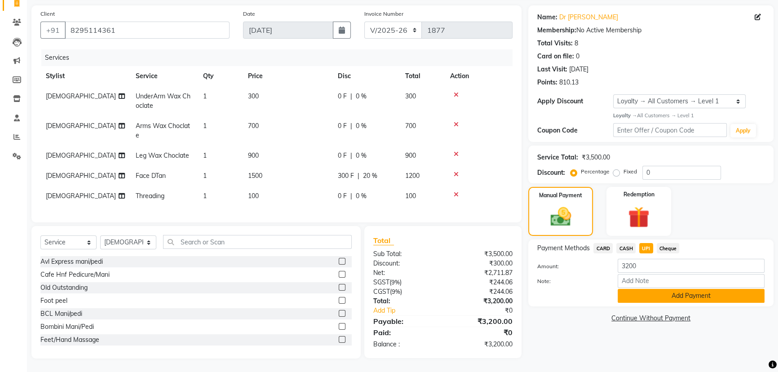
click at [643, 289] on button "Add Payment" at bounding box center [691, 296] width 147 height 14
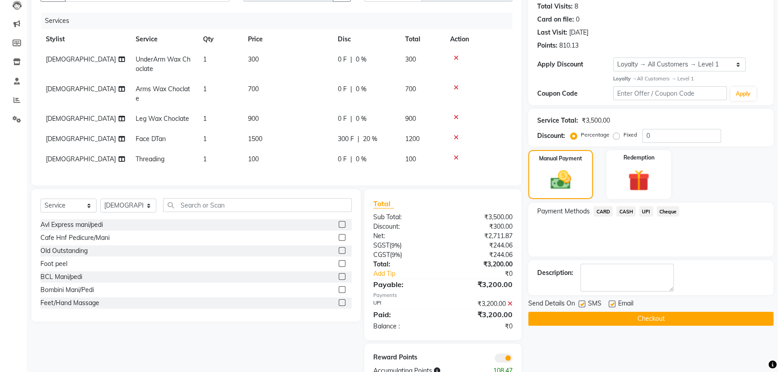
scroll to position [131, 0]
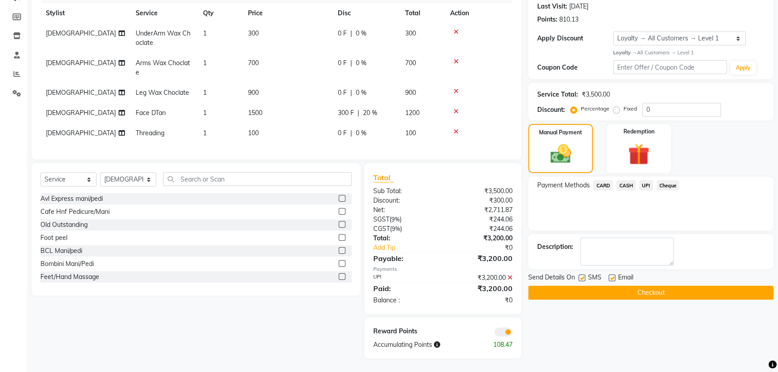
click at [592, 286] on button "Checkout" at bounding box center [650, 293] width 245 height 14
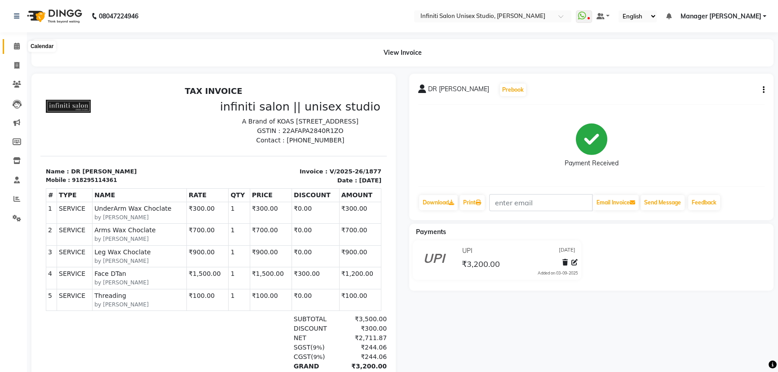
click at [14, 48] on icon at bounding box center [17, 46] width 6 height 7
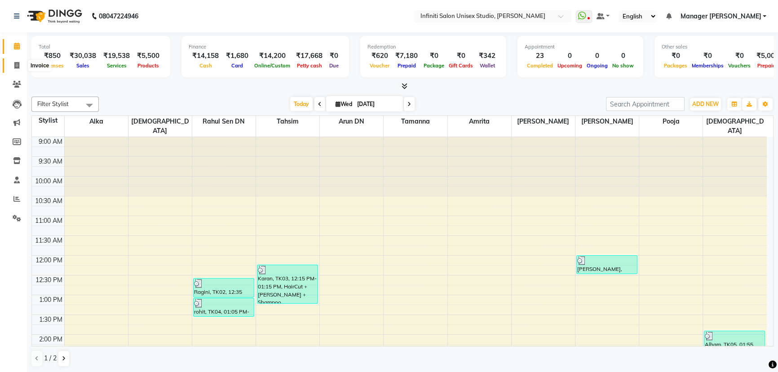
click at [13, 62] on span at bounding box center [17, 66] width 16 height 10
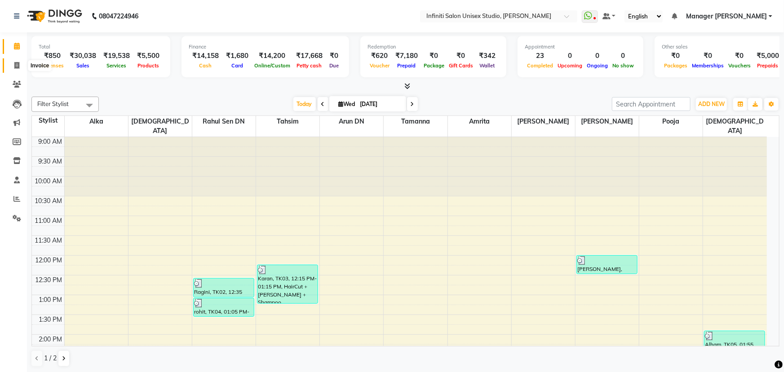
select select "6511"
select select "service"
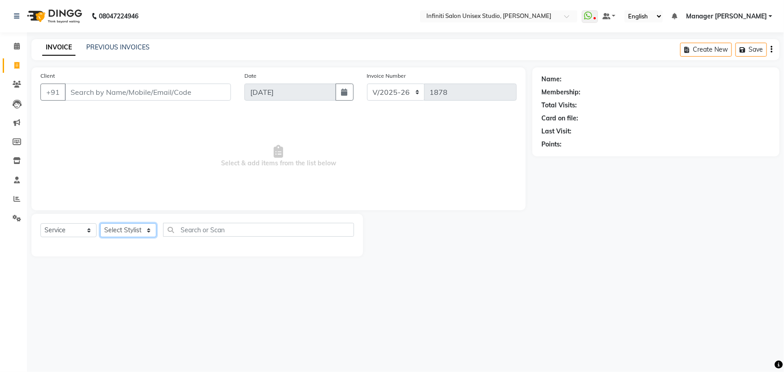
drag, startPoint x: 122, startPoint y: 224, endPoint x: 119, endPoint y: 229, distance: 6.1
click at [121, 226] on select "Select Stylist Alka Amrita Arun DN Bharti Nigam Ishu Krishna Owner Pooja Rahul …" at bounding box center [128, 230] width 56 height 14
select select "49888"
click at [100, 223] on select "Select Stylist Alka Amrita Arun DN Bharti Nigam Ishu Krishna Owner Pooja Rahul …" at bounding box center [128, 230] width 56 height 14
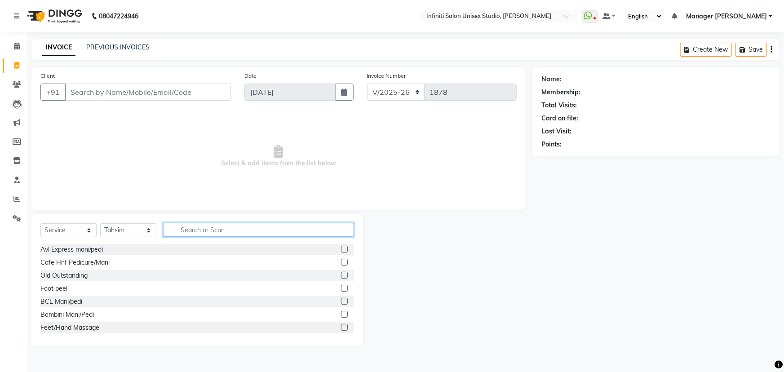
click at [207, 225] on input "text" at bounding box center [258, 230] width 191 height 14
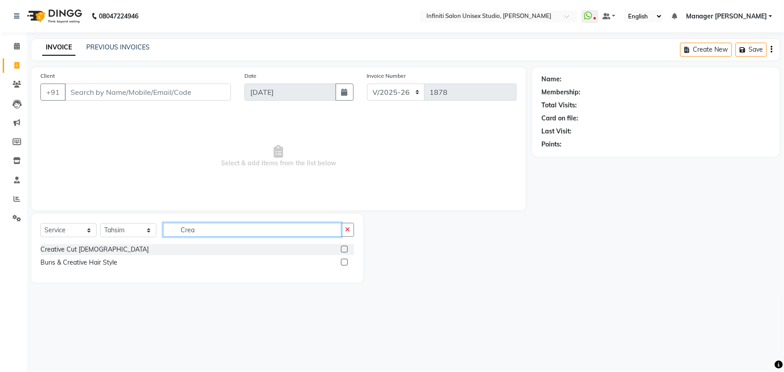
type input "Crea"
click at [343, 247] on label at bounding box center [344, 249] width 7 height 7
click at [343, 247] on input "checkbox" at bounding box center [344, 250] width 6 height 6
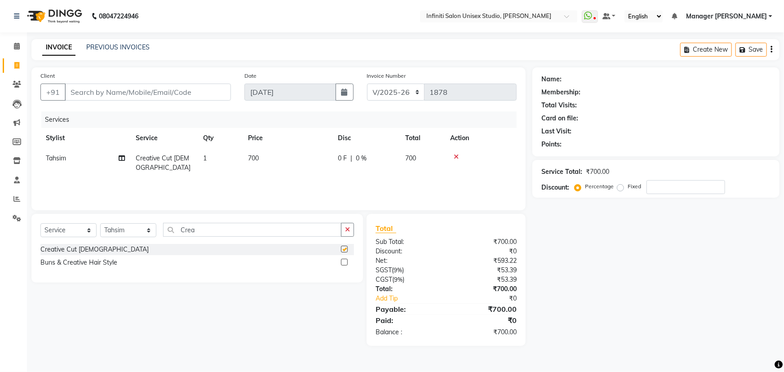
checkbox input "false"
click at [253, 157] on span "700" at bounding box center [253, 158] width 11 height 8
select select "49888"
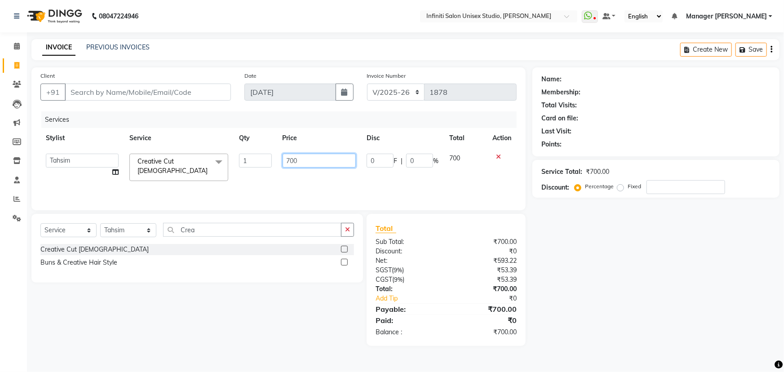
drag, startPoint x: 292, startPoint y: 158, endPoint x: 283, endPoint y: 157, distance: 9.5
click at [283, 157] on input "700" at bounding box center [320, 161] width 74 height 14
type input "1000"
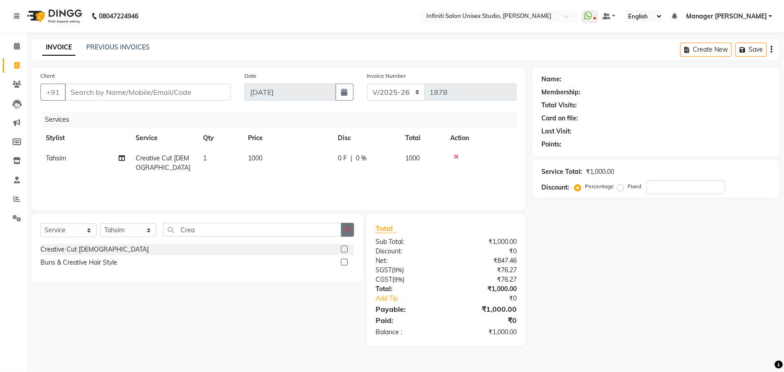
click at [350, 227] on button "button" at bounding box center [347, 230] width 13 height 14
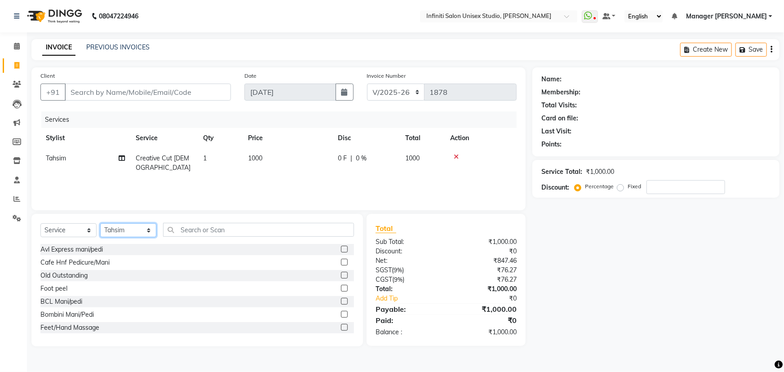
click at [141, 225] on select "Select Stylist Alka Amrita Arun DN Bharti Nigam Ishu Krishna Owner Pooja Rahul …" at bounding box center [128, 230] width 56 height 14
select select "88292"
click at [100, 223] on select "Select Stylist Alka Amrita Arun DN Bharti Nigam Ishu Krishna Owner Pooja Rahul …" at bounding box center [128, 230] width 56 height 14
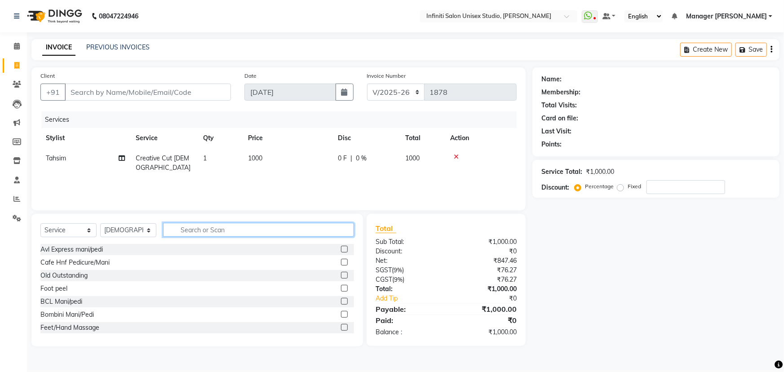
click at [195, 226] on input "text" at bounding box center [258, 230] width 191 height 14
type input "threa"
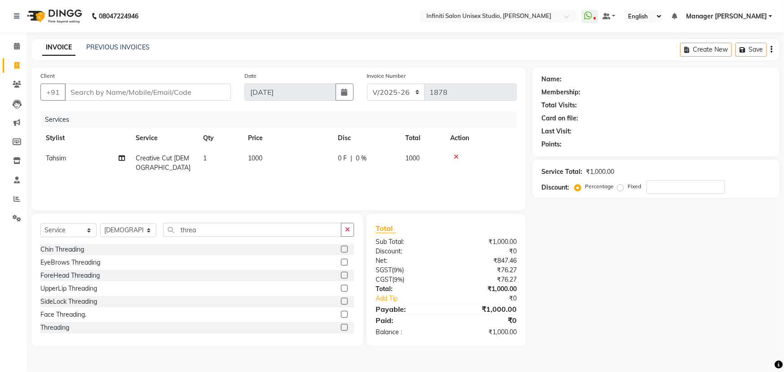
click at [56, 322] on div "Threading" at bounding box center [197, 327] width 314 height 11
click at [61, 329] on div "Threading" at bounding box center [54, 327] width 29 height 9
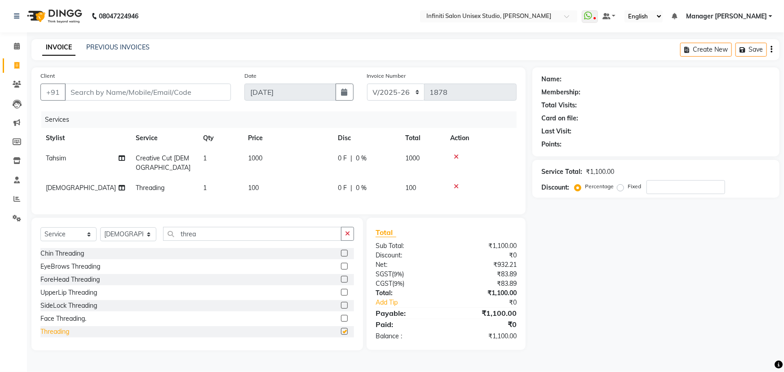
checkbox input "false"
click at [346, 237] on icon "button" at bounding box center [347, 233] width 5 height 6
click at [161, 93] on input "Client" at bounding box center [148, 92] width 166 height 17
type input "S"
type input "0"
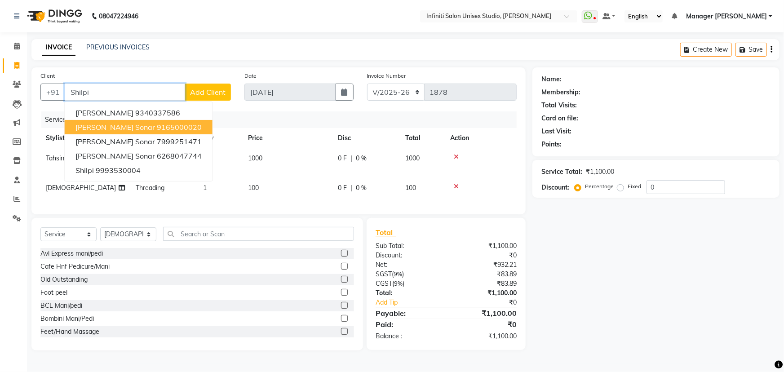
click at [157, 126] on ngb-highlight "9165000020" at bounding box center [179, 127] width 45 height 9
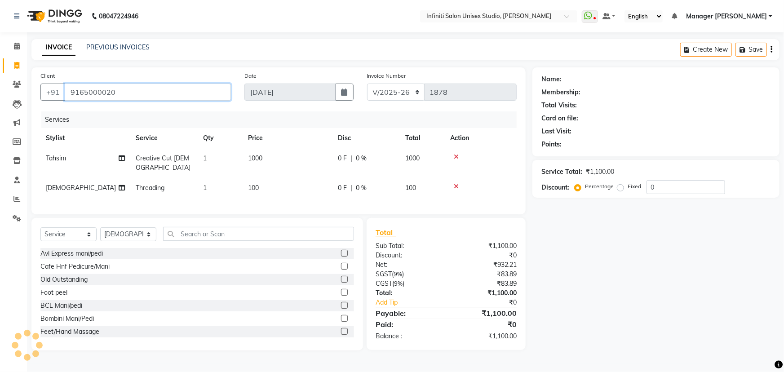
type input "9165000020"
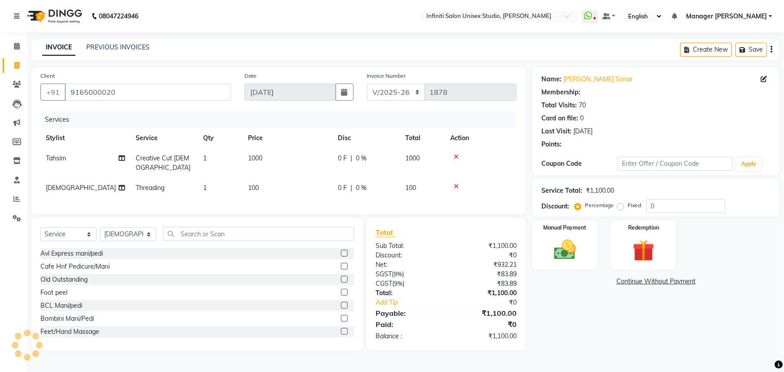
select select "1: Object"
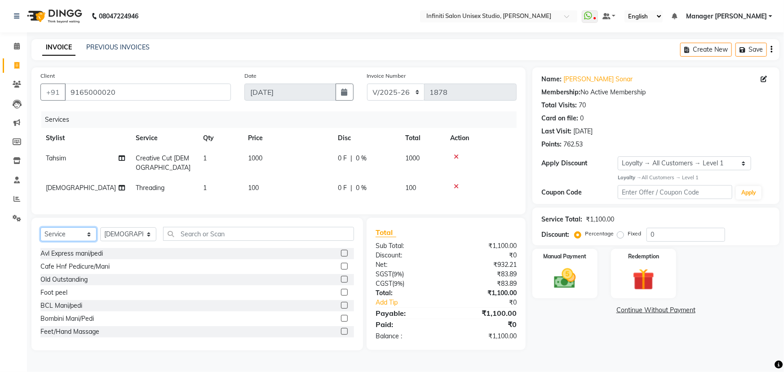
click at [62, 239] on select "Select Service Product Membership Package Voucher Prepaid Gift Card" at bounding box center [68, 234] width 56 height 14
select select "product"
click at [40, 234] on select "Select Service Product Membership Package Voucher Prepaid Gift Card" at bounding box center [68, 234] width 56 height 14
click at [143, 239] on select "Select Stylist Alka Amrita Arun DN Bharti Nigam Ishu Krishna Owner Pooja Rahul …" at bounding box center [128, 234] width 56 height 14
select select "49888"
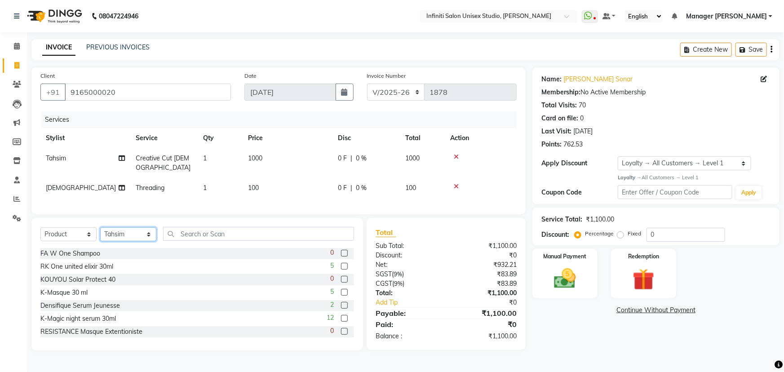
click at [100, 234] on select "Select Stylist Alka Amrita Arun DN Bharti Nigam Ishu Krishna Owner Pooja Rahul …" at bounding box center [128, 234] width 56 height 14
click at [212, 240] on input "text" at bounding box center [258, 234] width 191 height 14
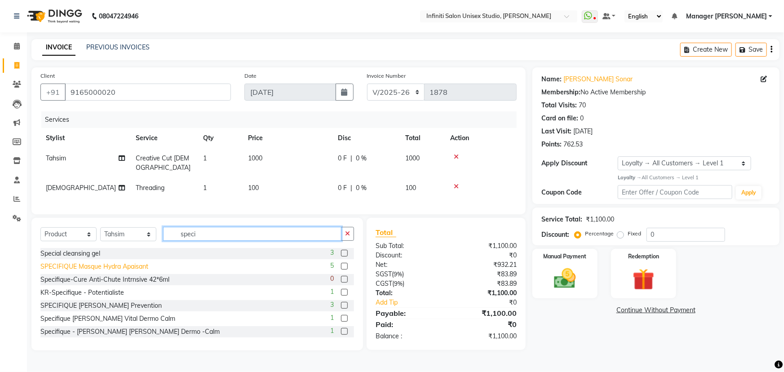
type input "speci"
click at [127, 271] on div "SPECIFIQUE Masque Hydra Apaisant" at bounding box center [94, 266] width 108 height 9
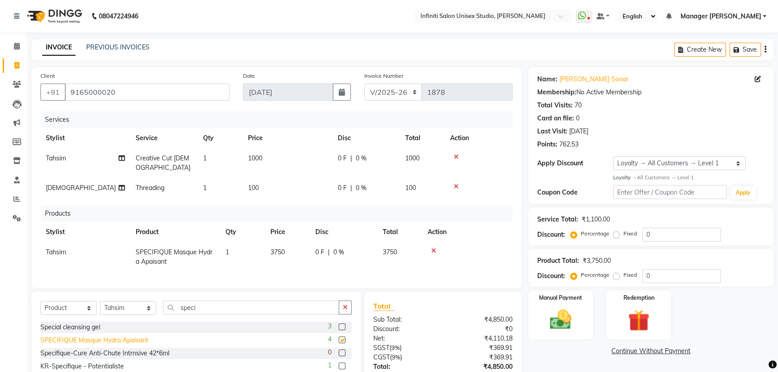
checkbox input "false"
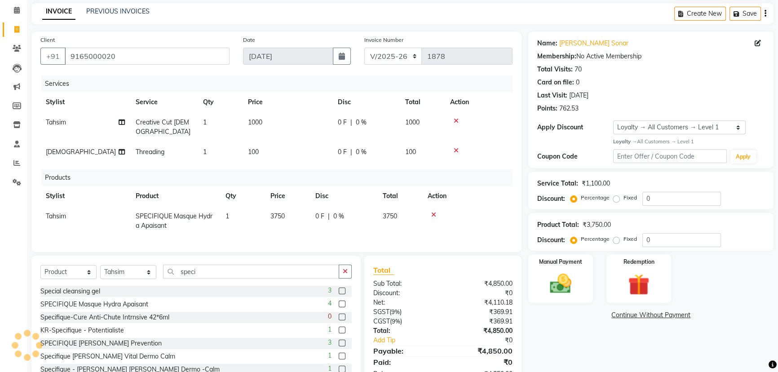
scroll to position [72, 0]
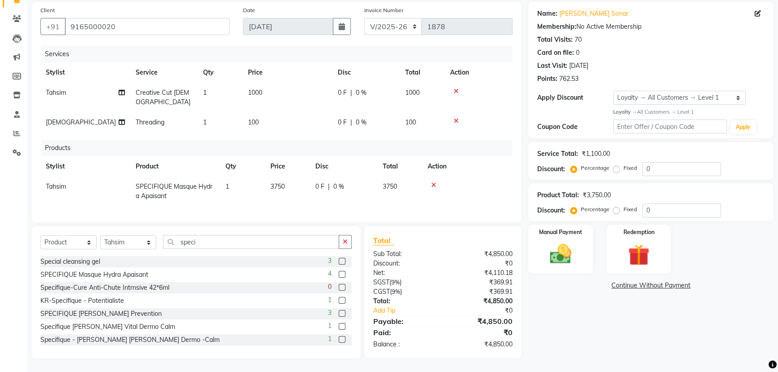
click at [253, 89] on span "1000" at bounding box center [255, 93] width 14 height 8
select select "49888"
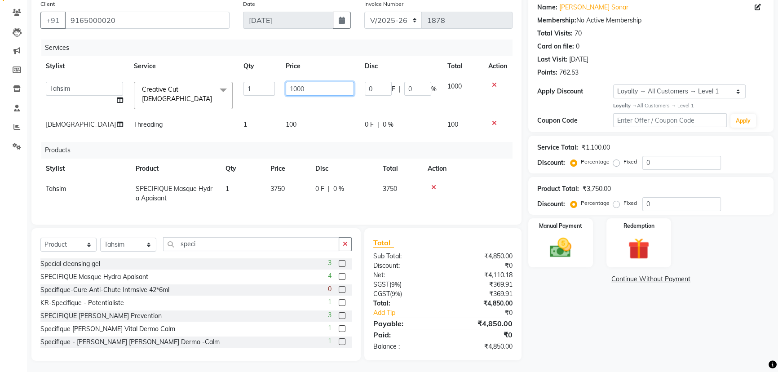
drag, startPoint x: 291, startPoint y: 86, endPoint x: 268, endPoint y: 80, distance: 23.1
click at [269, 80] on tr "Alka Amrita Arun DN Bharti Nigam Ishu Krishna Owner Pooja Rahul Sen DN Ritu Sah…" at bounding box center [276, 95] width 472 height 38
type input "700"
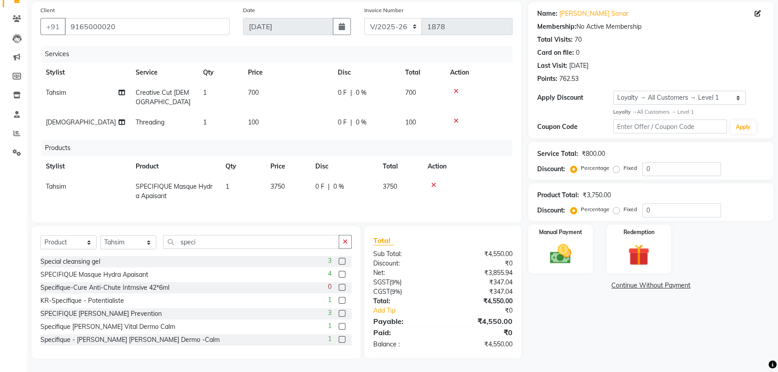
drag, startPoint x: 298, startPoint y: 149, endPoint x: 305, endPoint y: 142, distance: 9.9
click at [298, 149] on div "Products" at bounding box center [280, 148] width 478 height 17
click at [551, 257] on img at bounding box center [561, 254] width 36 height 26
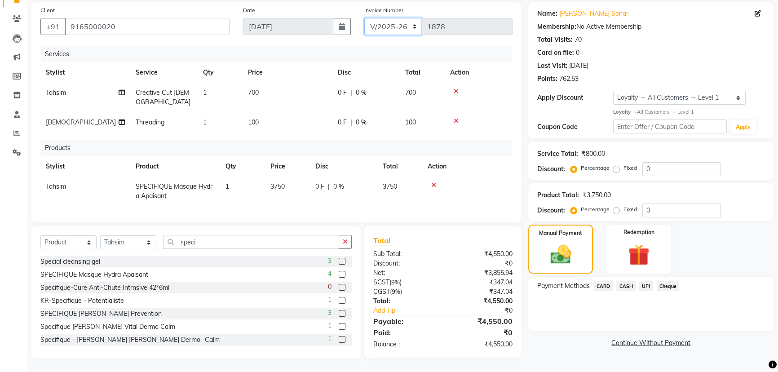
click at [402, 18] on select "CI/2025-26 V/2025-26" at bounding box center [393, 26] width 58 height 17
select select "7941"
click at [364, 18] on select "CI/2025-26 V/2025-26" at bounding box center [393, 26] width 58 height 17
type input "0874"
click at [625, 283] on span "CASH" at bounding box center [625, 286] width 19 height 10
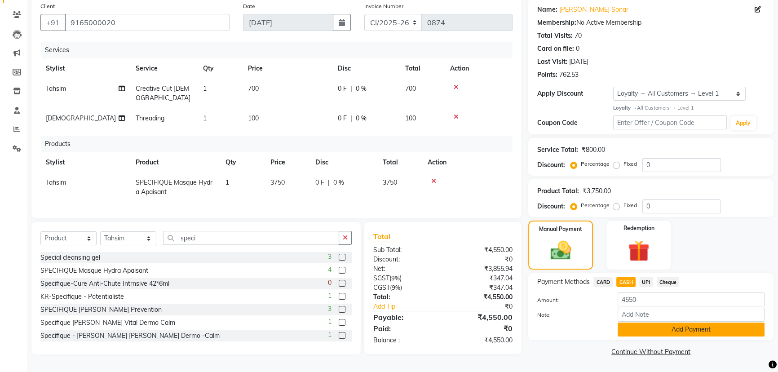
click at [640, 323] on button "Add Payment" at bounding box center [691, 330] width 147 height 14
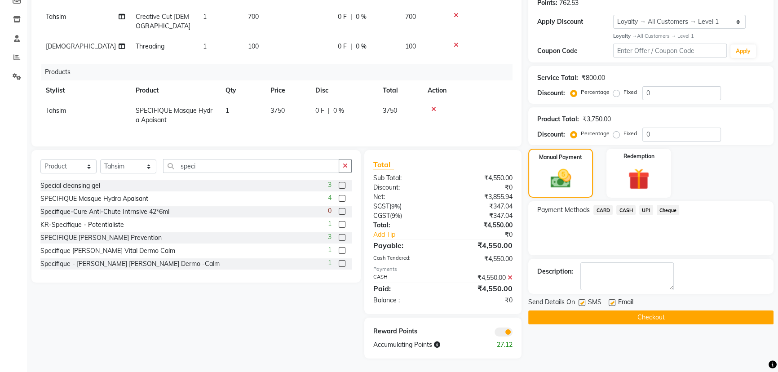
scroll to position [148, 0]
click at [563, 312] on button "Checkout" at bounding box center [650, 317] width 245 height 14
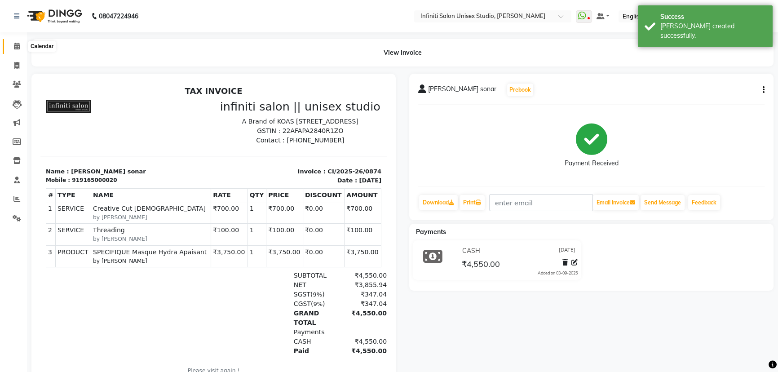
click at [18, 46] on icon at bounding box center [17, 46] width 6 height 7
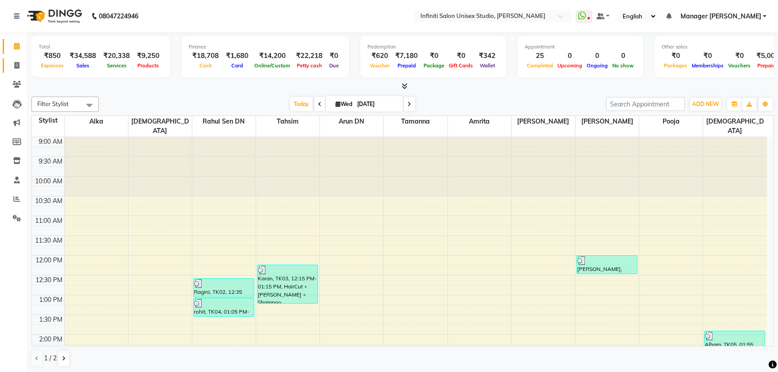
click at [19, 59] on link "Invoice" at bounding box center [14, 65] width 22 height 15
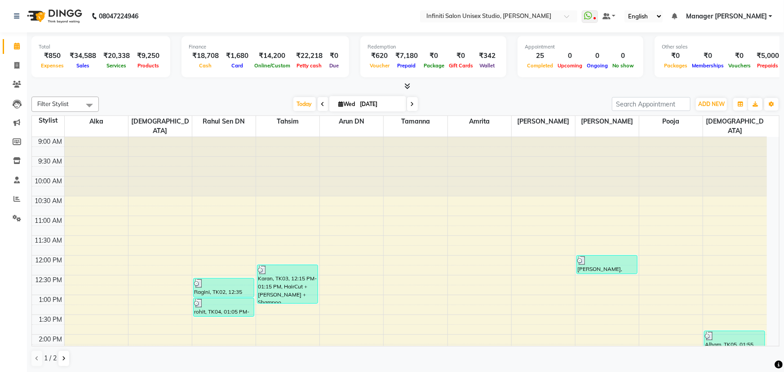
select select "6511"
select select "service"
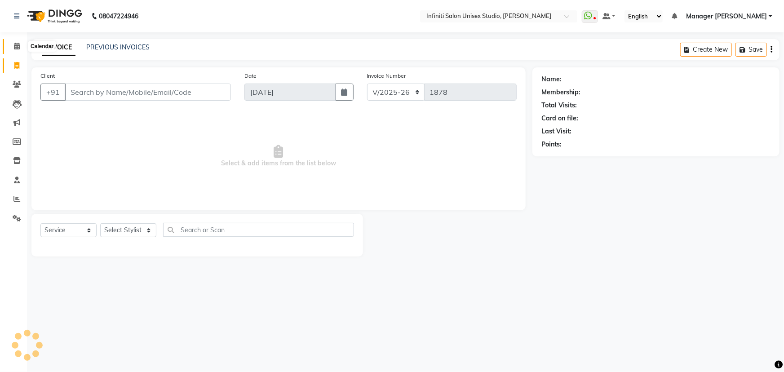
click at [17, 48] on icon at bounding box center [17, 46] width 6 height 7
